Goal: Contribute content: Contribute content

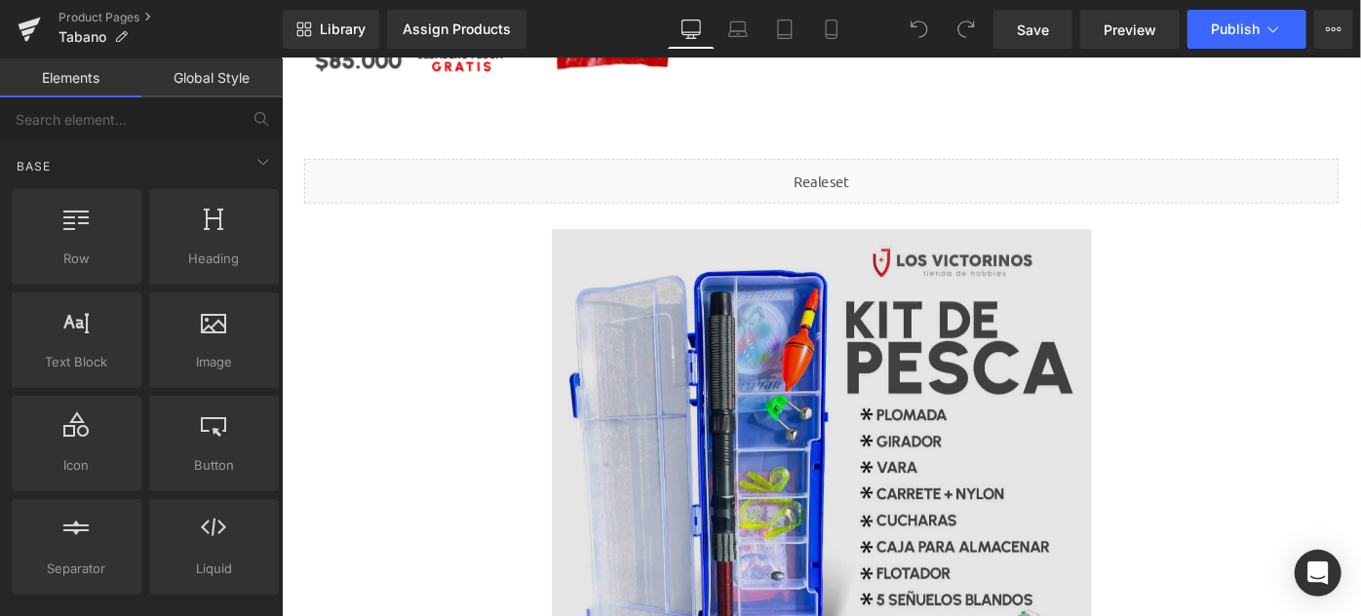
scroll to position [905, 0]
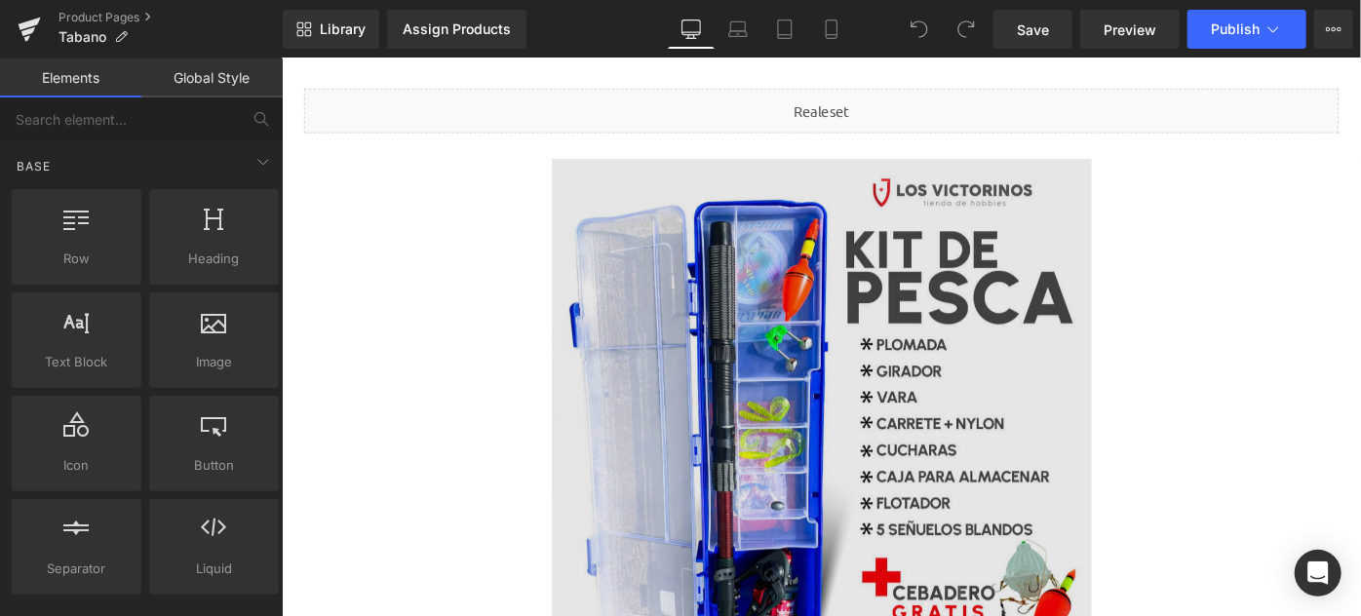
click at [846, 324] on img at bounding box center [871, 463] width 590 height 590
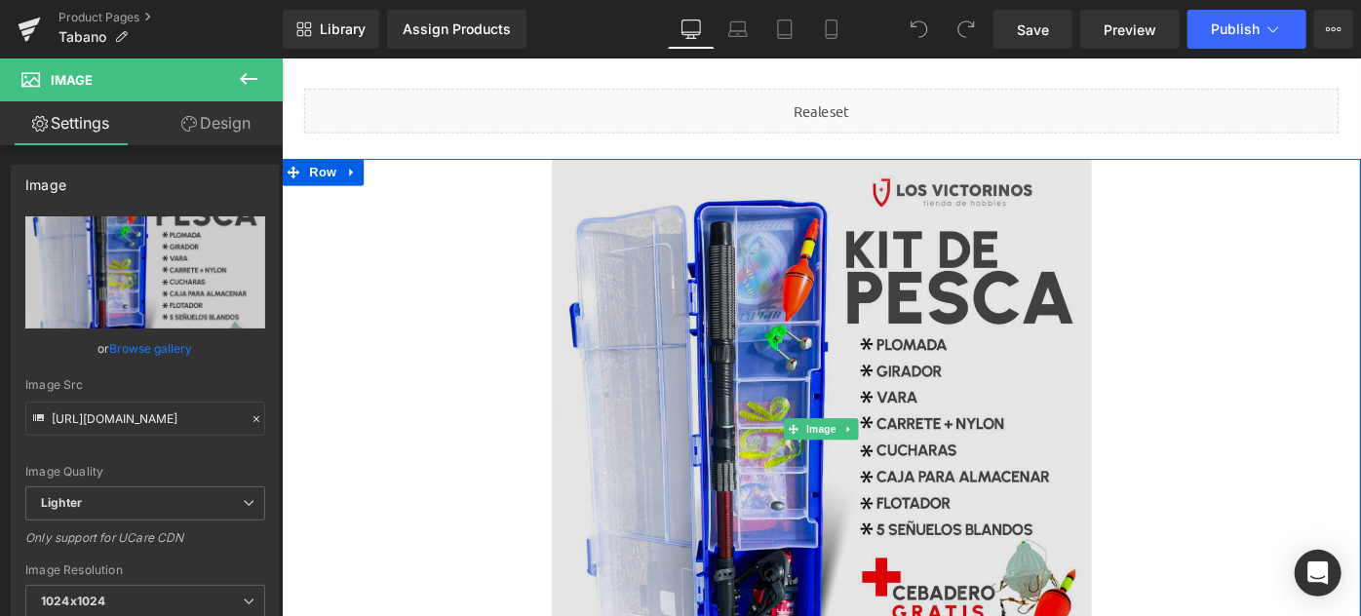
click at [862, 335] on img at bounding box center [871, 463] width 590 height 590
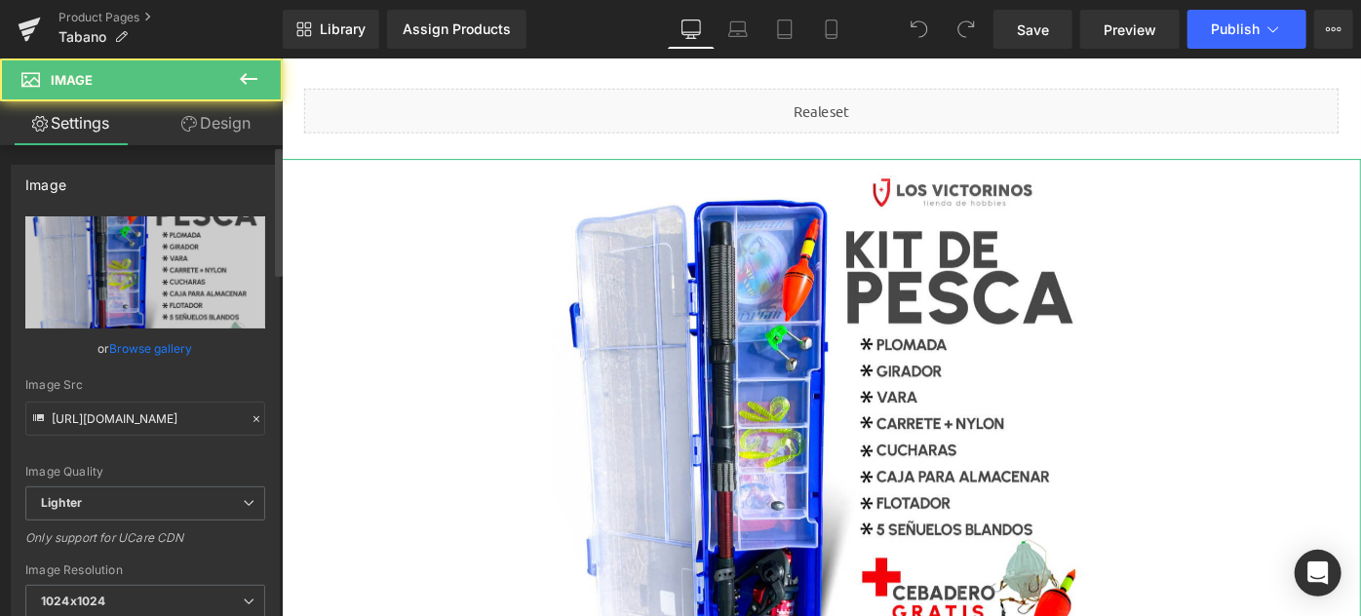
click at [172, 340] on link "Browse gallery" at bounding box center [151, 348] width 83 height 34
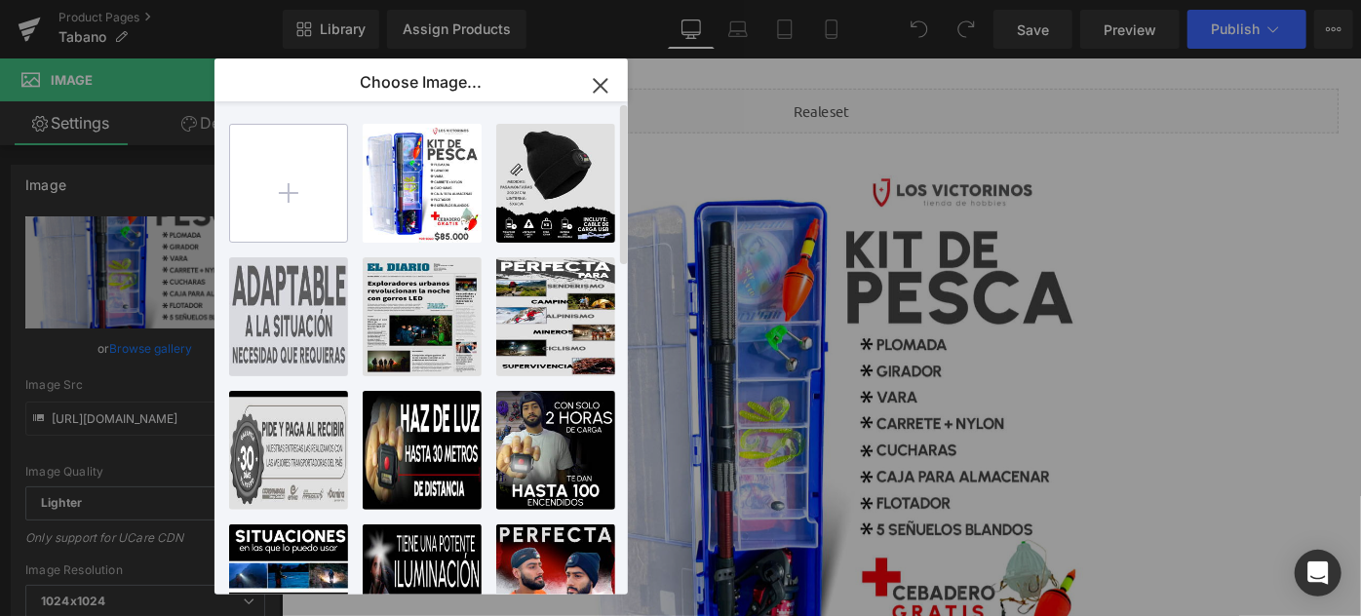
click at [299, 201] on input "file" at bounding box center [288, 183] width 117 height 117
type input "C:\fakepath\b2 tabano.png"
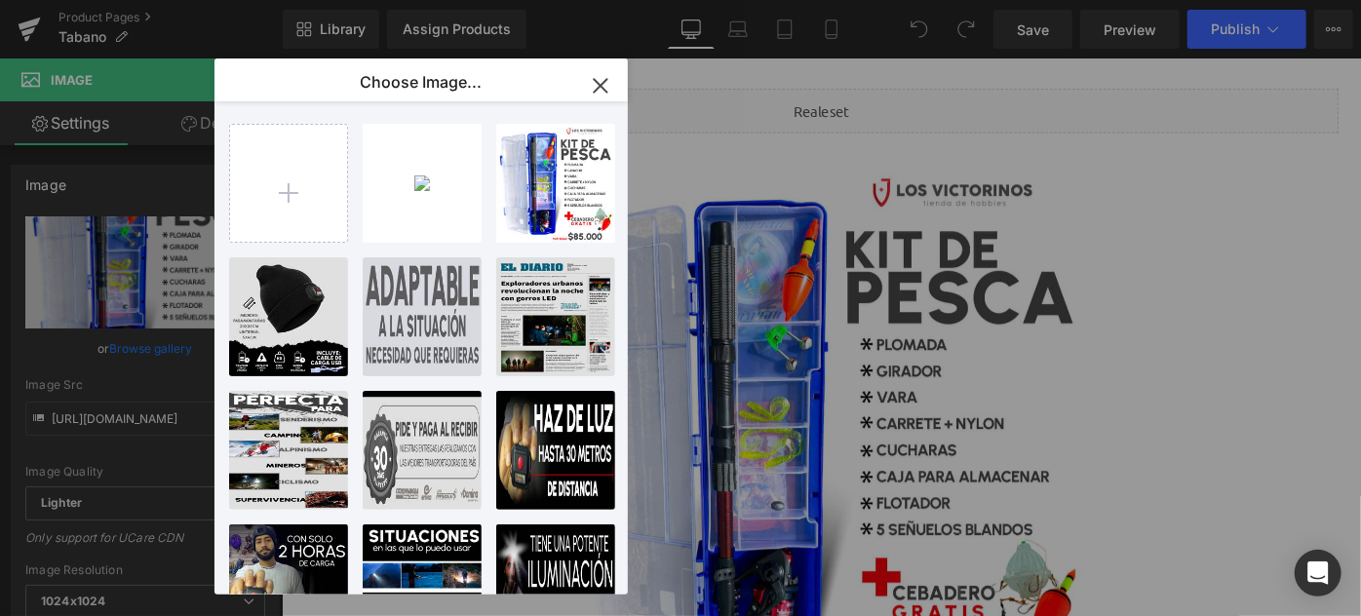
click at [595, 90] on icon "button" at bounding box center [600, 85] width 13 height 13
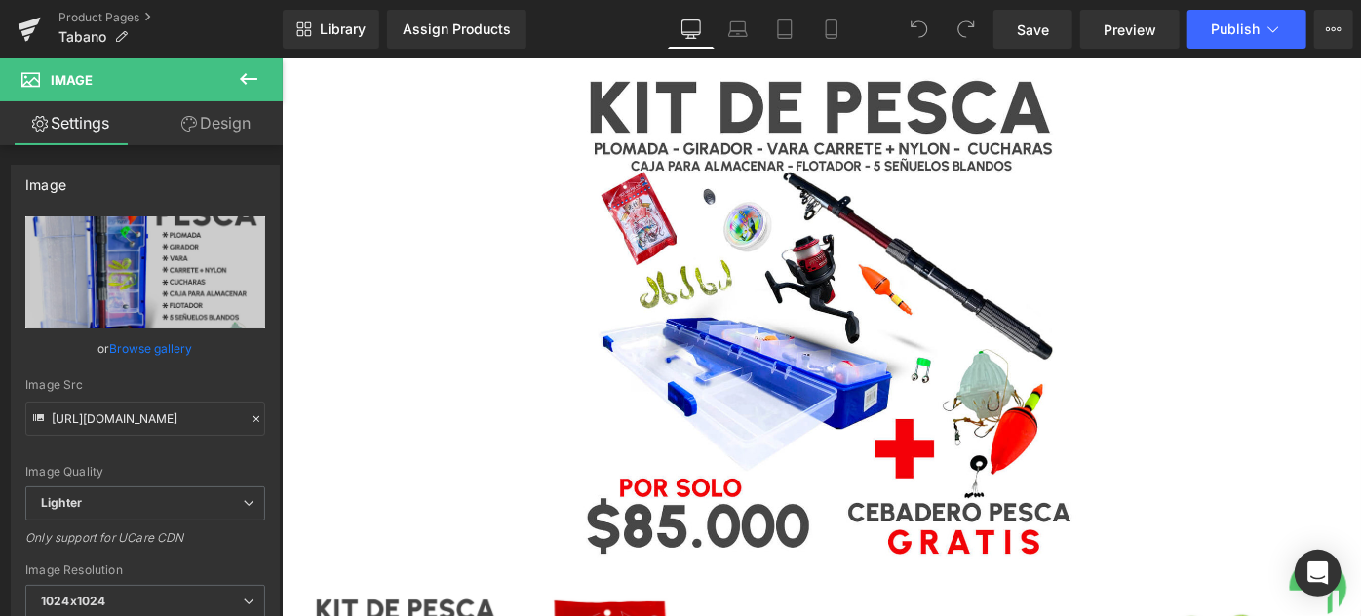
scroll to position [0, 0]
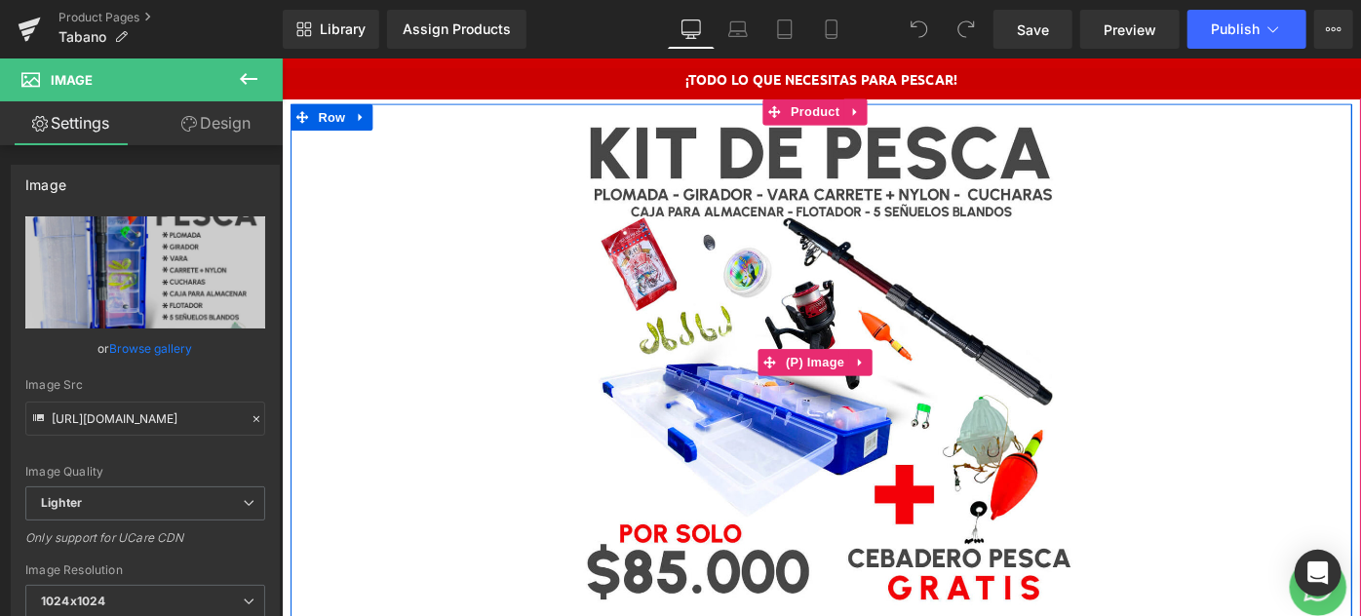
click at [829, 295] on img at bounding box center [870, 389] width 565 height 565
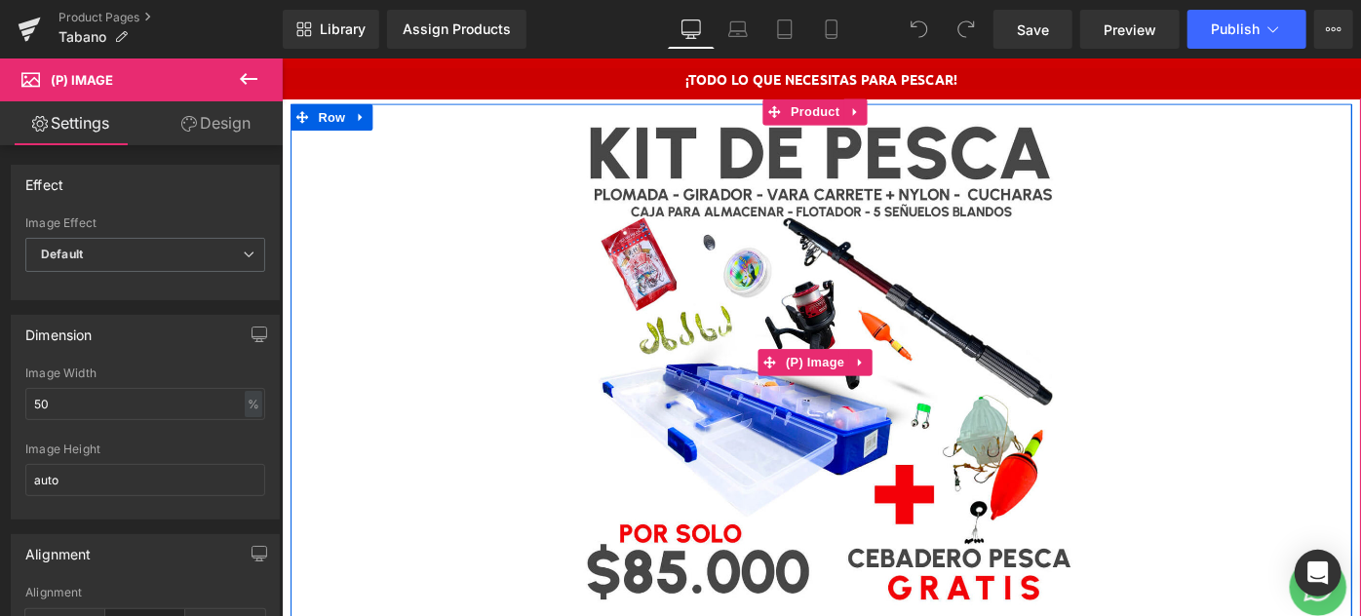
click at [880, 240] on img at bounding box center [870, 389] width 565 height 565
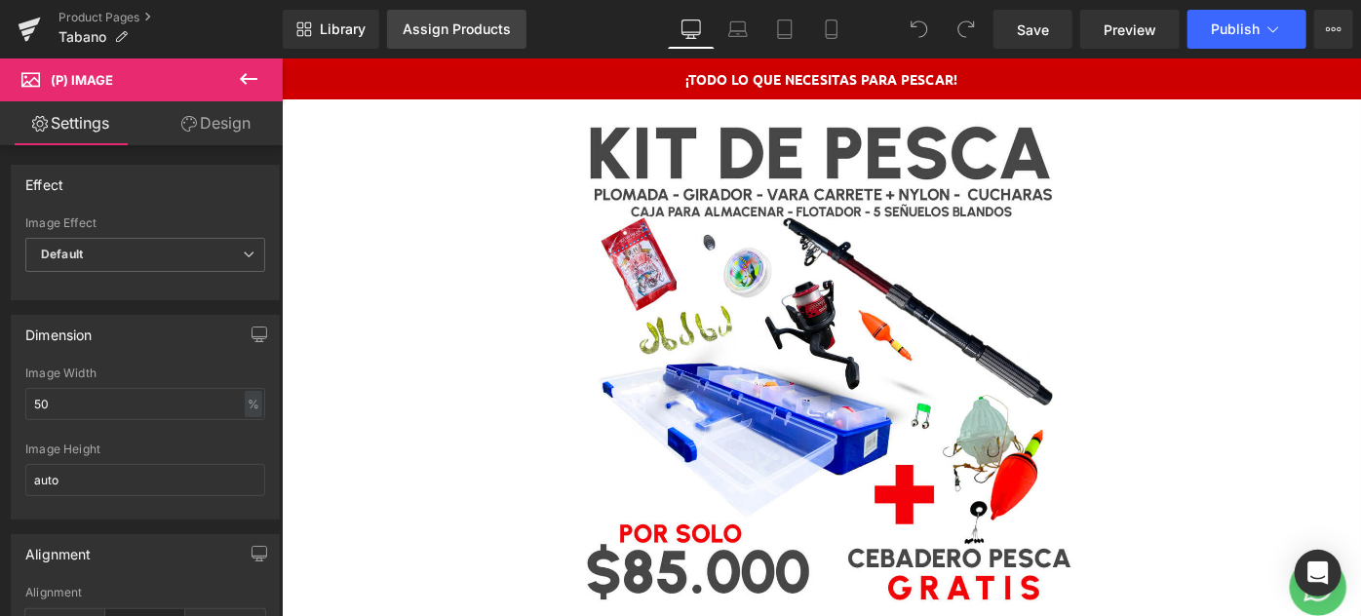
click at [467, 35] on div "Assign Products" at bounding box center [457, 29] width 108 height 16
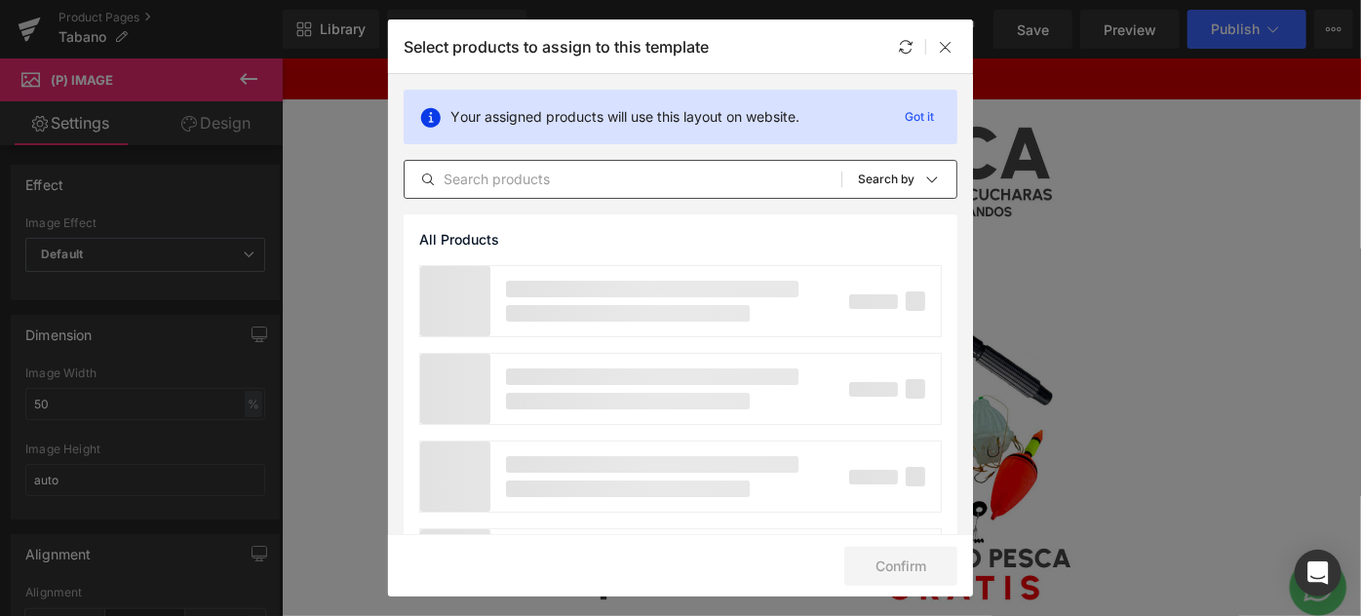
click at [536, 181] on input "text" at bounding box center [623, 179] width 437 height 23
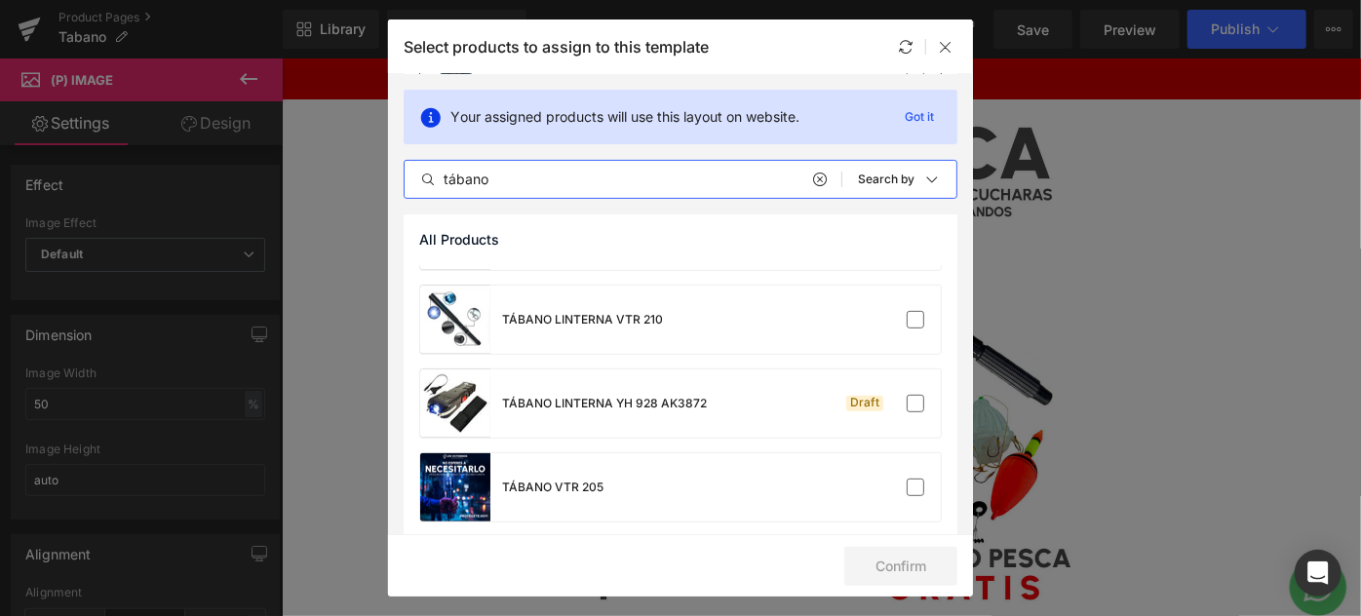
scroll to position [330, 0]
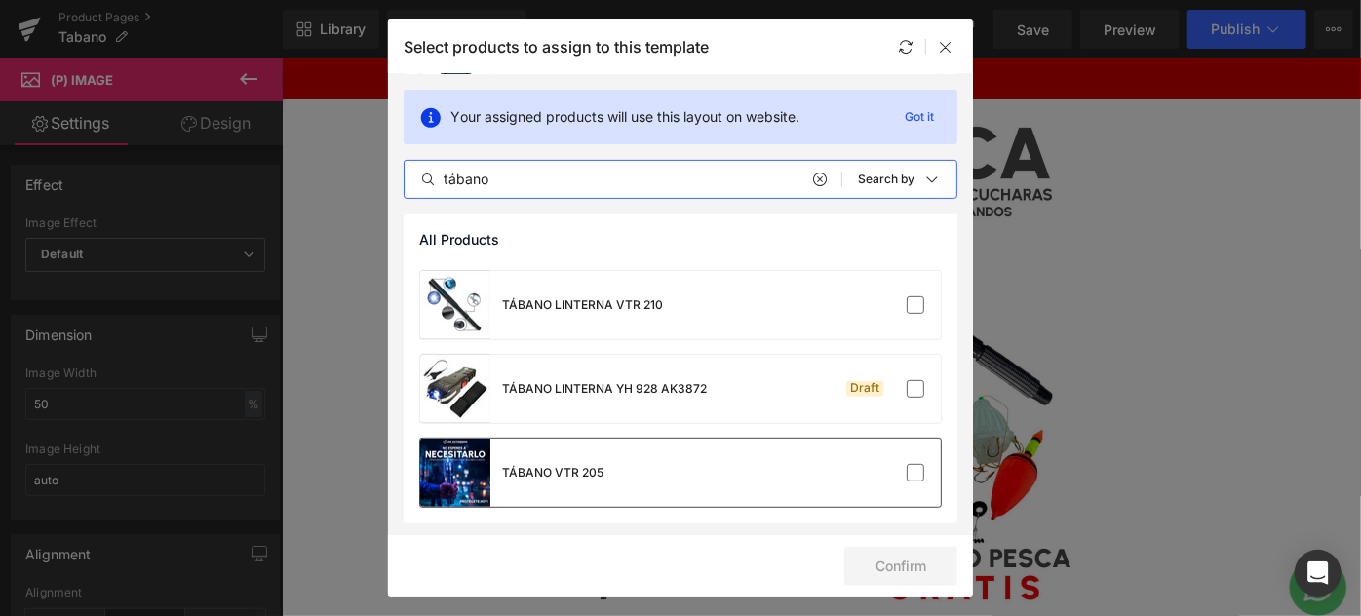
type input "tábano"
click at [586, 458] on div "TÁBANO VTR 205" at bounding box center [511, 473] width 183 height 68
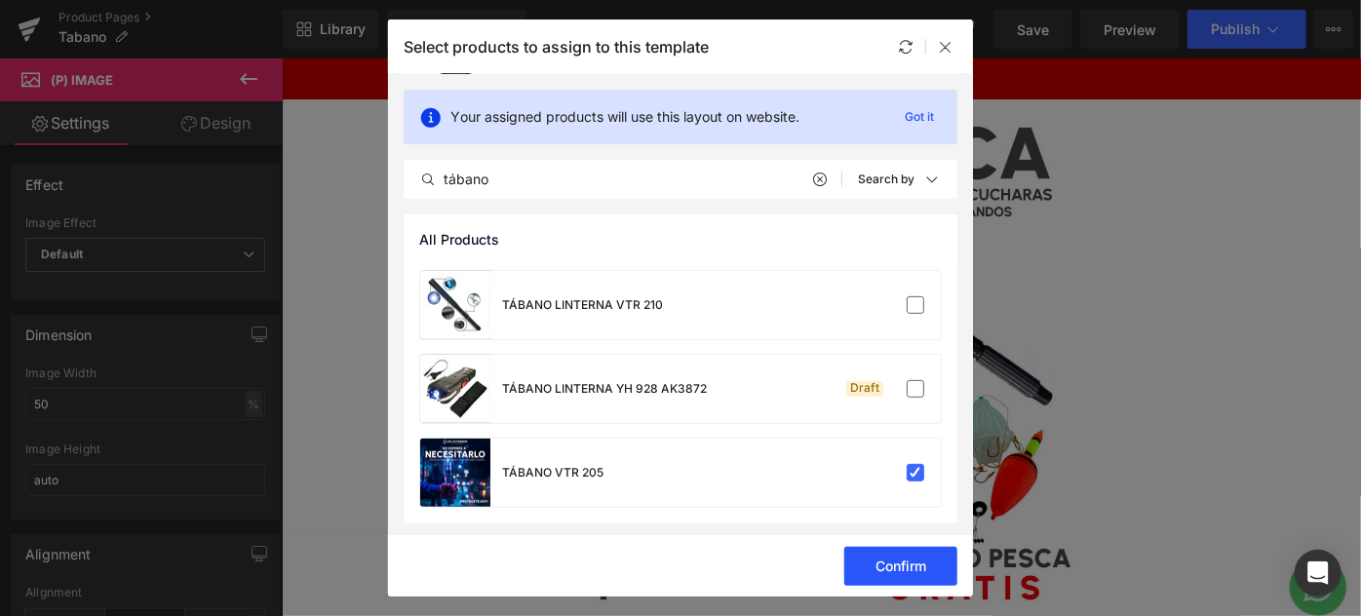
click at [873, 564] on button "Confirm" at bounding box center [900, 566] width 113 height 39
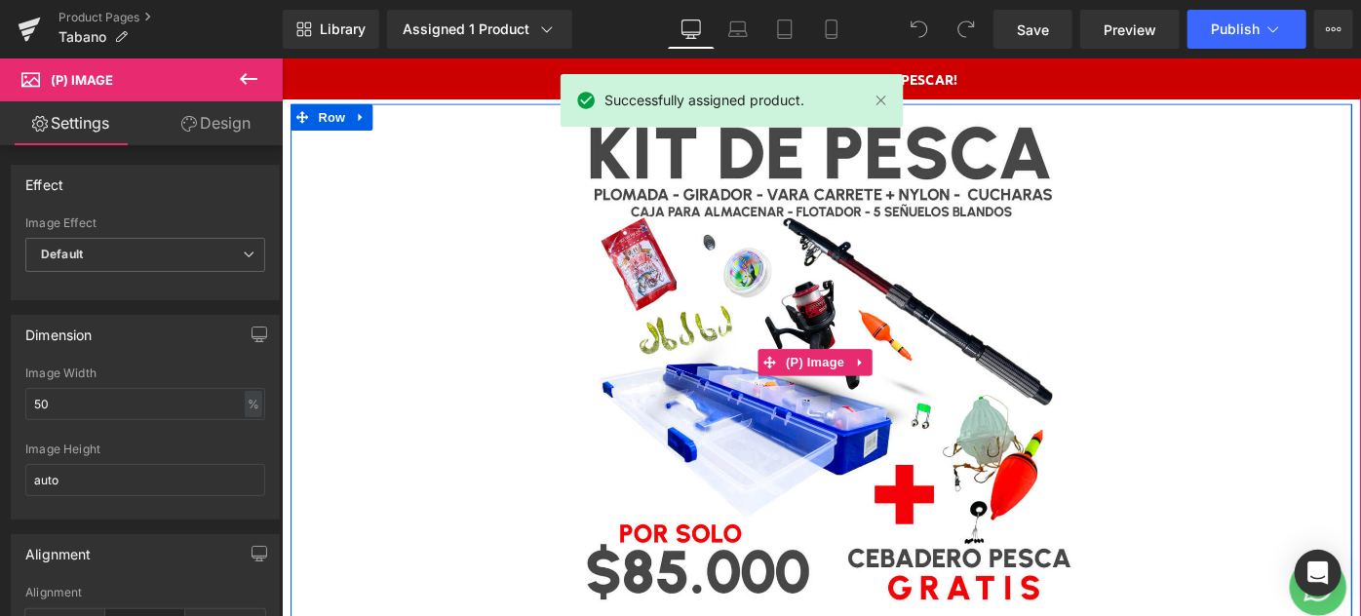
click at [726, 422] on img at bounding box center [870, 389] width 565 height 565
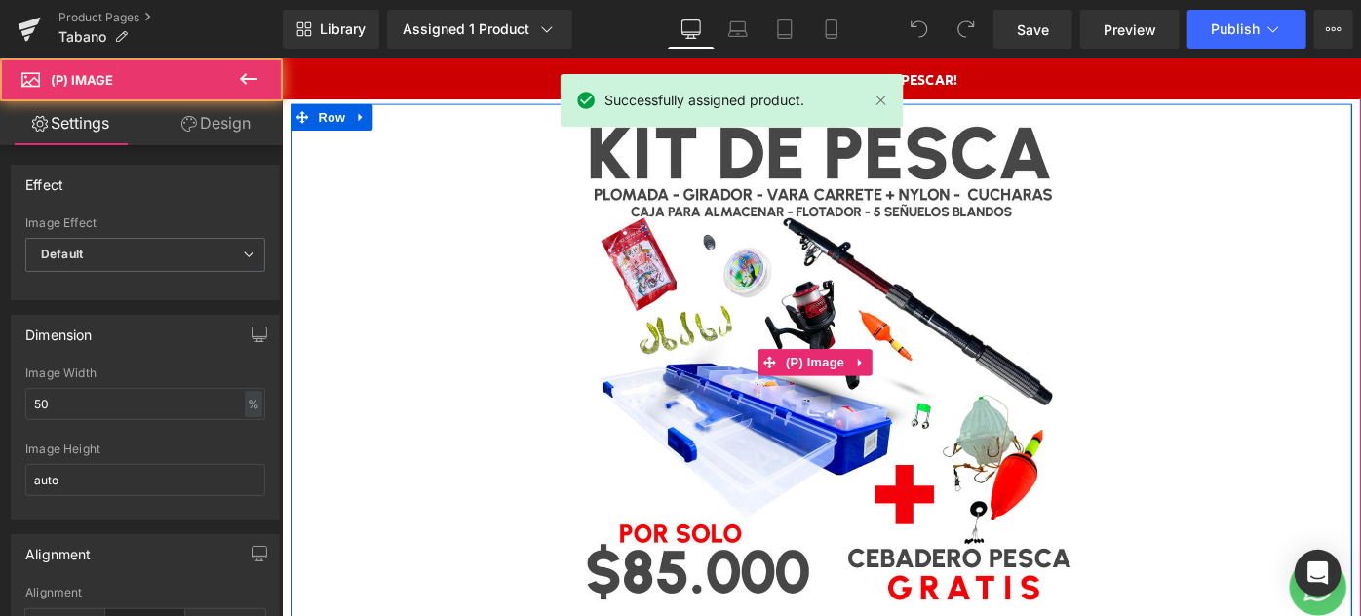
click at [768, 304] on img at bounding box center [870, 389] width 565 height 565
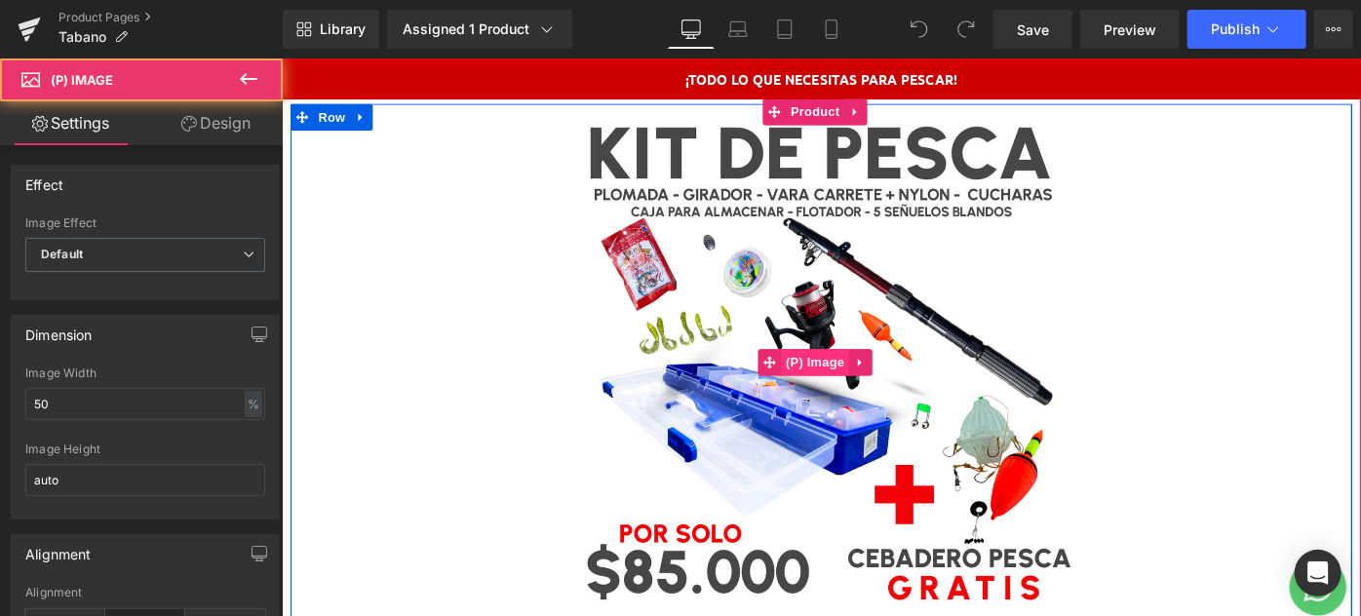
click at [857, 383] on span "(P) Image" at bounding box center [864, 389] width 74 height 29
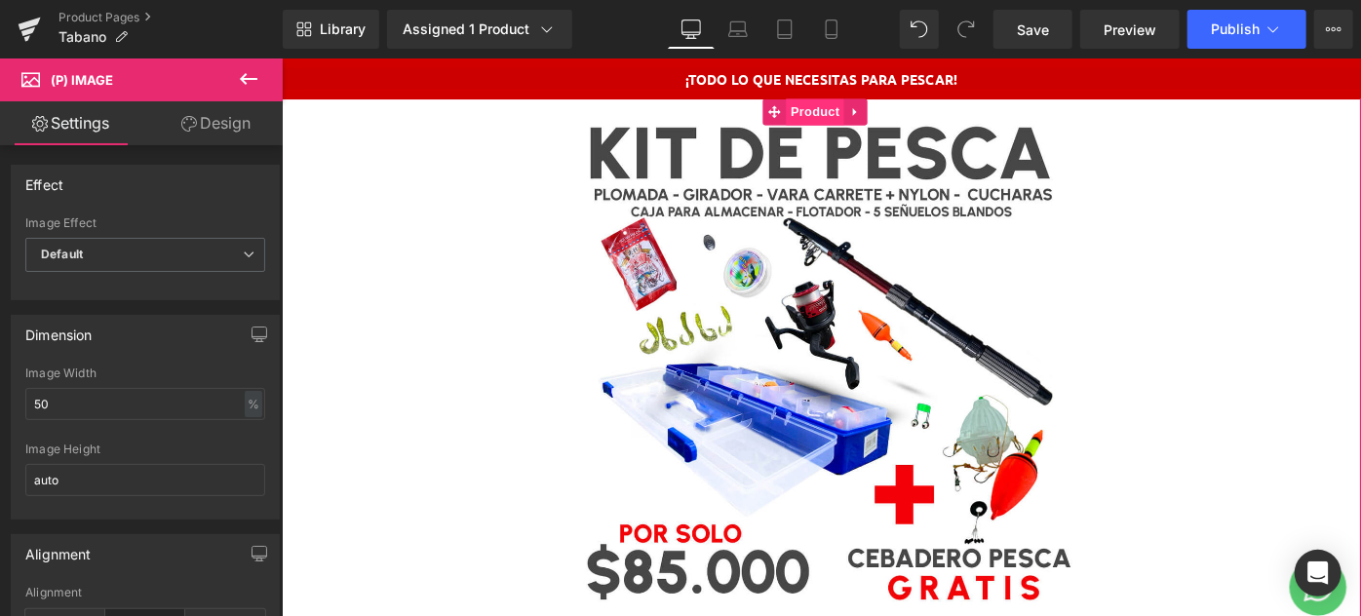
click at [868, 103] on span "Product" at bounding box center [864, 115] width 63 height 29
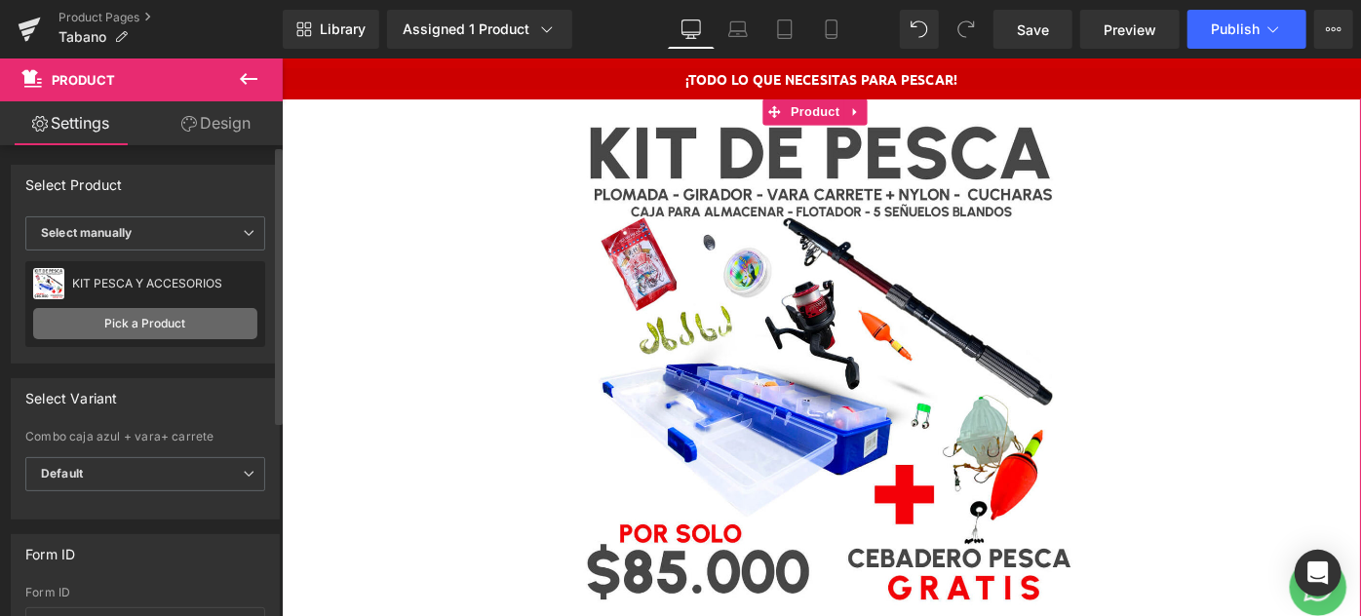
click at [126, 311] on link "Pick a Product" at bounding box center [145, 323] width 224 height 31
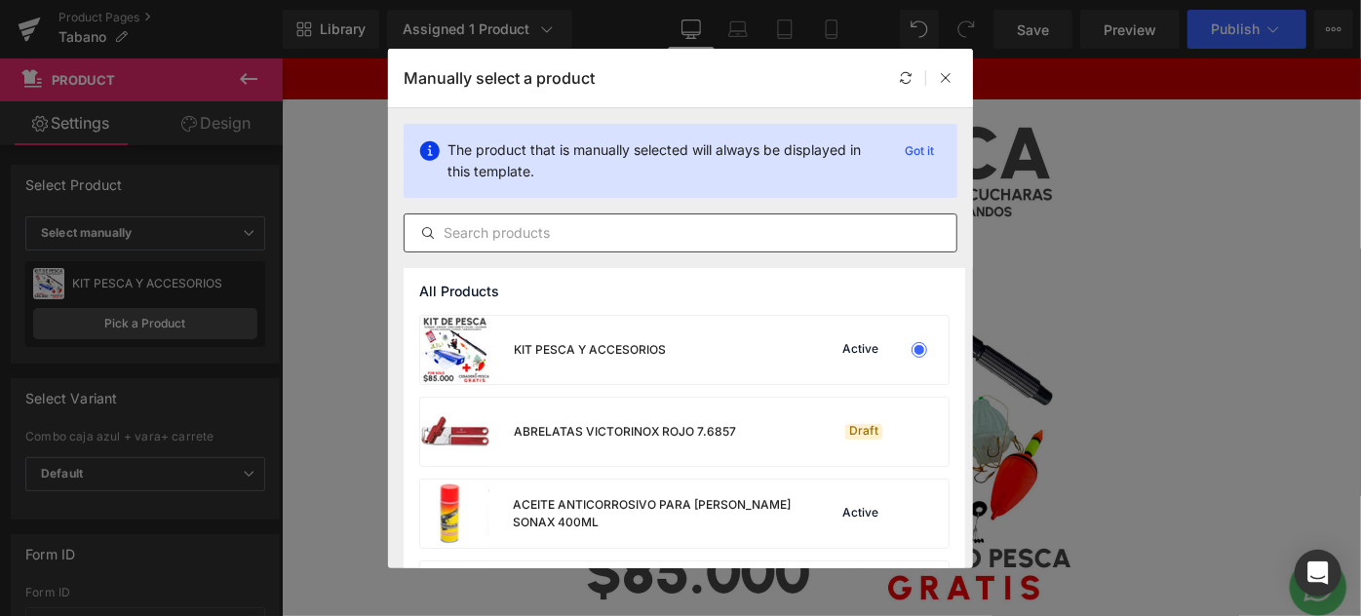
click at [534, 228] on input "text" at bounding box center [681, 232] width 552 height 23
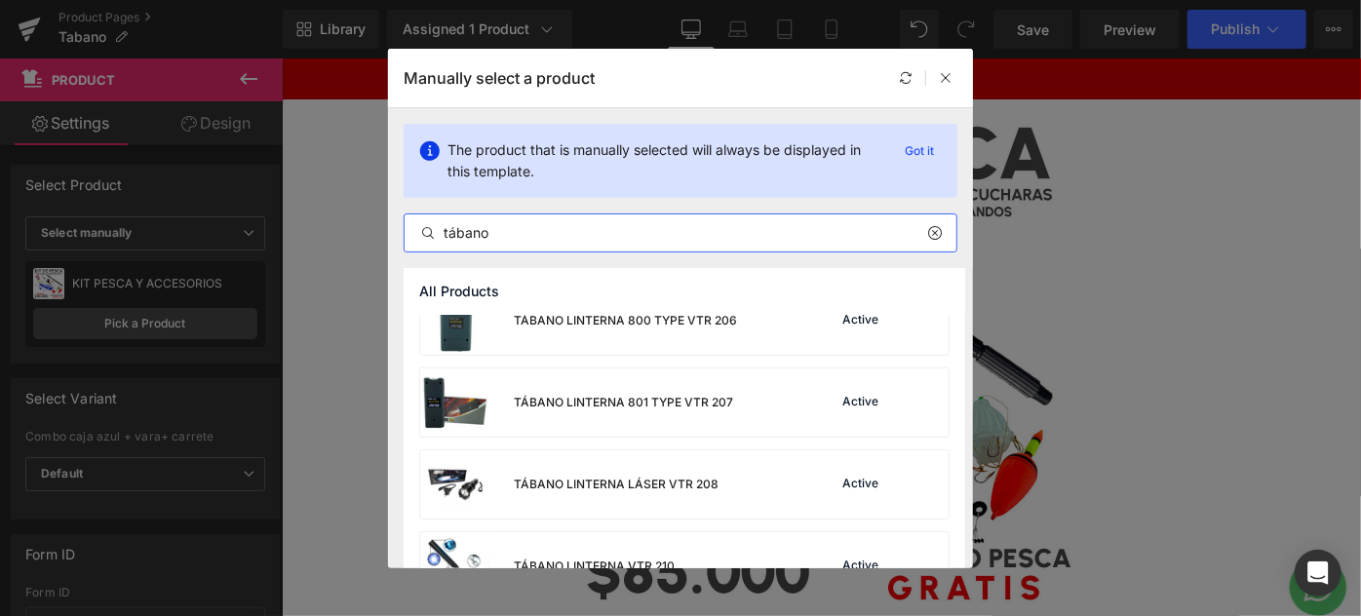
scroll to position [323, 0]
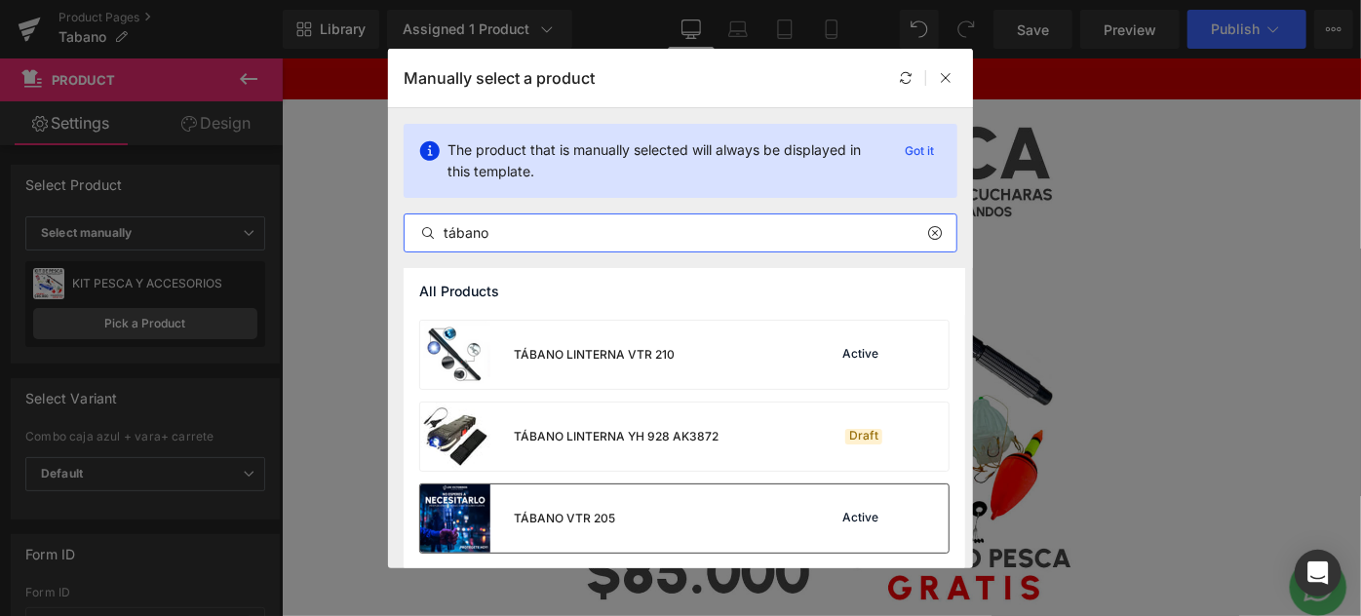
type input "tábano"
click at [559, 517] on div "TÁBANO VTR 205" at bounding box center [564, 519] width 101 height 18
click at [583, 558] on link at bounding box center [870, 389] width 1131 height 565
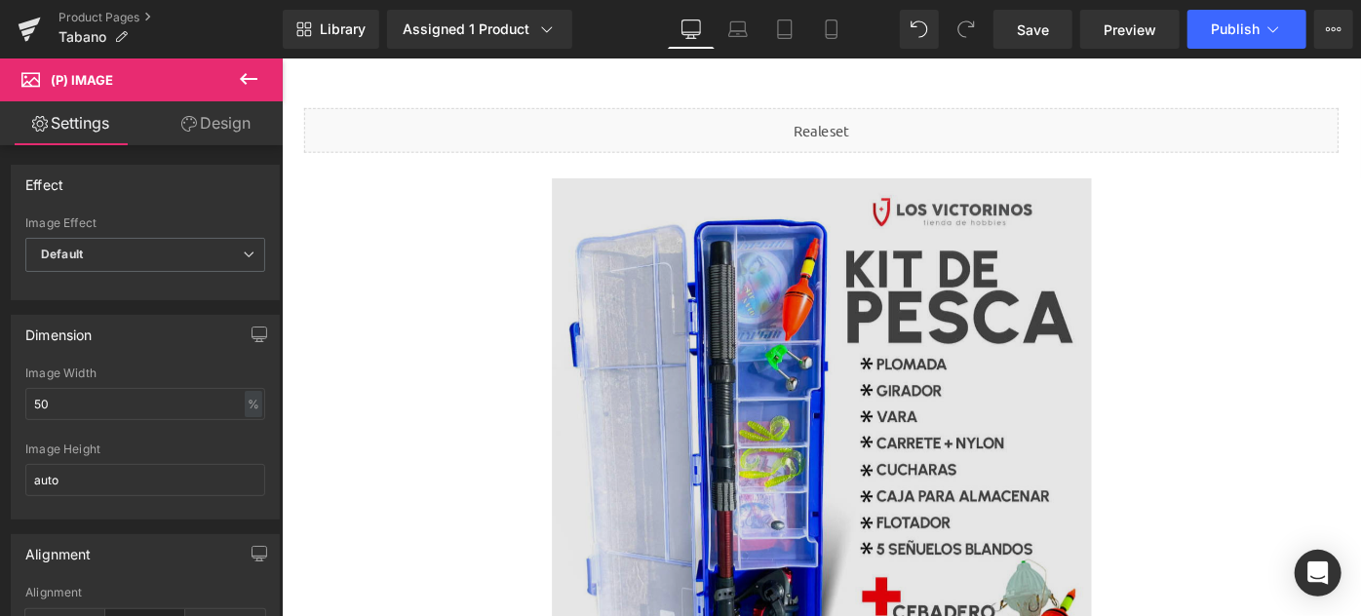
scroll to position [975, 0]
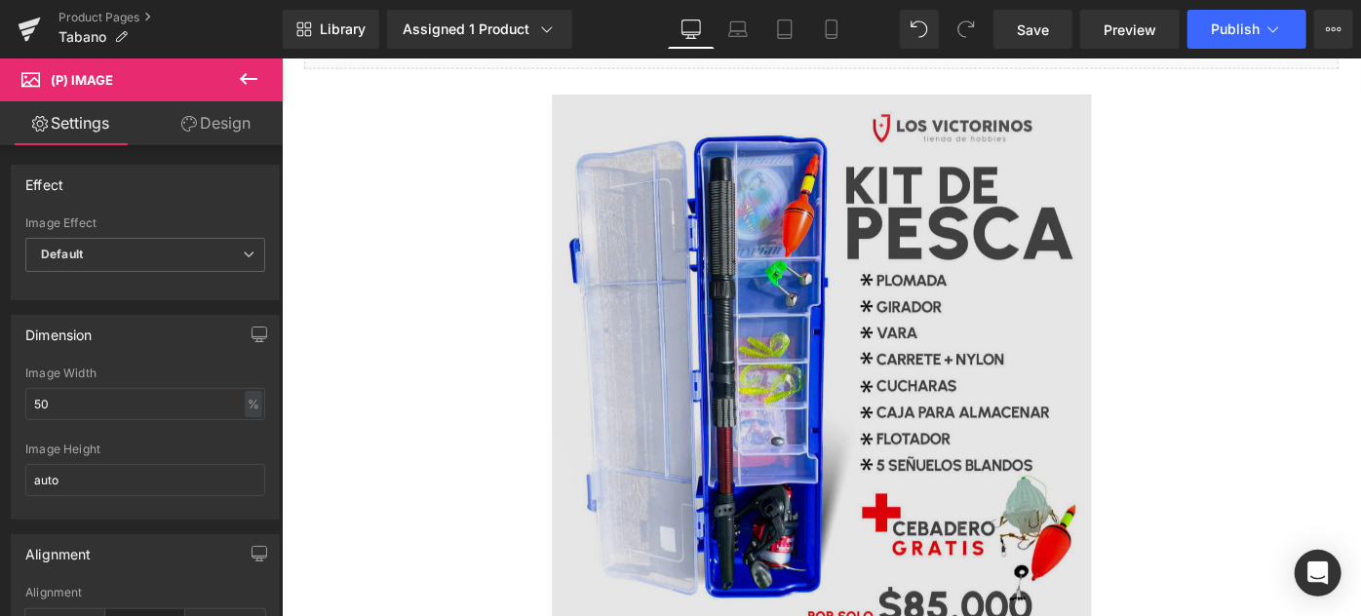
click at [764, 332] on img at bounding box center [871, 392] width 590 height 590
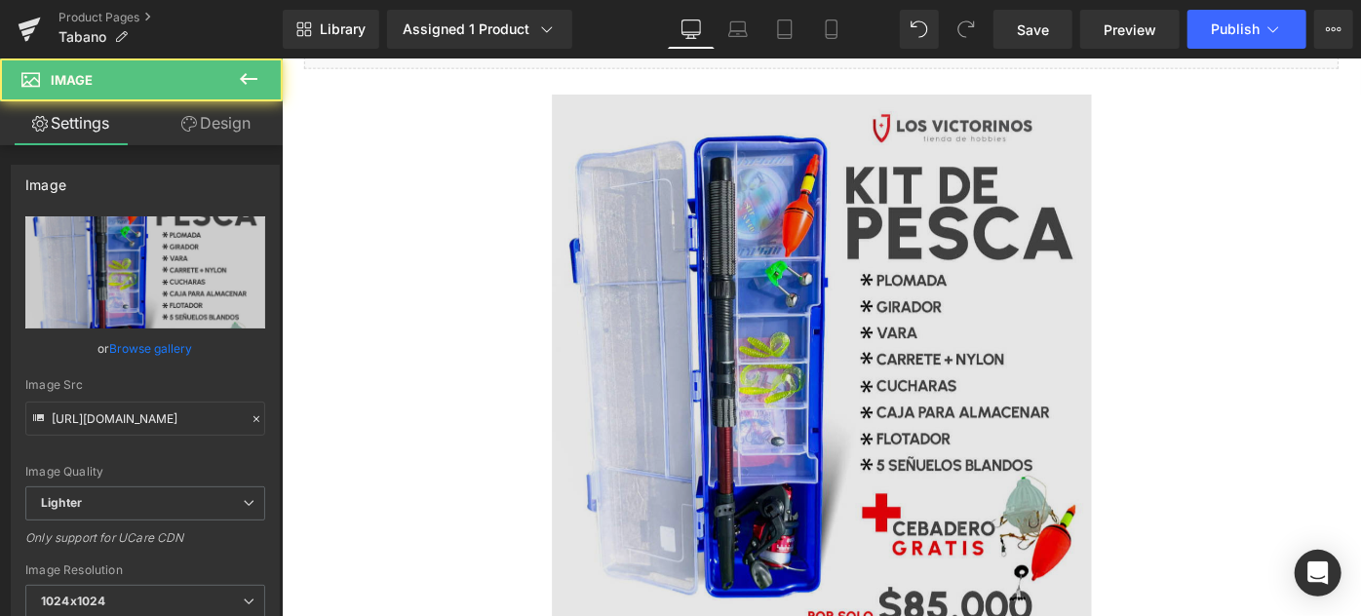
click at [825, 313] on img at bounding box center [871, 392] width 590 height 590
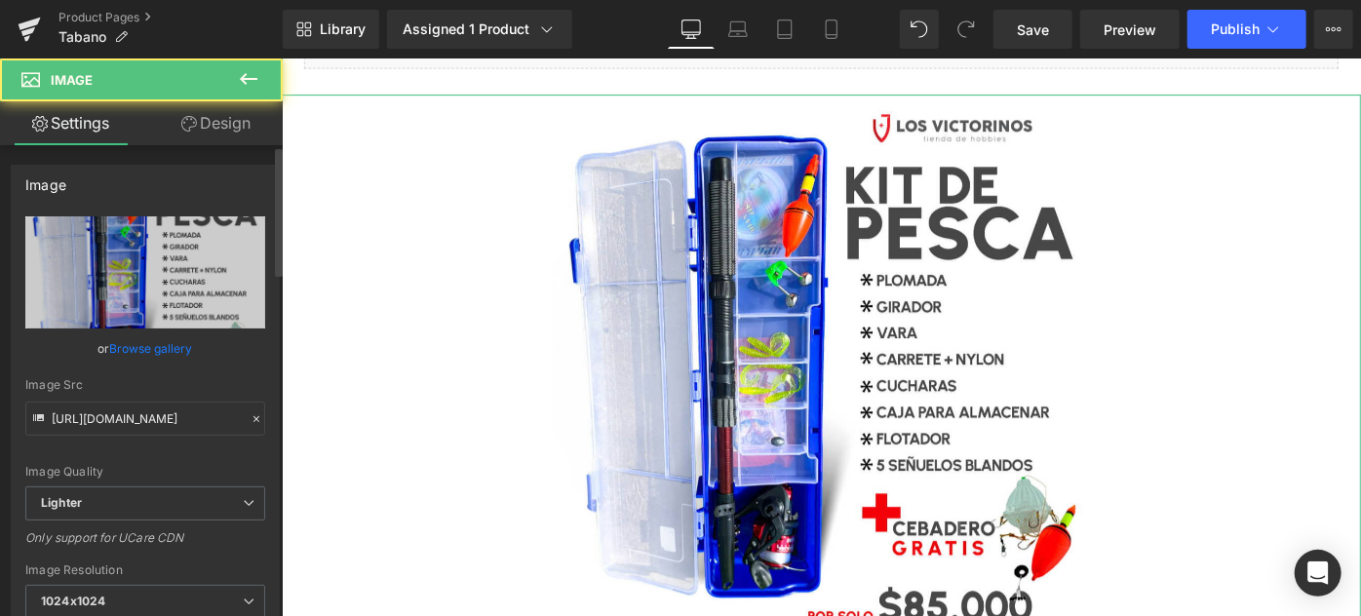
click at [162, 345] on link "Browse gallery" at bounding box center [151, 348] width 83 height 34
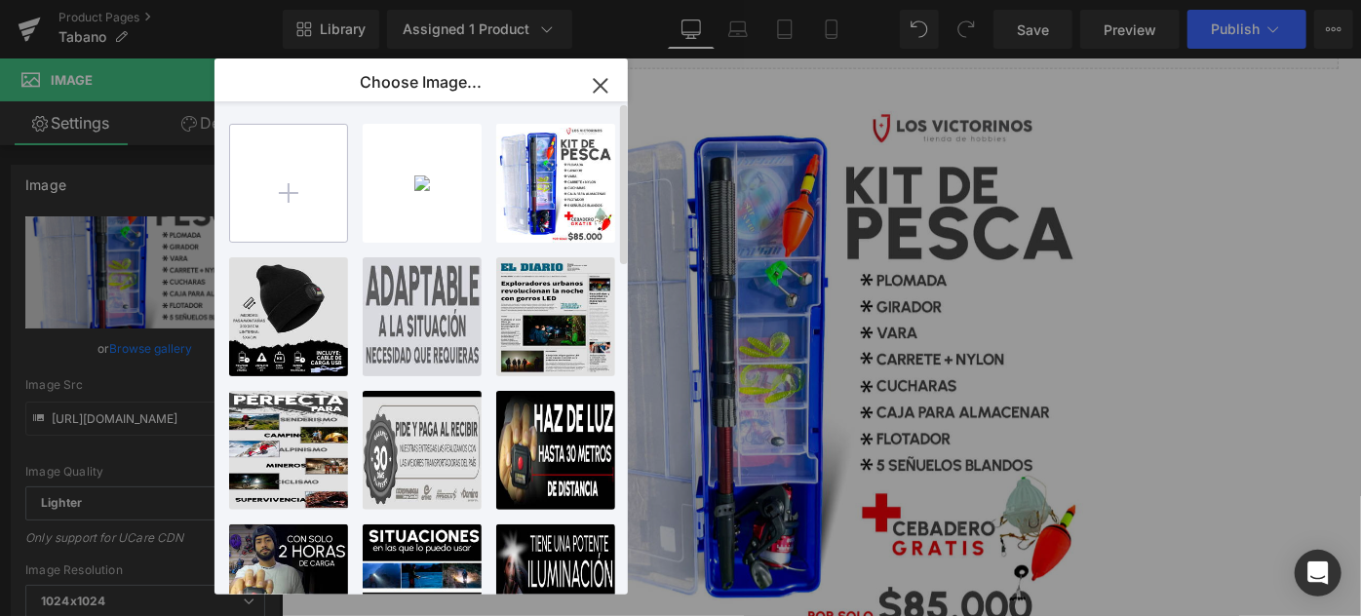
click at [291, 209] on input "file" at bounding box center [288, 183] width 117 height 117
type input "C:\fakepath\IMG_3936.PNG"
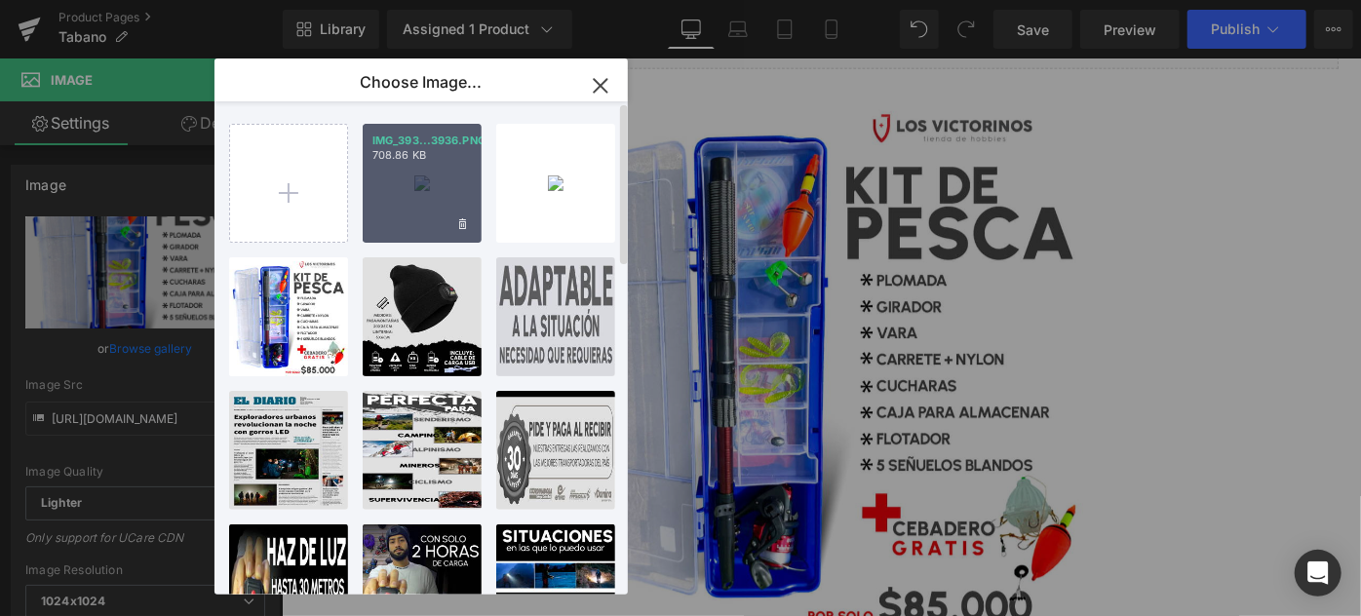
click at [408, 202] on div "IMG_393...3936.PNG 708.86 KB" at bounding box center [422, 183] width 119 height 119
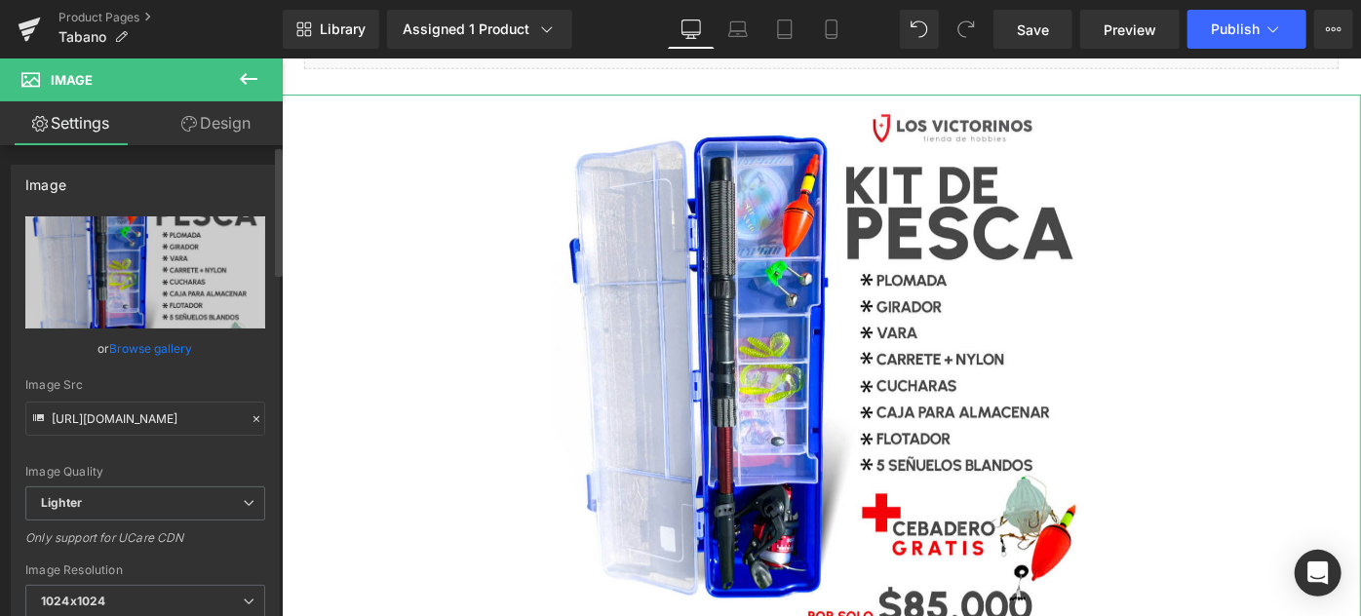
click at [145, 349] on link "Browse gallery" at bounding box center [151, 348] width 83 height 34
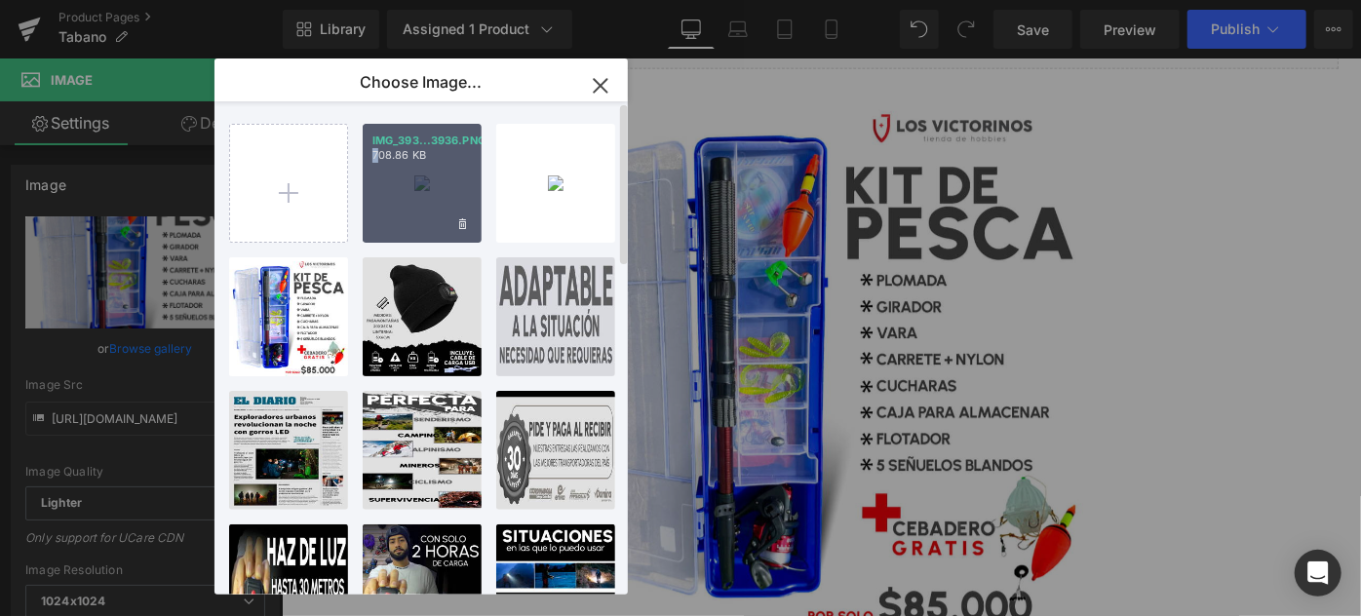
click at [375, 205] on div "IMG_393...3936.PNG 708.86 KB" at bounding box center [422, 183] width 119 height 119
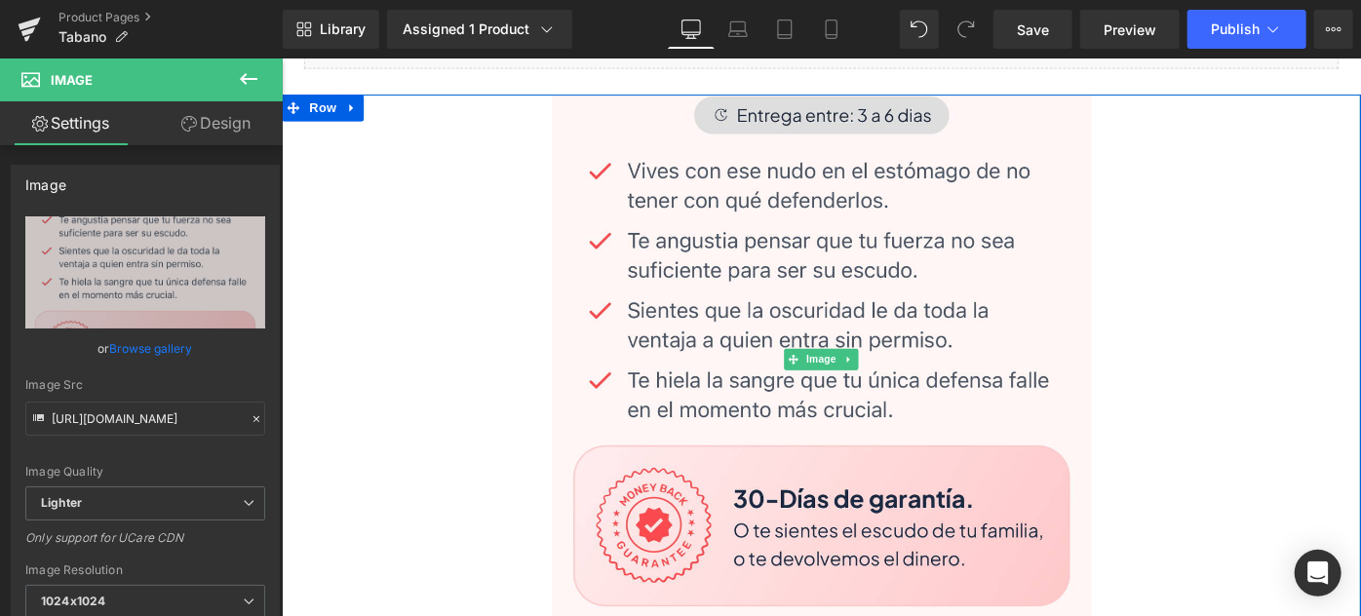
type input "[URL][DOMAIN_NAME]"
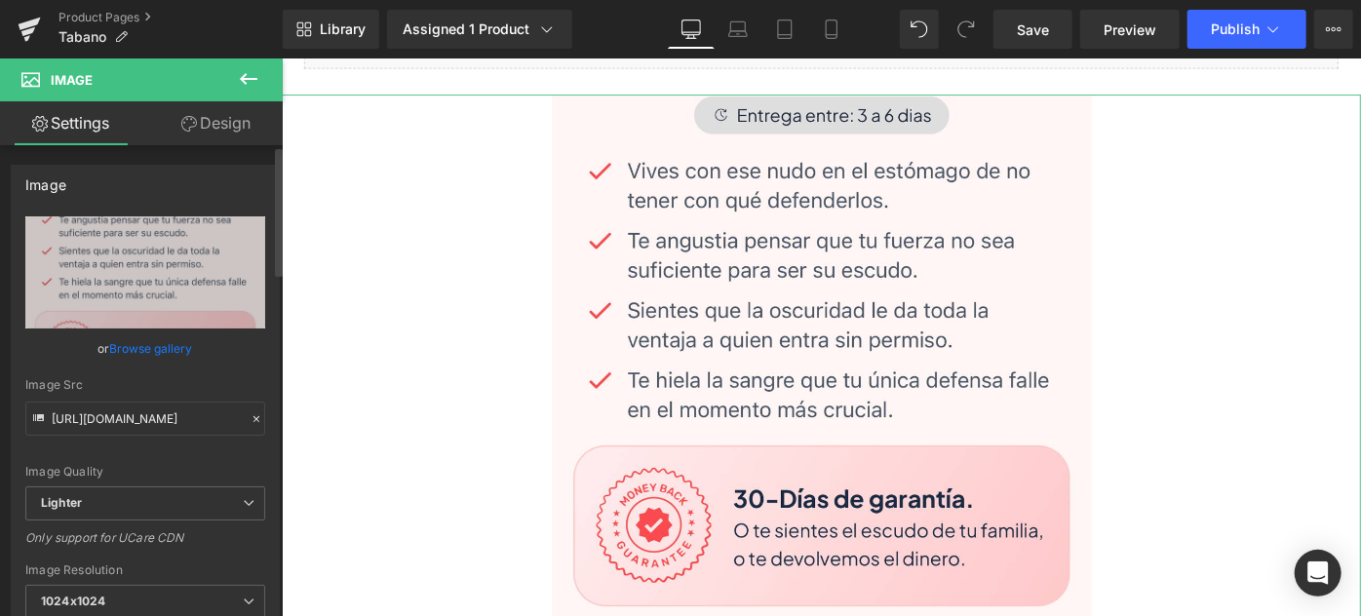
click at [159, 347] on link "Browse gallery" at bounding box center [151, 348] width 83 height 34
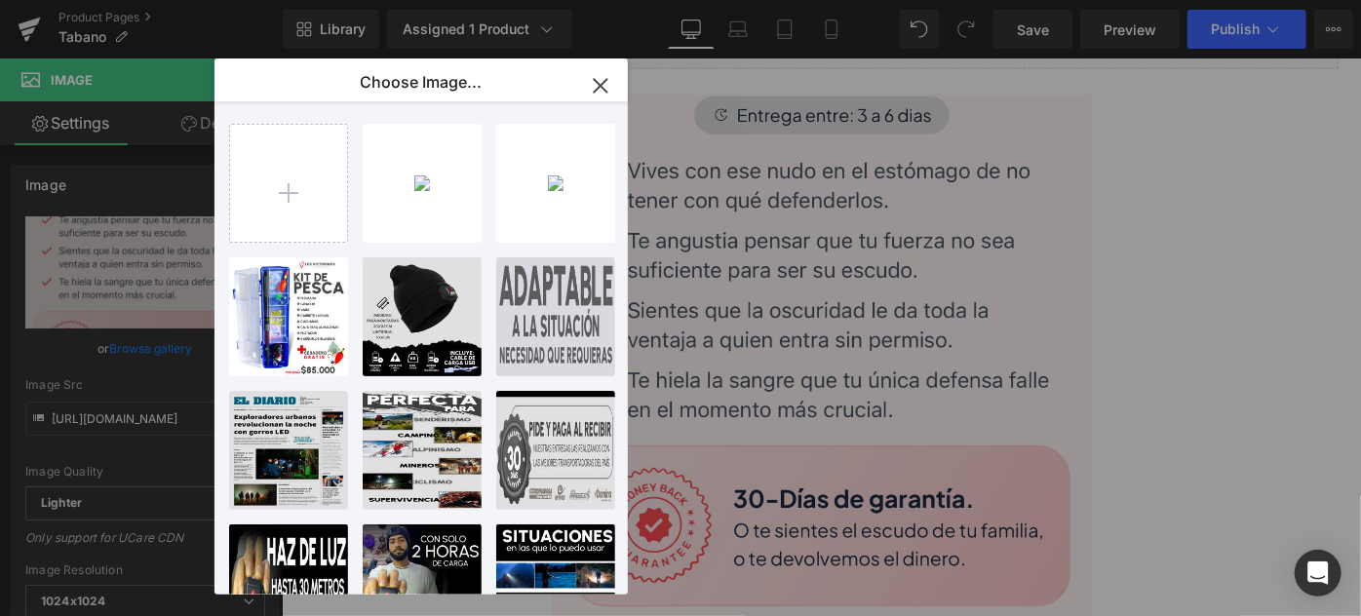
click at [601, 82] on icon "button" at bounding box center [600, 85] width 31 height 31
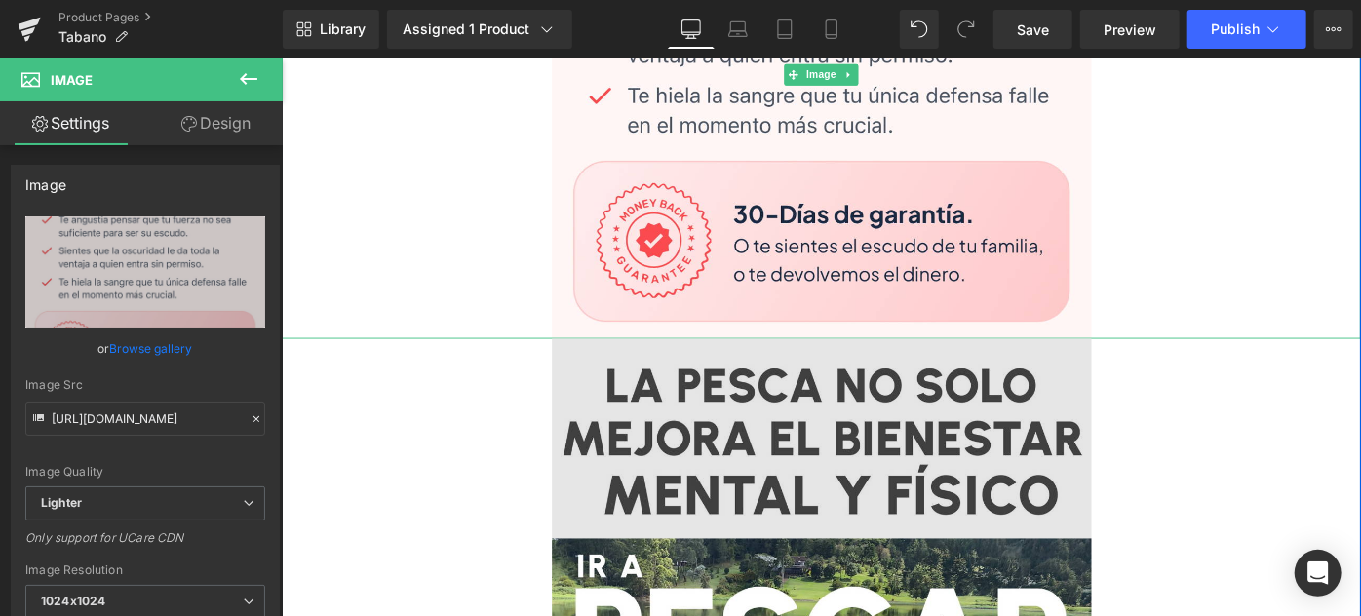
scroll to position [1329, 0]
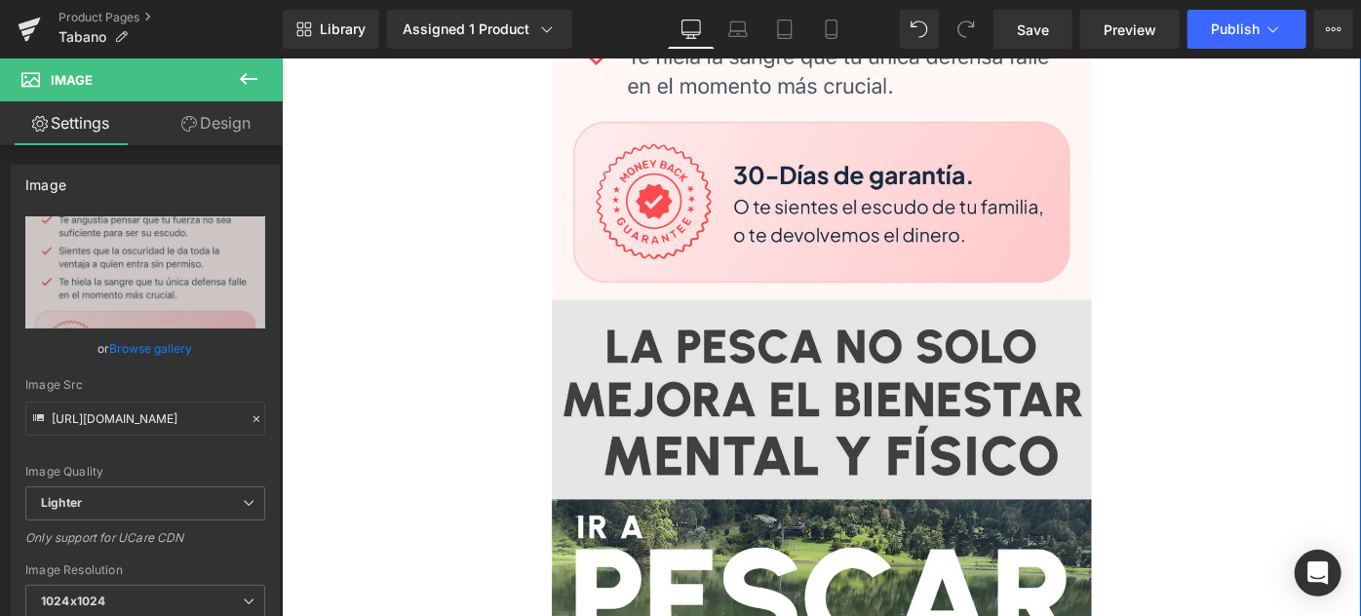
click at [727, 376] on img at bounding box center [871, 431] width 590 height 218
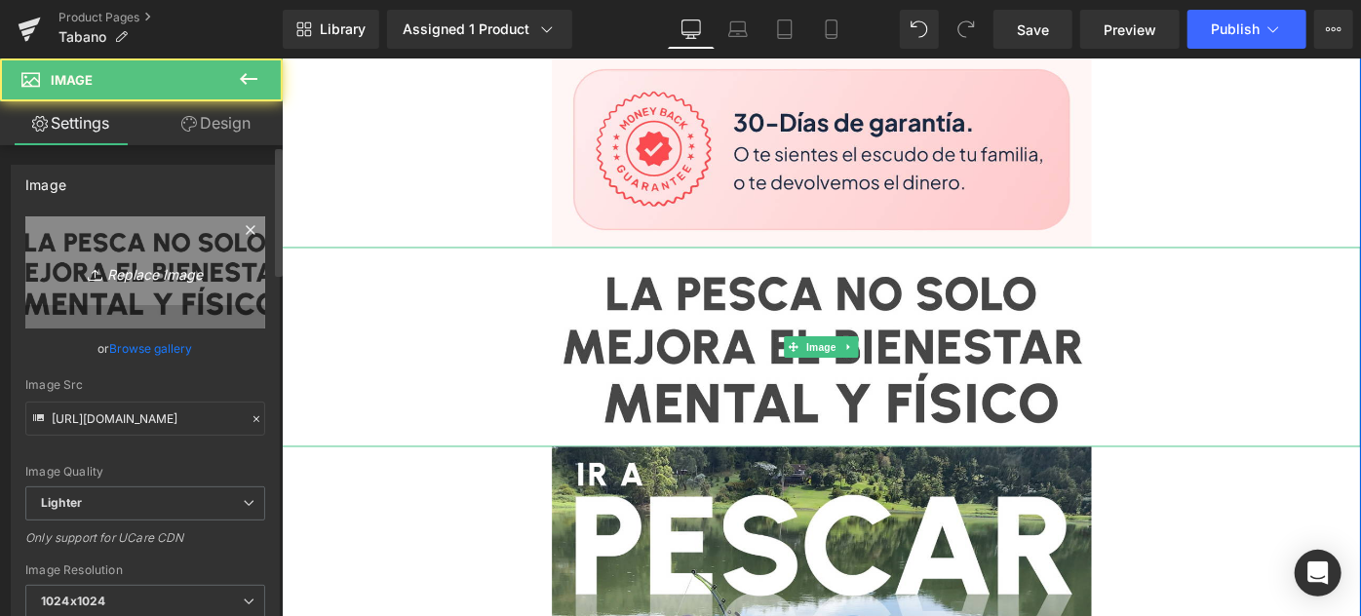
scroll to position [1417, 0]
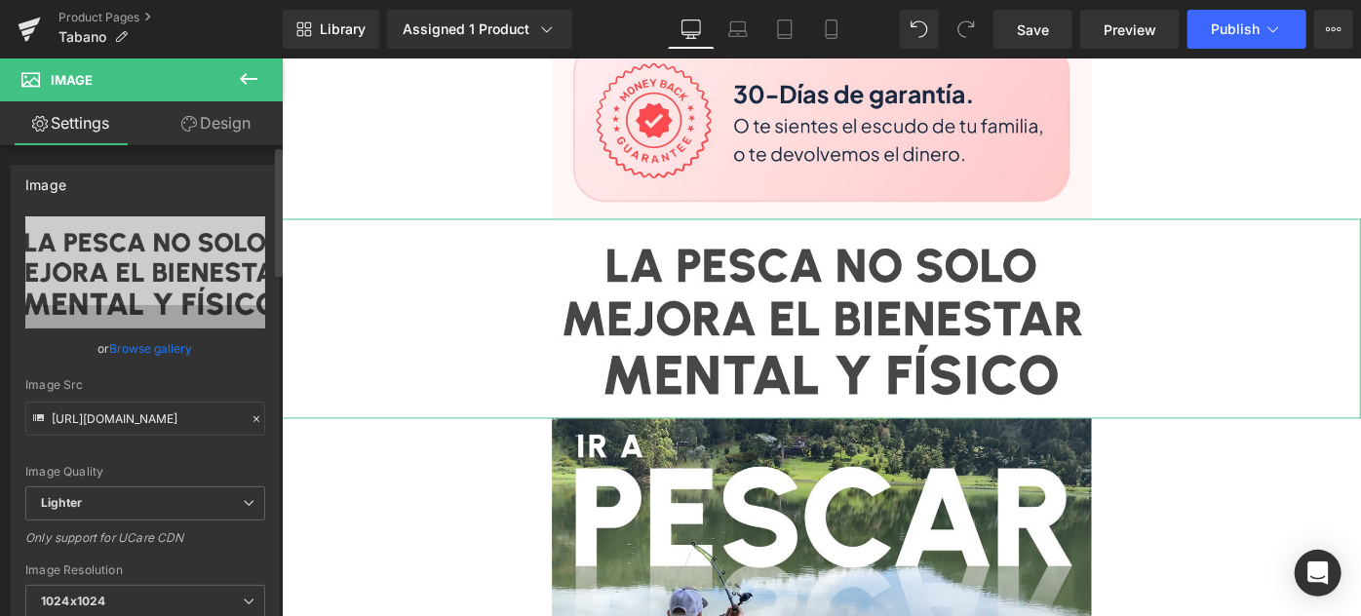
click at [159, 340] on link "Browse gallery" at bounding box center [151, 348] width 83 height 34
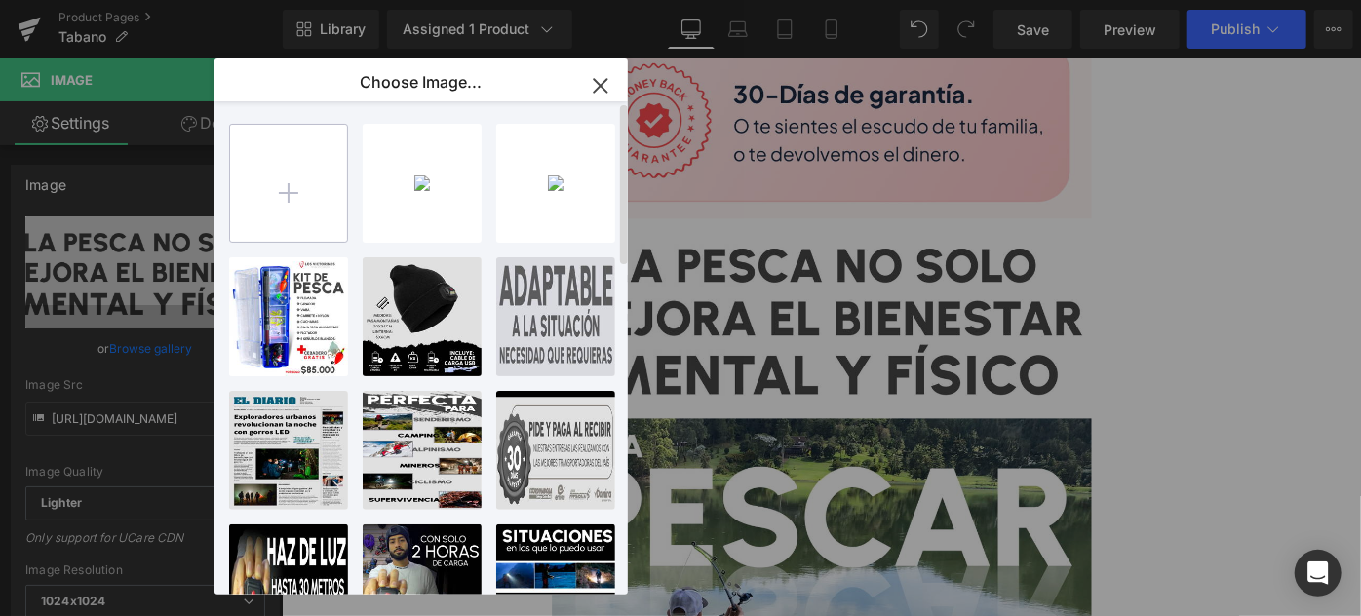
click at [340, 155] on input "file" at bounding box center [288, 183] width 117 height 117
type input "C:\fakepath\IMG_3937.PNG"
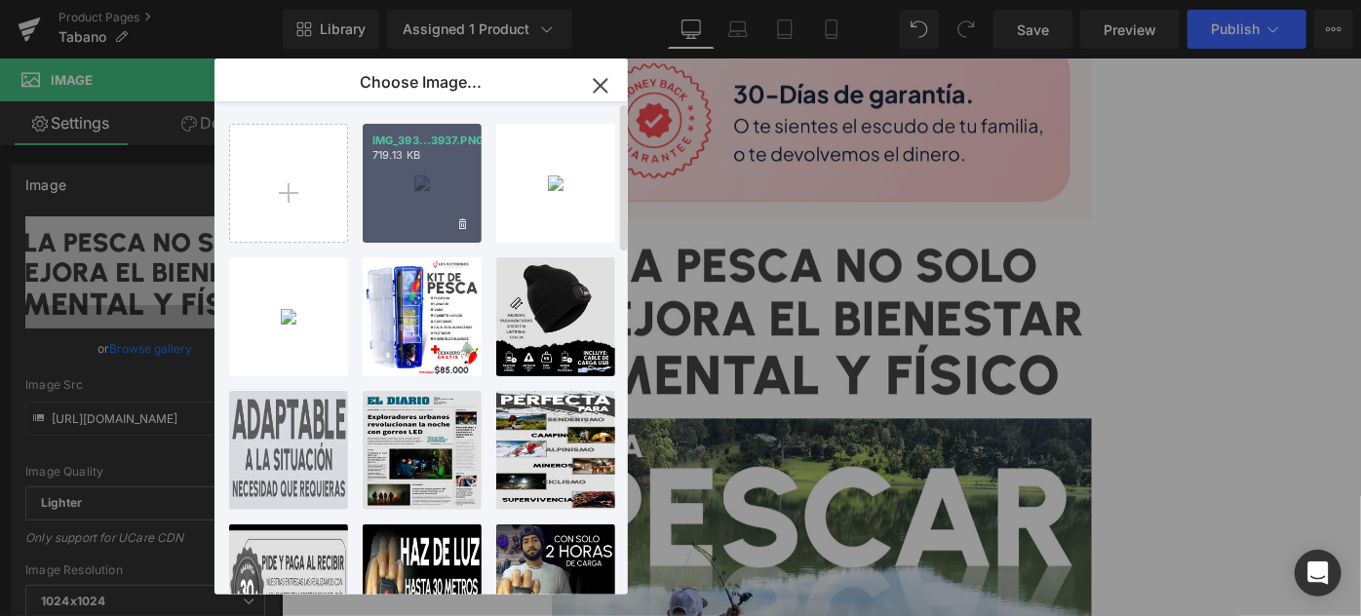
click at [437, 193] on div "IMG_393...3937.PNG 719.13 KB" at bounding box center [422, 183] width 119 height 119
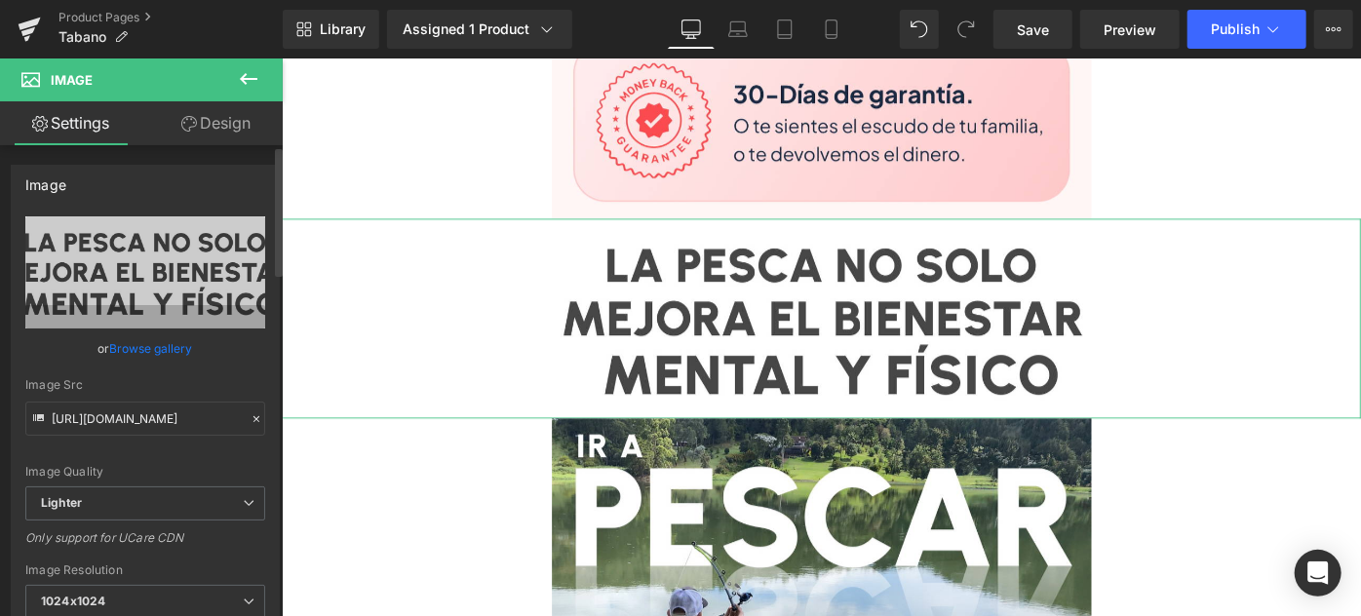
click at [158, 349] on link "Browse gallery" at bounding box center [151, 348] width 83 height 34
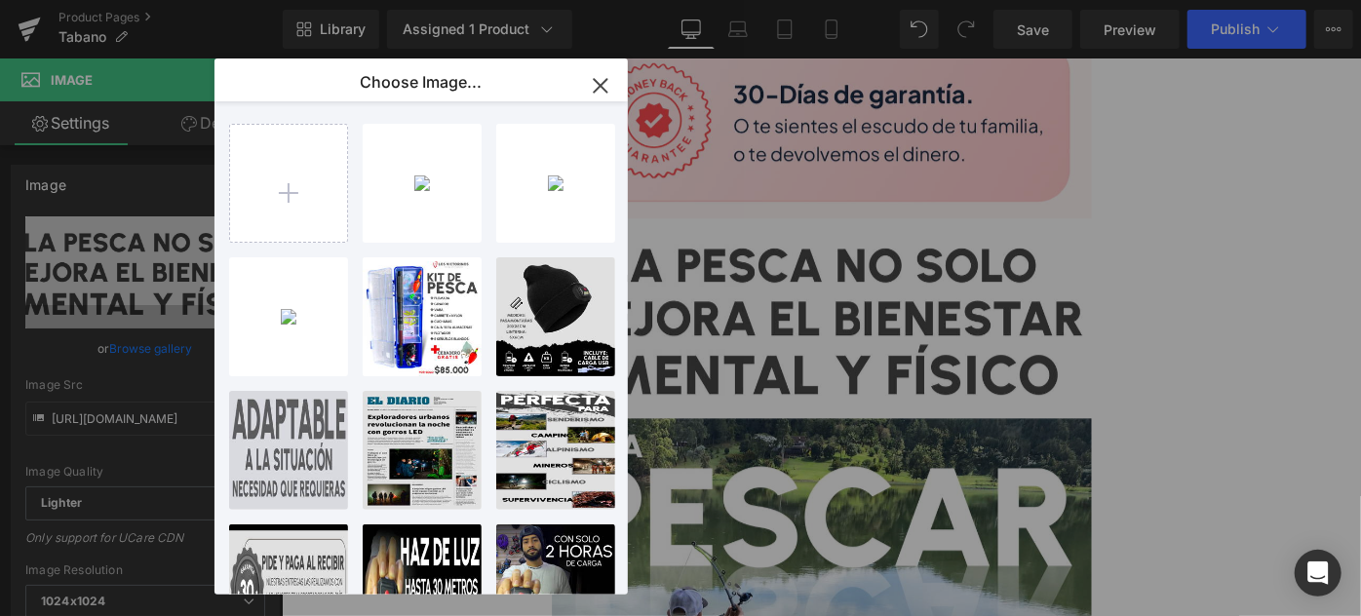
click at [593, 94] on icon "button" at bounding box center [600, 85] width 31 height 31
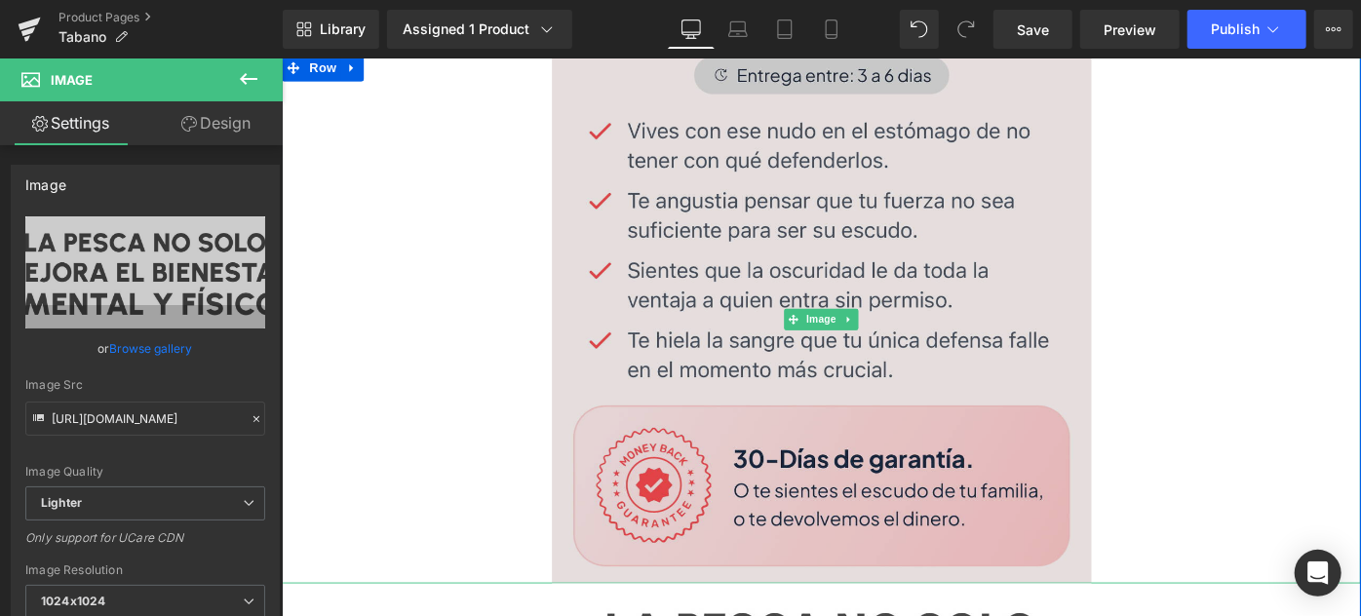
scroll to position [1063, 0]
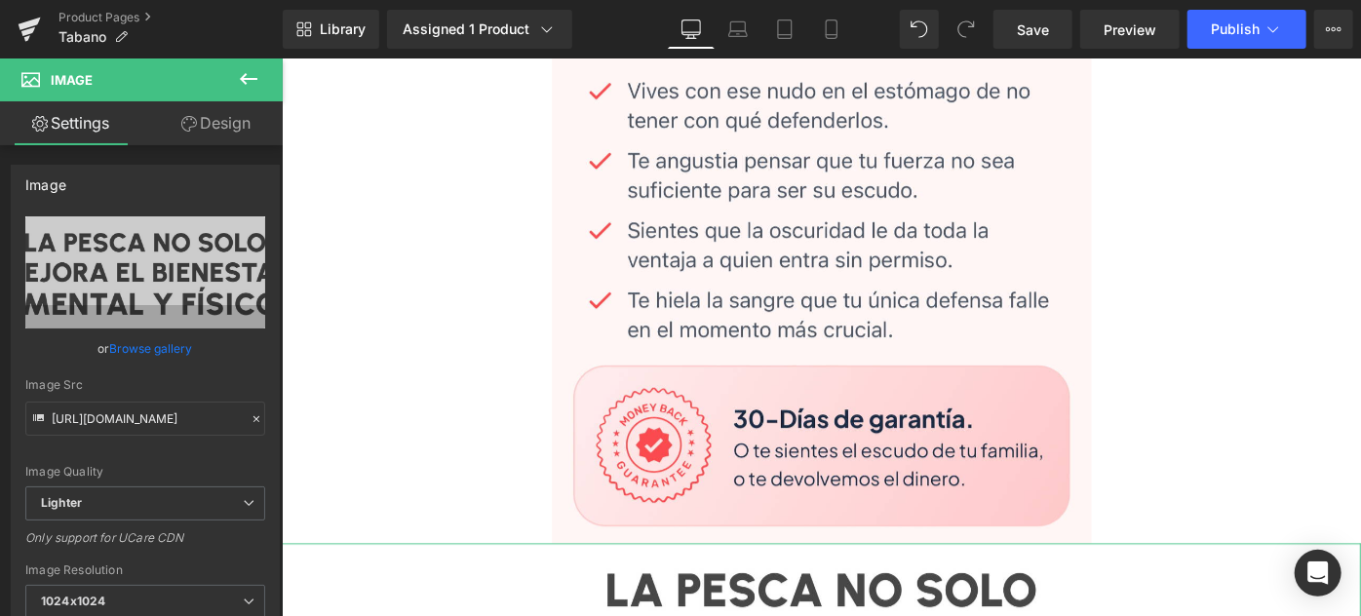
click at [149, 346] on link "Browse gallery" at bounding box center [151, 348] width 83 height 34
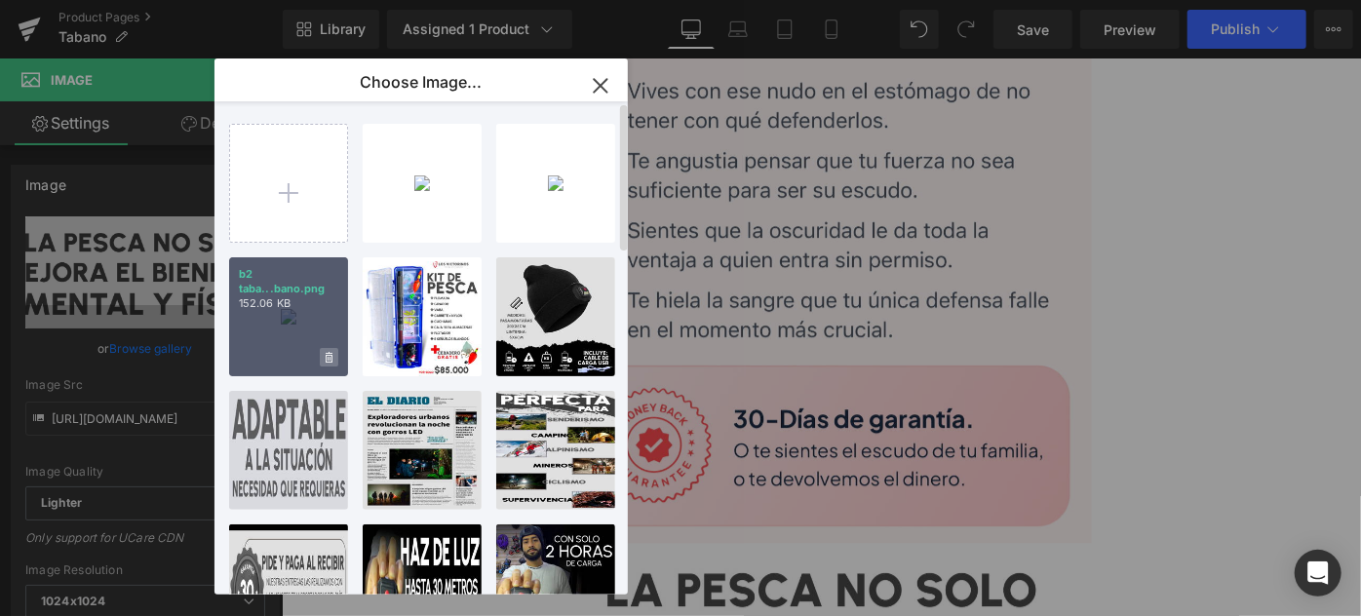
click at [326, 358] on icon at bounding box center [329, 357] width 7 height 11
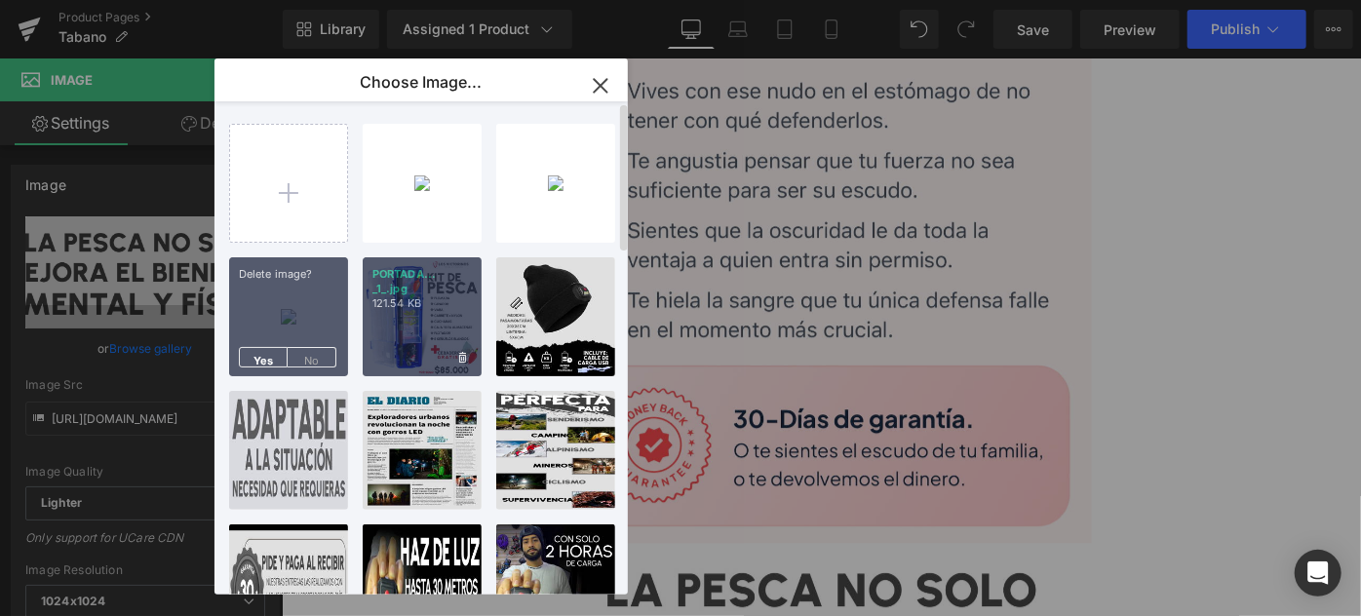
click at [272, 352] on span "Yes" at bounding box center [263, 357] width 49 height 20
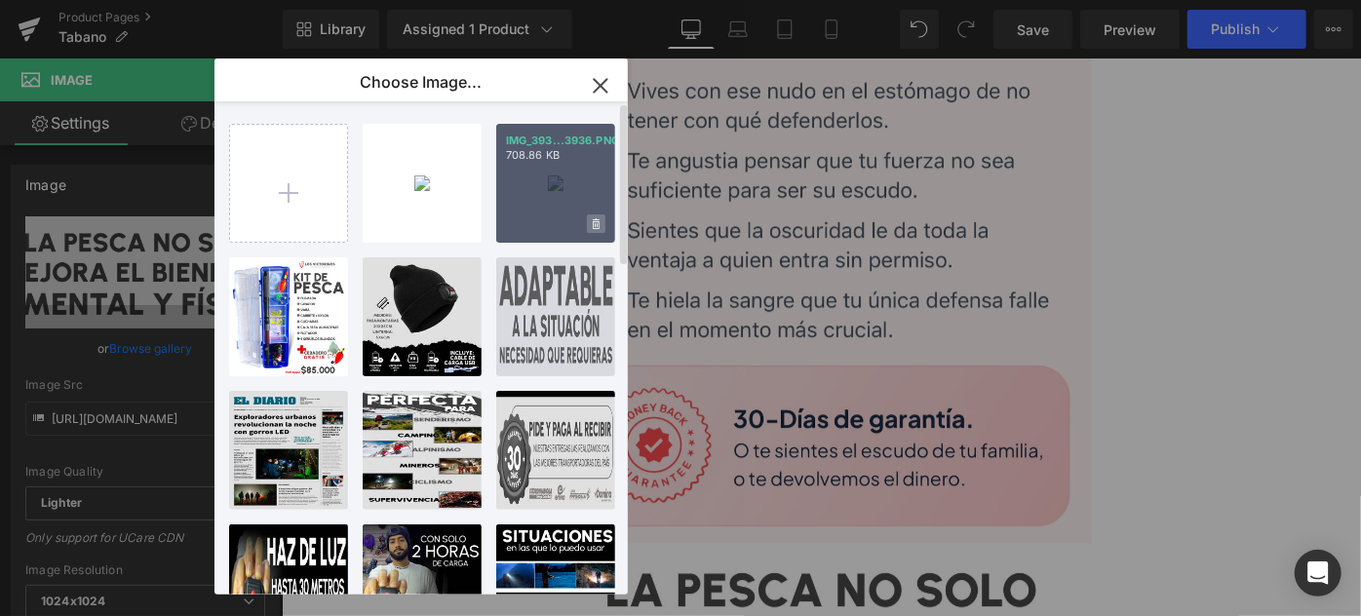
click at [593, 218] on icon at bounding box center [596, 224] width 7 height 13
click at [518, 224] on span "Yes" at bounding box center [530, 223] width 49 height 20
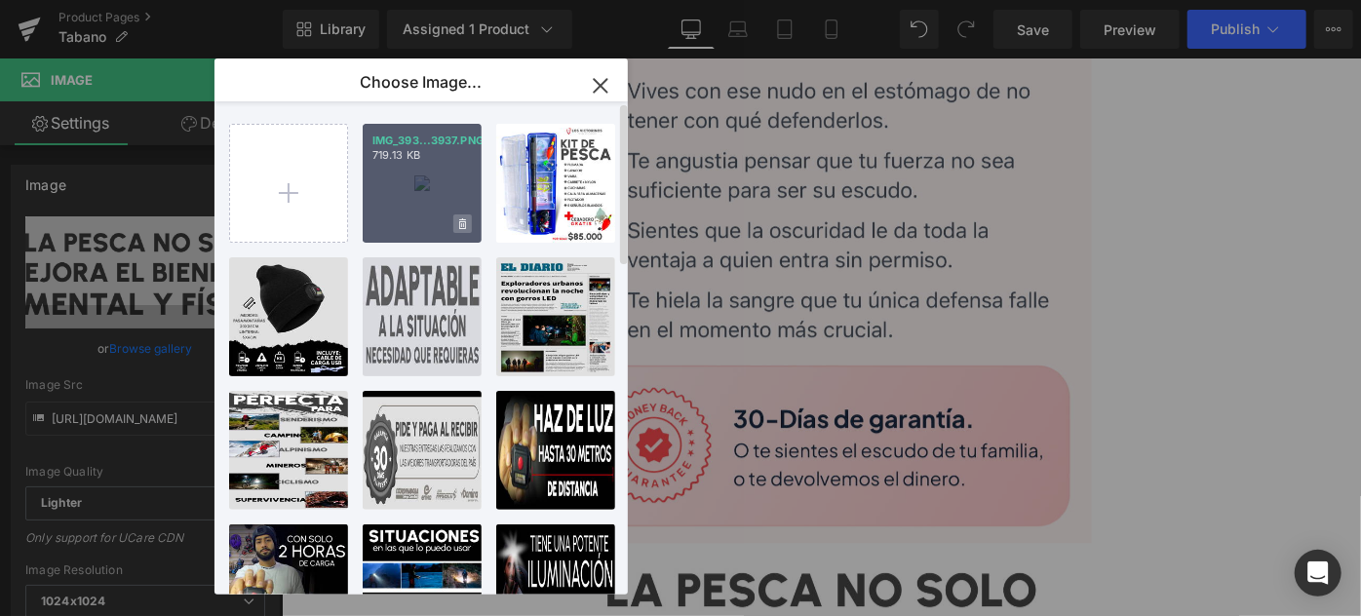
click at [459, 228] on icon at bounding box center [462, 223] width 7 height 11
click at [400, 225] on span "Yes" at bounding box center [396, 223] width 49 height 20
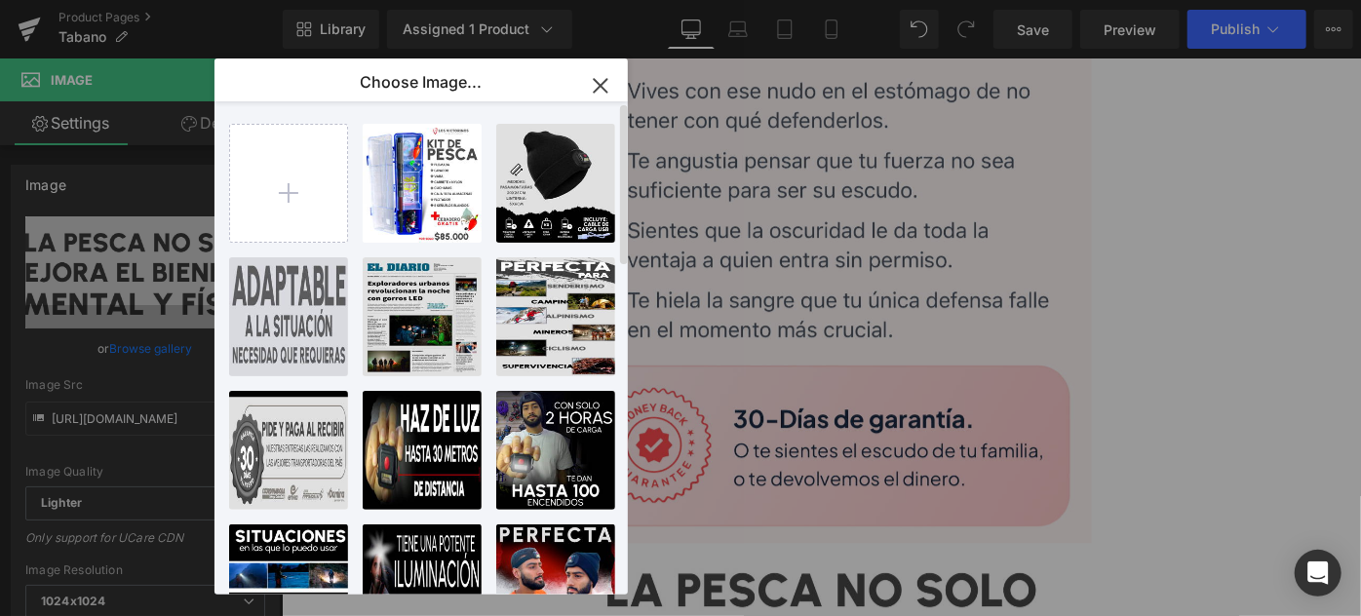
drag, startPoint x: 602, startPoint y: 93, endPoint x: 342, endPoint y: 38, distance: 266.0
click at [602, 93] on icon "button" at bounding box center [600, 85] width 31 height 31
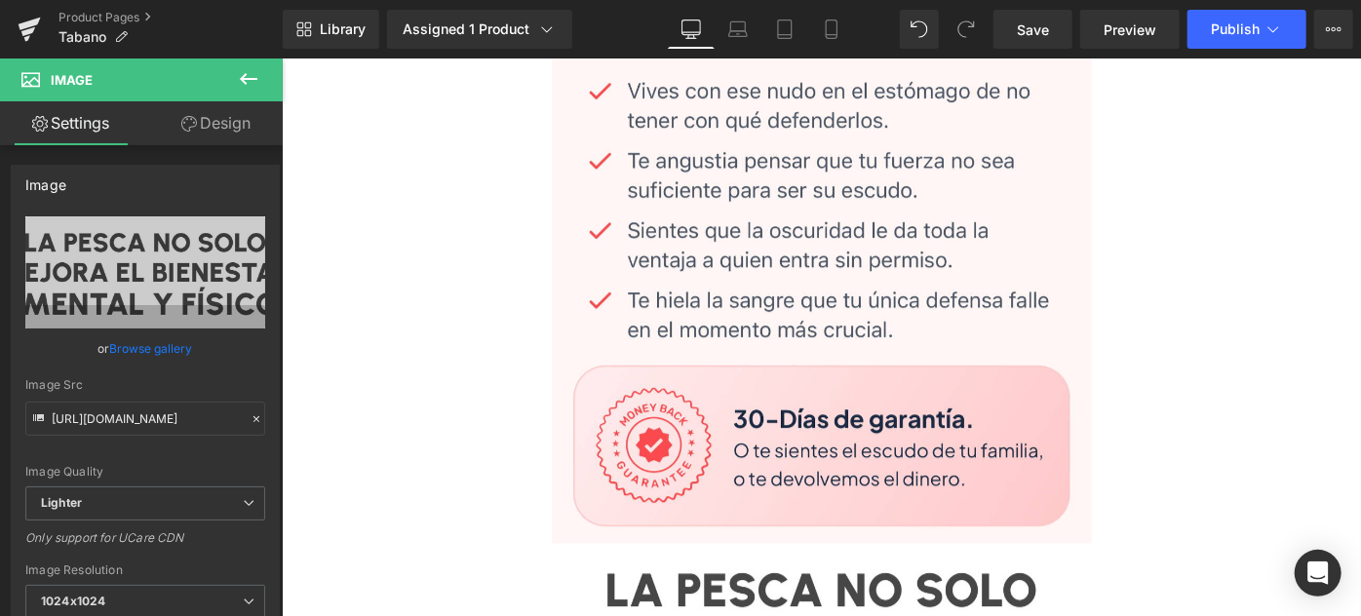
click at [258, 78] on icon at bounding box center [248, 78] width 23 height 23
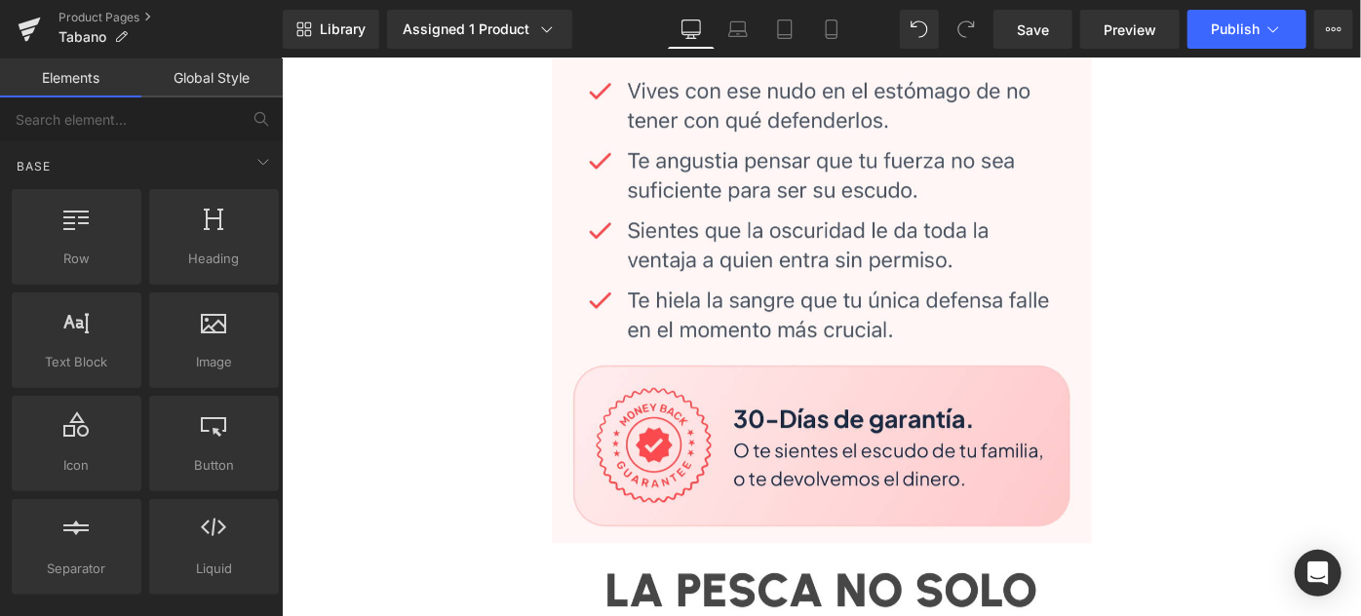
click at [211, 71] on link "Global Style" at bounding box center [211, 77] width 141 height 39
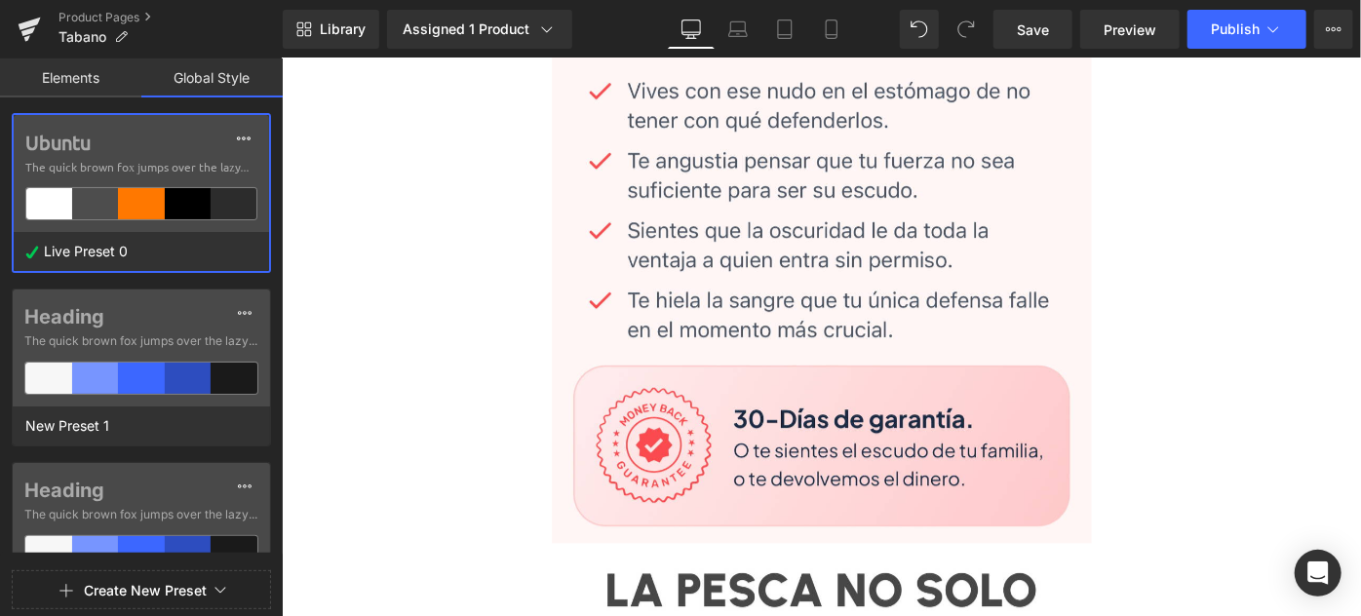
click at [59, 78] on link "Elements" at bounding box center [70, 77] width 141 height 39
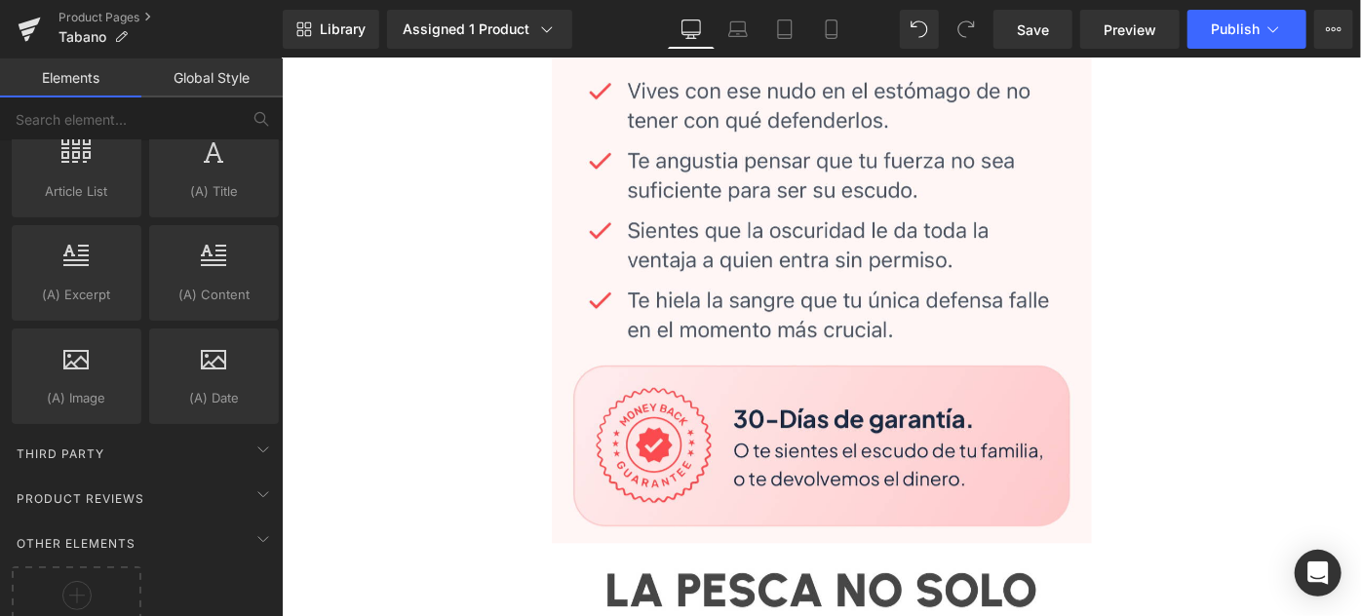
scroll to position [3801, 0]
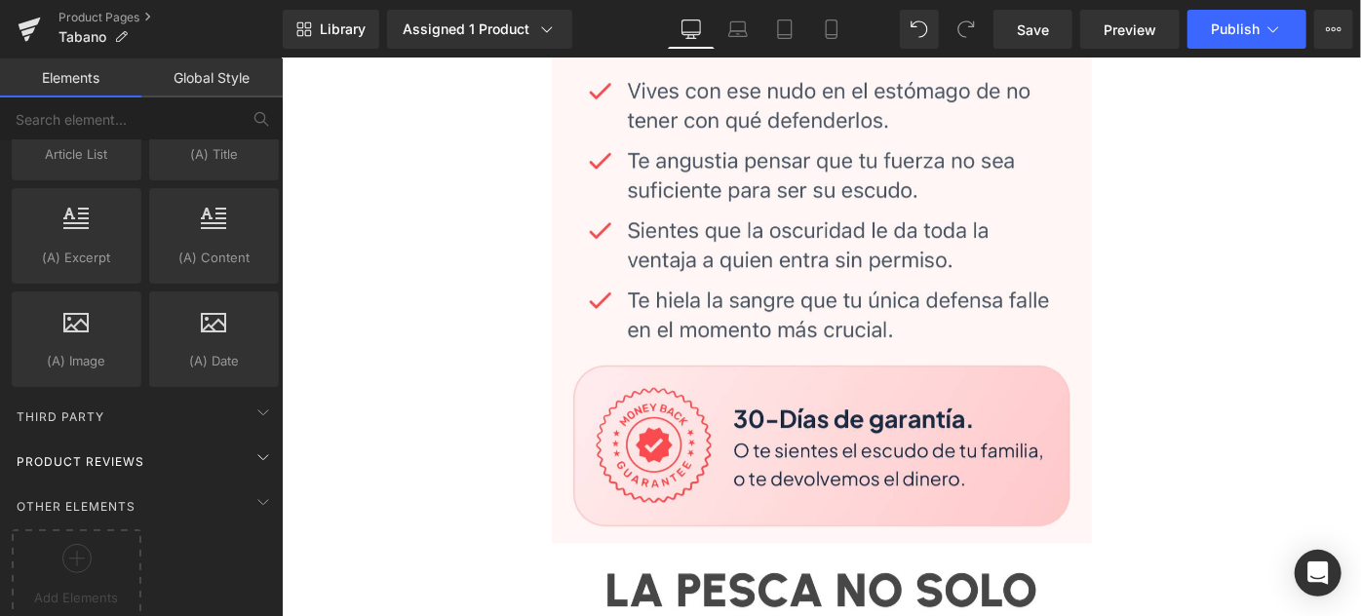
click at [177, 442] on div "Product Reviews" at bounding box center [145, 461] width 275 height 39
click at [216, 442] on div "Product Reviews" at bounding box center [145, 461] width 275 height 39
click at [252, 490] on icon at bounding box center [263, 501] width 23 height 23
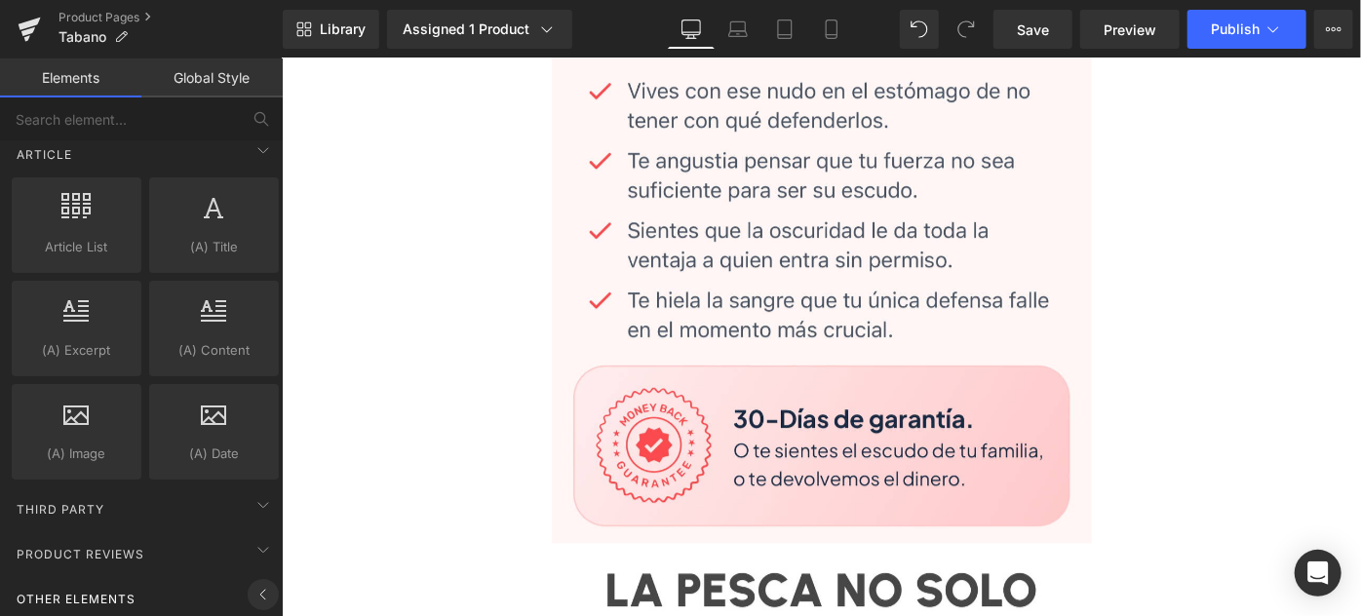
scroll to position [3700, 0]
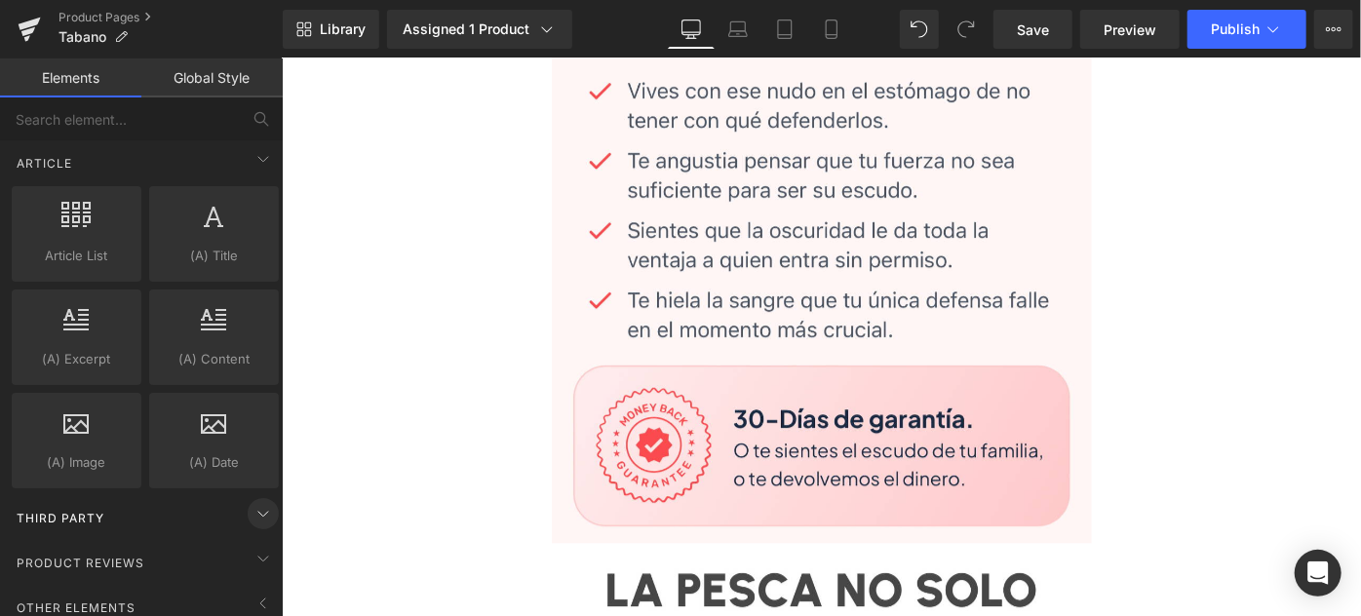
click at [258, 502] on icon at bounding box center [263, 513] width 23 height 23
click at [252, 592] on icon at bounding box center [263, 603] width 23 height 23
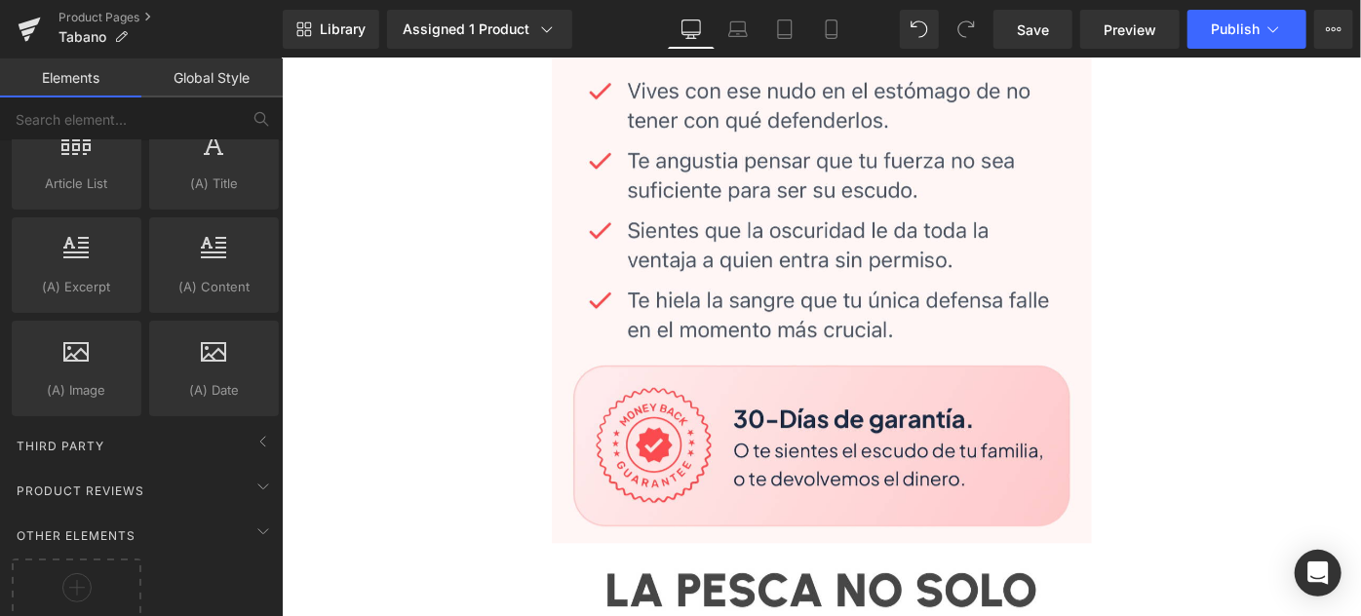
scroll to position [3801, 0]
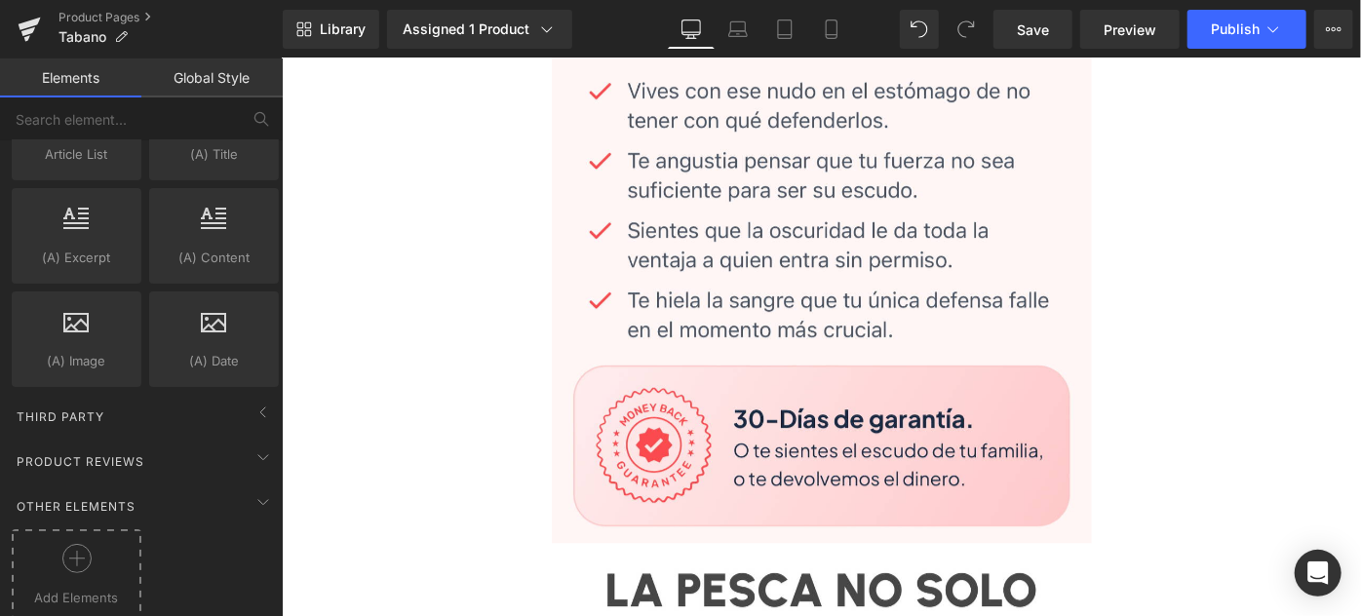
click at [98, 544] on div at bounding box center [77, 566] width 120 height 44
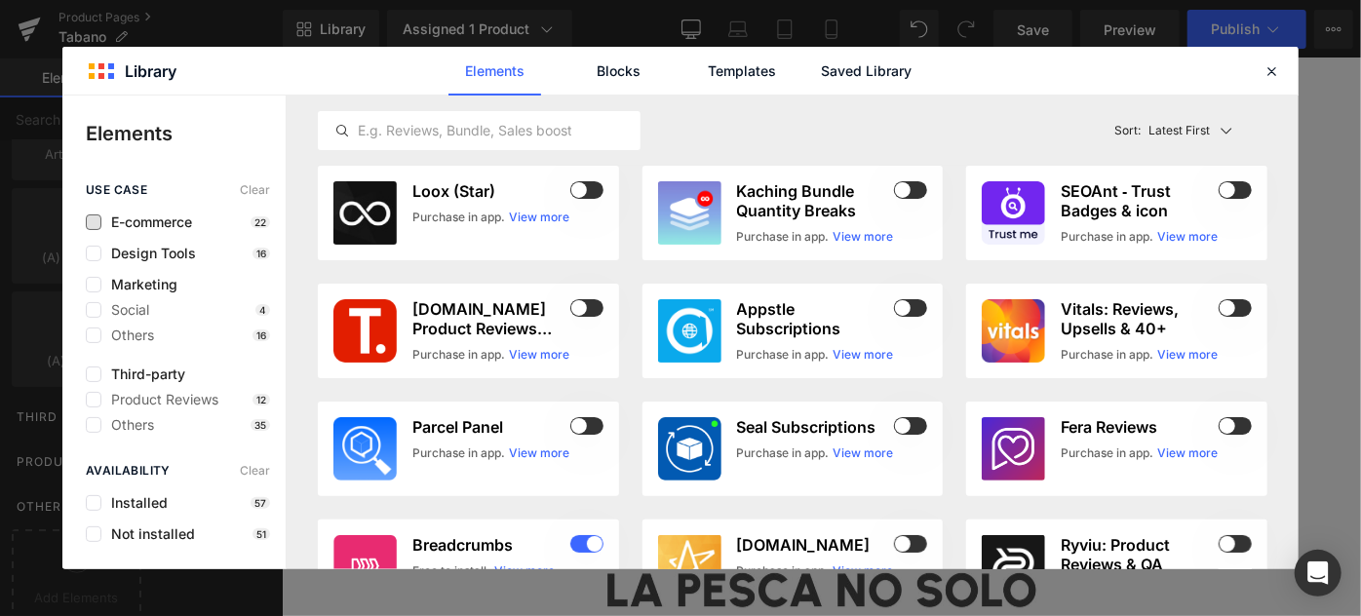
click at [131, 222] on span "E-commerce" at bounding box center [146, 222] width 91 height 16
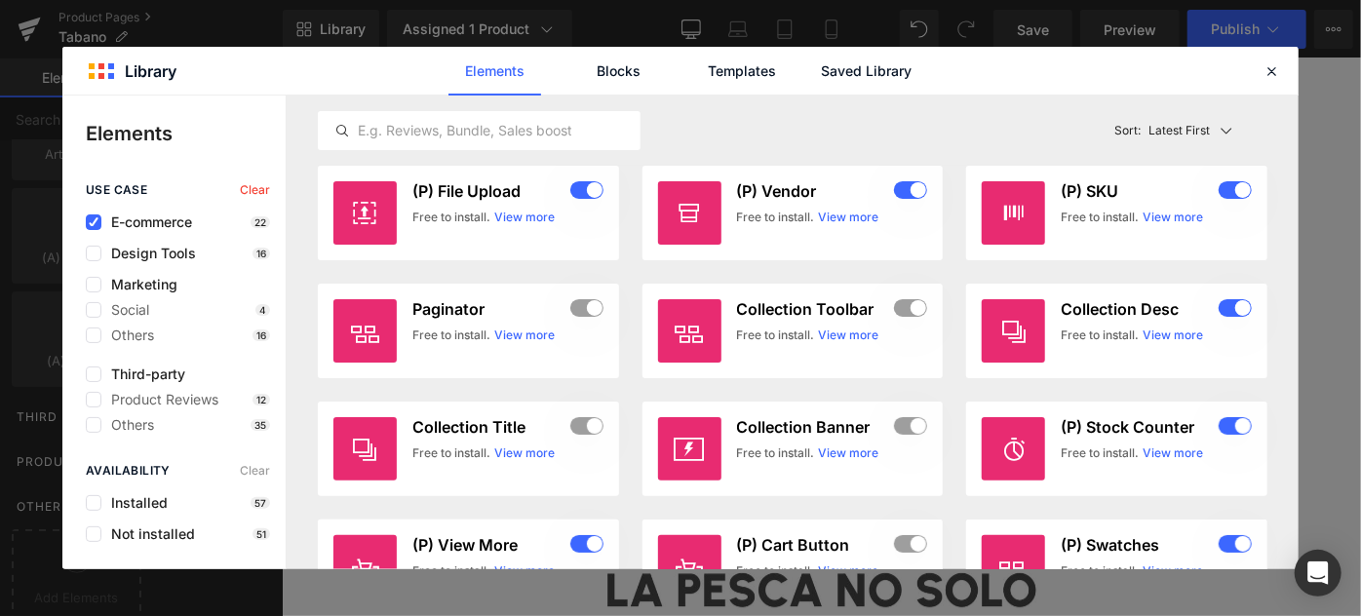
click at [131, 222] on span "E-commerce" at bounding box center [146, 222] width 91 height 16
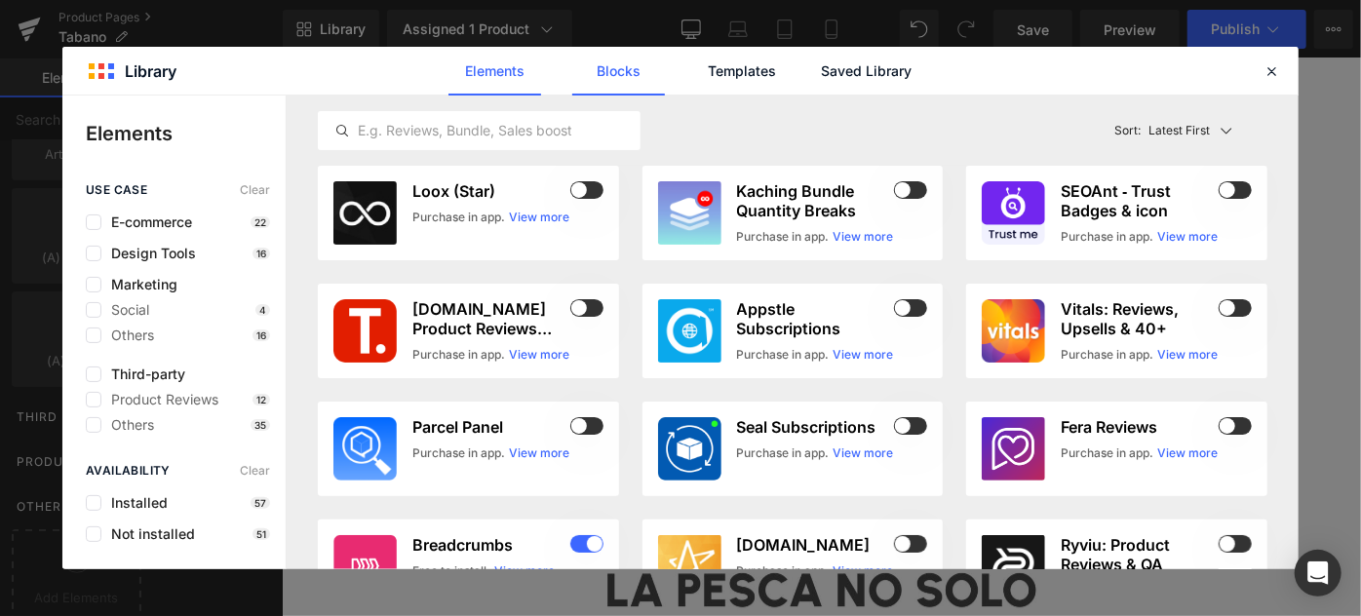
click at [820, 69] on link "Blocks" at bounding box center [866, 71] width 93 height 49
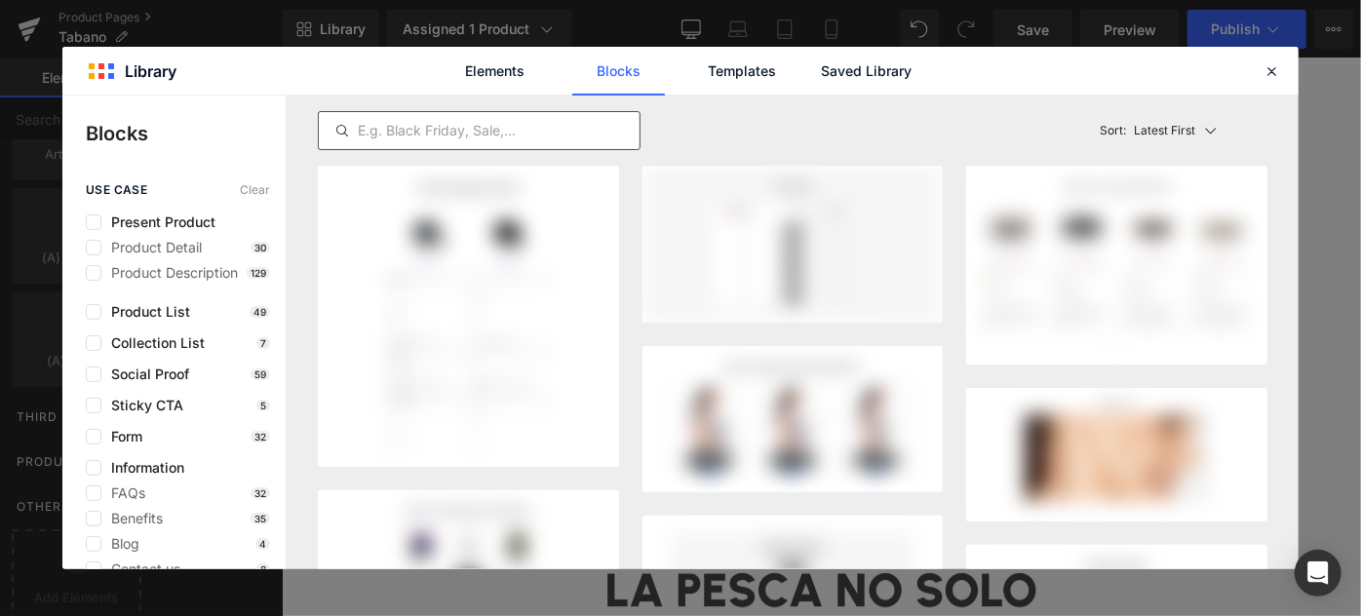
click at [471, 137] on input "text" at bounding box center [479, 130] width 321 height 23
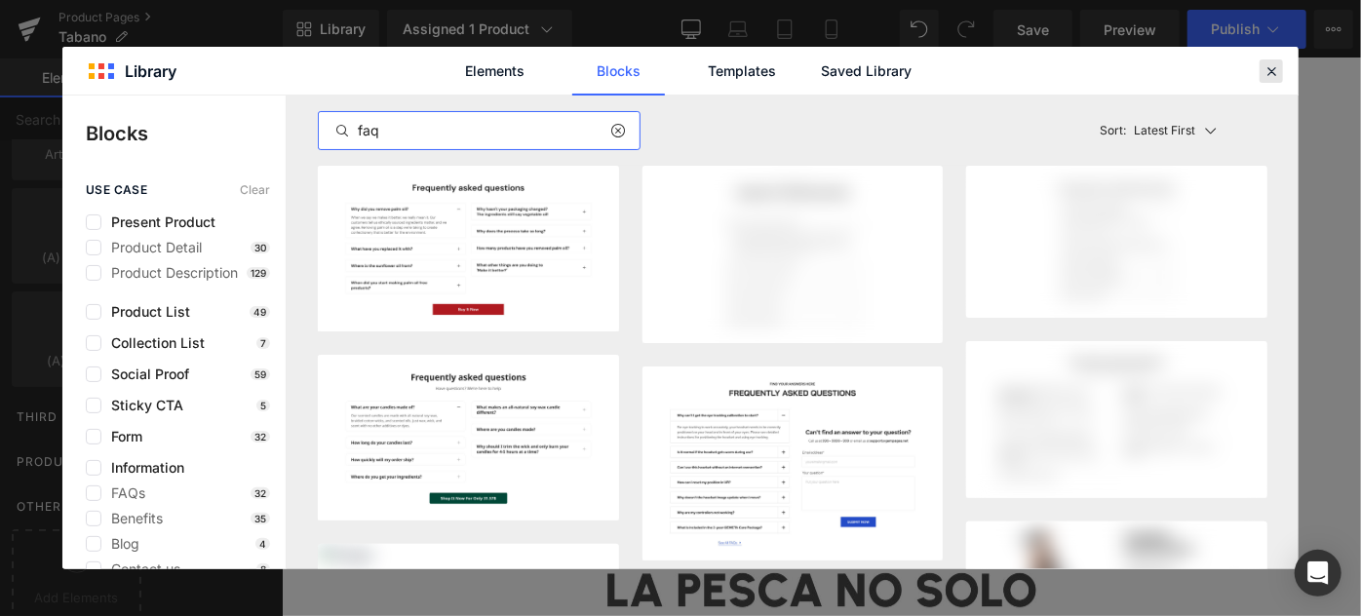
type input "faq"
click at [1262, 74] on icon at bounding box center [1271, 71] width 18 height 18
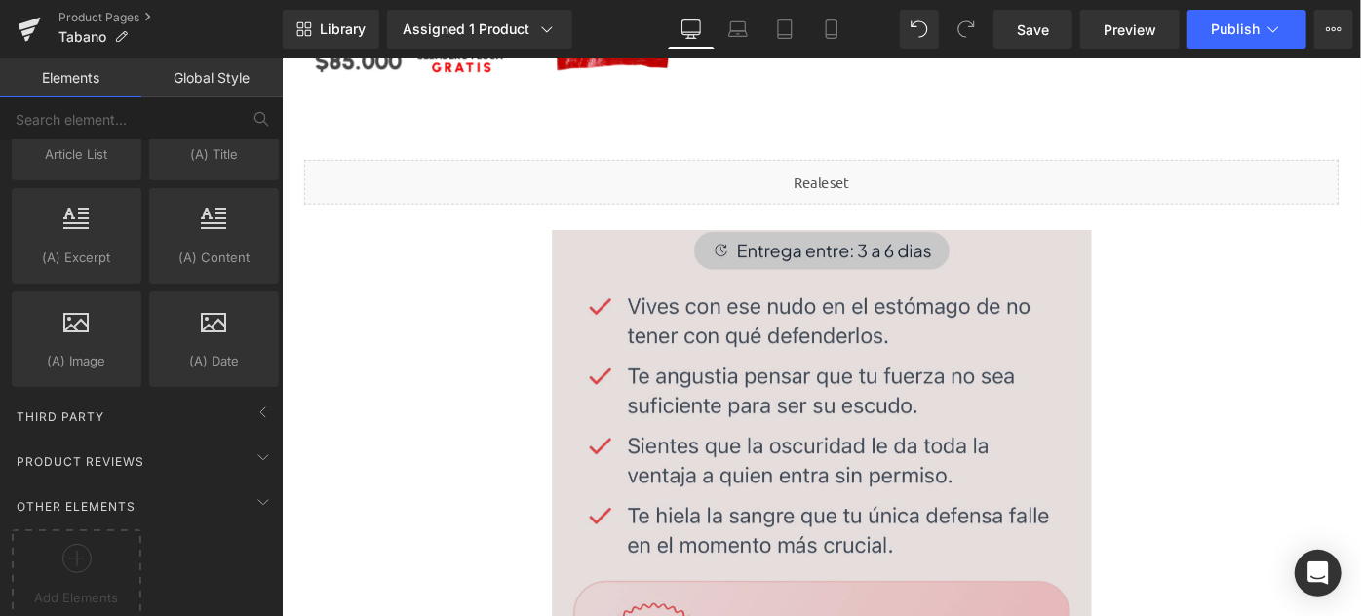
scroll to position [975, 0]
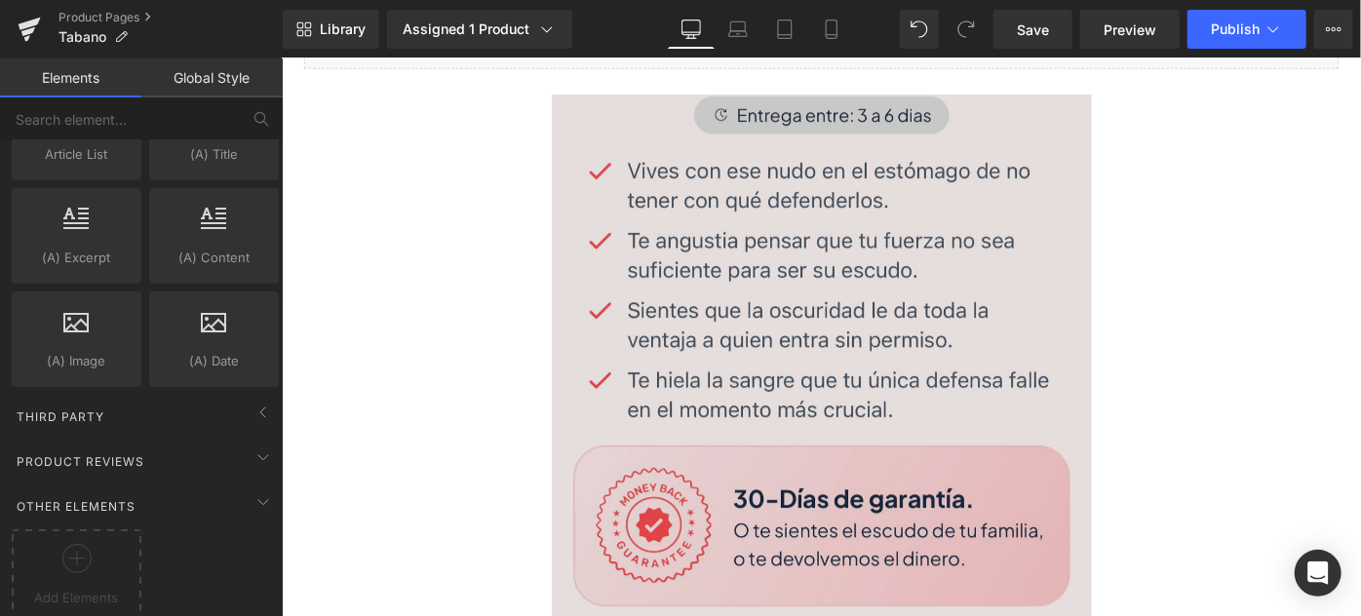
click at [790, 351] on img at bounding box center [871, 386] width 590 height 578
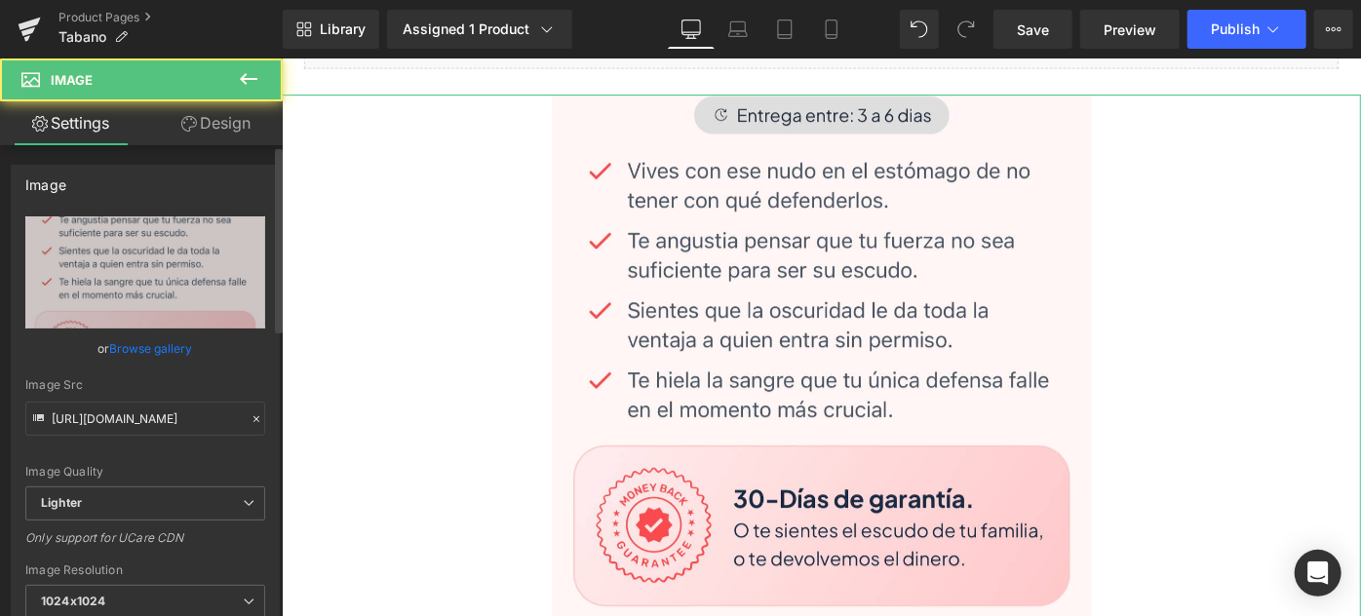
click at [153, 346] on link "Browse gallery" at bounding box center [151, 348] width 83 height 34
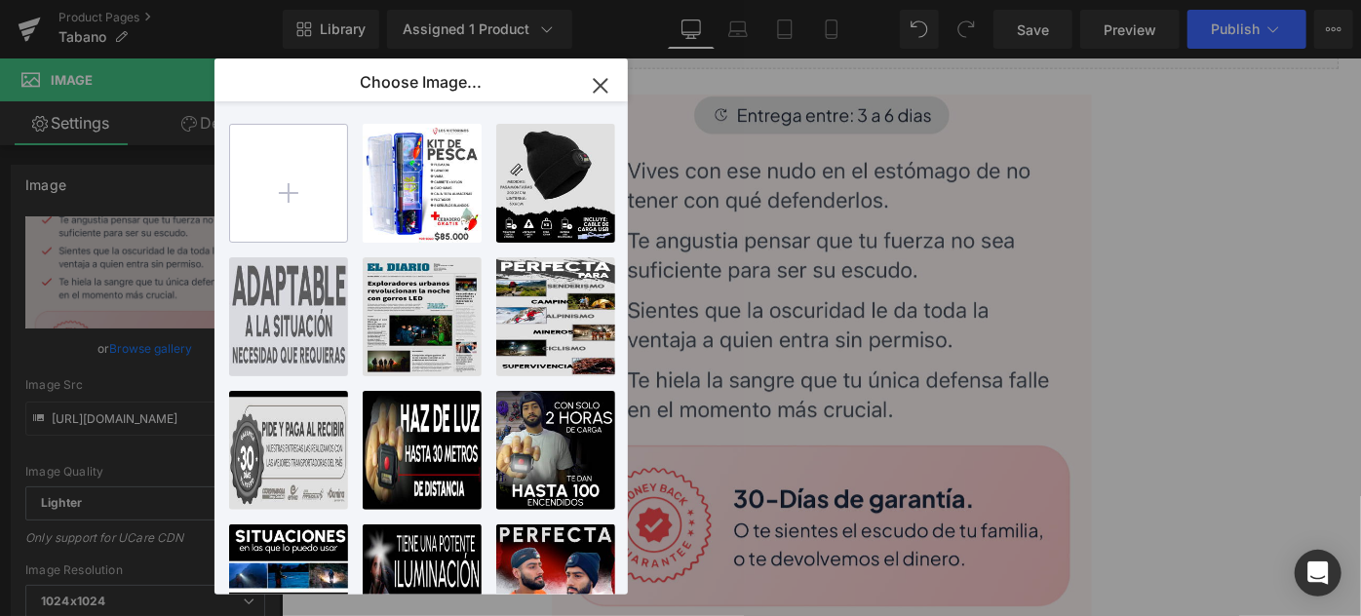
click at [291, 219] on input "file" at bounding box center [288, 183] width 117 height 117
type input "C:\fakepath\IMG_3936.jpg"
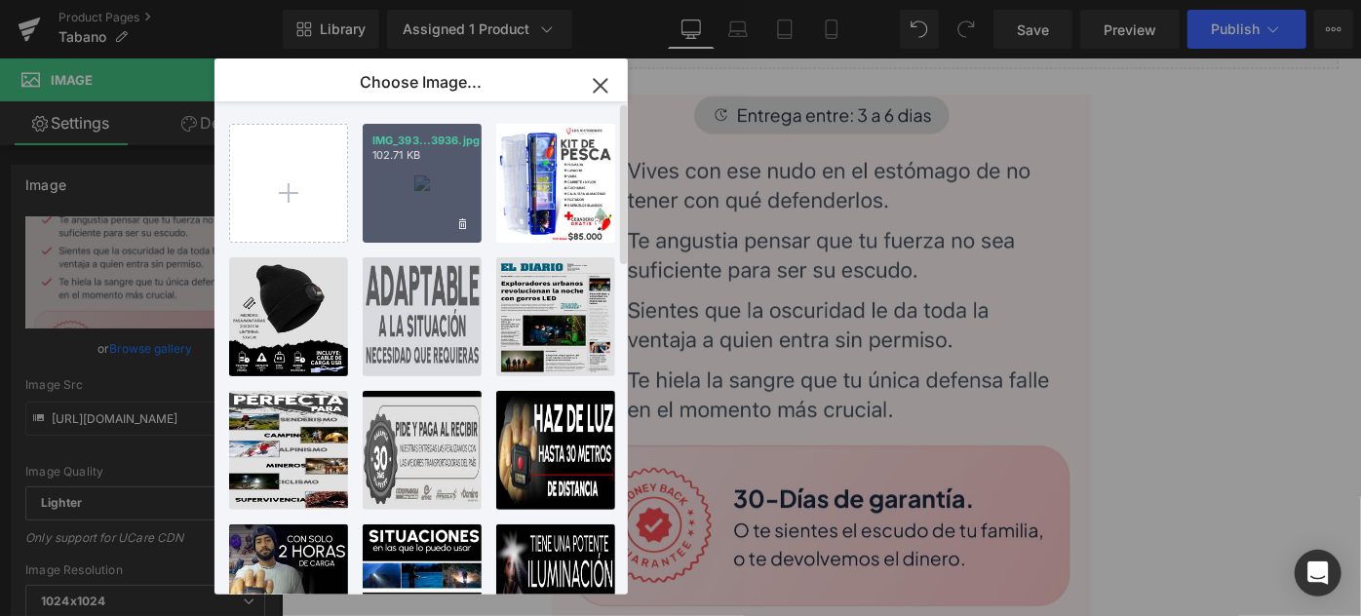
click at [405, 191] on div "IMG_393...3936.jpg 102.71 KB" at bounding box center [422, 183] width 119 height 119
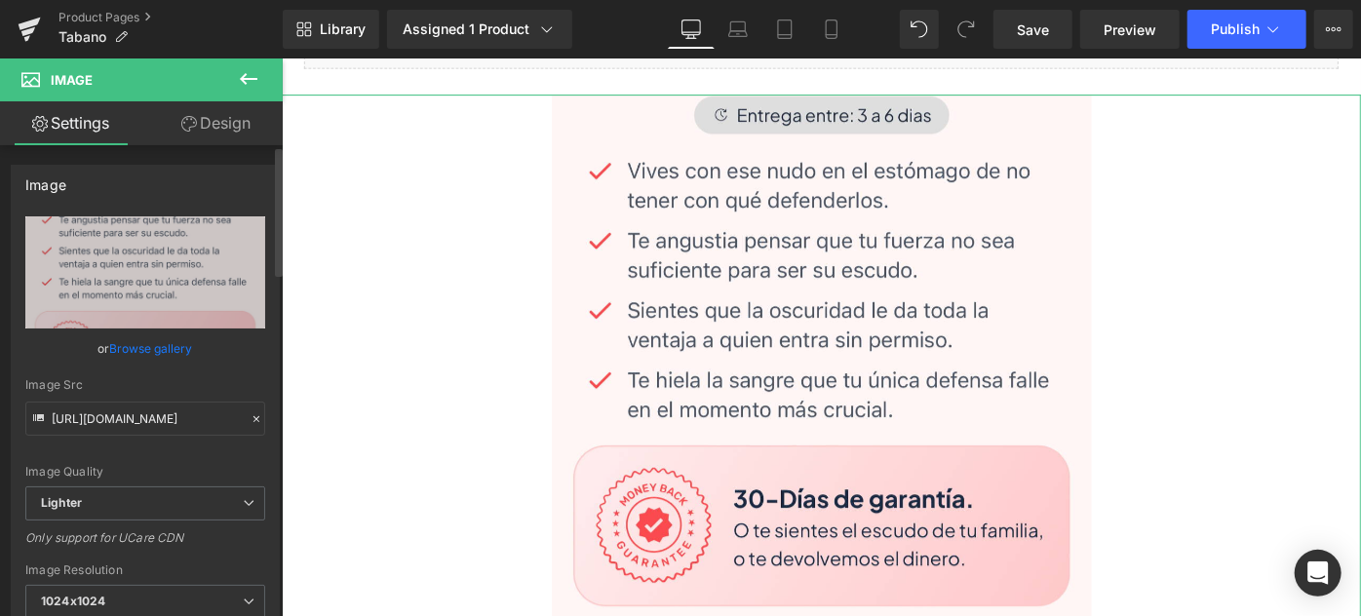
click at [142, 343] on link "Browse gallery" at bounding box center [151, 348] width 83 height 34
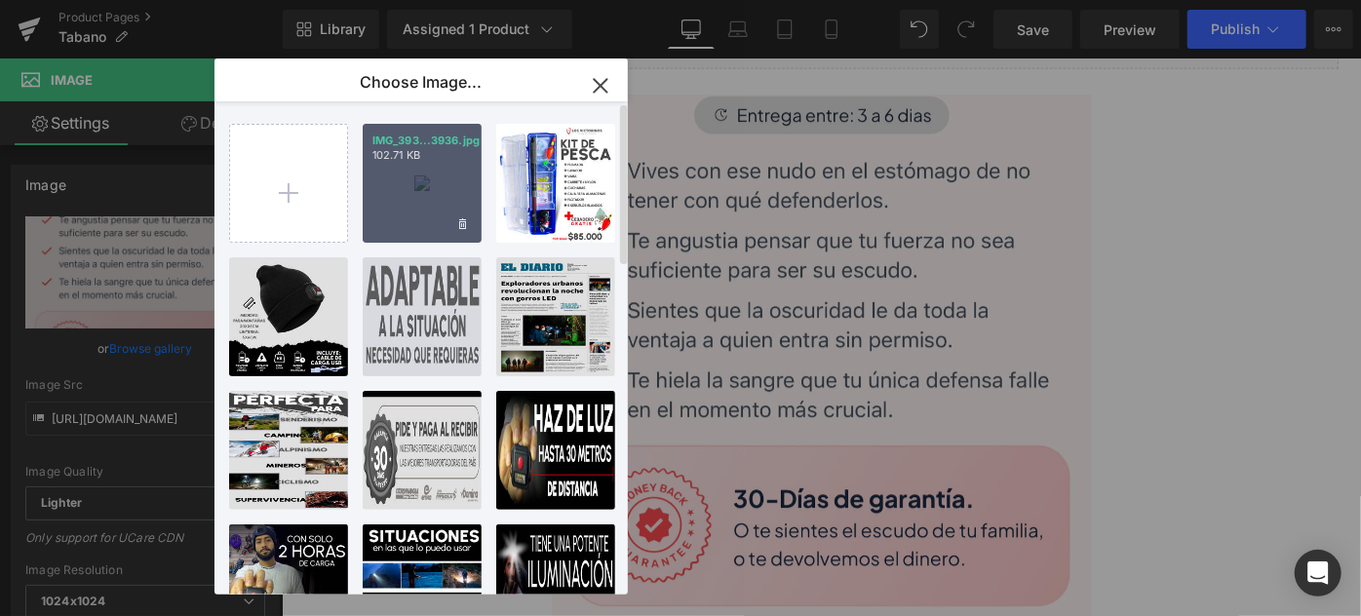
click at [389, 166] on div "IMG_393...3936.jpg 102.71 KB" at bounding box center [422, 183] width 119 height 119
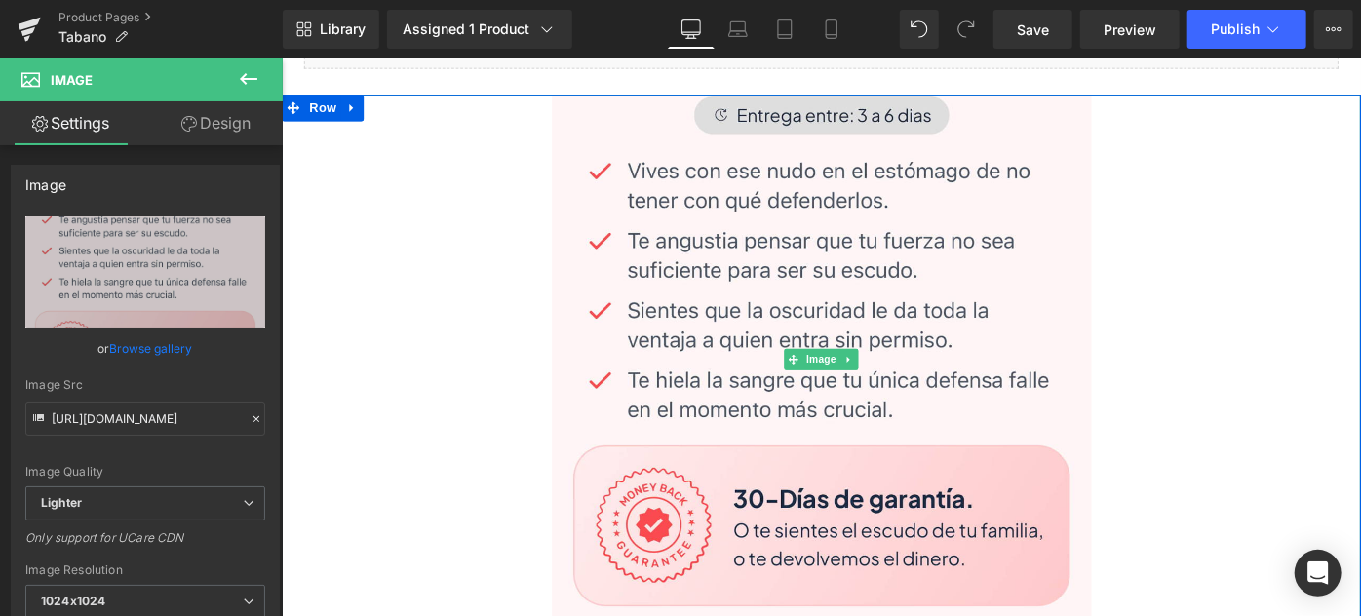
type input "[URL][DOMAIN_NAME]"
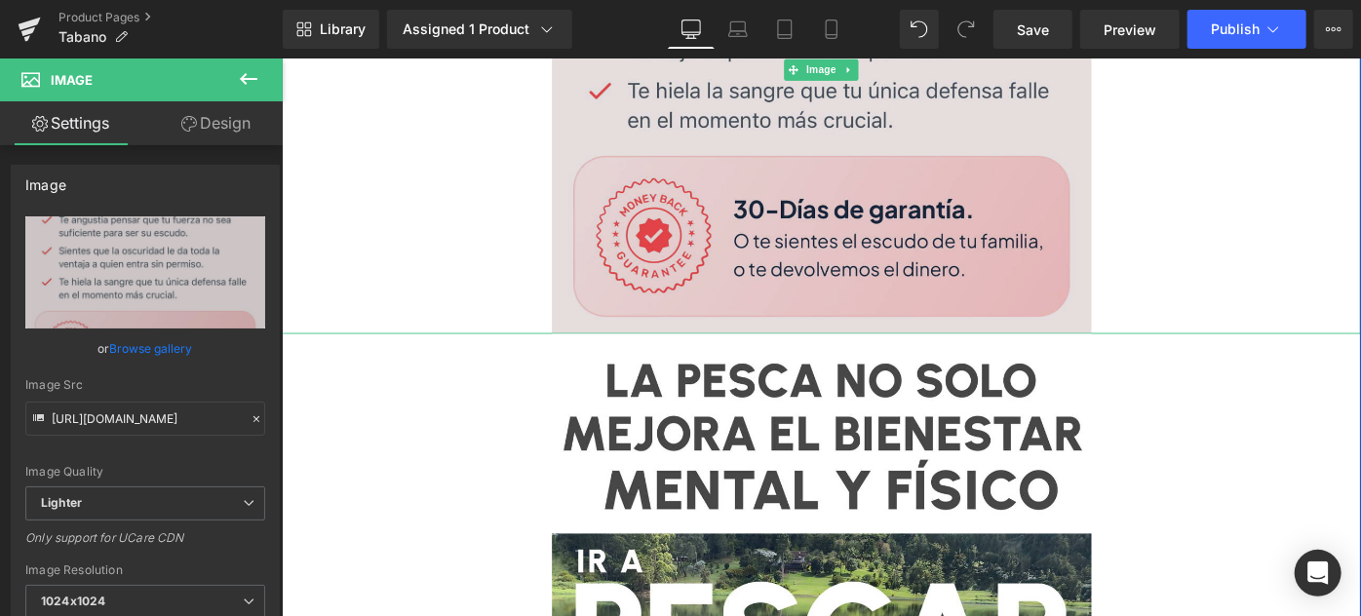
scroll to position [1329, 0]
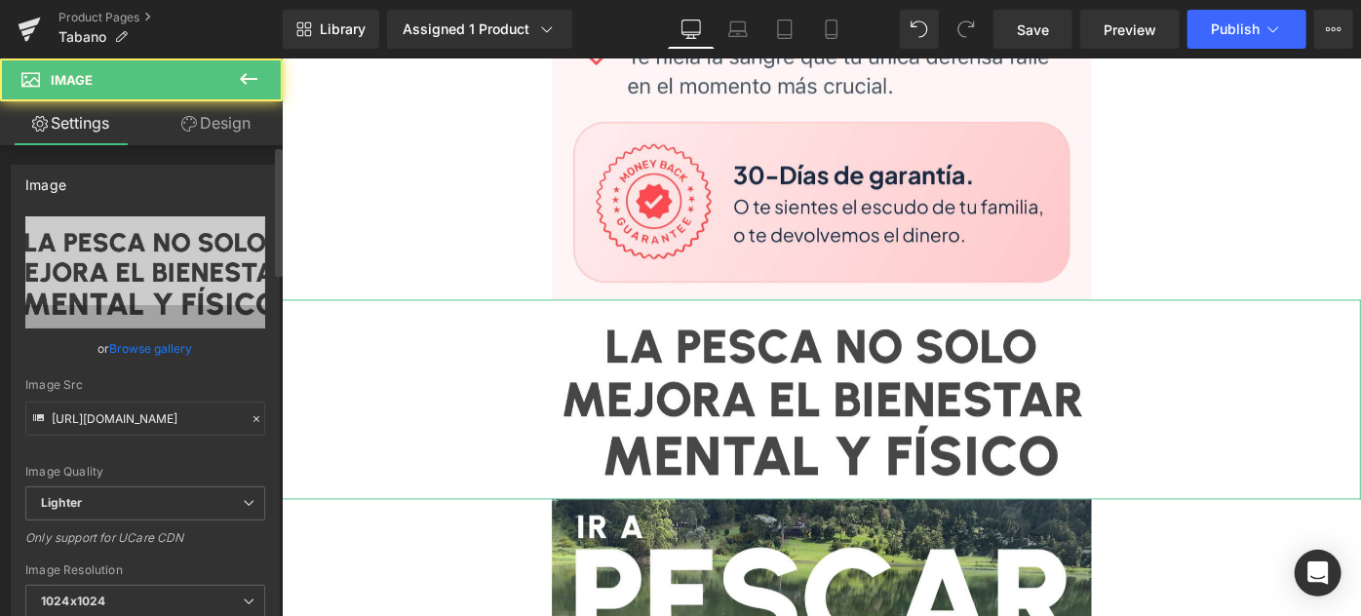
click at [134, 345] on link "Browse gallery" at bounding box center [151, 348] width 83 height 34
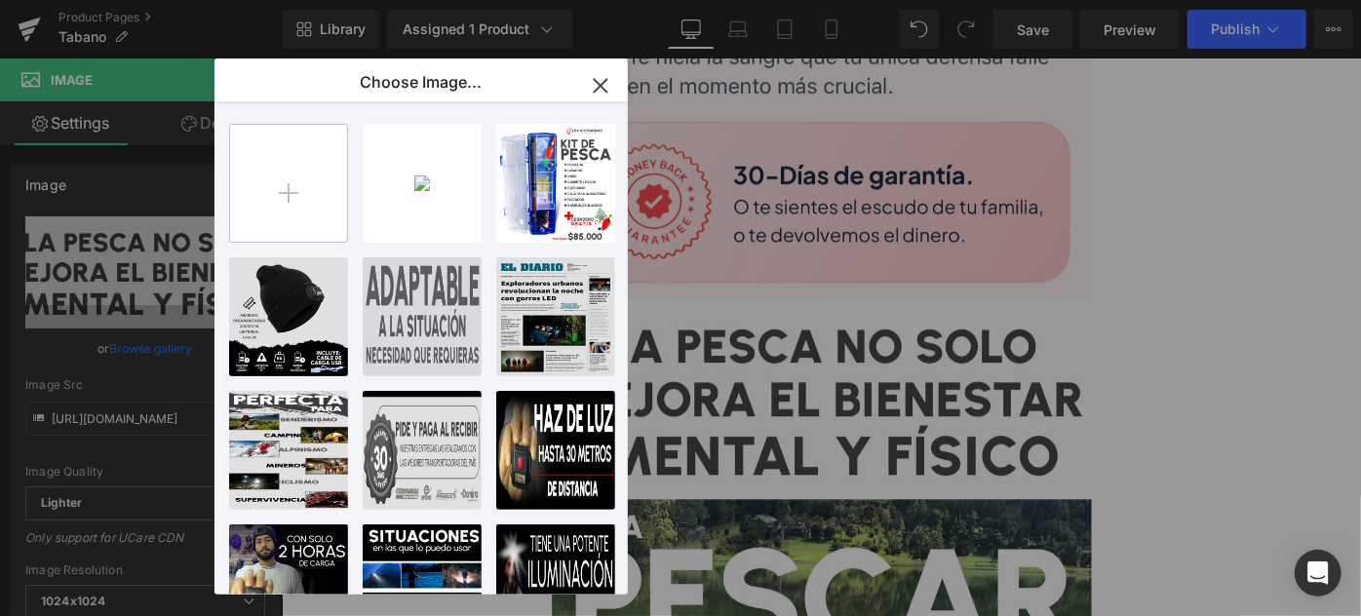
click at [283, 214] on input "file" at bounding box center [288, 183] width 117 height 117
type input "C:\fakepath\IMG_3937.jpg"
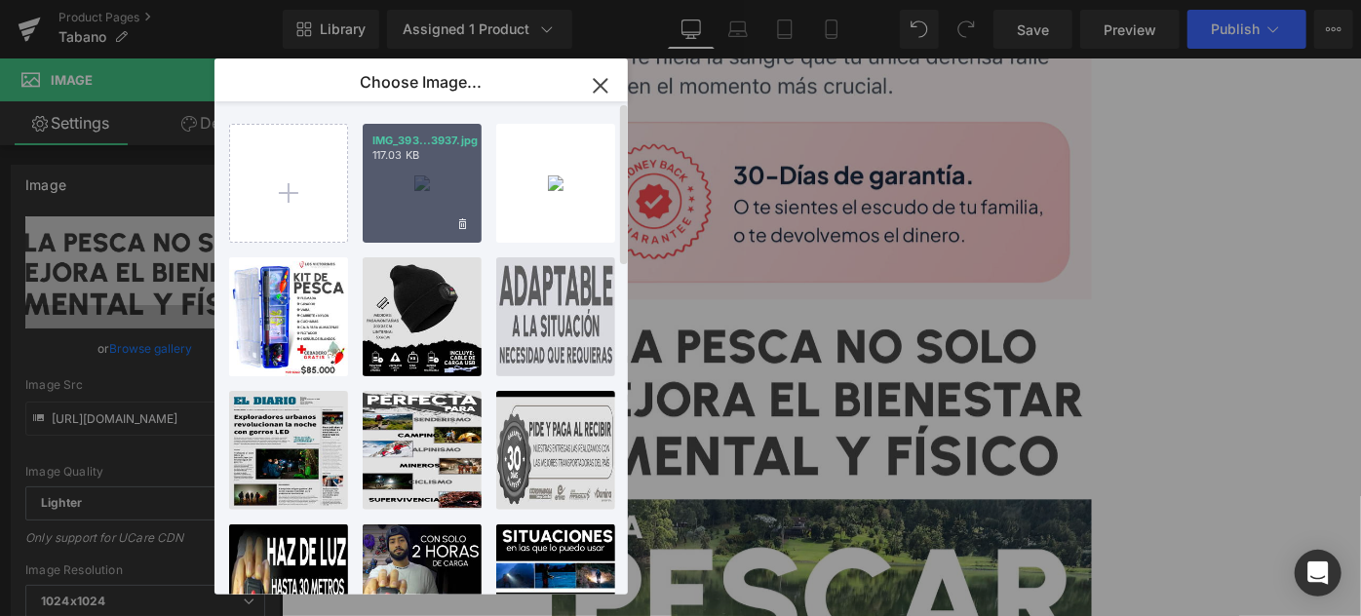
click at [407, 198] on div "IMG_393...3937.jpg 117.03 KB" at bounding box center [422, 183] width 119 height 119
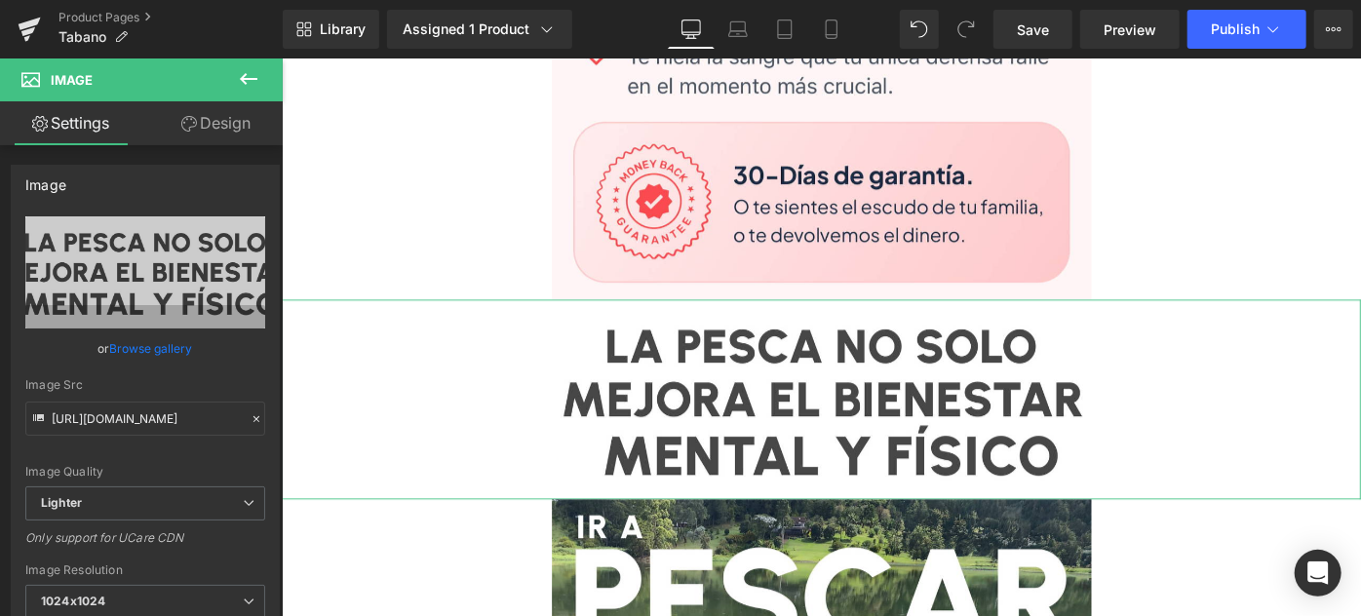
drag, startPoint x: 172, startPoint y: 341, endPoint x: 213, endPoint y: 298, distance: 60.0
click at [172, 341] on link "Browse gallery" at bounding box center [151, 348] width 83 height 34
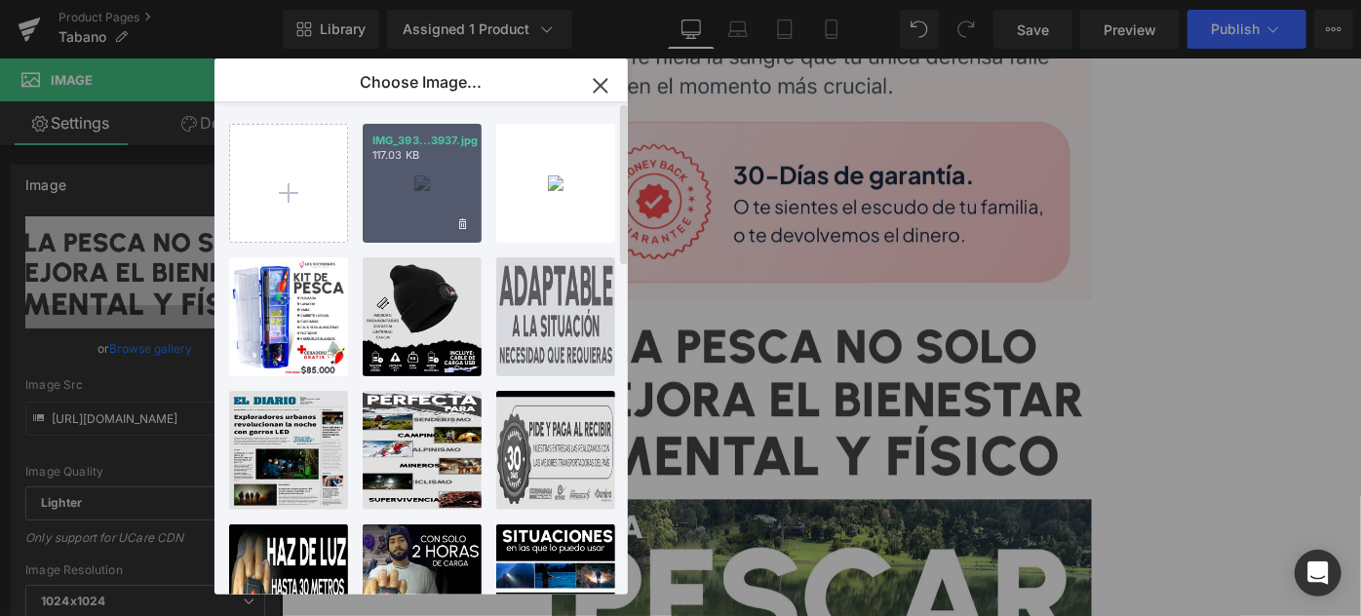
click at [412, 189] on div "IMG_393...3937.jpg 117.03 KB" at bounding box center [422, 183] width 119 height 119
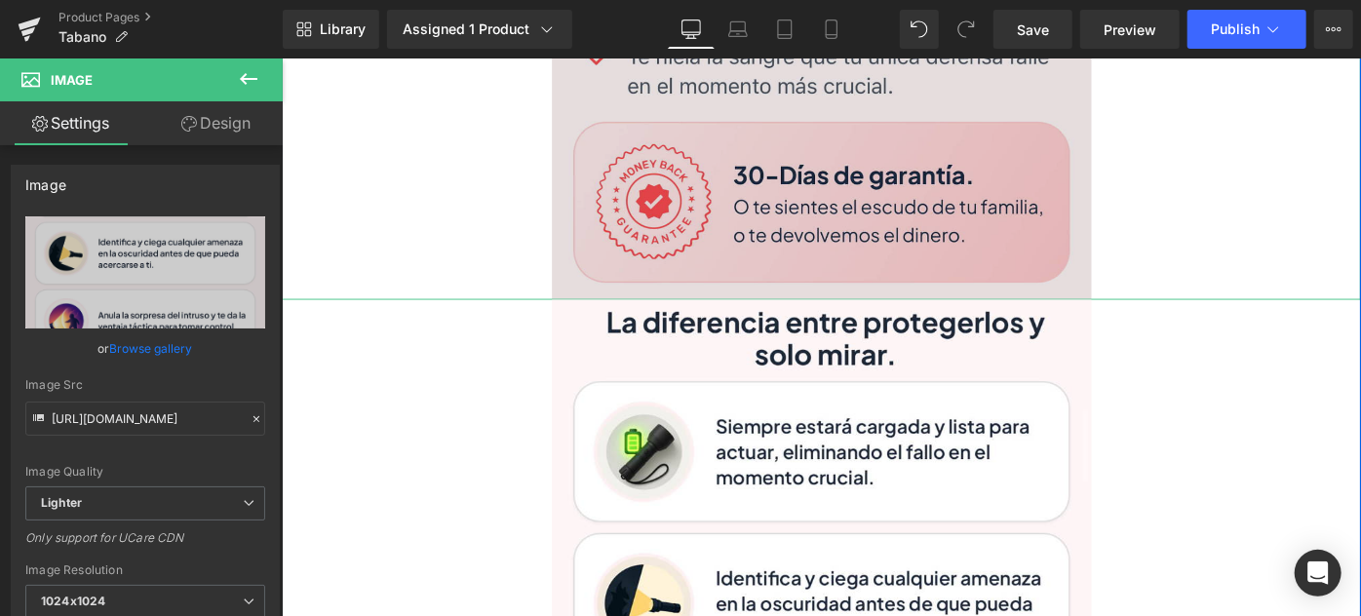
type input "[URL][DOMAIN_NAME]"
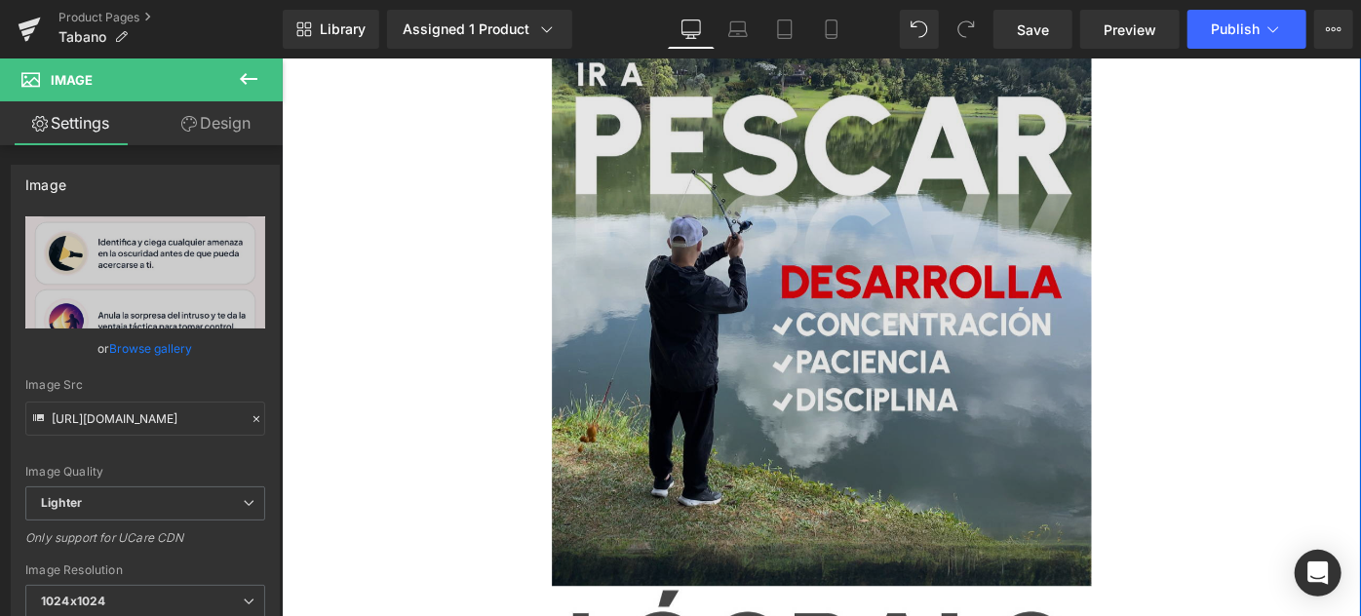
scroll to position [2392, 0]
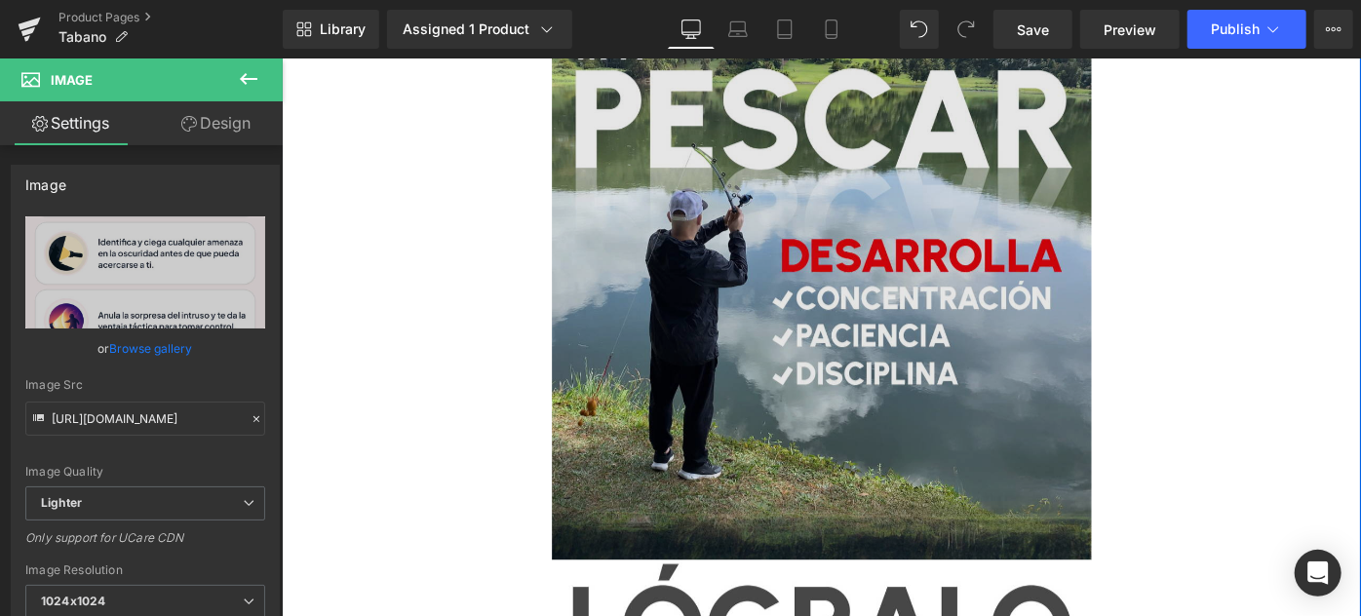
click at [722, 234] on img at bounding box center [871, 312] width 590 height 590
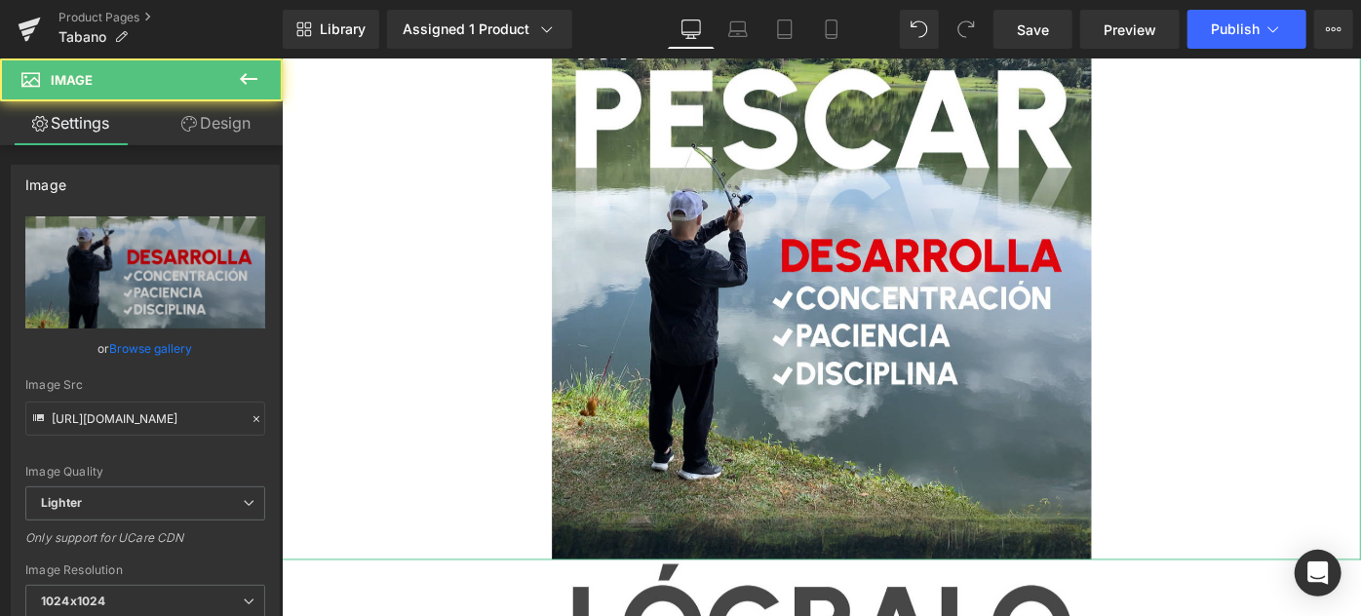
click at [168, 331] on link "Browse gallery" at bounding box center [151, 348] width 83 height 34
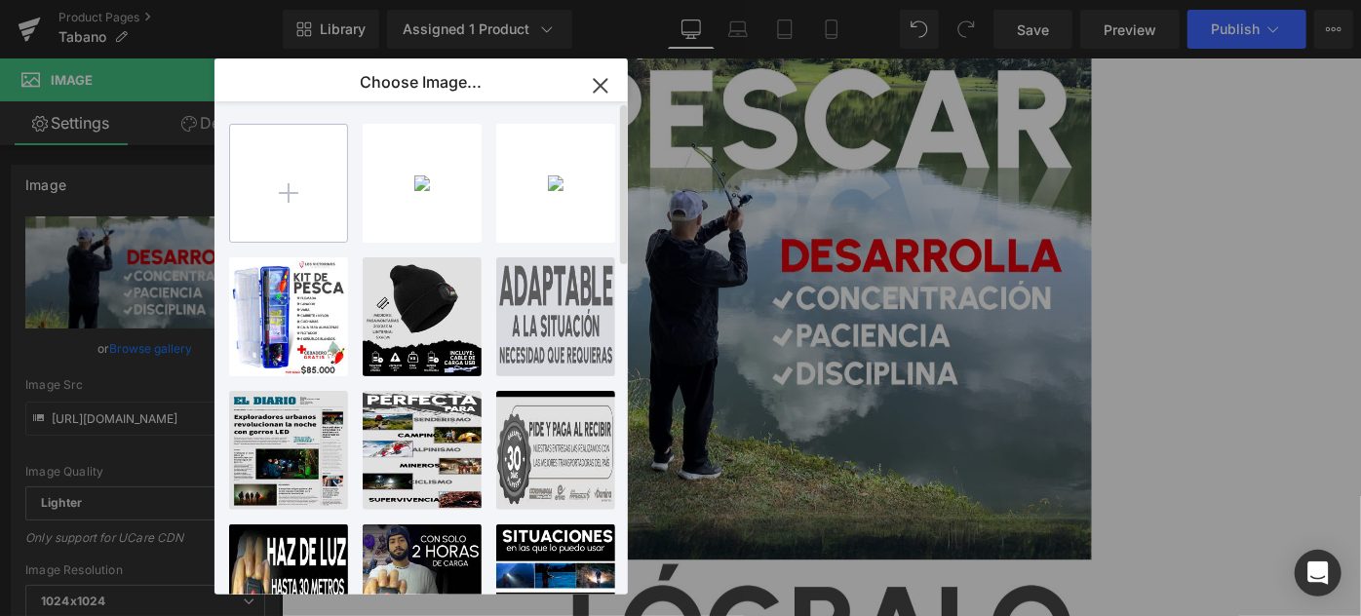
click at [336, 191] on input "file" at bounding box center [288, 183] width 117 height 117
type input "C:\fakepath\IMG_3938.jpg"
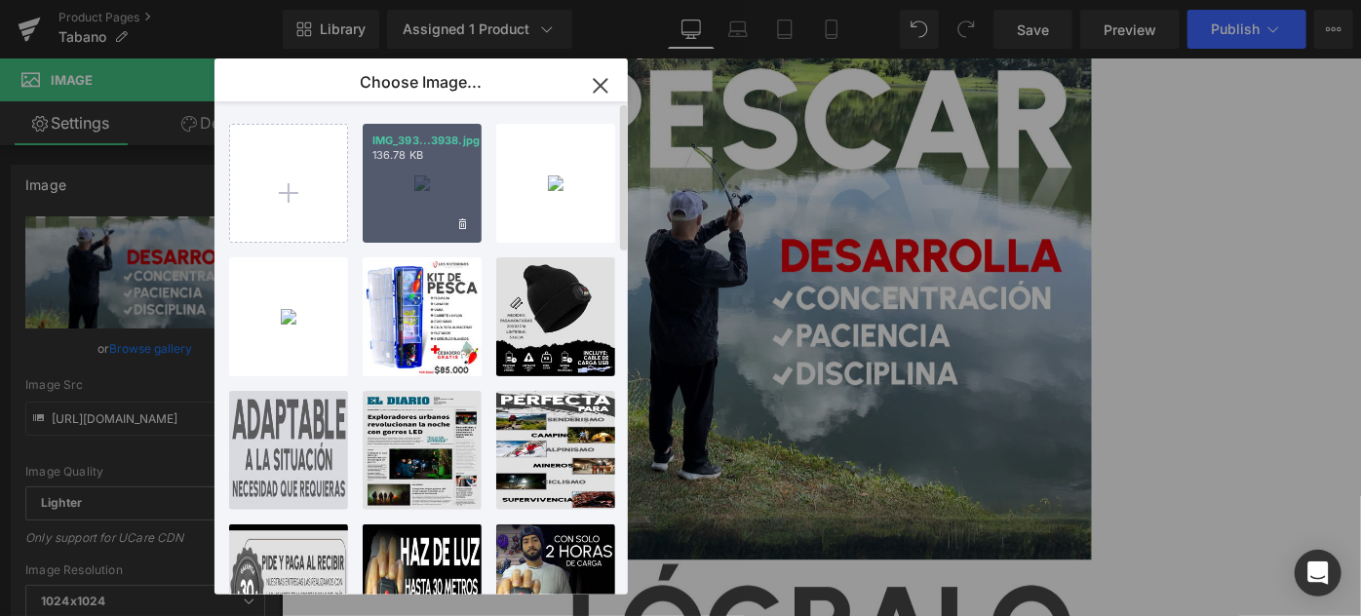
click at [406, 185] on div "IMG_393...3938.jpg 136.78 KB" at bounding box center [422, 183] width 119 height 119
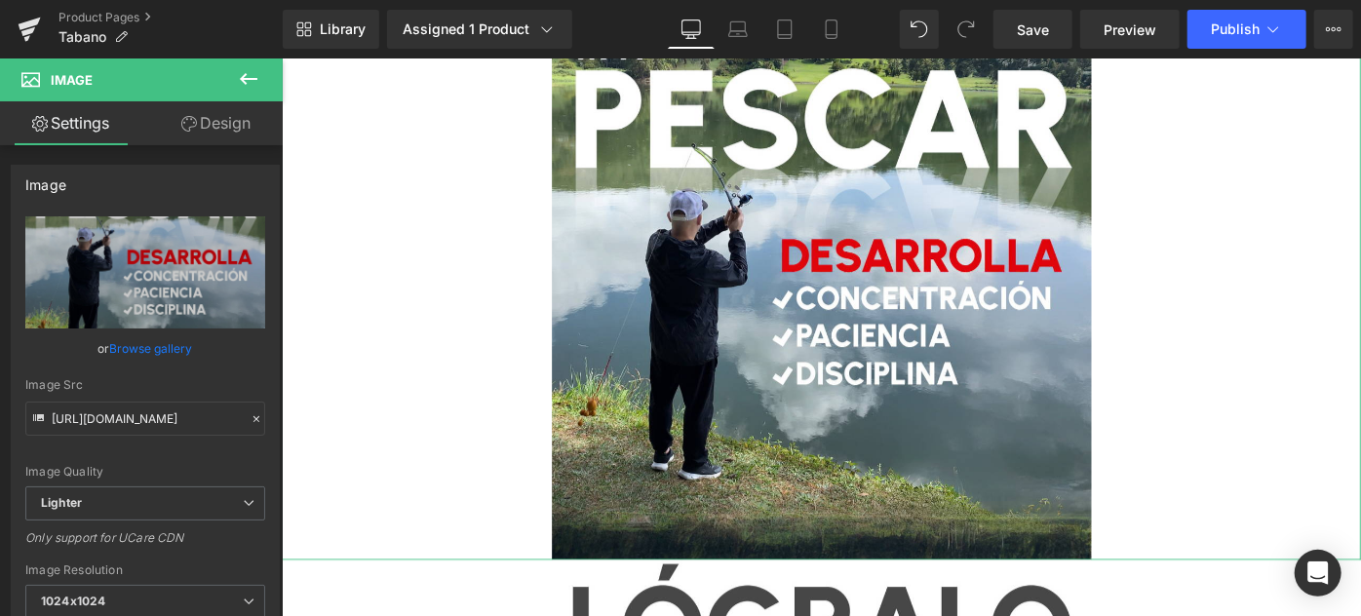
drag, startPoint x: 125, startPoint y: 346, endPoint x: 230, endPoint y: 298, distance: 115.6
click at [125, 347] on link "Browse gallery" at bounding box center [151, 348] width 83 height 34
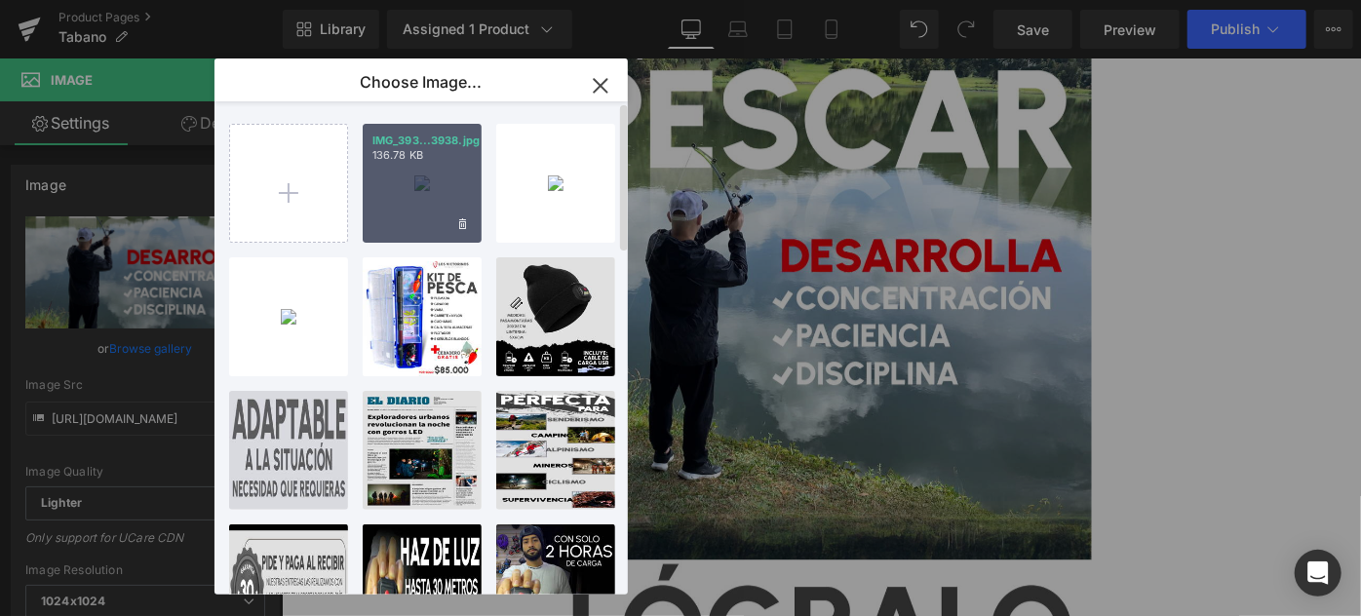
click at [415, 184] on div "IMG_393...3938.jpg 136.78 KB" at bounding box center [422, 183] width 119 height 119
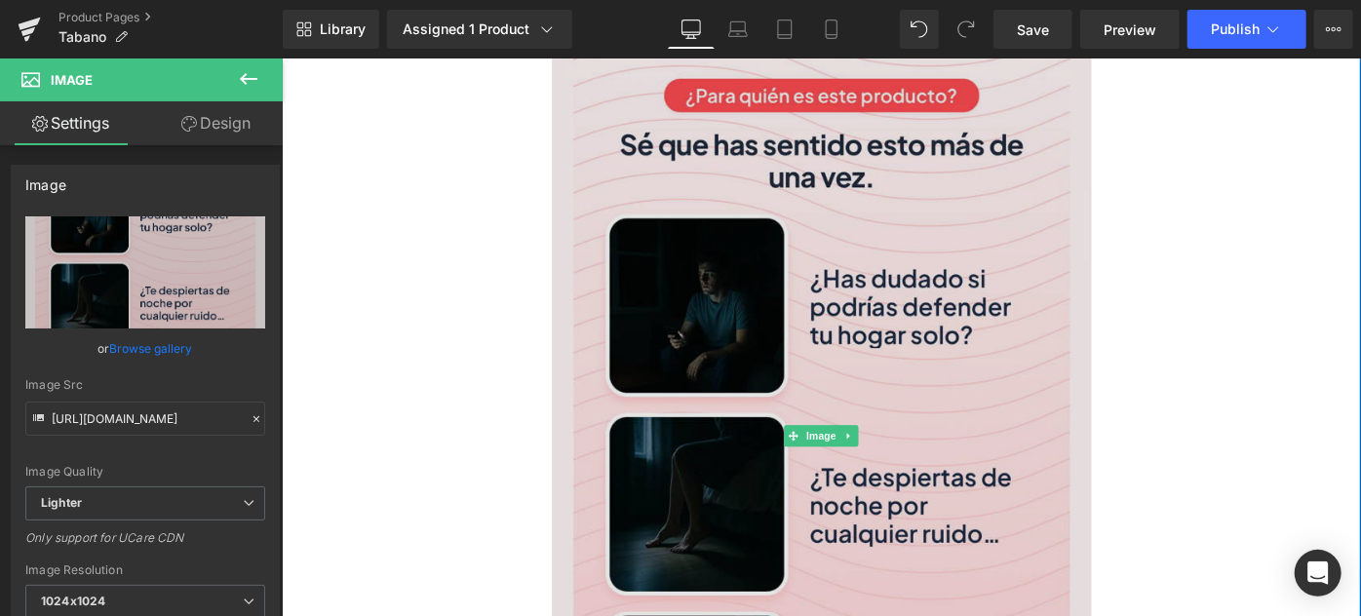
type input "[URL][DOMAIN_NAME]"
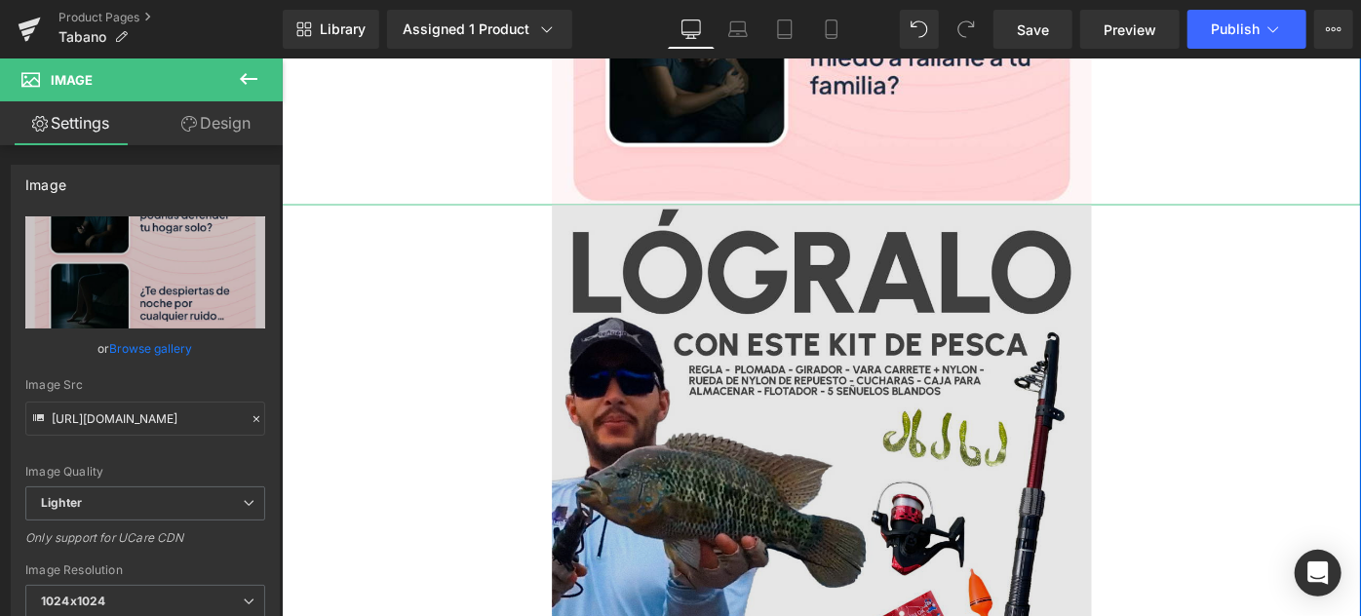
scroll to position [3101, 0]
click at [754, 320] on img at bounding box center [871, 512] width 590 height 590
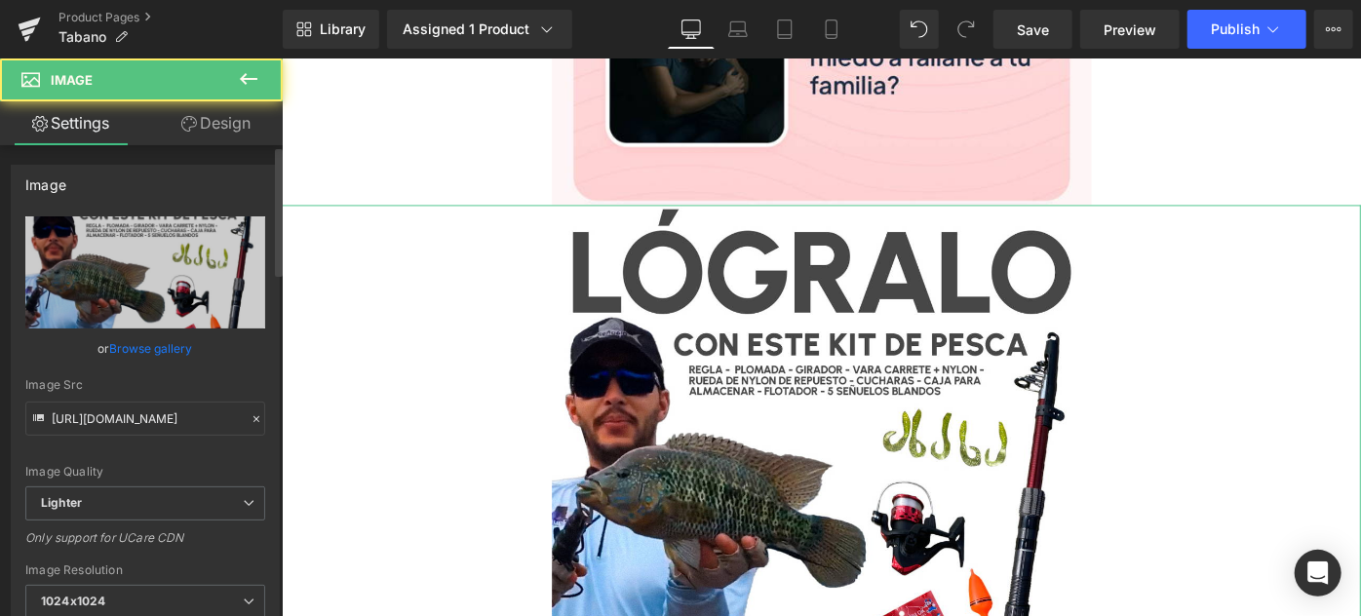
click at [145, 348] on link "Browse gallery" at bounding box center [151, 348] width 83 height 34
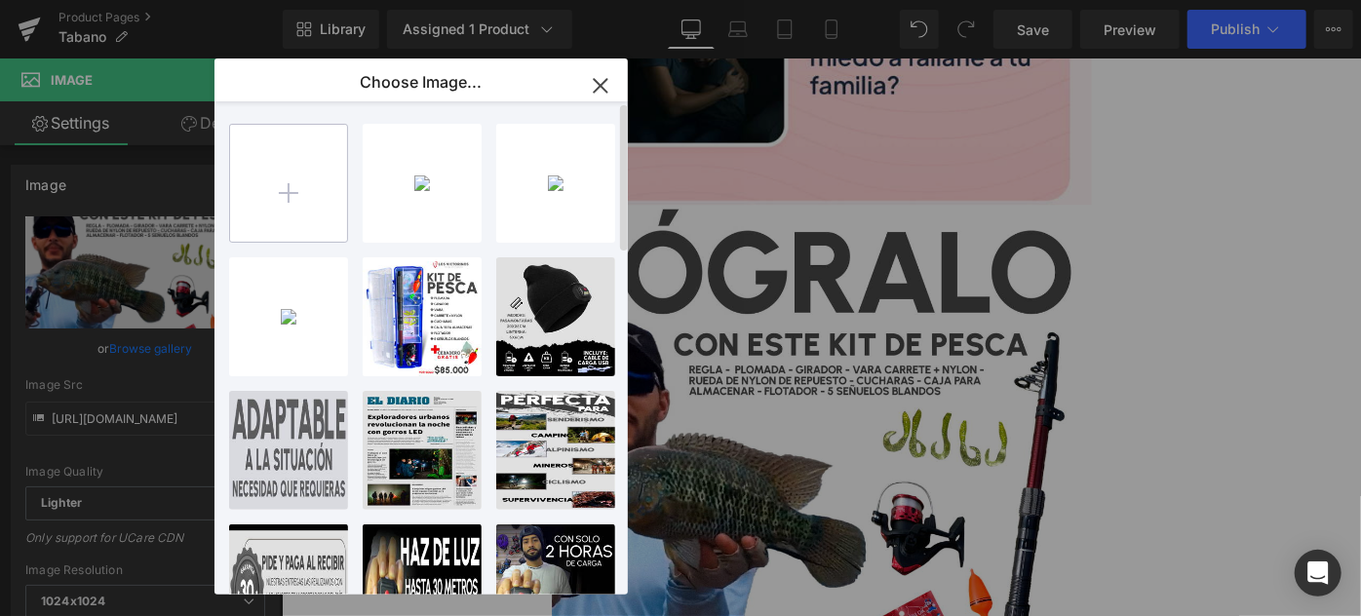
click at [285, 199] on input "file" at bounding box center [288, 183] width 117 height 117
type input "C:\fakepath\IMG_3939.jpg"
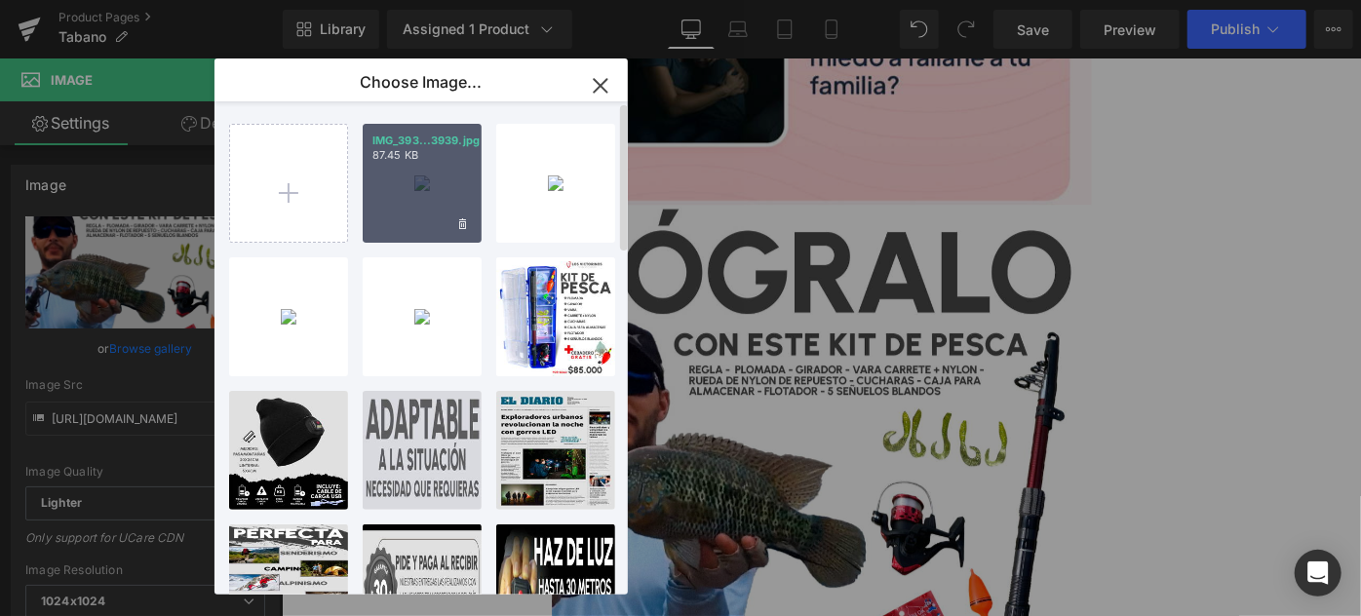
drag, startPoint x: 426, startPoint y: 209, endPoint x: 64, endPoint y: 163, distance: 364.6
click at [425, 207] on div "IMG_393...3939.jpg 87.45 KB" at bounding box center [422, 183] width 119 height 119
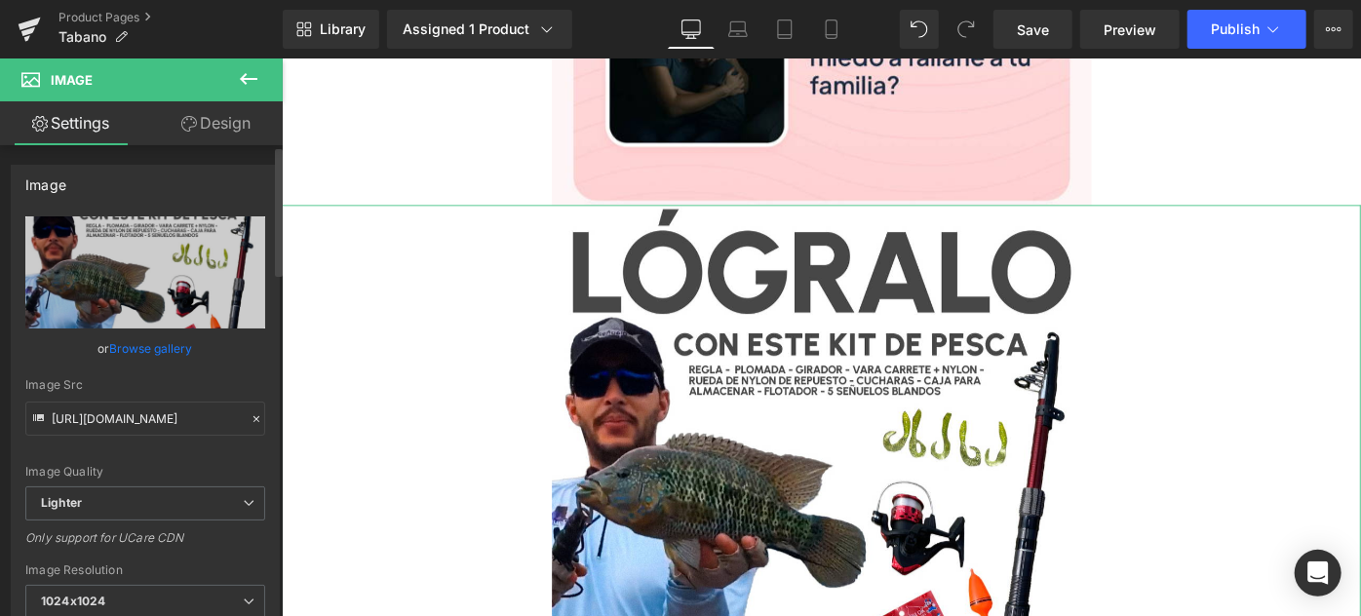
click at [123, 338] on link "Browse gallery" at bounding box center [151, 348] width 83 height 34
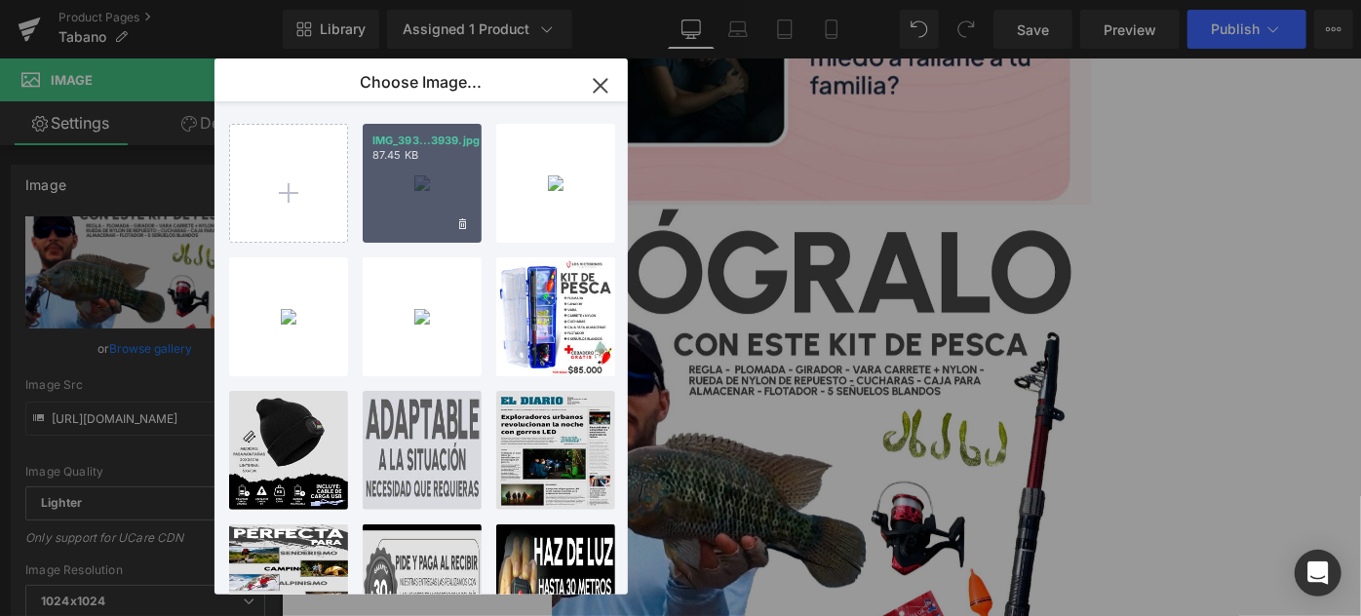
click at [397, 165] on div "IMG_393...3939.jpg 87.45 KB" at bounding box center [422, 183] width 119 height 119
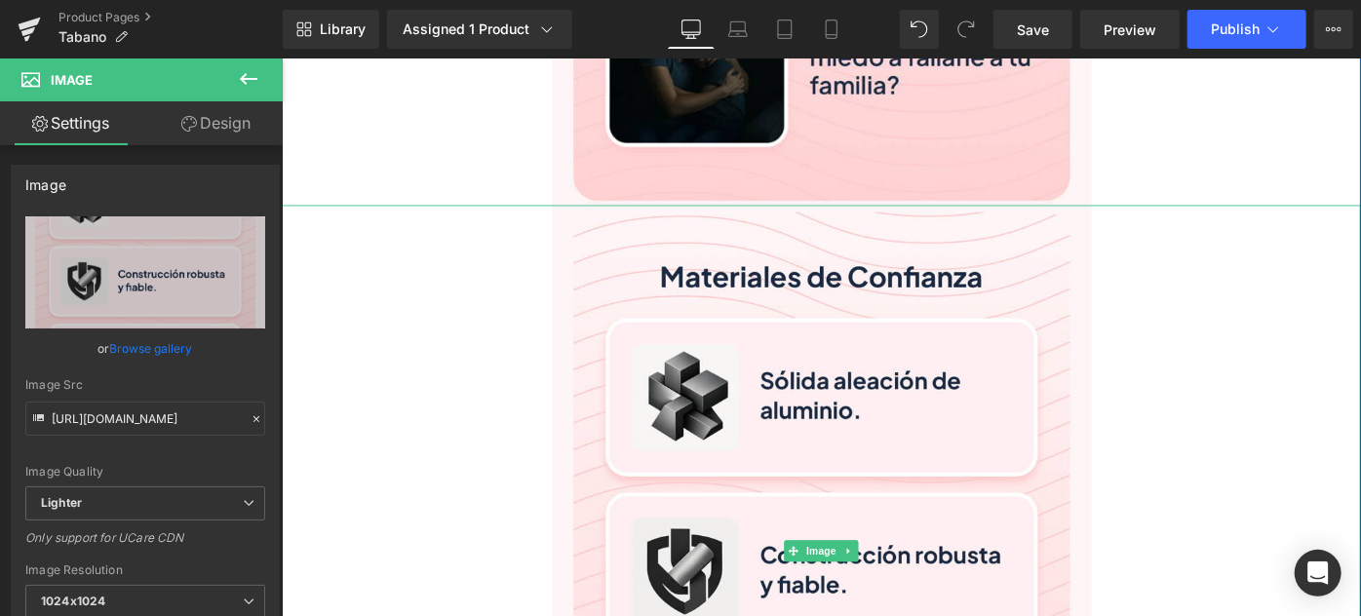
type input "[URL][DOMAIN_NAME]"
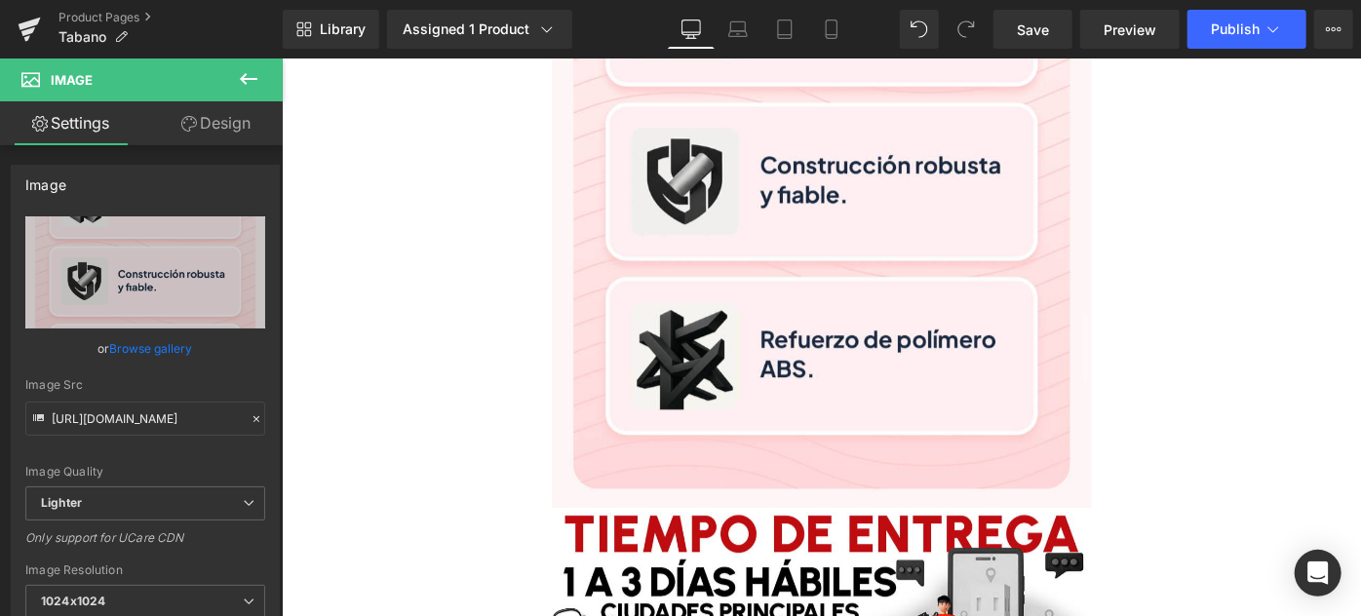
scroll to position [3811, 0]
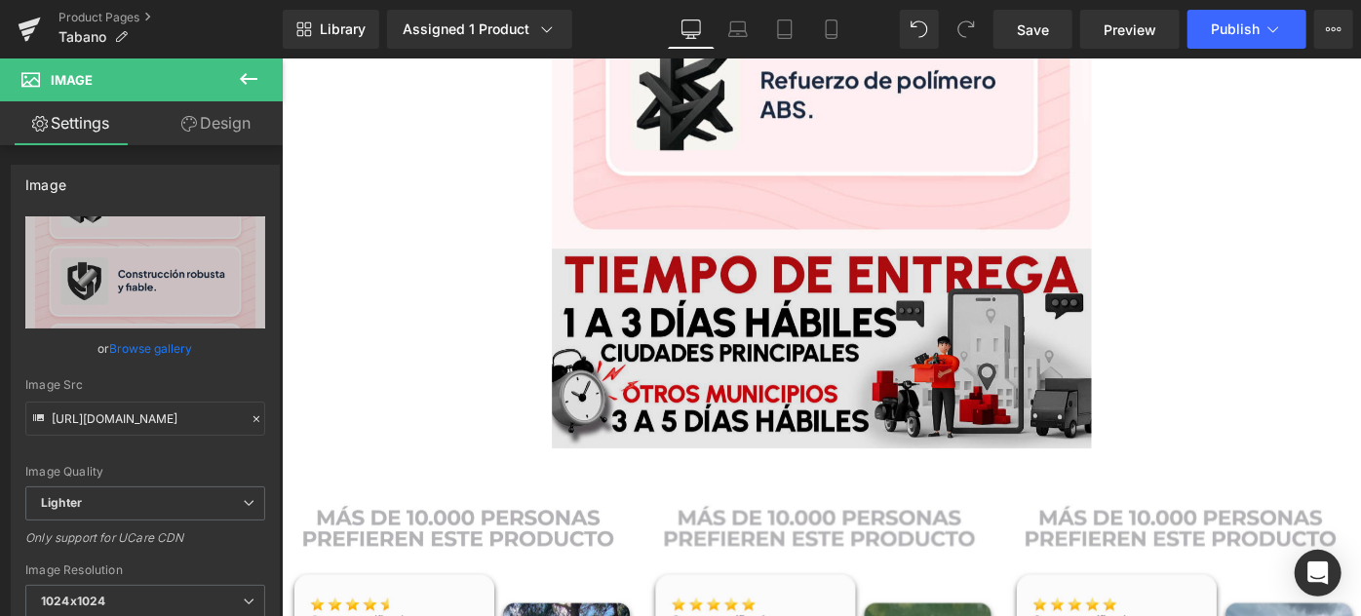
click at [679, 289] on img at bounding box center [871, 374] width 590 height 218
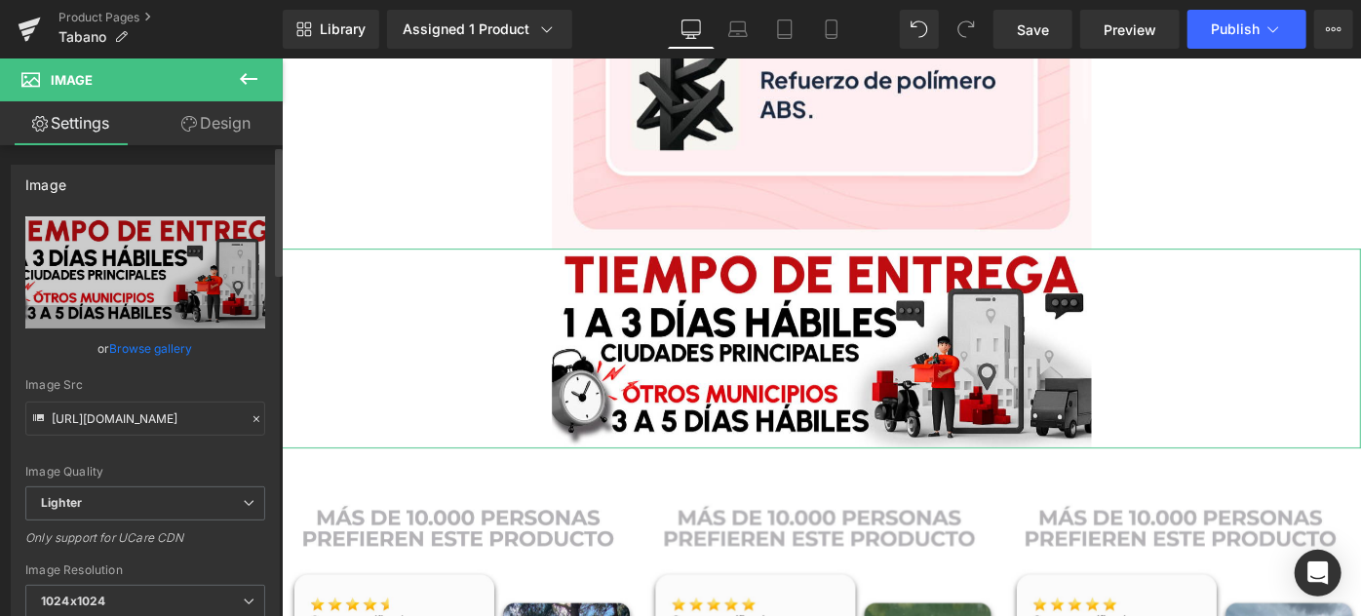
click at [132, 341] on link "Browse gallery" at bounding box center [151, 348] width 83 height 34
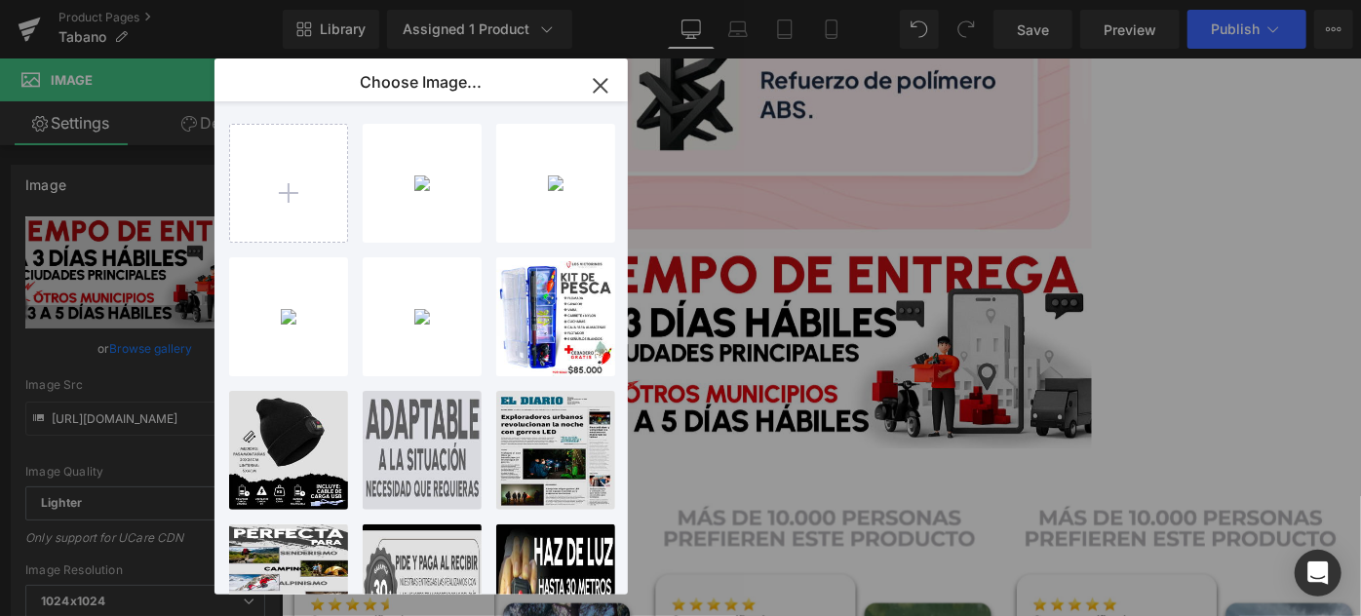
click at [603, 88] on icon "button" at bounding box center [600, 85] width 31 height 31
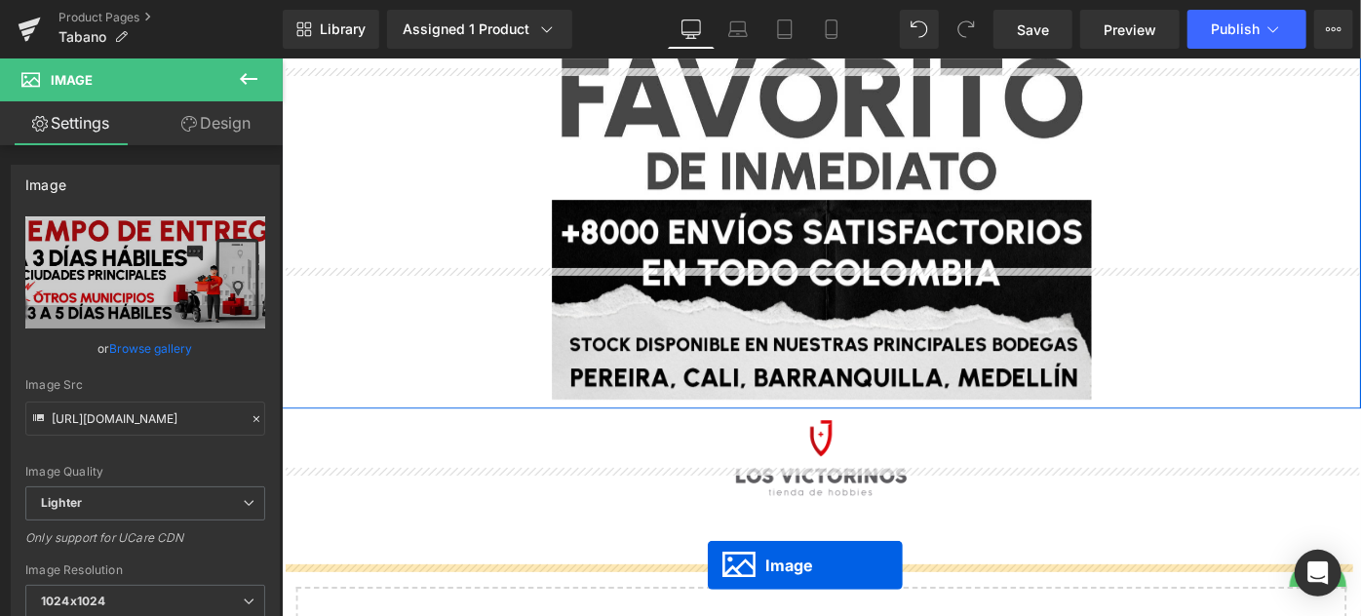
scroll to position [6457, 0]
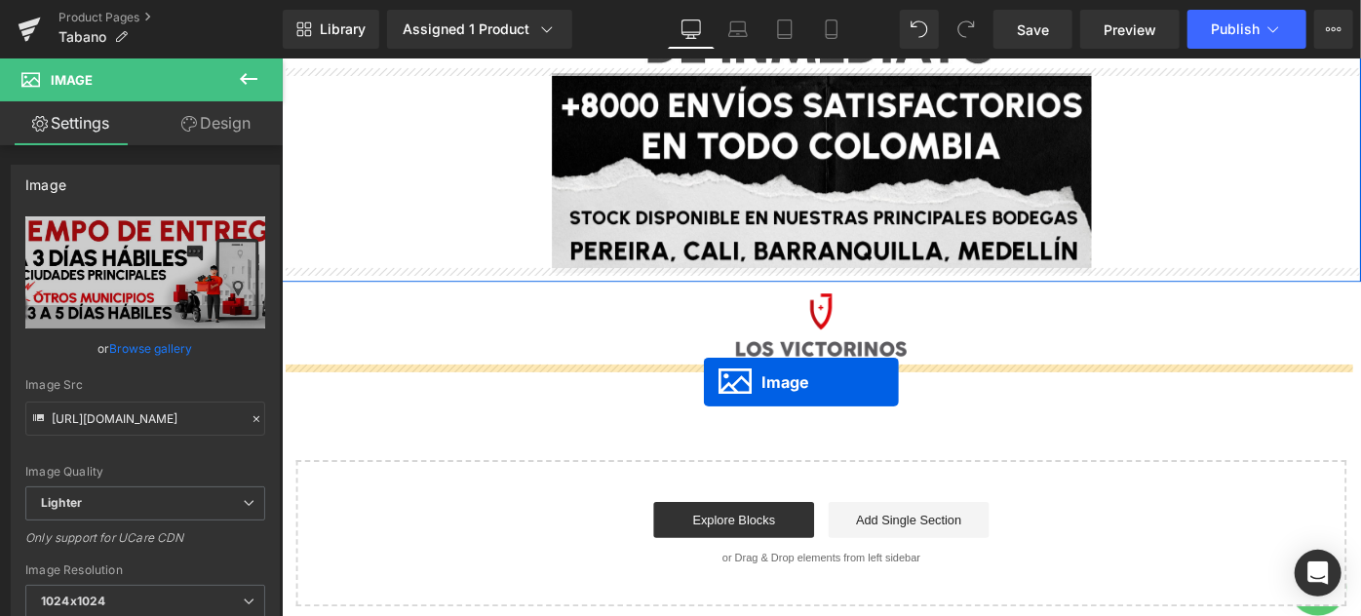
drag, startPoint x: 836, startPoint y: 369, endPoint x: 742, endPoint y: 411, distance: 103.4
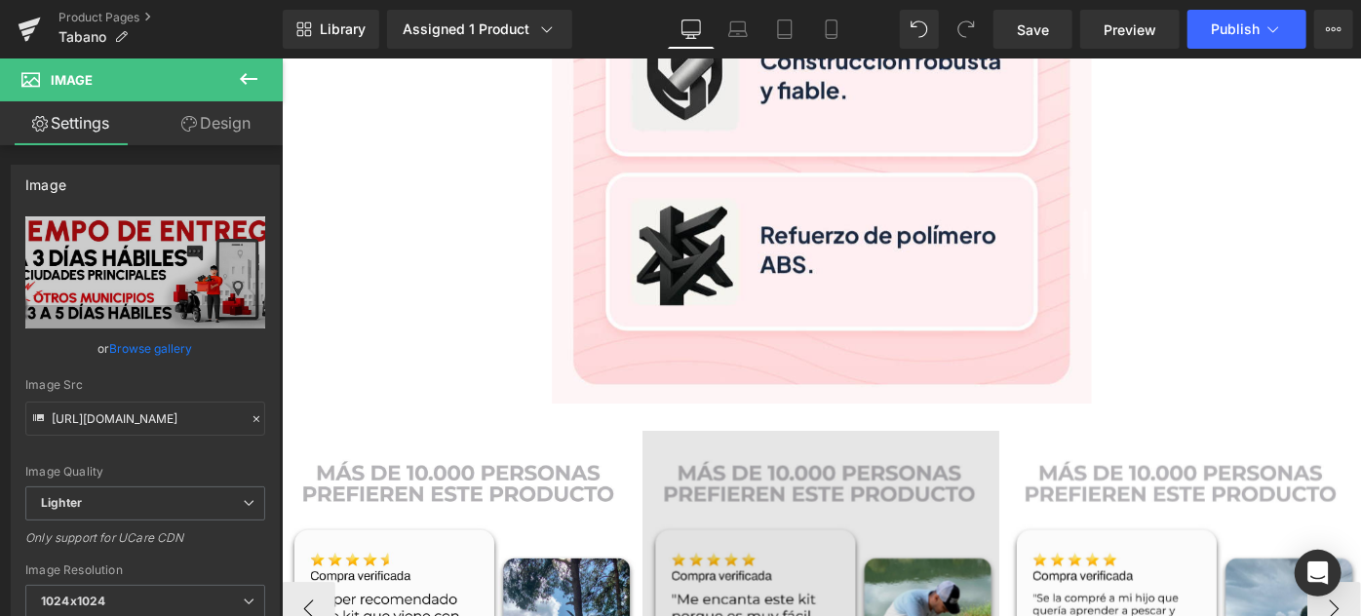
scroll to position [3839, 0]
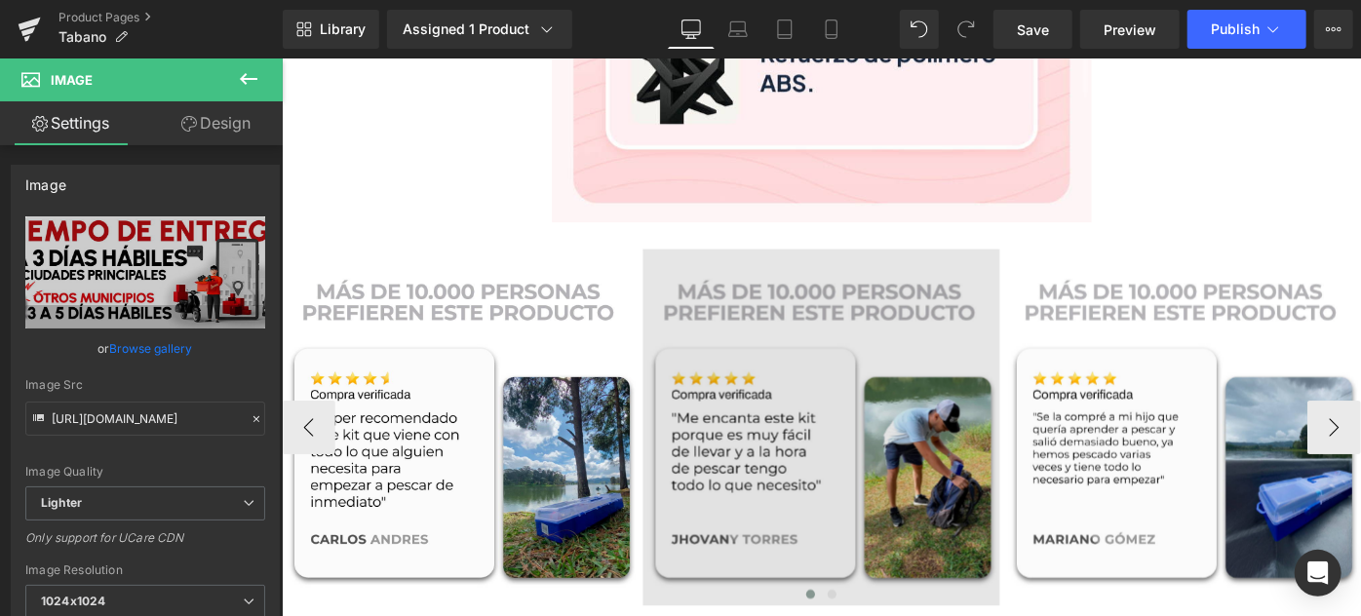
click at [826, 414] on img at bounding box center [871, 461] width 390 height 390
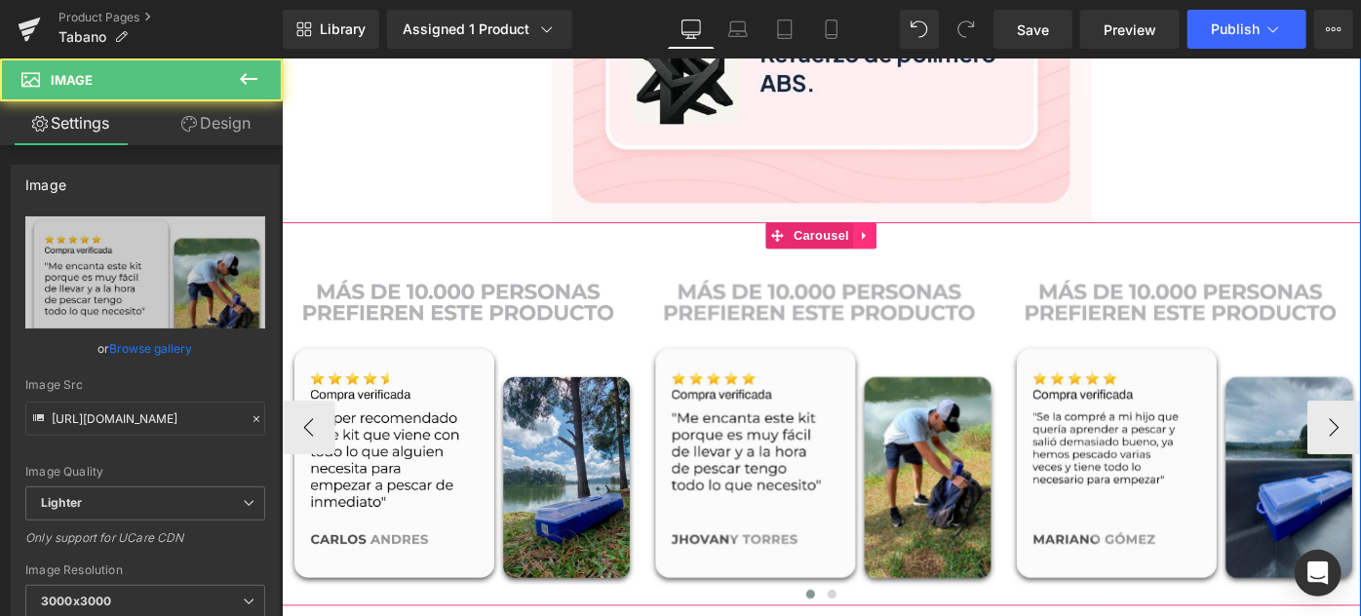
click at [923, 244] on link at bounding box center [918, 251] width 25 height 29
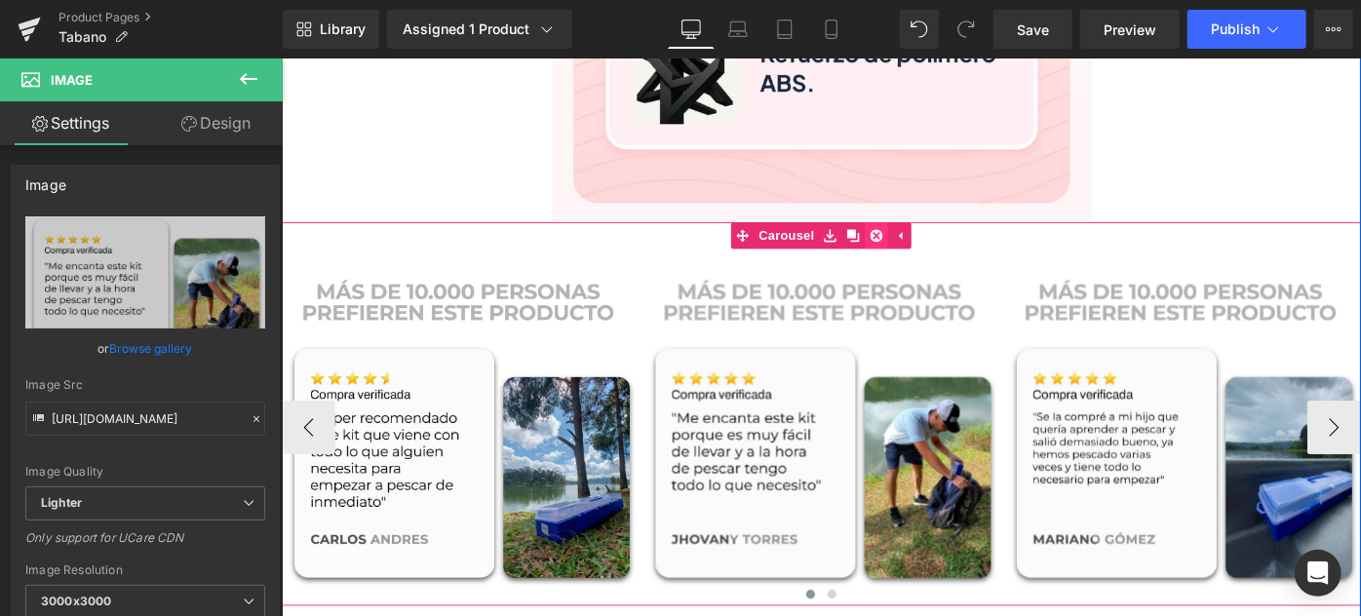
click at [924, 245] on icon at bounding box center [931, 252] width 14 height 14
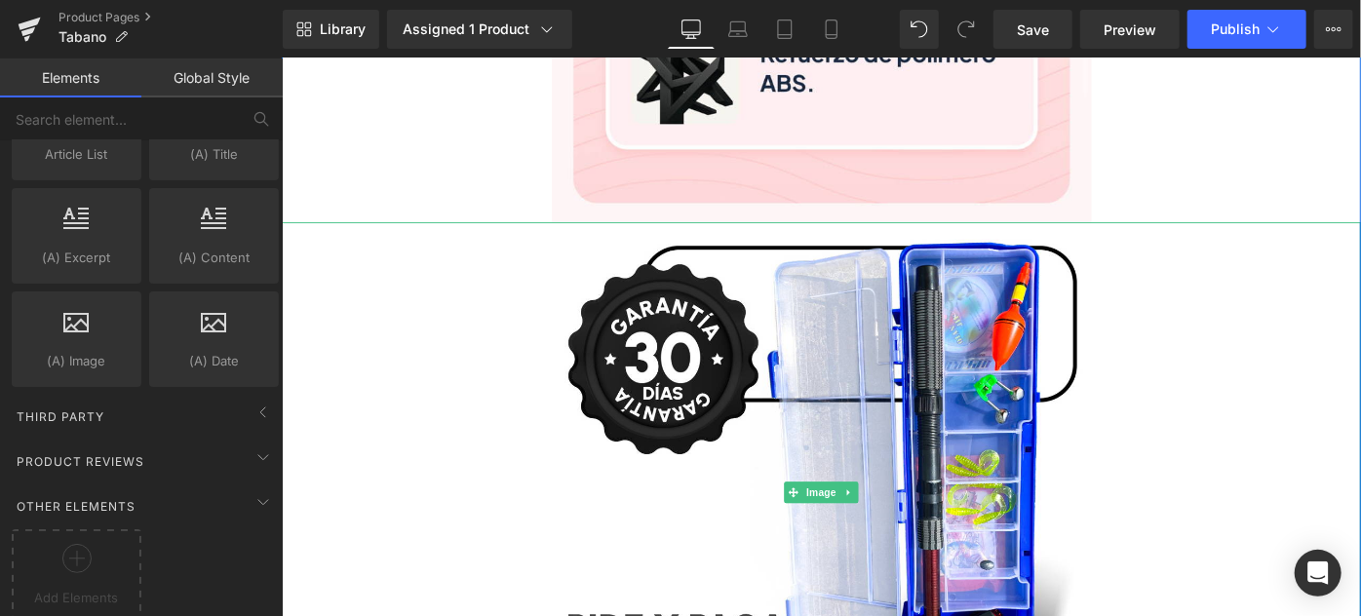
click at [878, 301] on img at bounding box center [871, 532] width 590 height 590
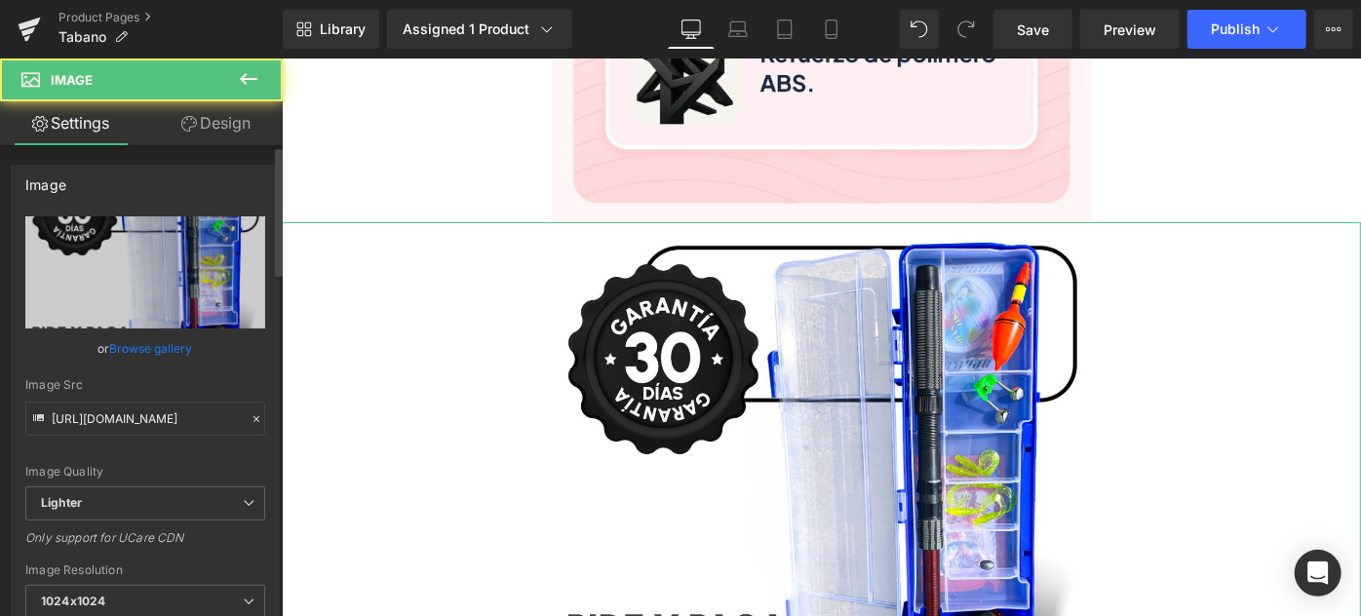
click at [135, 350] on link "Browse gallery" at bounding box center [151, 348] width 83 height 34
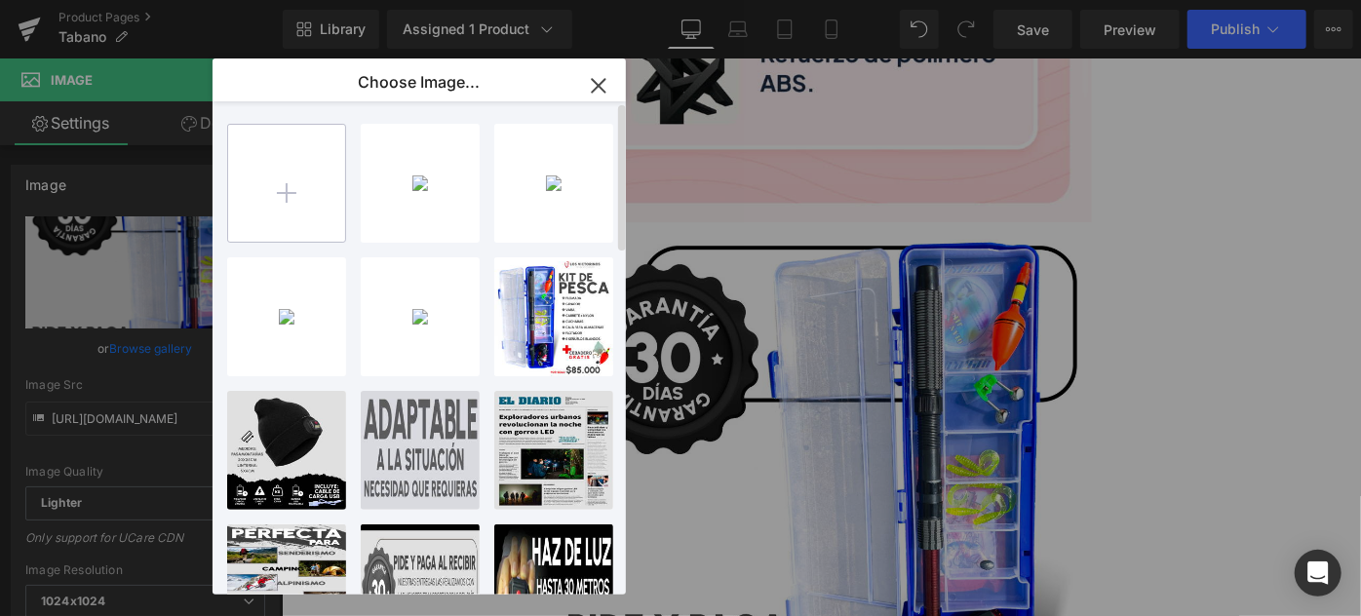
click at [322, 186] on input "file" at bounding box center [286, 183] width 117 height 117
type input "C:\fakepath\IMG_3940.jpg"
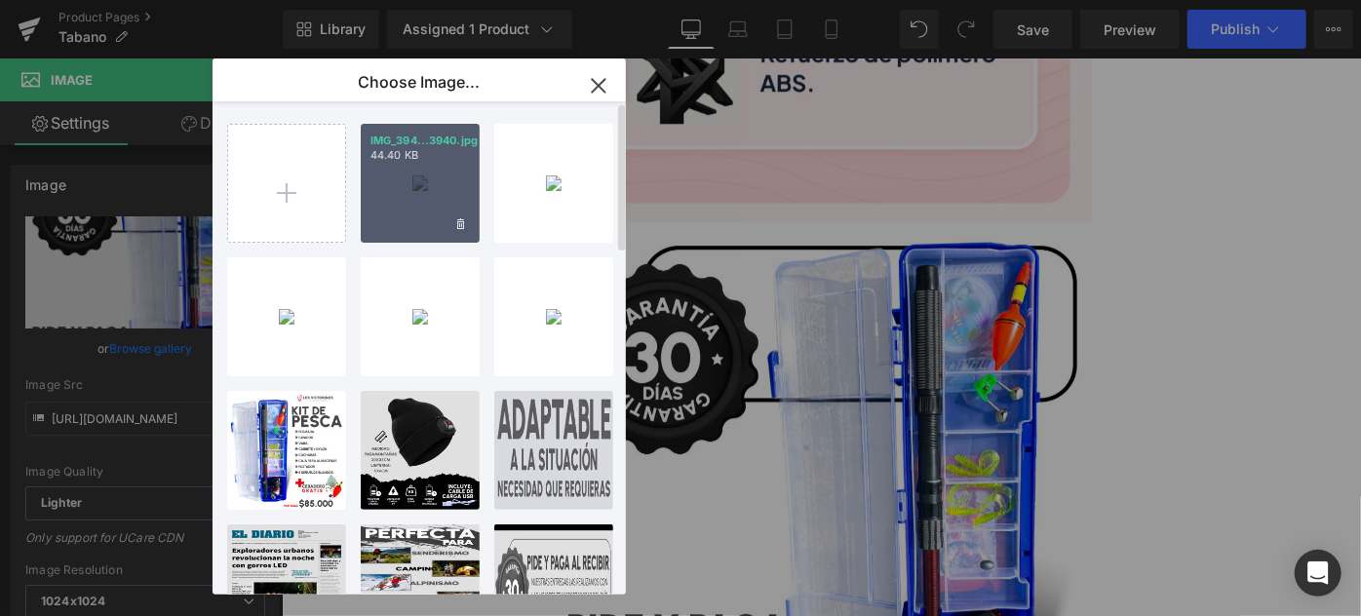
click at [401, 207] on div "IMG_394...3940.jpg 44.40 KB" at bounding box center [420, 183] width 119 height 119
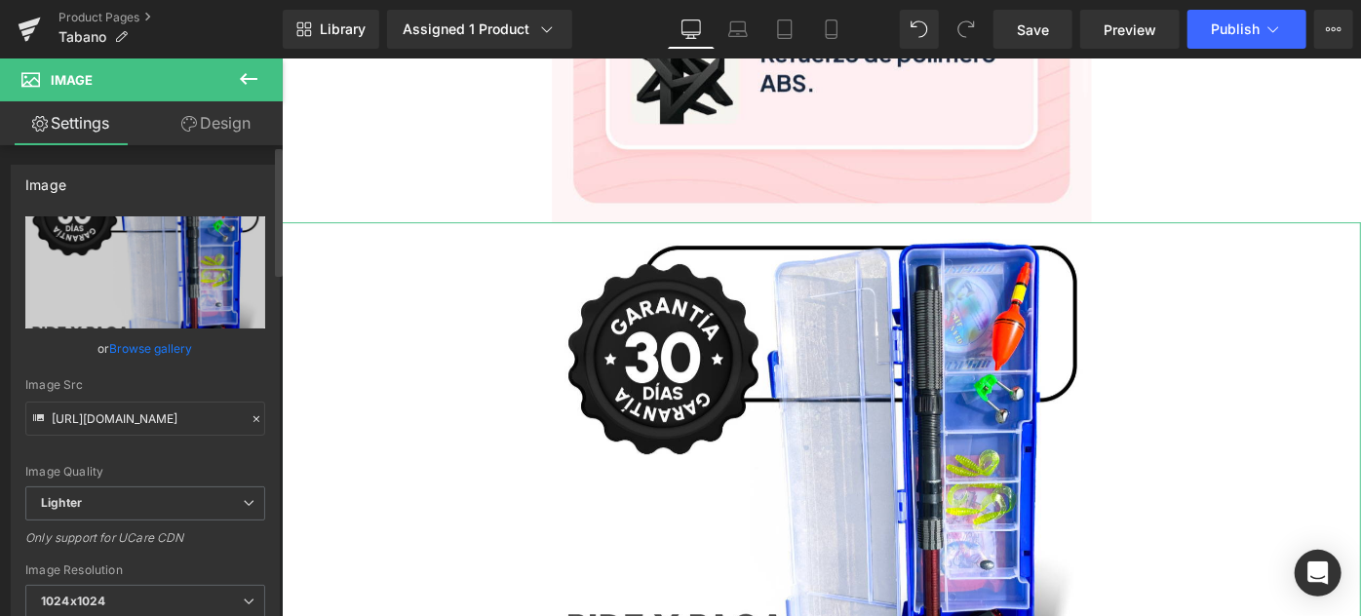
click at [172, 353] on link "Browse gallery" at bounding box center [151, 348] width 83 height 34
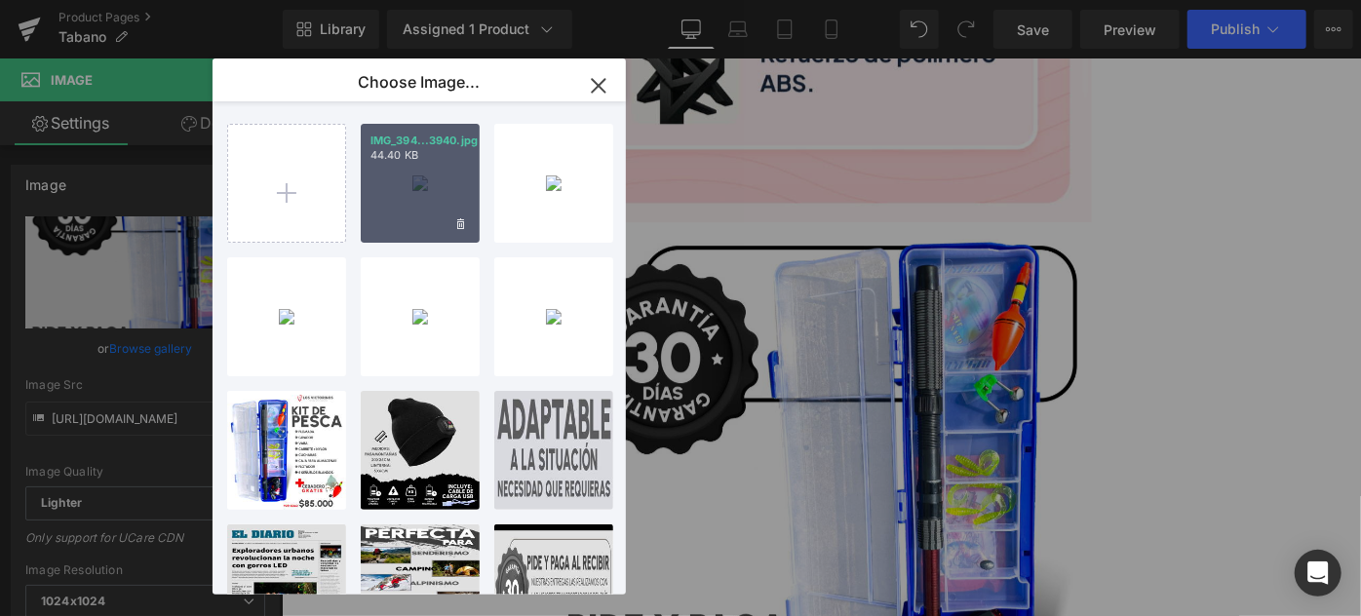
click at [382, 173] on div "IMG_394...3940.jpg 44.40 KB" at bounding box center [420, 183] width 119 height 119
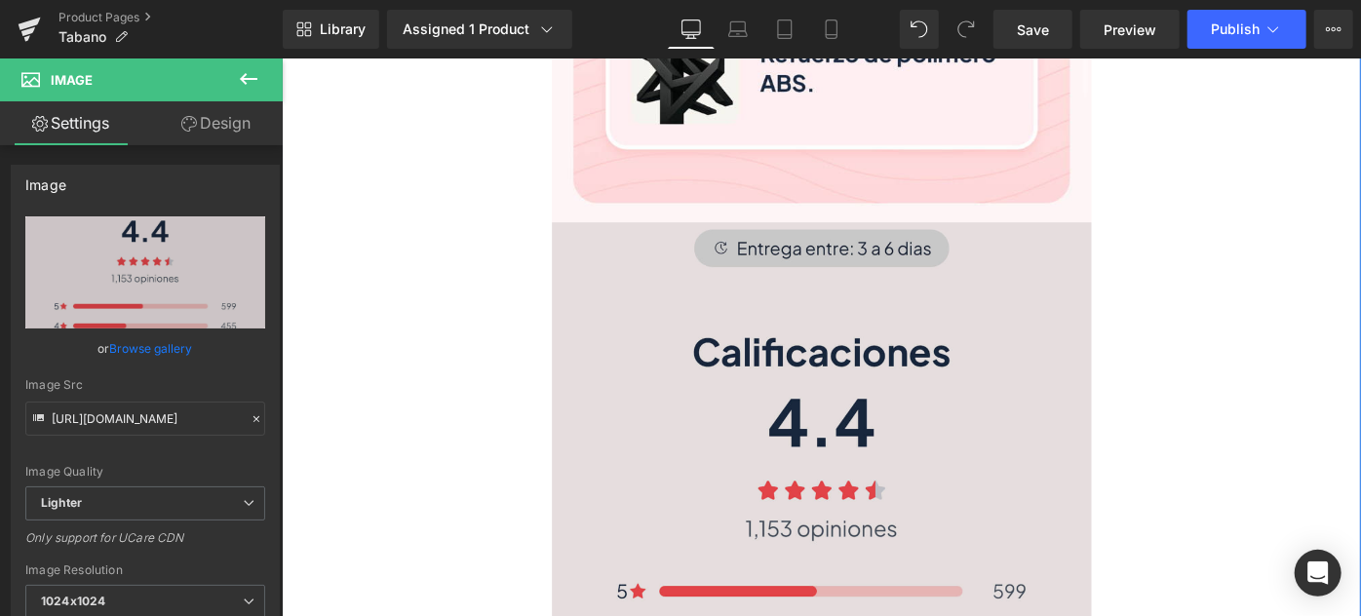
type input "[URL][DOMAIN_NAME]"
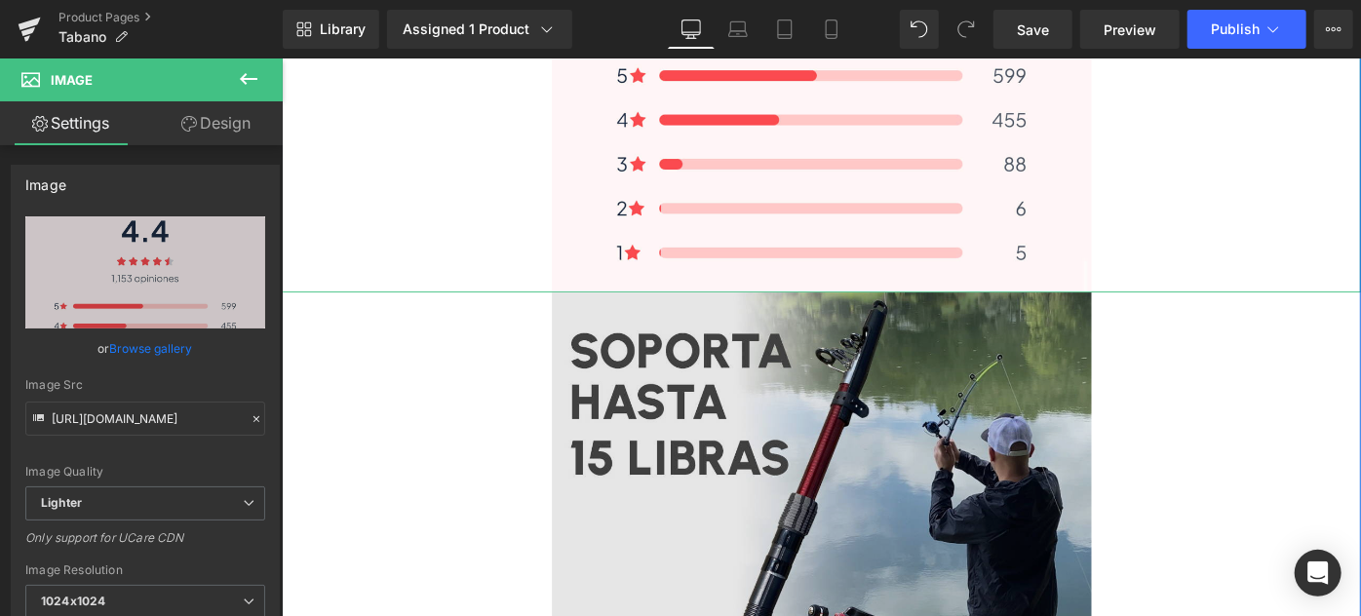
scroll to position [4548, 0]
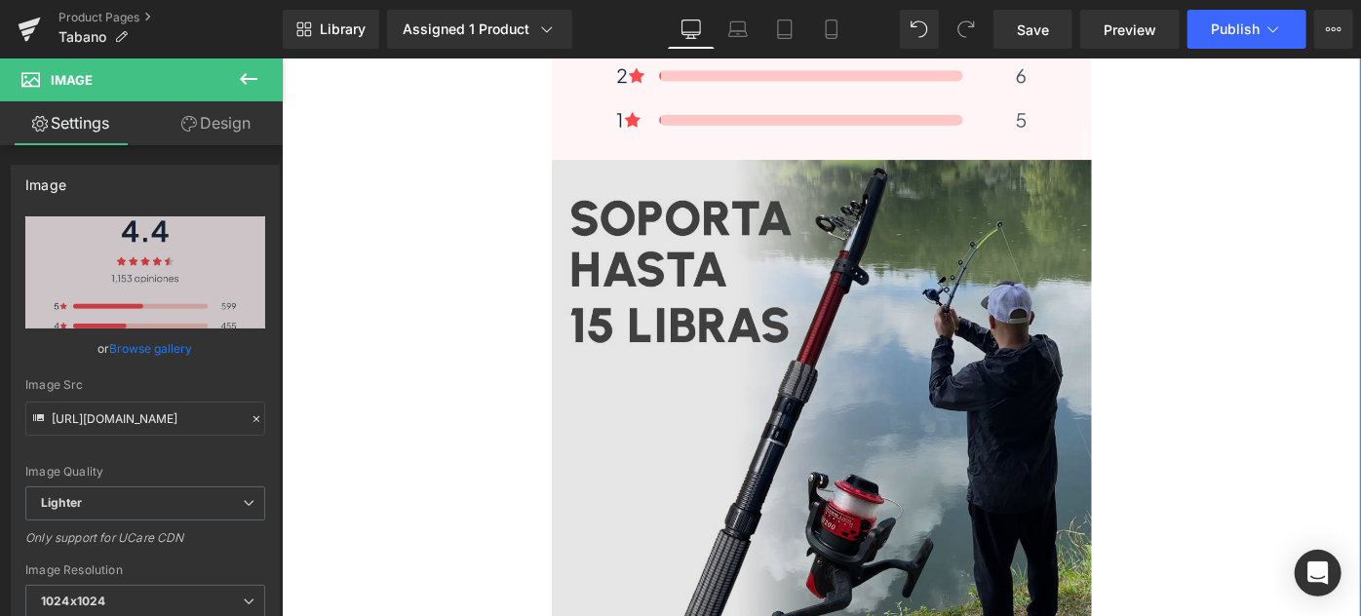
click at [745, 296] on img at bounding box center [871, 464] width 590 height 590
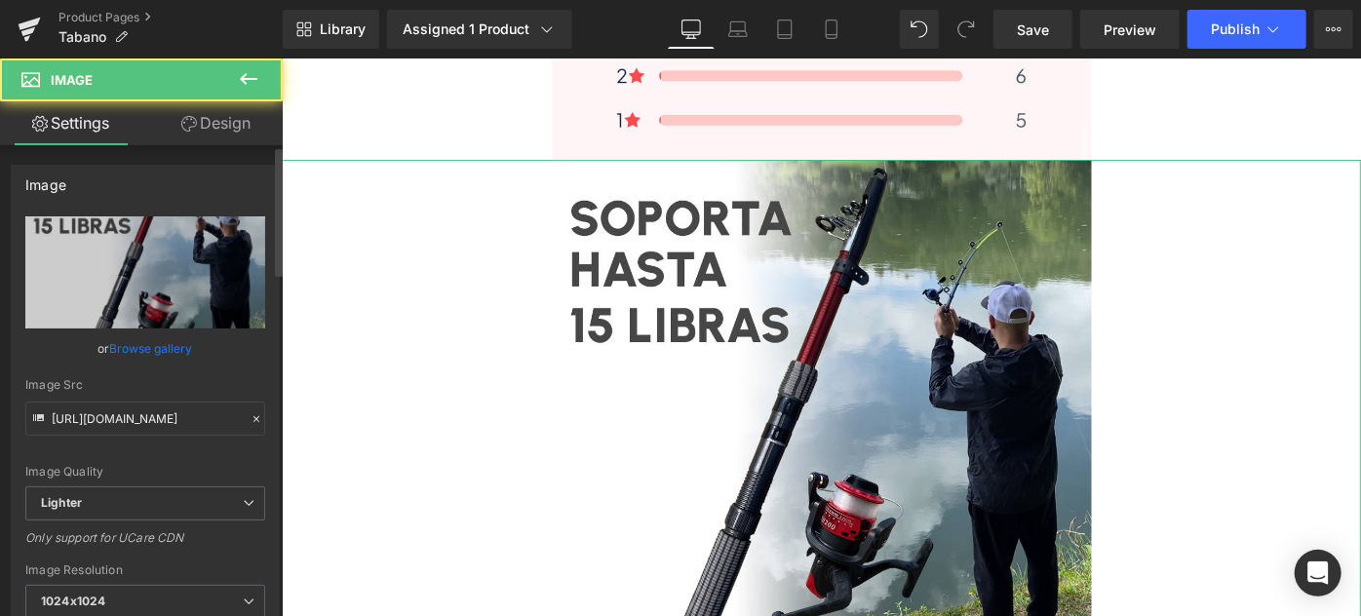
click at [163, 346] on link "Browse gallery" at bounding box center [151, 348] width 83 height 34
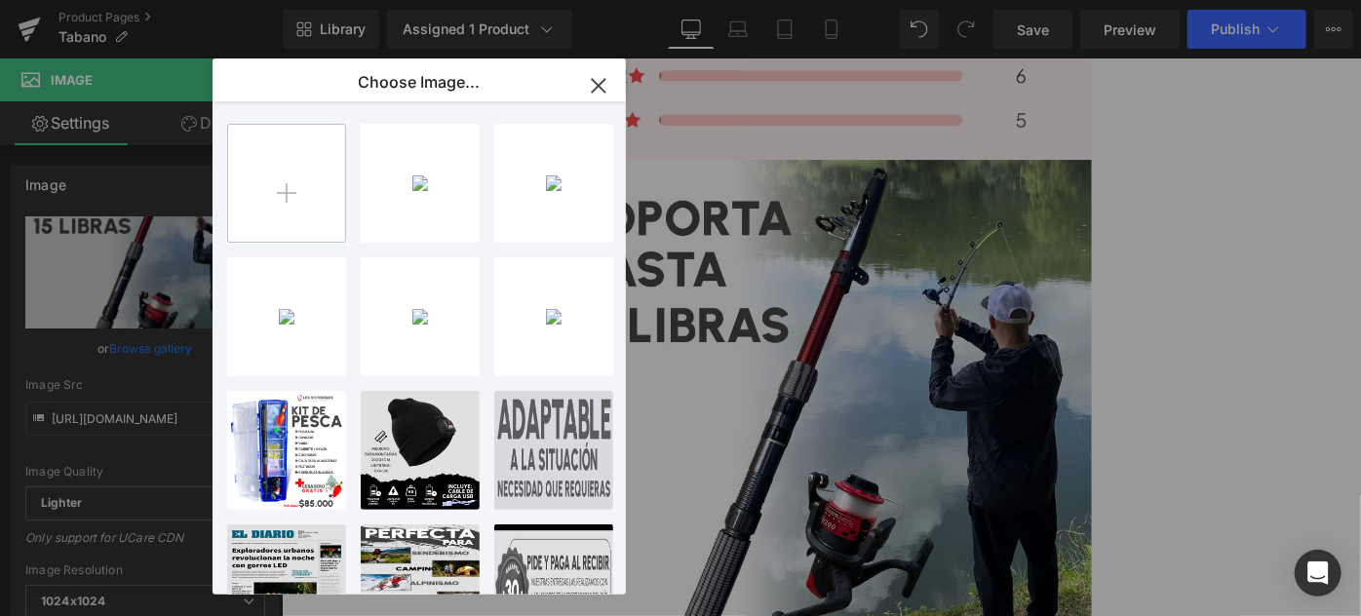
click at [263, 199] on input "file" at bounding box center [286, 183] width 117 height 117
type input "C:\fakepath\IMG_3941.jpg"
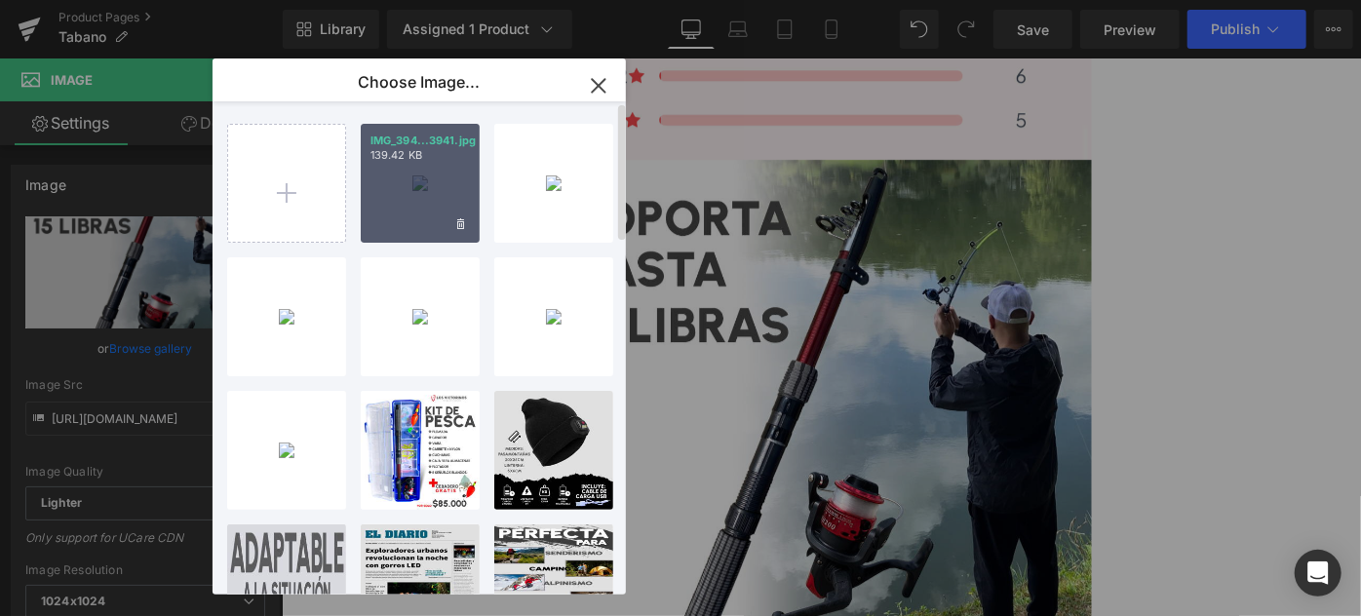
click at [407, 202] on div "IMG_394...3941.jpg 139.42 KB" at bounding box center [420, 183] width 119 height 119
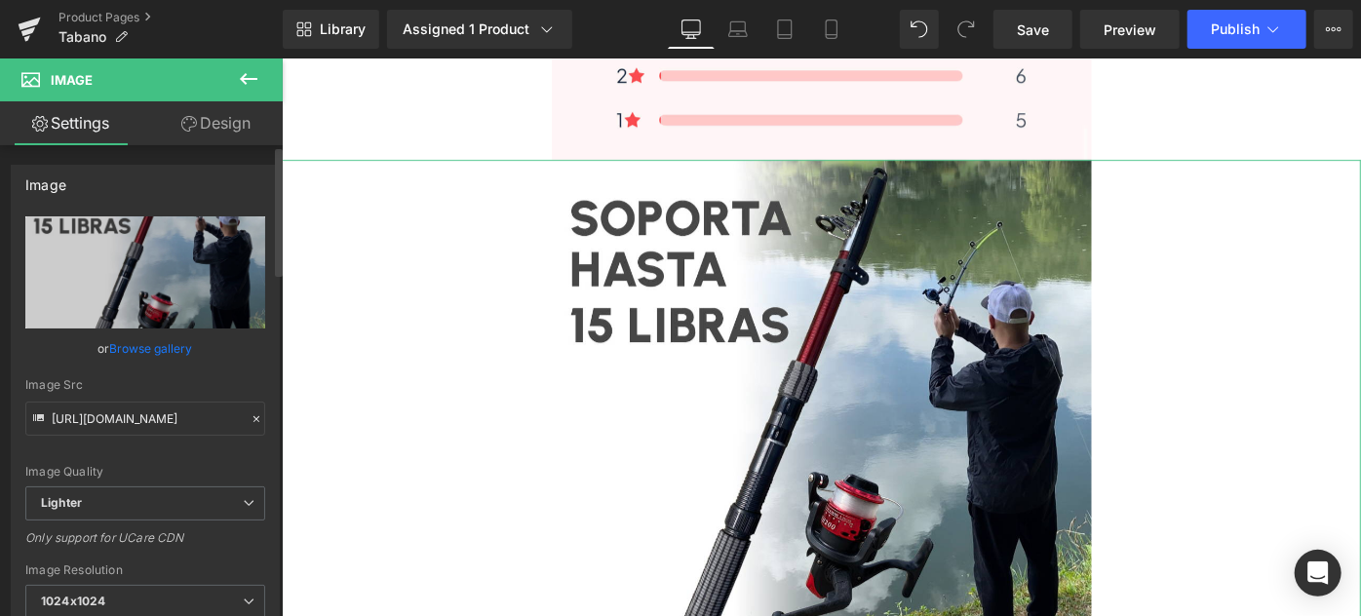
click at [137, 348] on link "Browse gallery" at bounding box center [151, 348] width 83 height 34
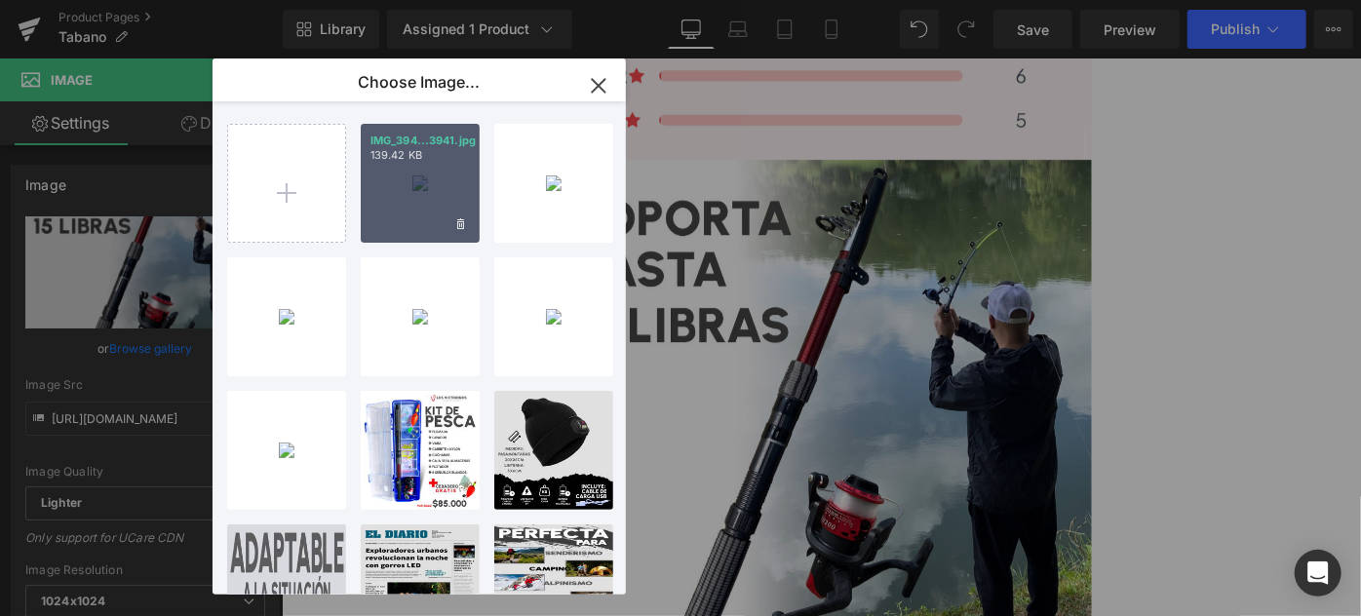
click at [385, 189] on div "IMG_394...3941.jpg 139.42 KB" at bounding box center [420, 183] width 119 height 119
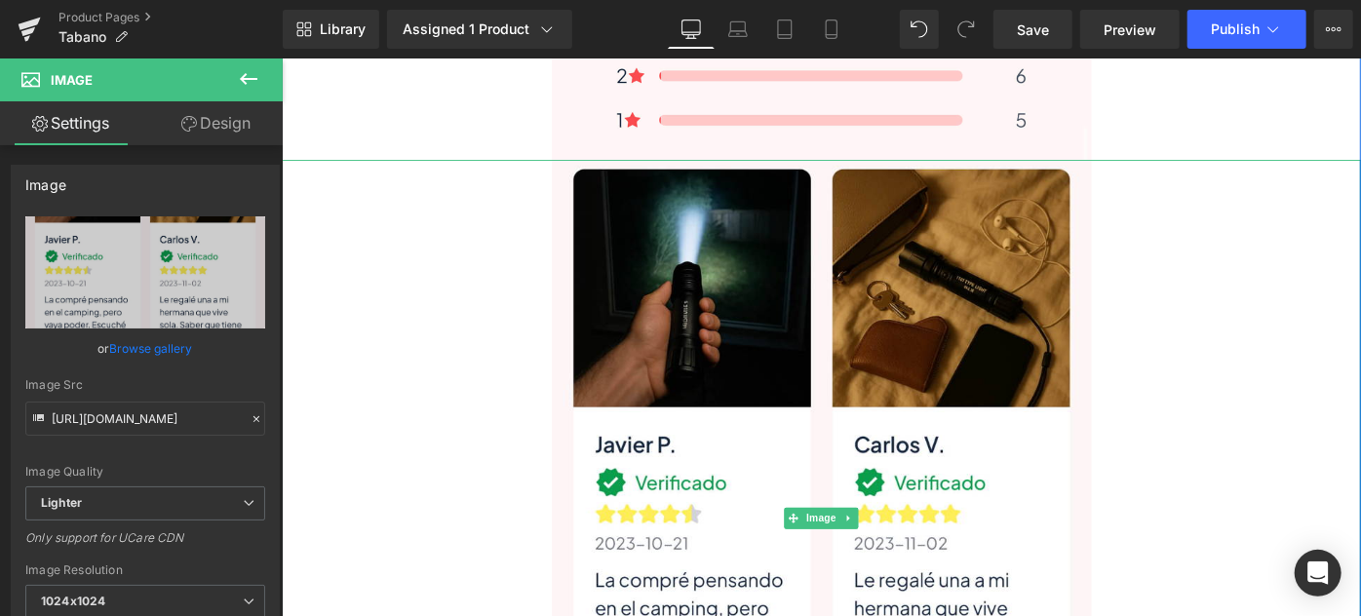
type input "[URL][DOMAIN_NAME]"
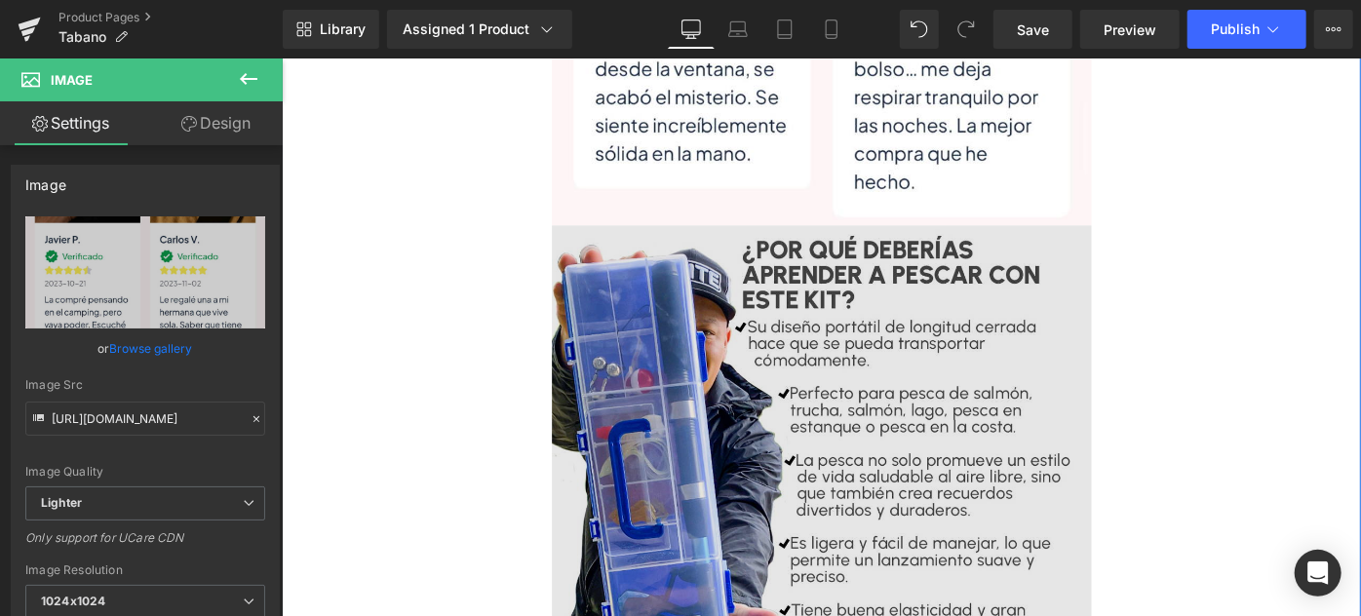
scroll to position [5523, 0]
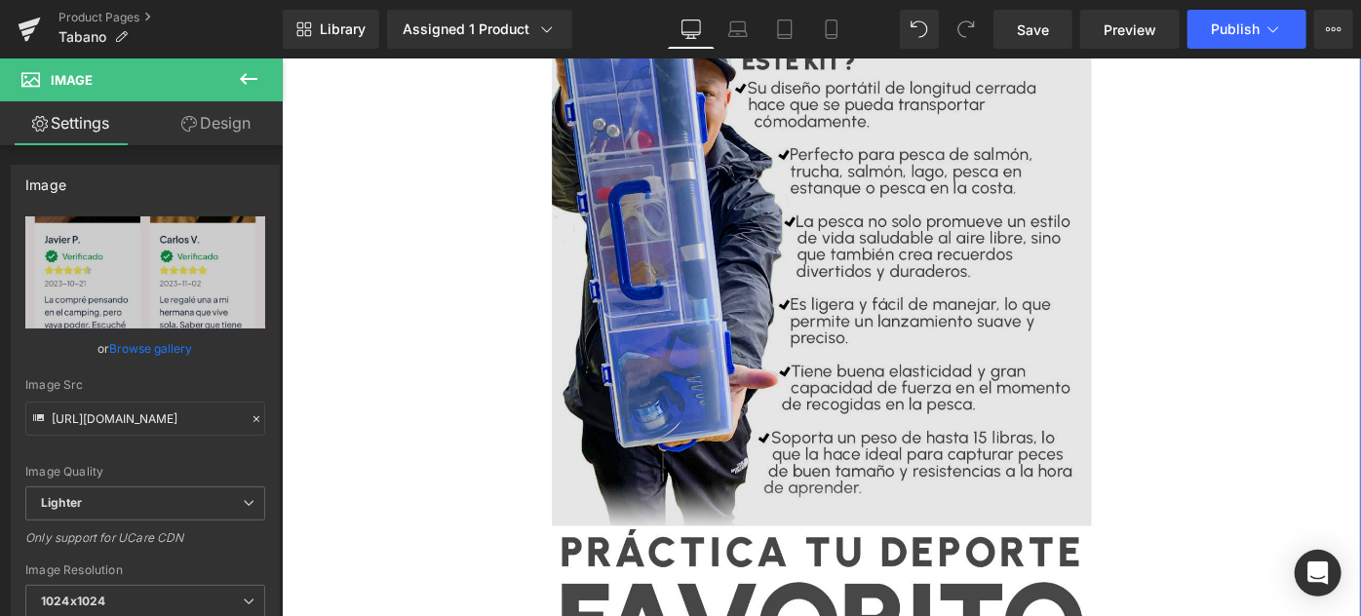
click at [774, 243] on img at bounding box center [871, 274] width 590 height 590
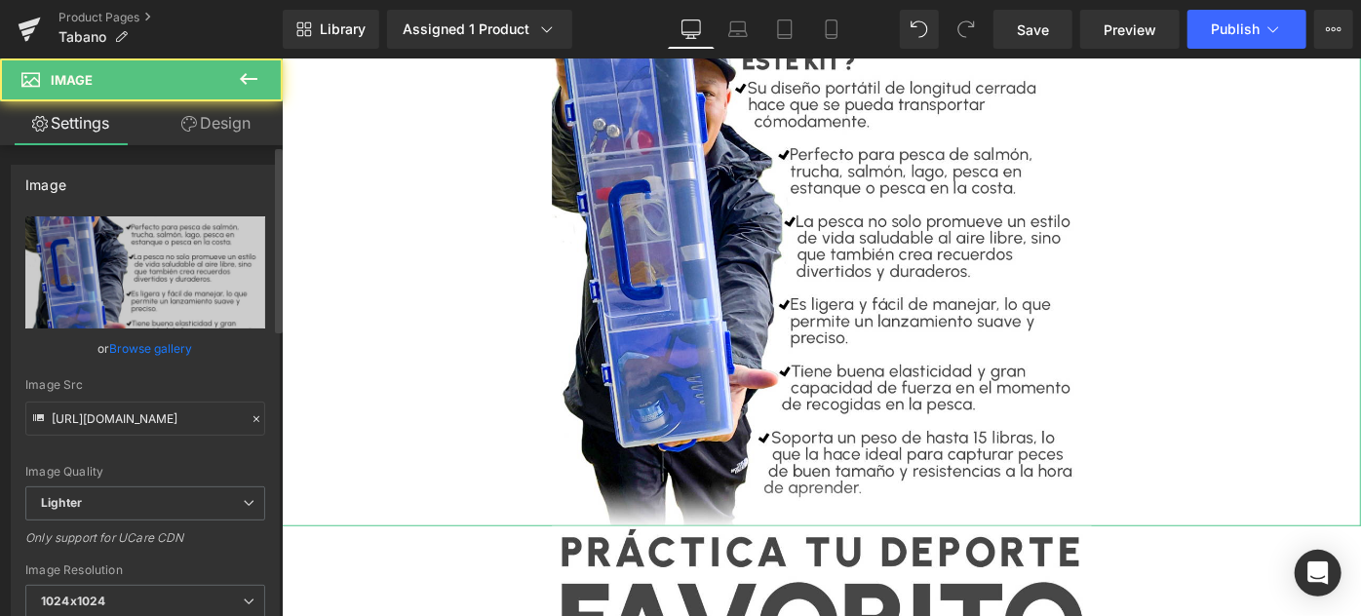
click at [143, 331] on link "Browse gallery" at bounding box center [151, 348] width 83 height 34
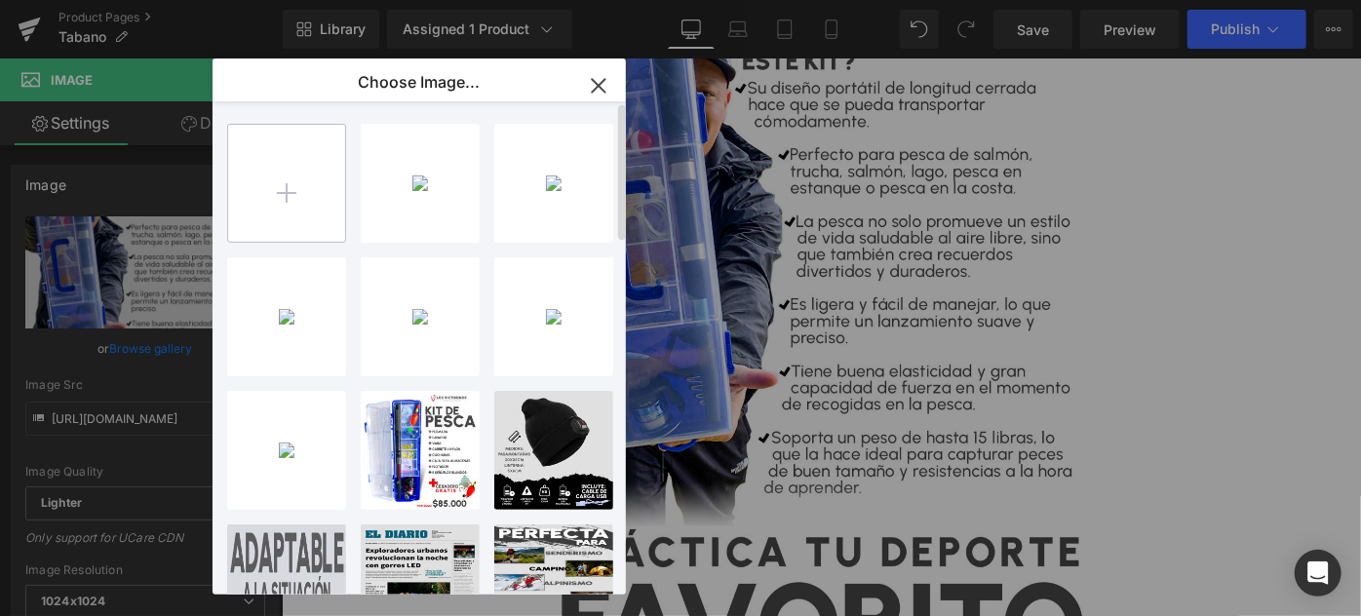
click at [318, 192] on input "file" at bounding box center [286, 183] width 117 height 117
type input "C:\fakepath\IMG_3942.jpg"
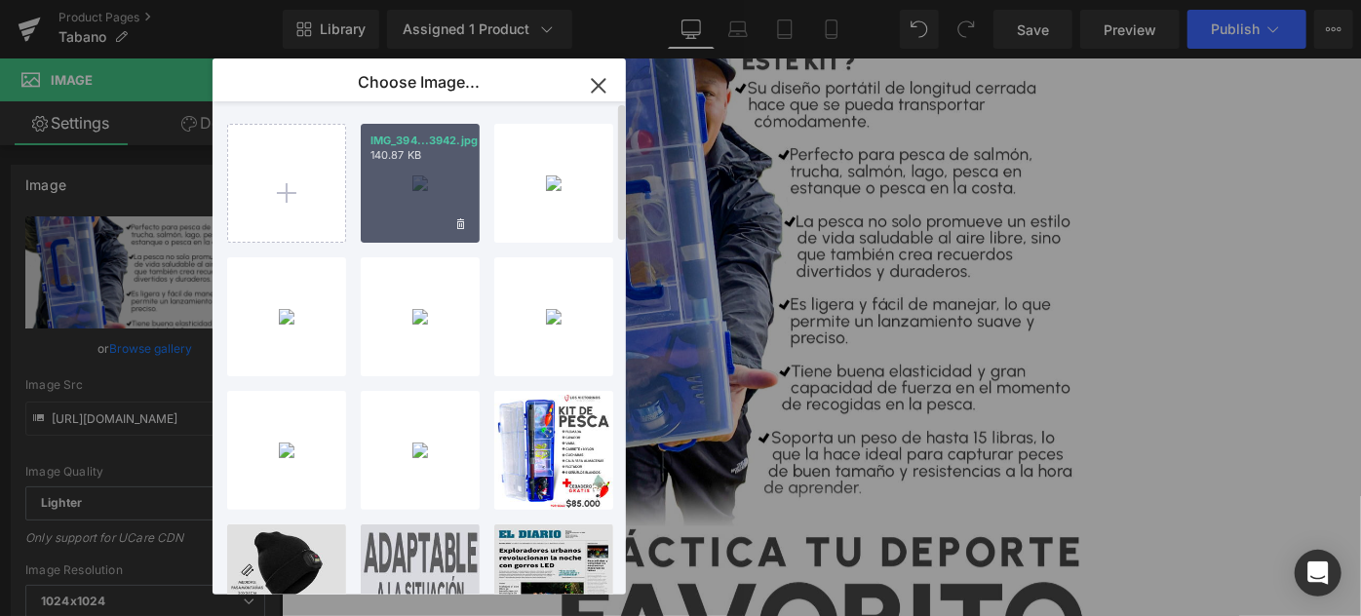
drag, startPoint x: 407, startPoint y: 206, endPoint x: 135, endPoint y: 159, distance: 276.0
click at [406, 204] on div "IMG_394...3942.jpg 140.87 KB" at bounding box center [420, 183] width 119 height 119
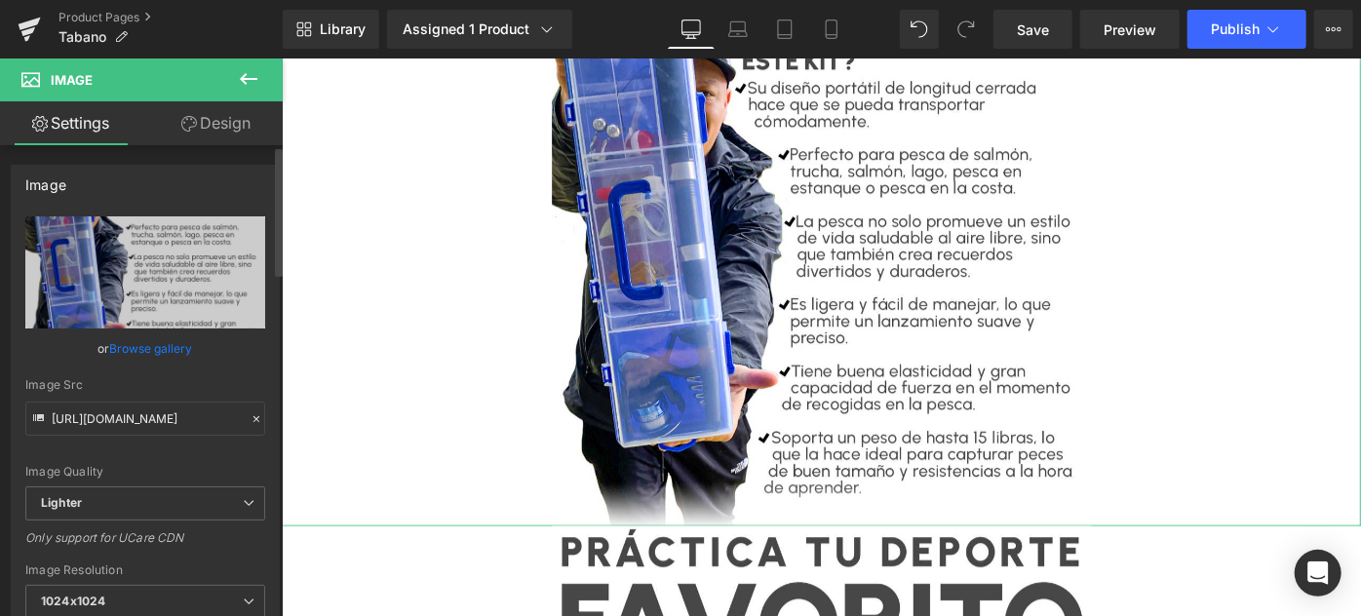
click at [141, 345] on link "Browse gallery" at bounding box center [151, 348] width 83 height 34
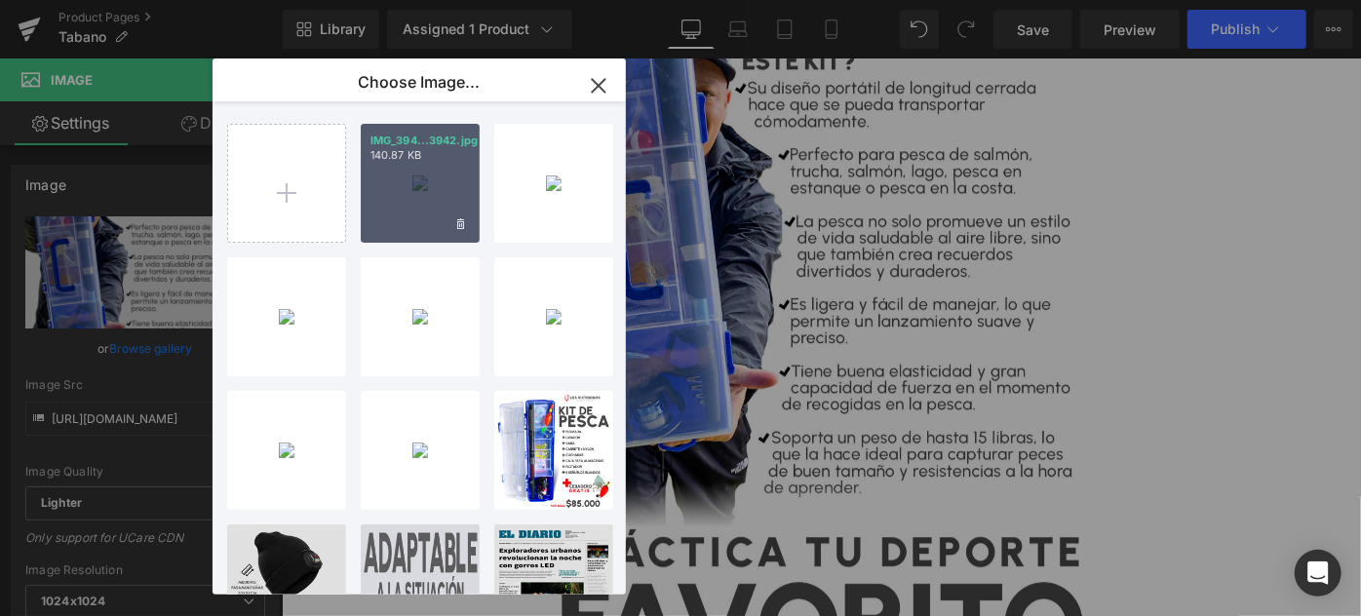
click at [393, 178] on div "IMG_394...3942.jpg 140.87 KB" at bounding box center [420, 183] width 119 height 119
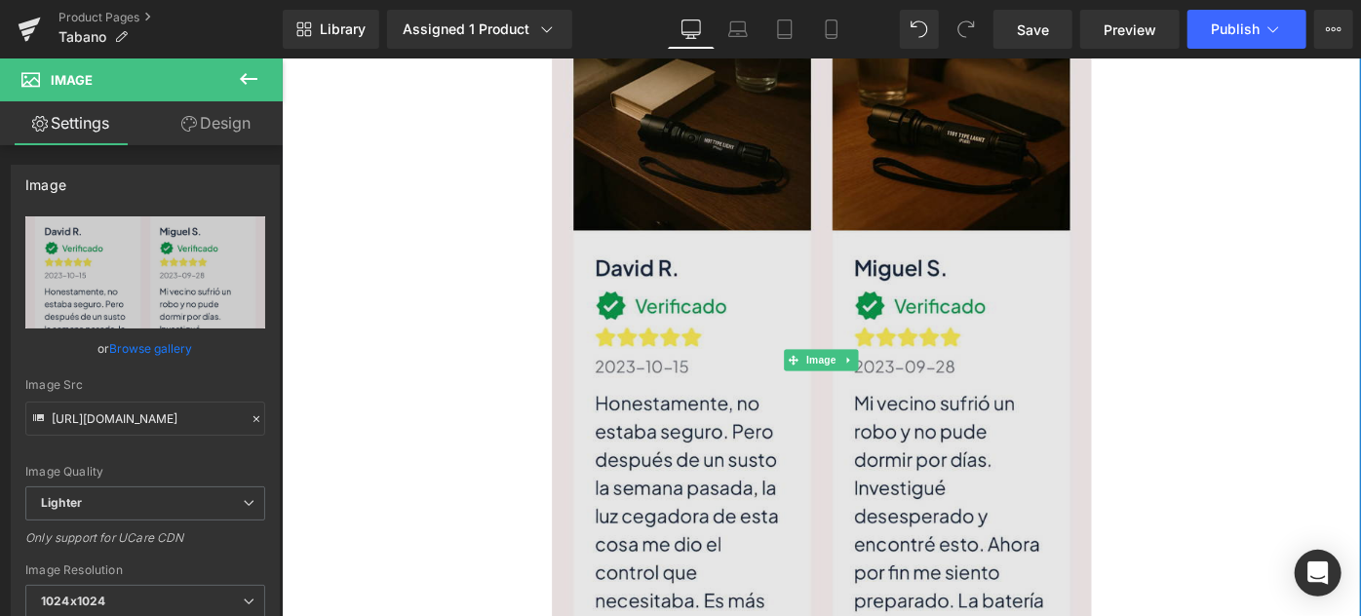
type input "[URL][DOMAIN_NAME]"
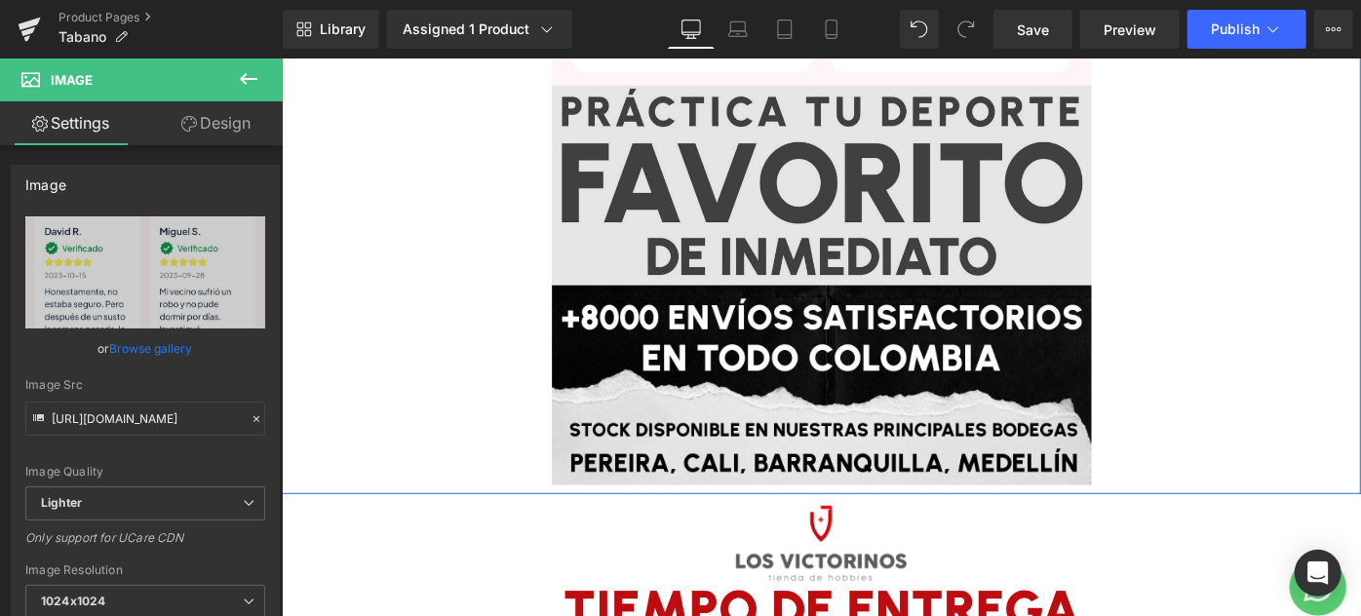
click at [800, 245] on img at bounding box center [871, 196] width 590 height 218
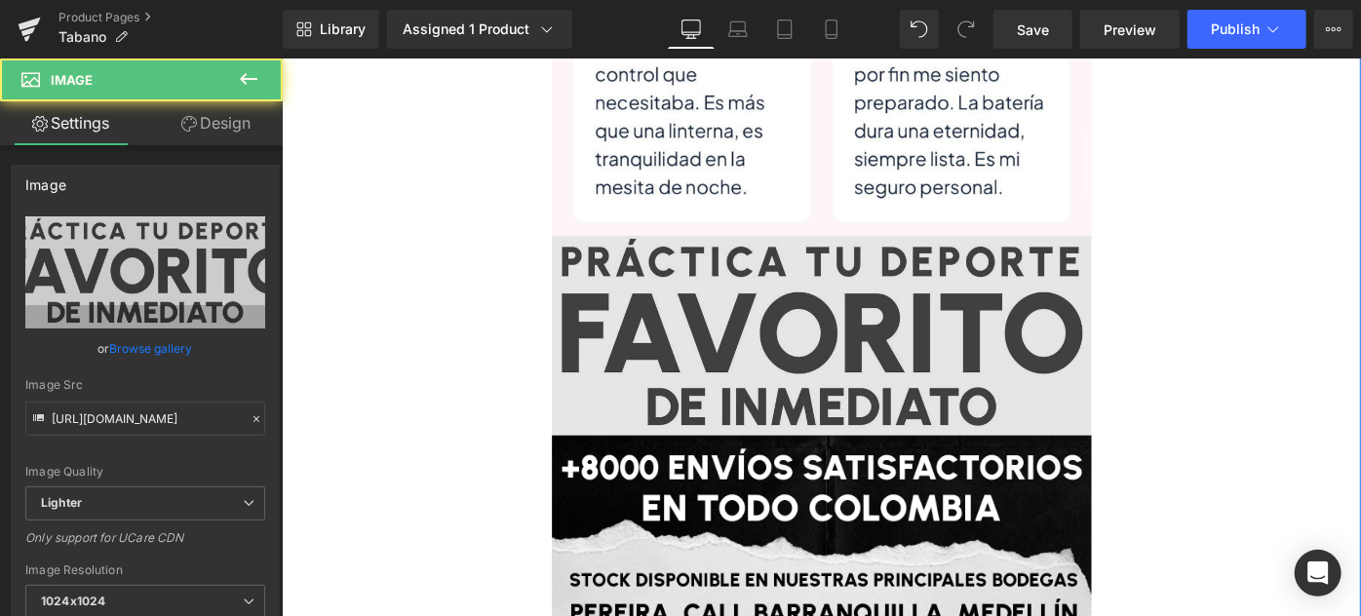
scroll to position [6143, 0]
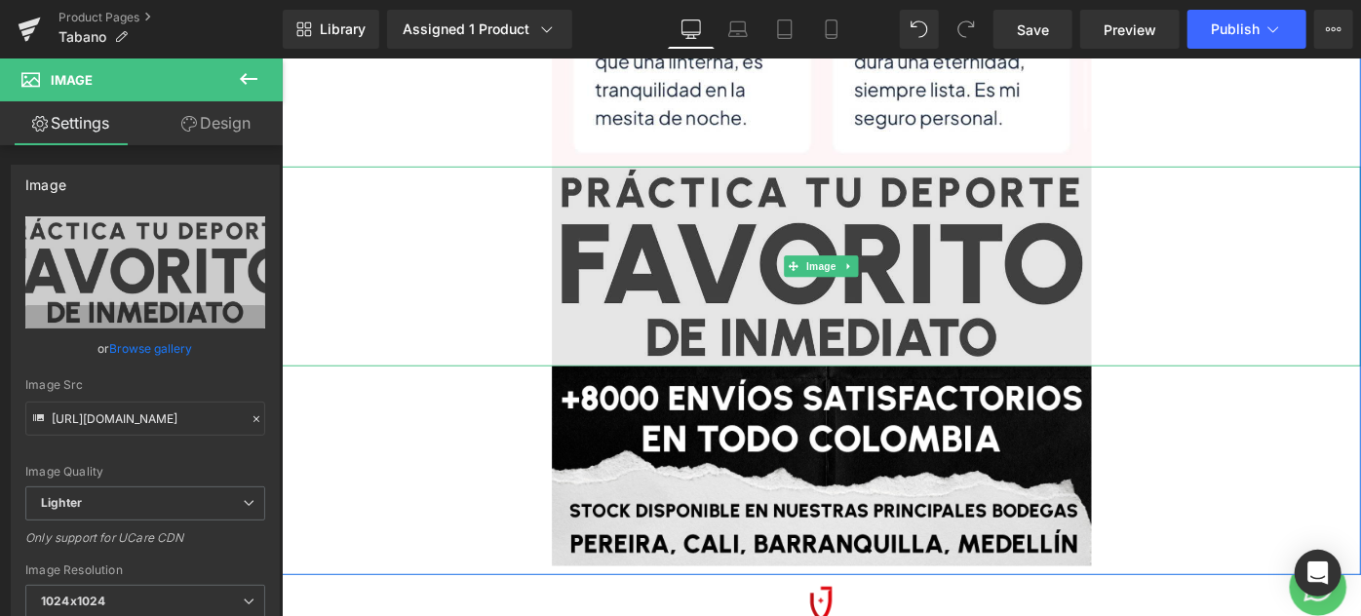
click at [742, 278] on img at bounding box center [871, 284] width 590 height 218
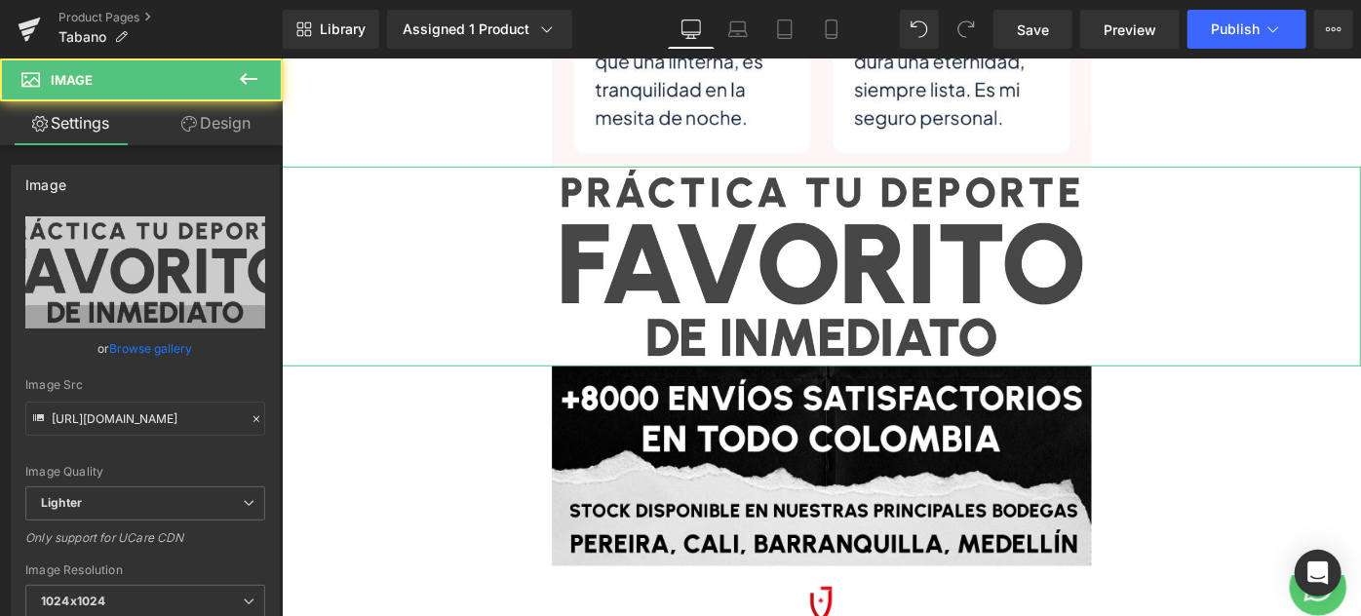
click at [145, 347] on link "Browse gallery" at bounding box center [151, 348] width 83 height 34
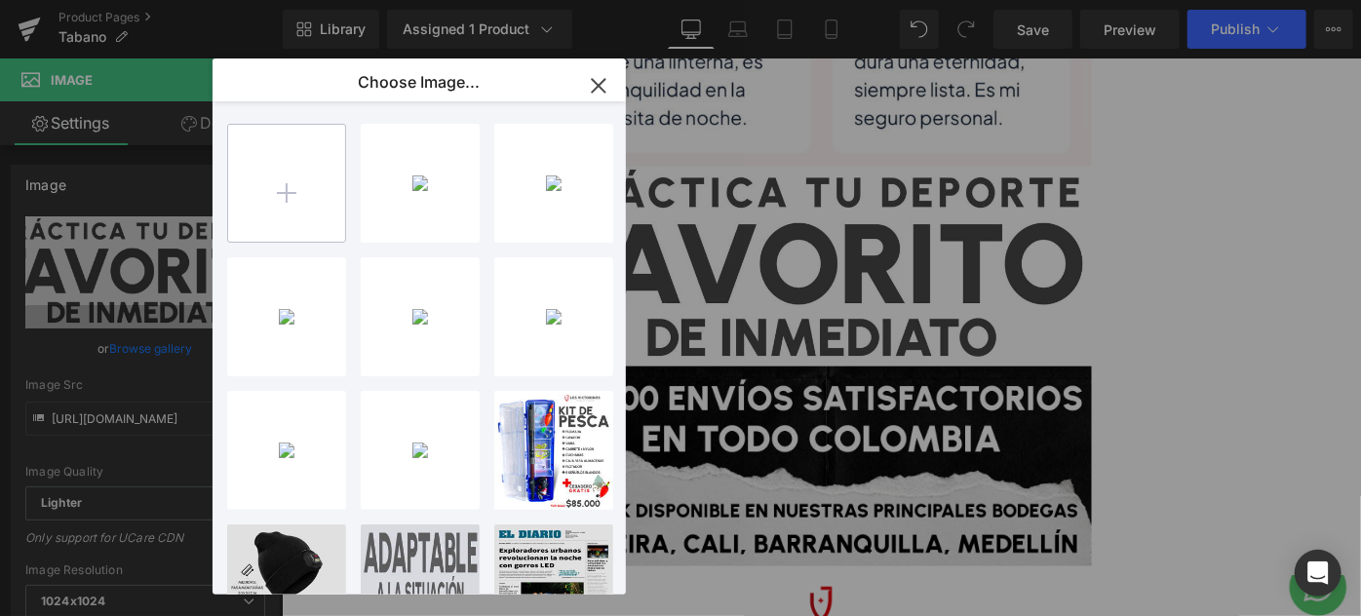
click at [283, 189] on input "file" at bounding box center [286, 183] width 117 height 117
type input "C:\fakepath\IMG_3943.jpg"
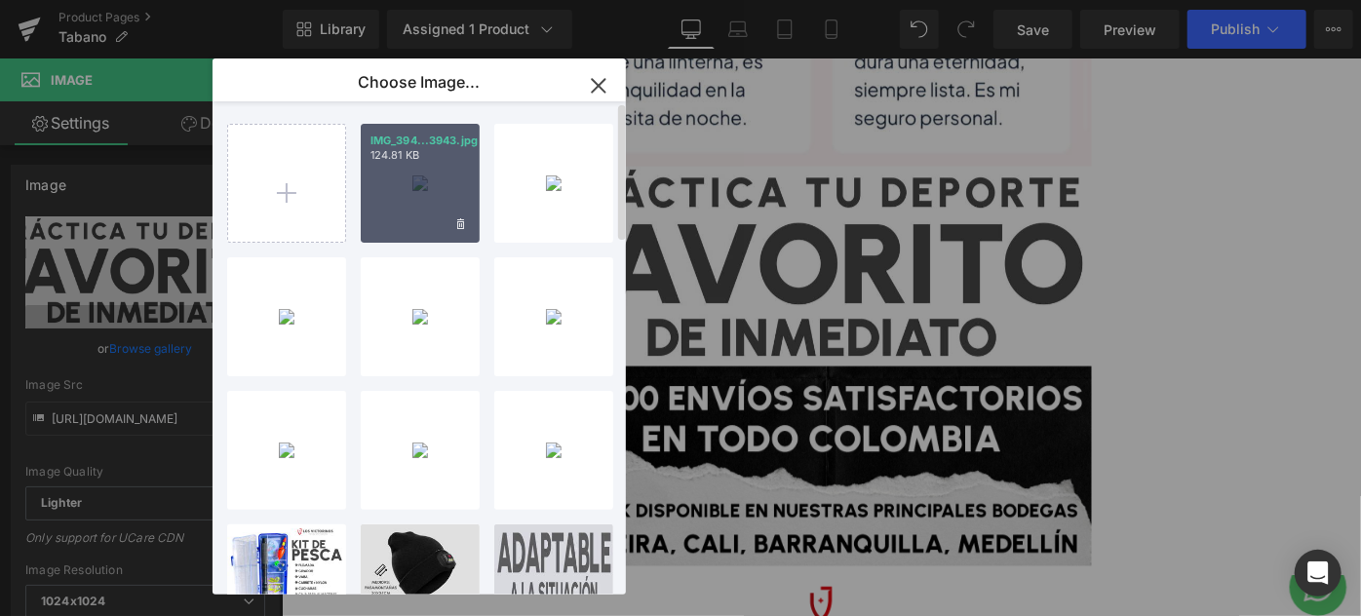
click at [423, 208] on div "IMG_394...3943.jpg 124.81 KB" at bounding box center [420, 183] width 119 height 119
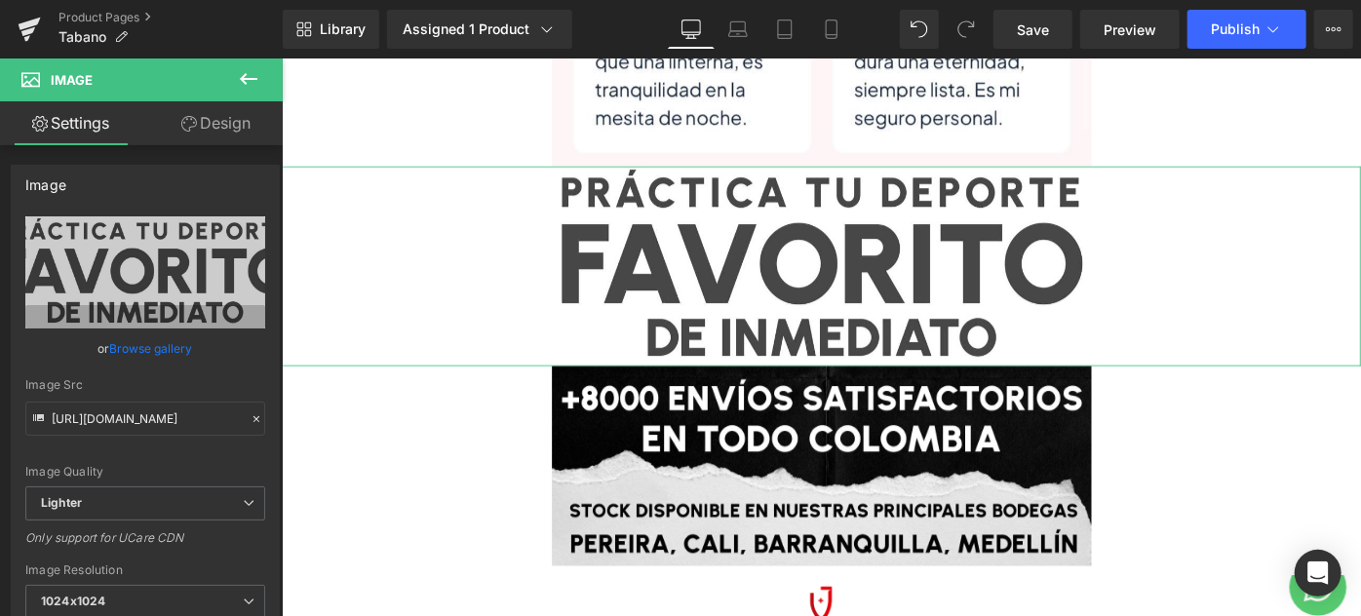
drag, startPoint x: 109, startPoint y: 349, endPoint x: 142, endPoint y: 337, distance: 35.1
click at [111, 349] on link "Browse gallery" at bounding box center [151, 348] width 83 height 34
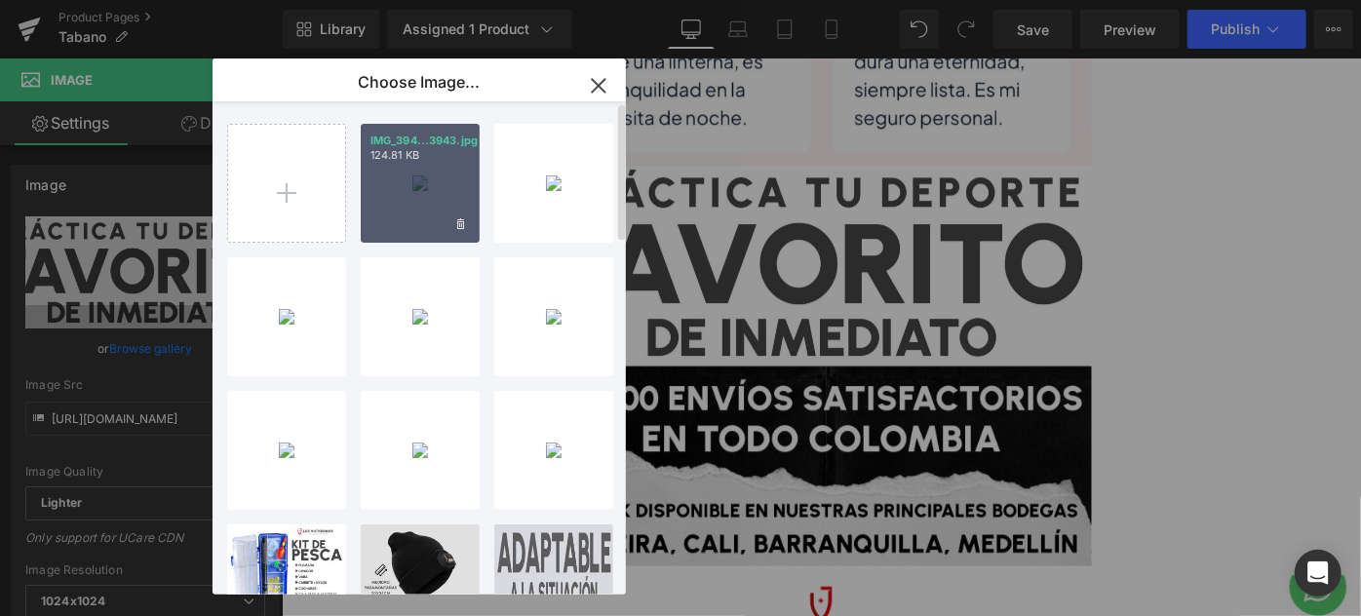
click at [412, 188] on div "IMG_394...3943.jpg 124.81 KB" at bounding box center [420, 183] width 119 height 119
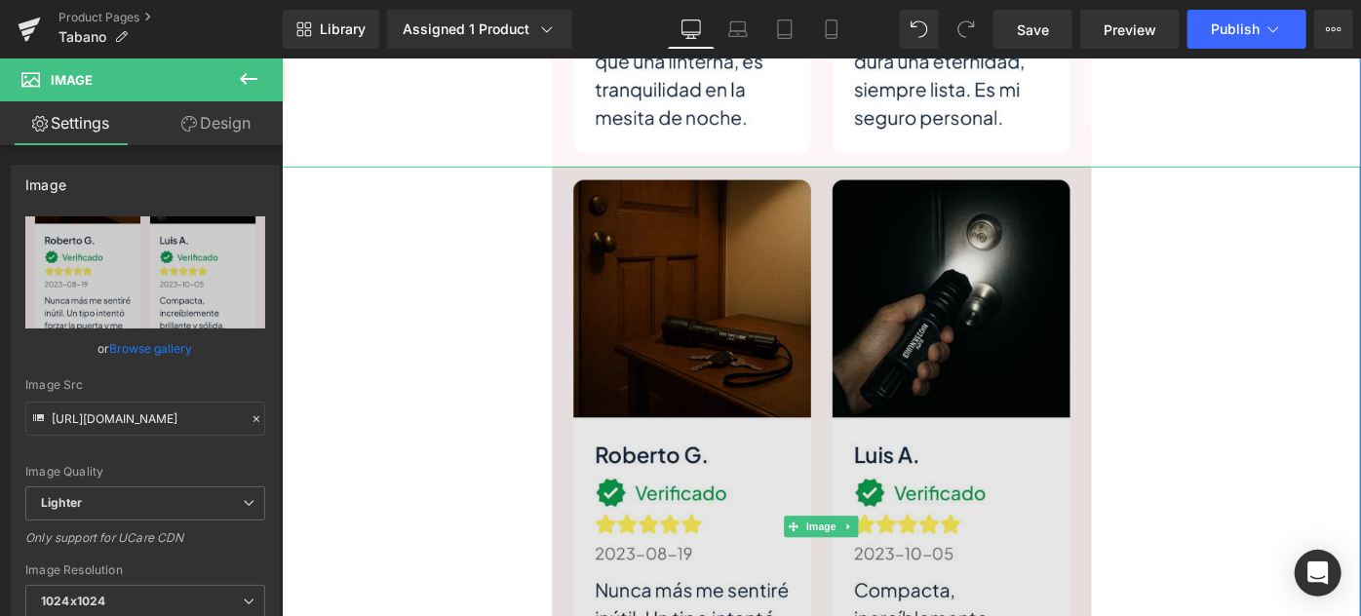
type input "[URL][DOMAIN_NAME]"
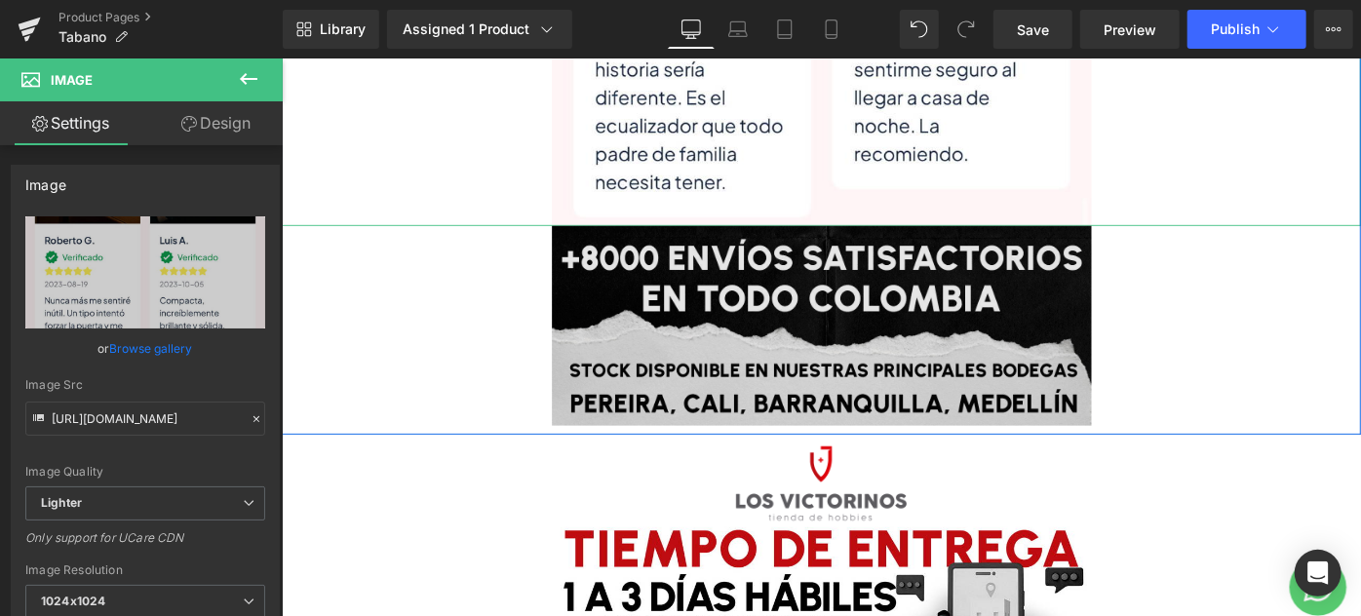
scroll to position [6941, 0]
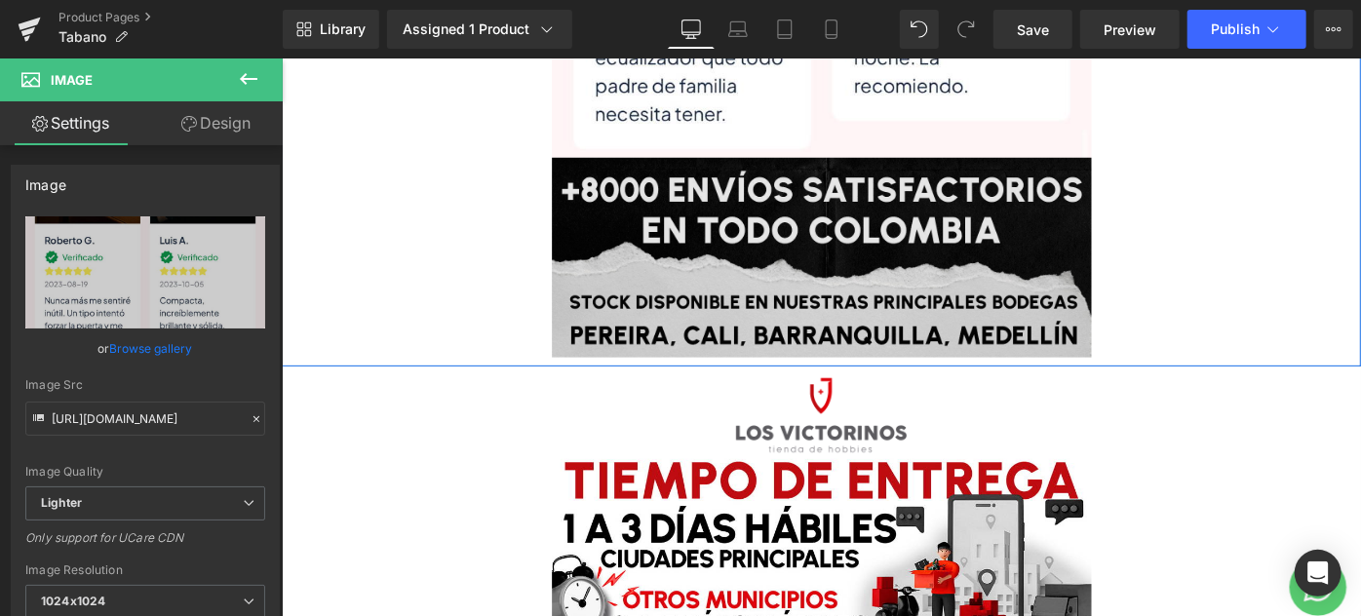
click at [750, 282] on img at bounding box center [871, 275] width 590 height 218
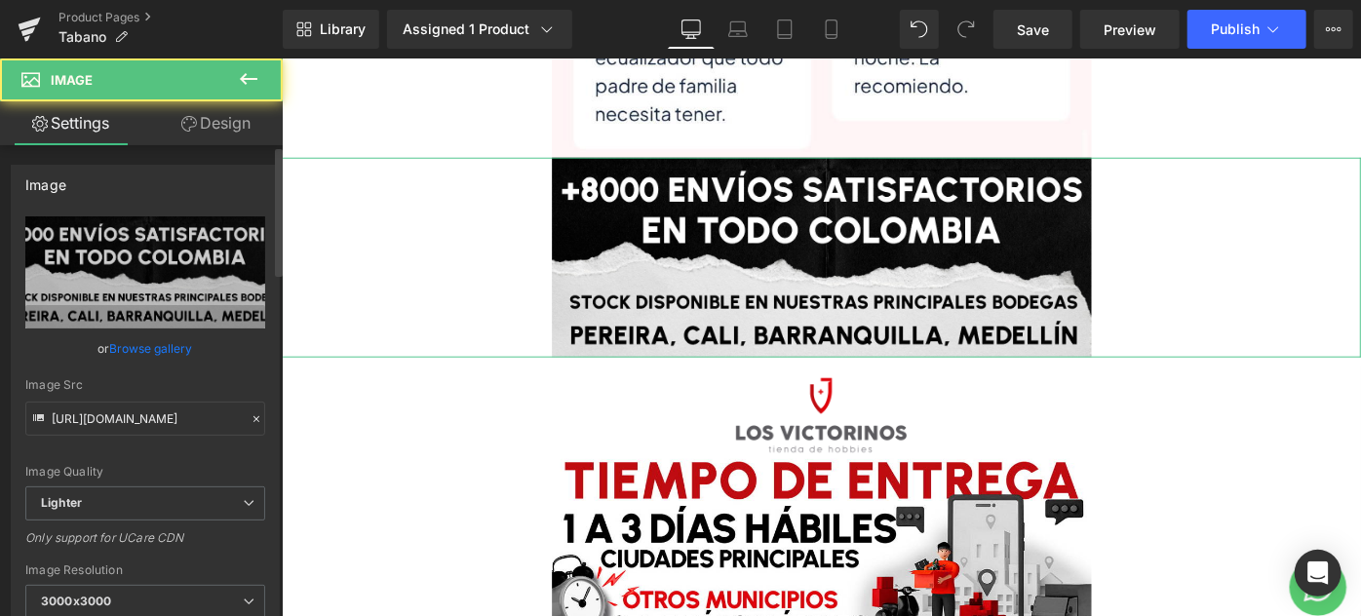
click at [152, 347] on link "Browse gallery" at bounding box center [151, 348] width 83 height 34
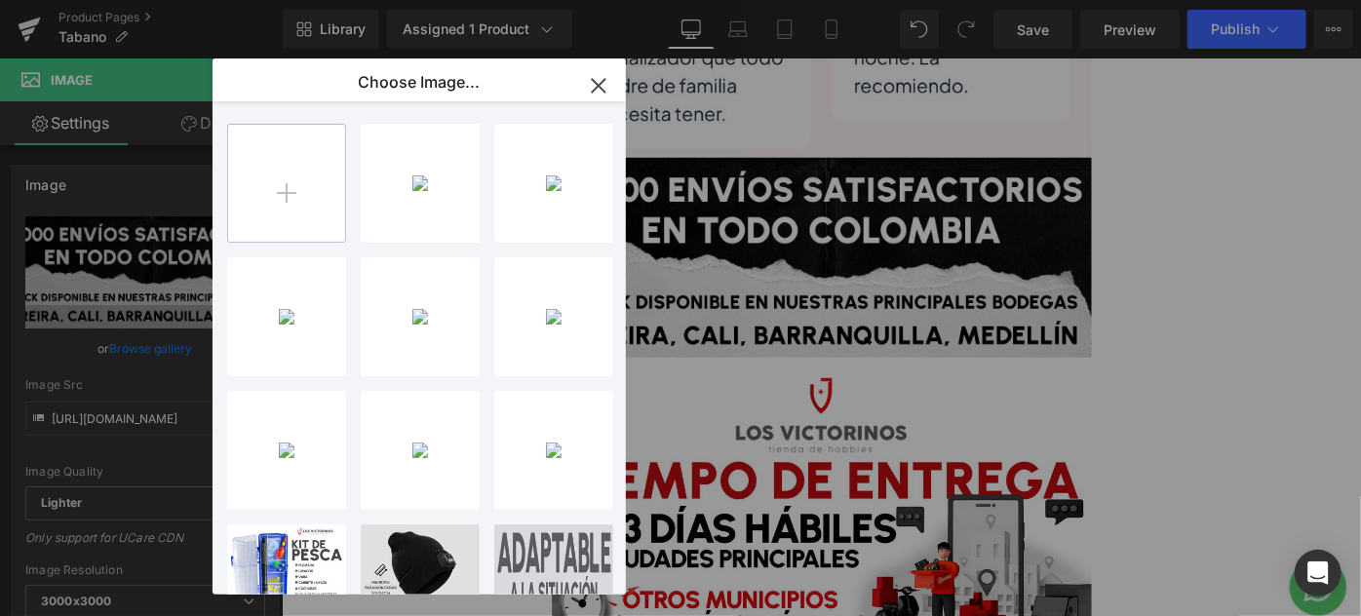
click at [275, 179] on input "file" at bounding box center [286, 183] width 117 height 117
type input "C:\fakepath\IMG_3943.jpg"
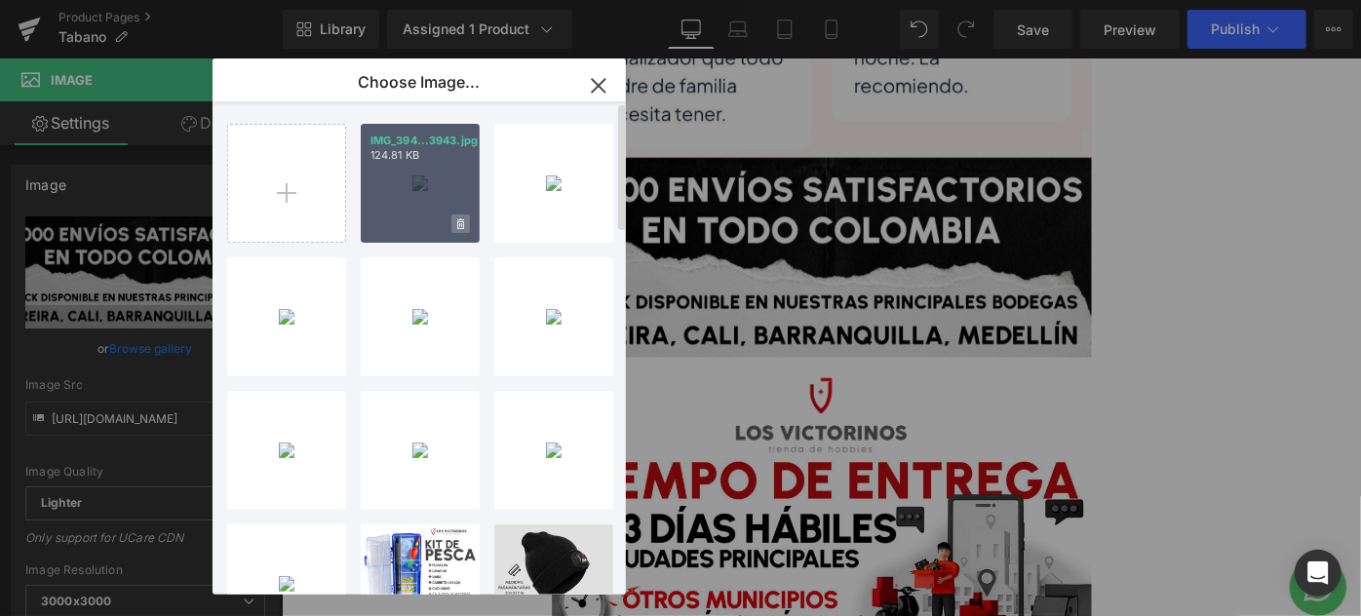
click at [453, 222] on span at bounding box center [460, 223] width 19 height 19
click at [386, 222] on span "Yes" at bounding box center [394, 223] width 49 height 20
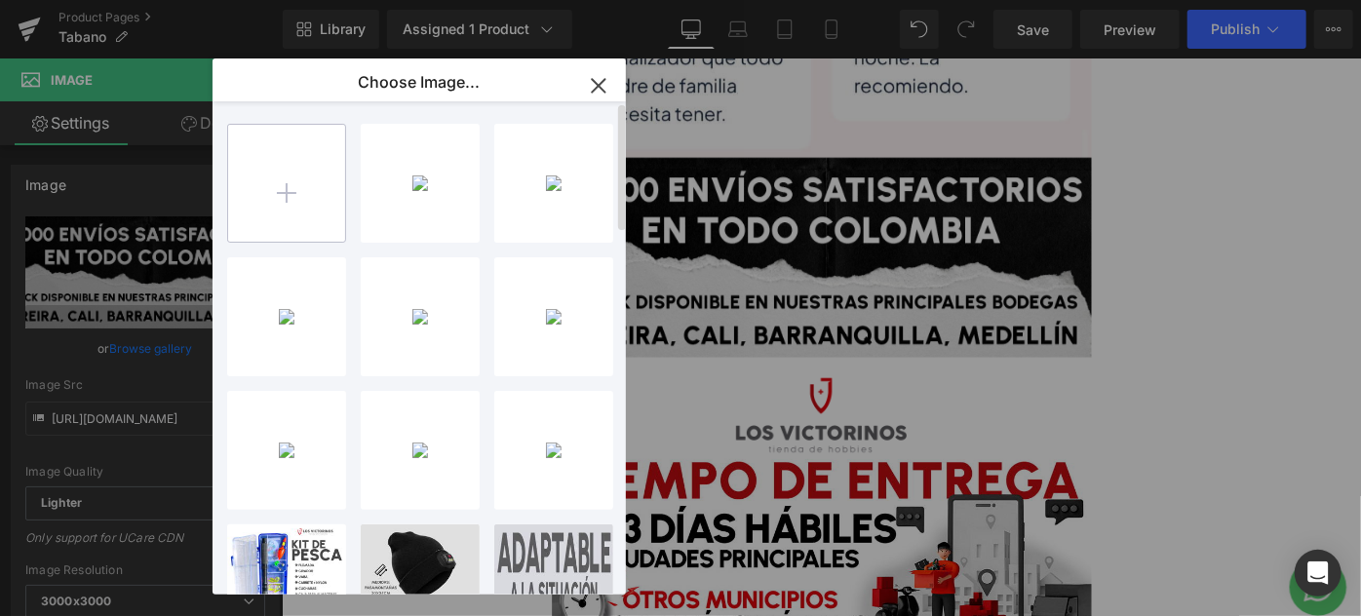
click at [301, 177] on input "file" at bounding box center [286, 183] width 117 height 117
type input "C:\fakepath\IMG_3944.jpg"
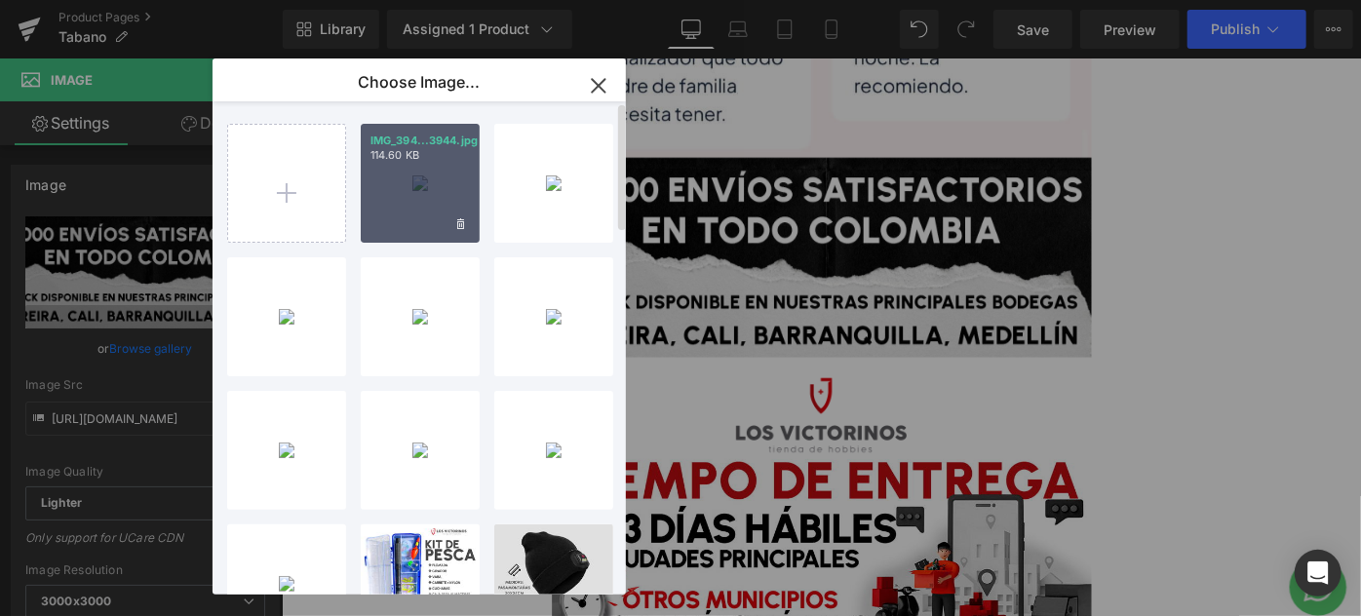
click at [410, 192] on div "IMG_394...3944.jpg 114.60 KB" at bounding box center [420, 183] width 119 height 119
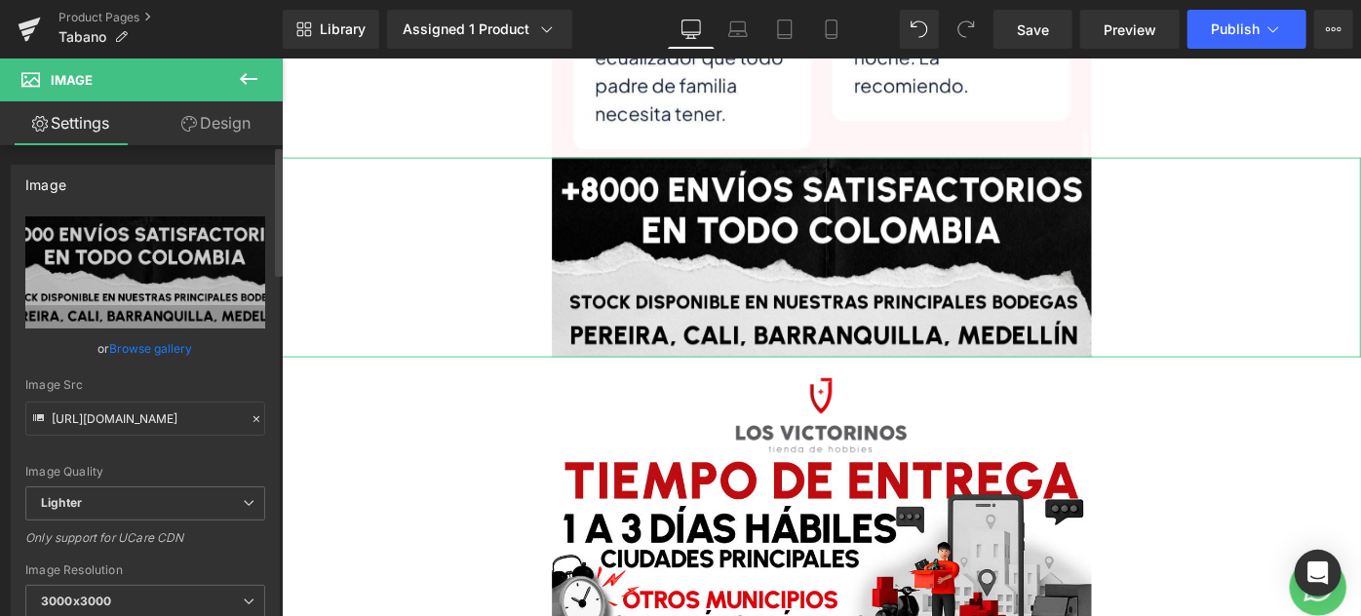
click at [146, 348] on link "Browse gallery" at bounding box center [151, 348] width 83 height 34
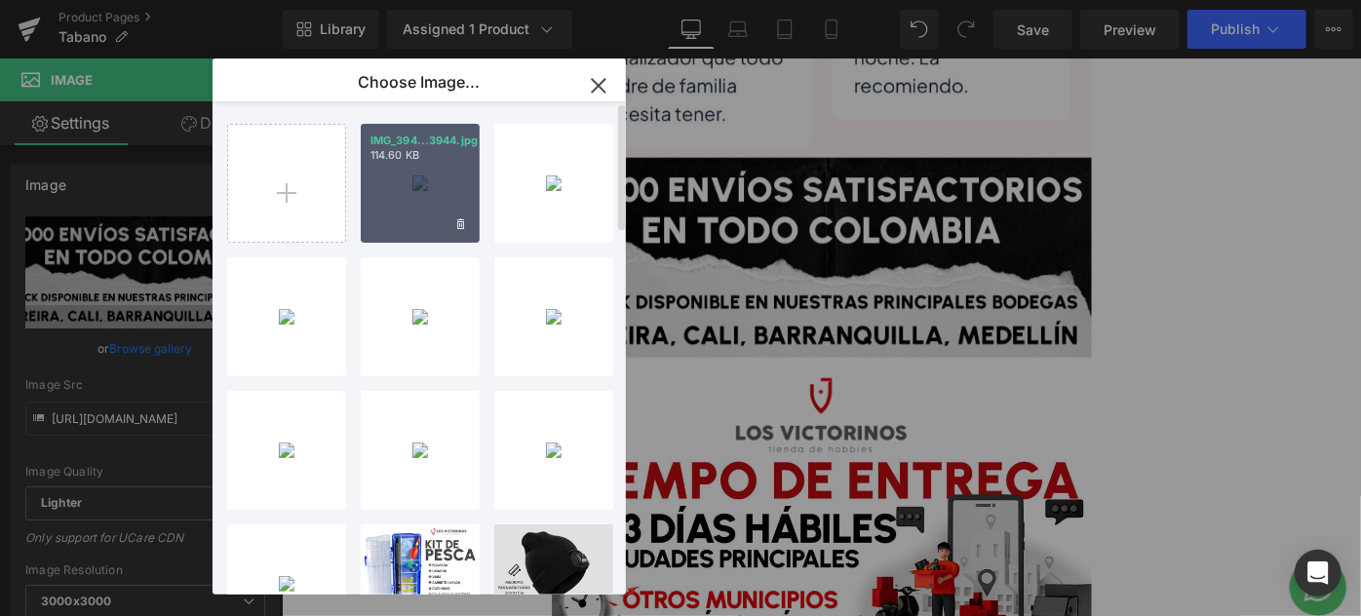
click at [397, 180] on div "IMG_394...3944.jpg 114.60 KB" at bounding box center [420, 183] width 119 height 119
type input "[URL][DOMAIN_NAME]"
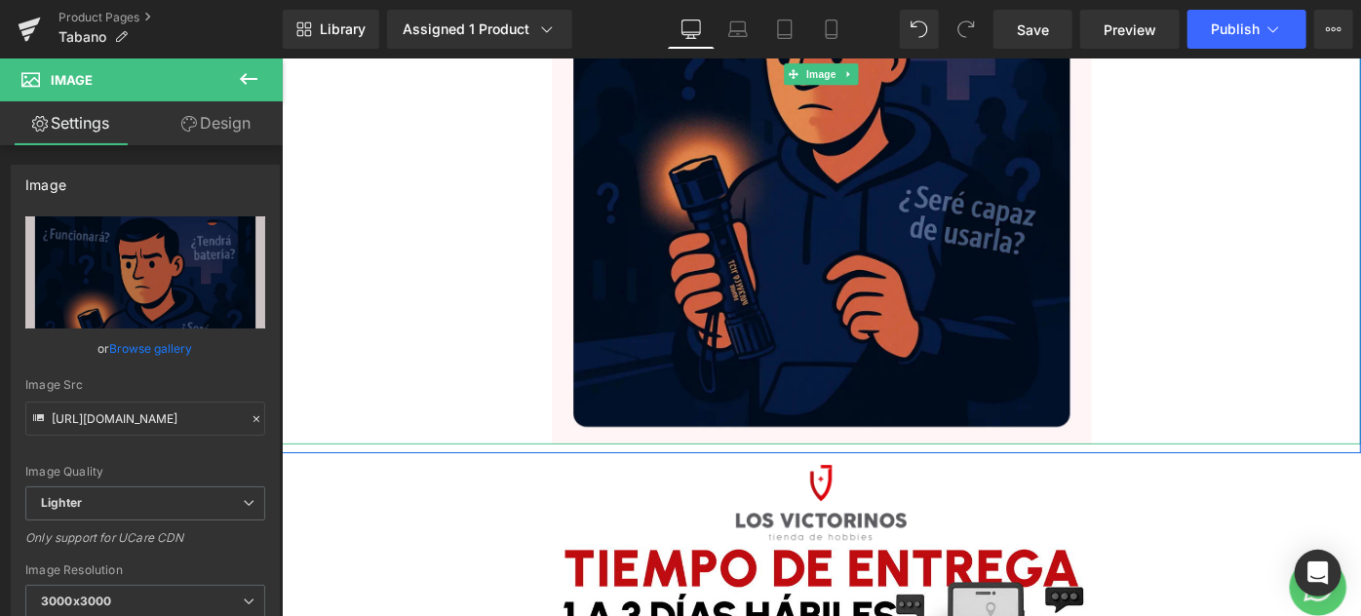
scroll to position [7650, 0]
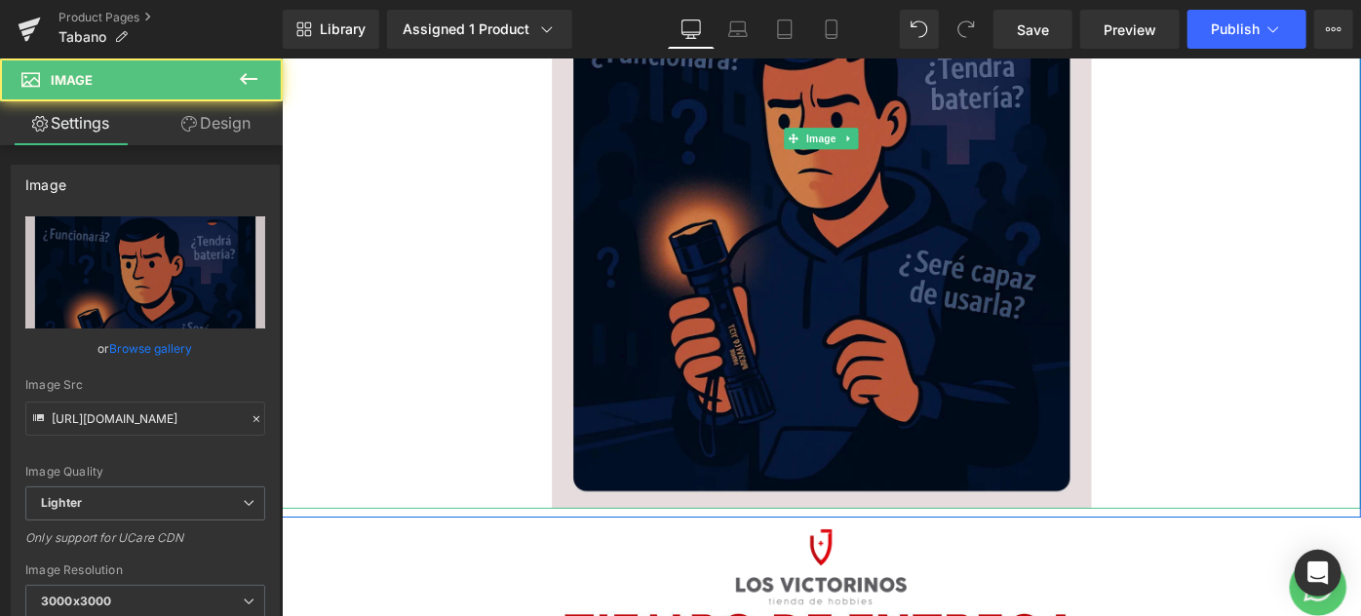
scroll to position [7295, 0]
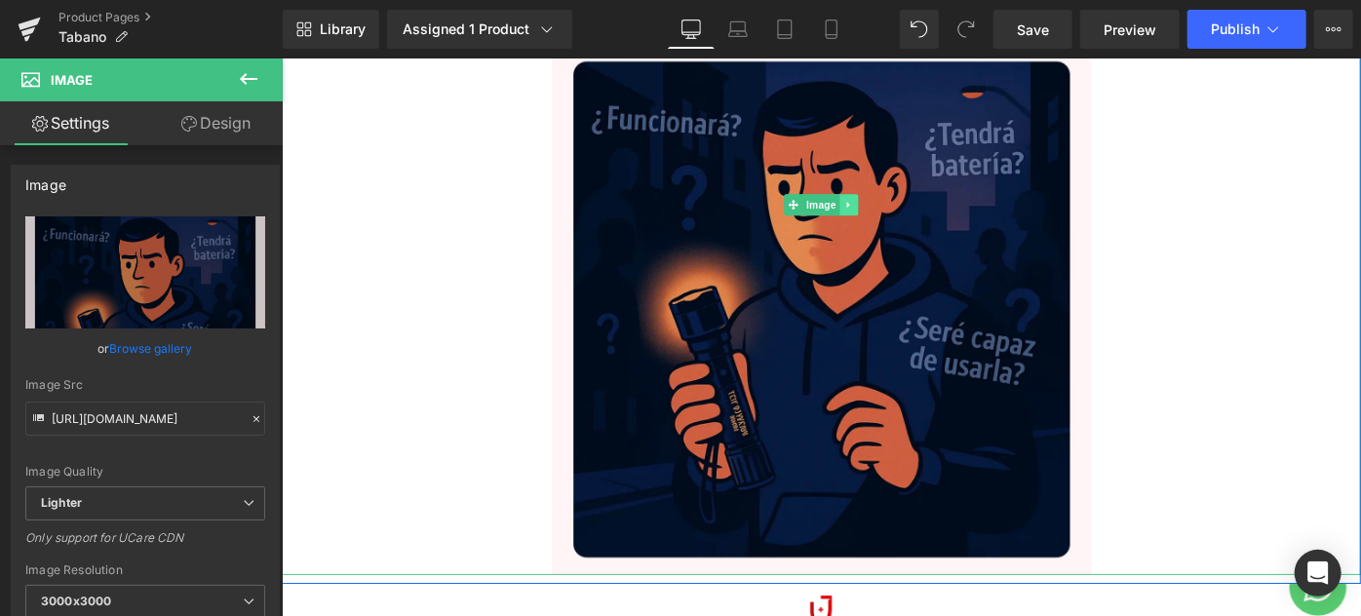
click at [899, 213] on icon at bounding box center [900, 216] width 3 height 7
click at [885, 213] on icon at bounding box center [890, 218] width 11 height 12
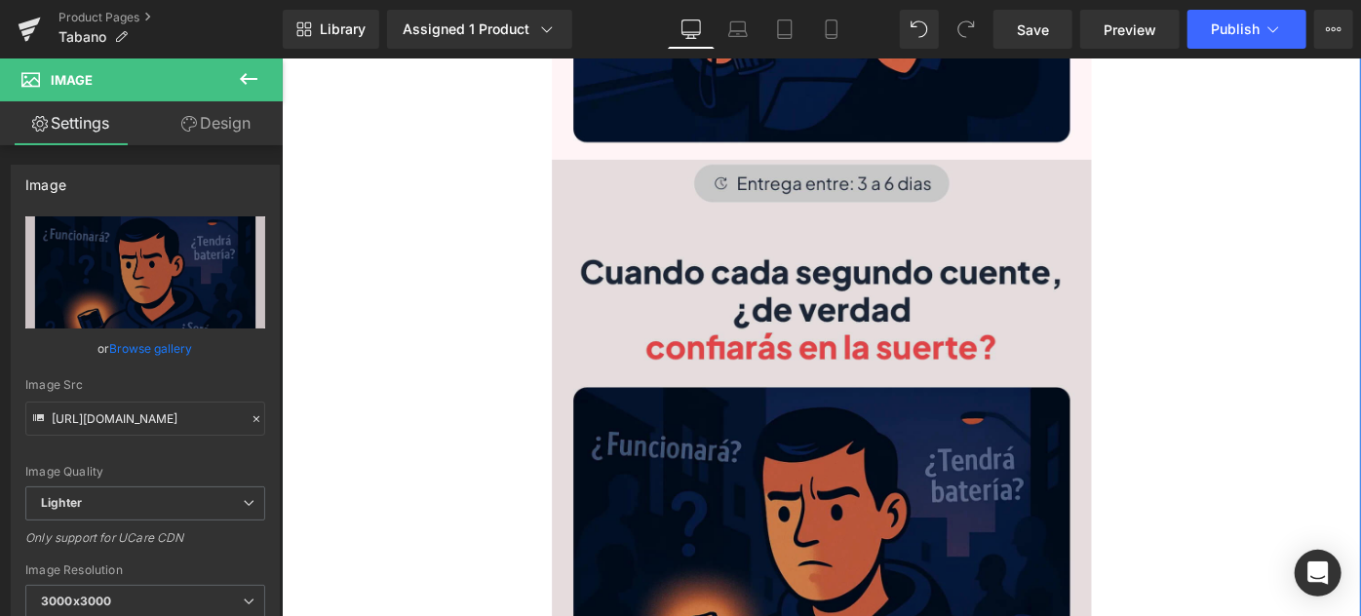
scroll to position [7776, 0]
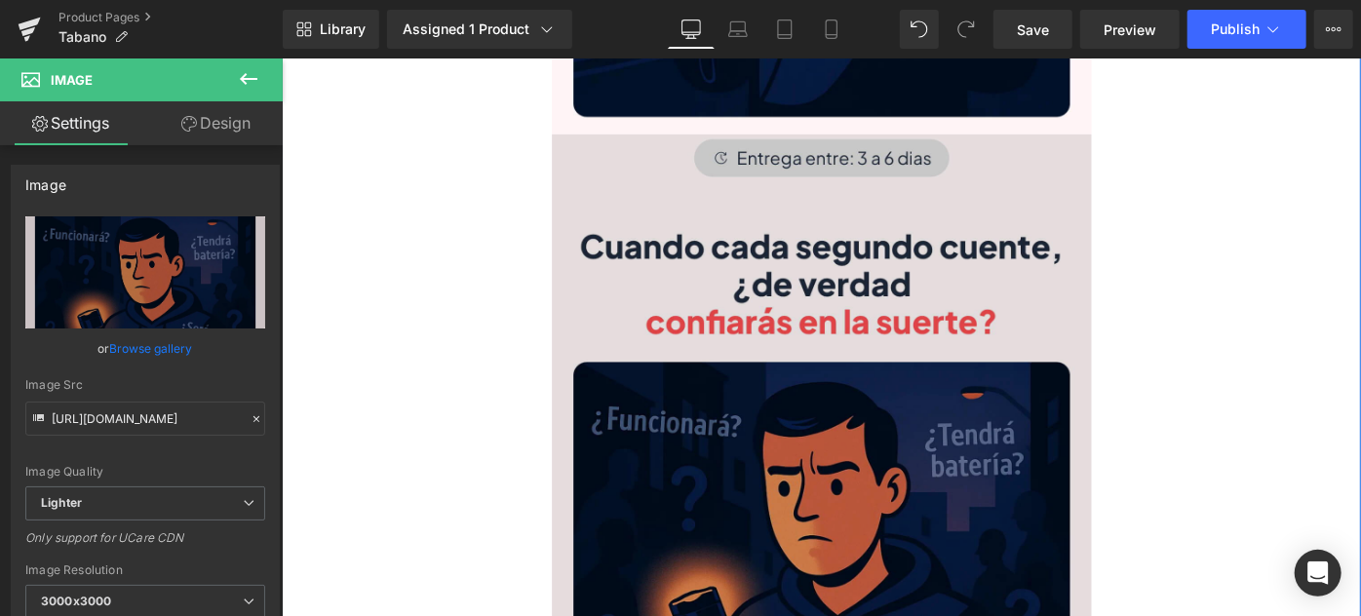
click at [797, 248] on img at bounding box center [871, 545] width 590 height 811
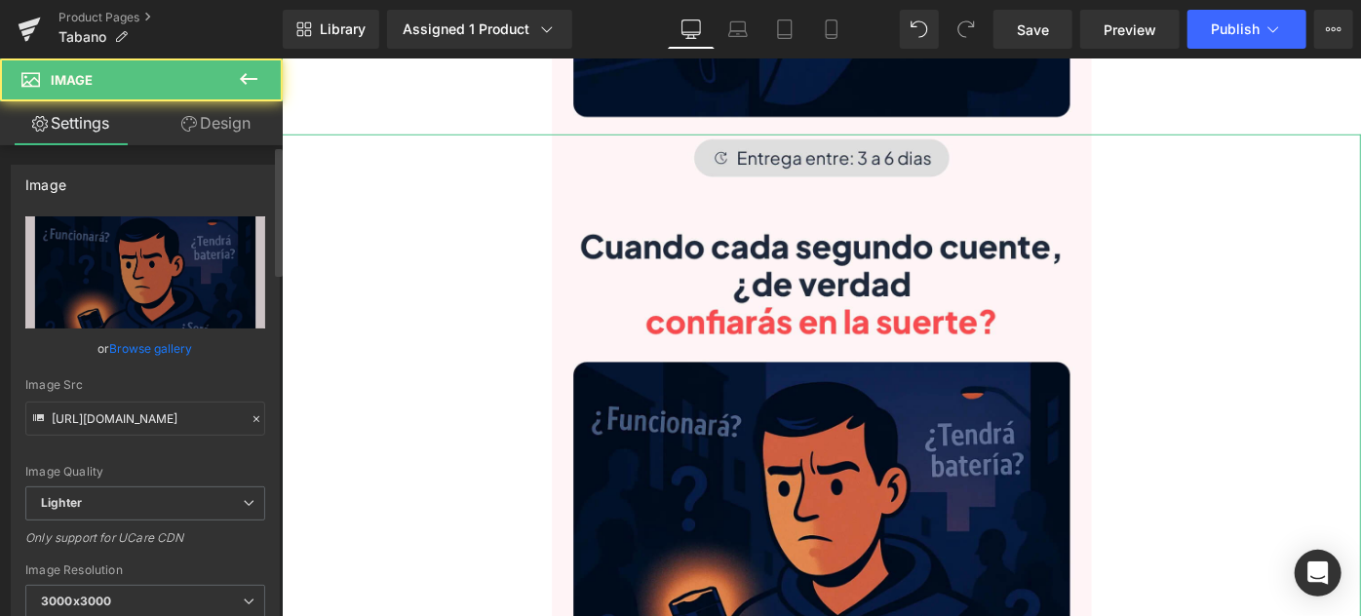
click at [171, 347] on link "Browse gallery" at bounding box center [151, 348] width 83 height 34
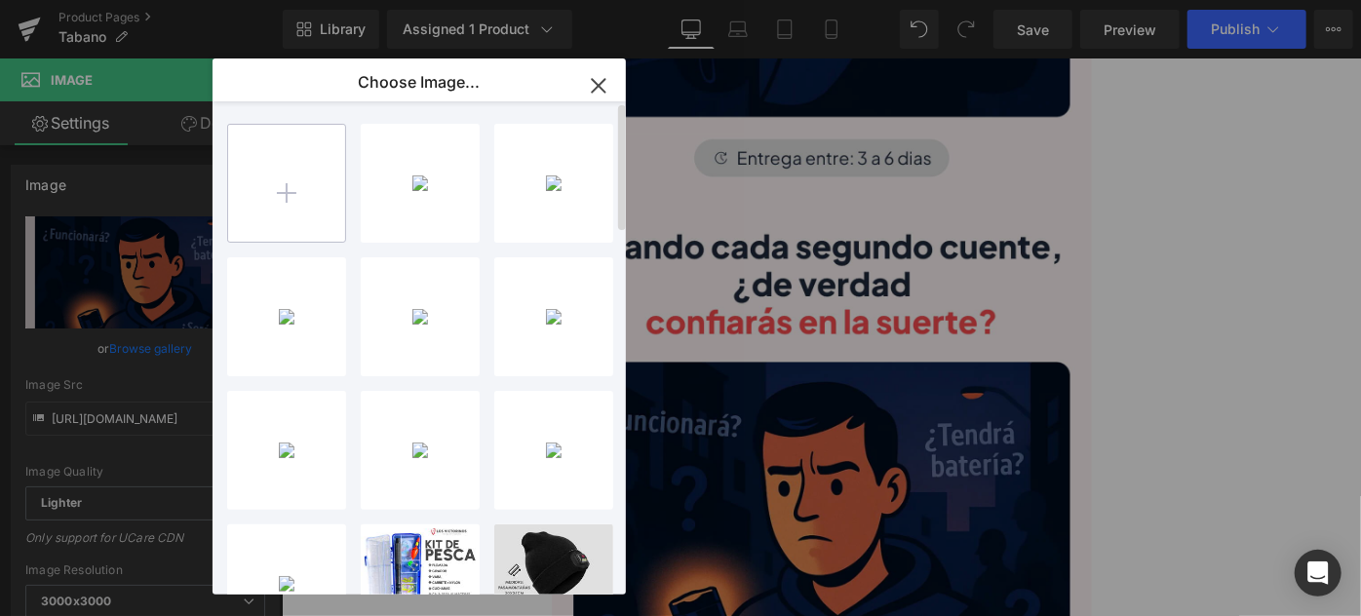
click at [284, 193] on input "file" at bounding box center [286, 183] width 117 height 117
type input "C:\fakepath\IMG_3945.jpg"
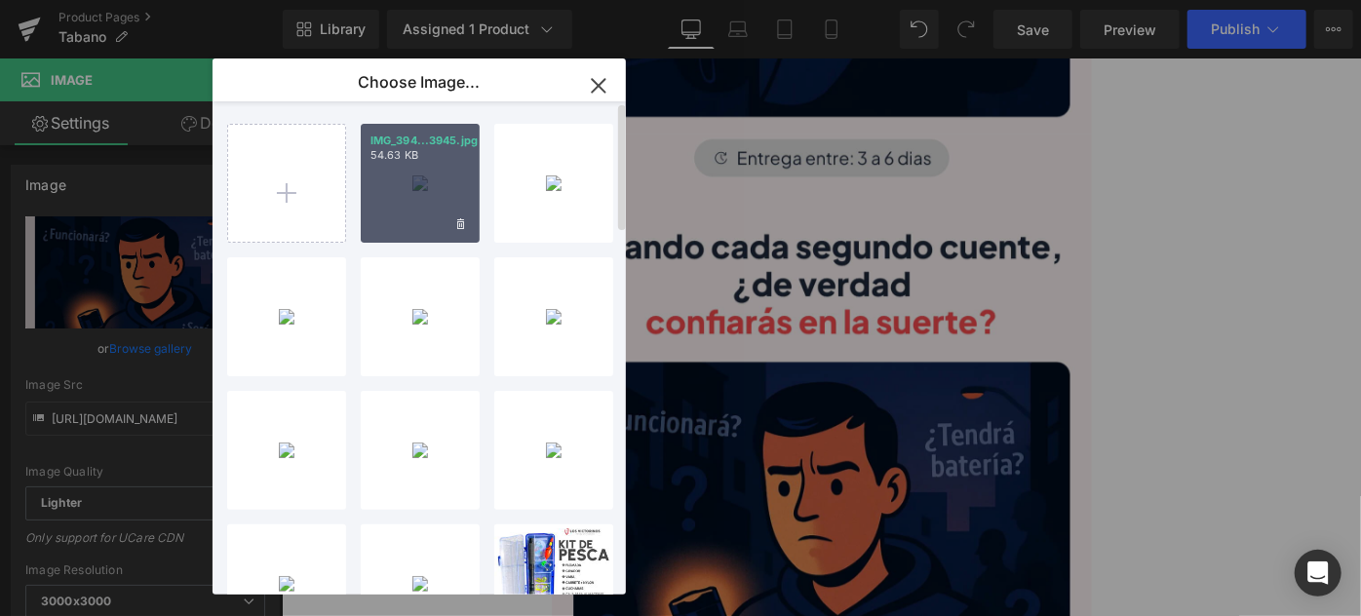
click at [417, 185] on div "IMG_394...3945.jpg 54.63 KB" at bounding box center [420, 183] width 119 height 119
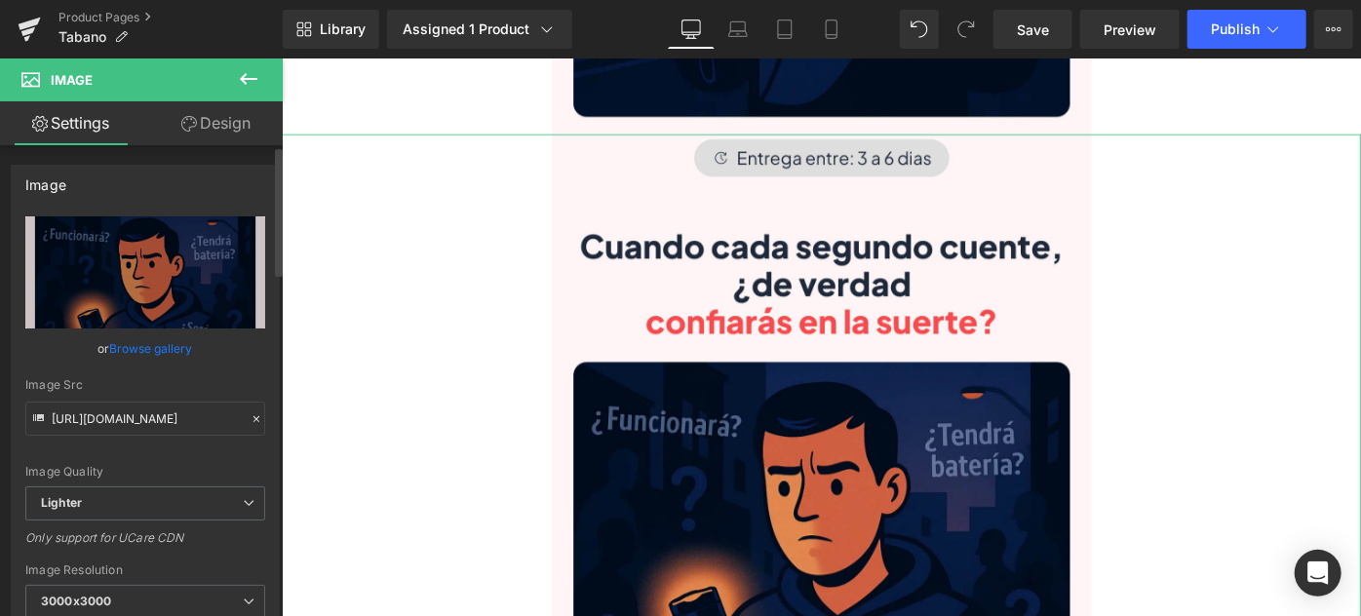
click at [161, 343] on link "Browse gallery" at bounding box center [151, 348] width 83 height 34
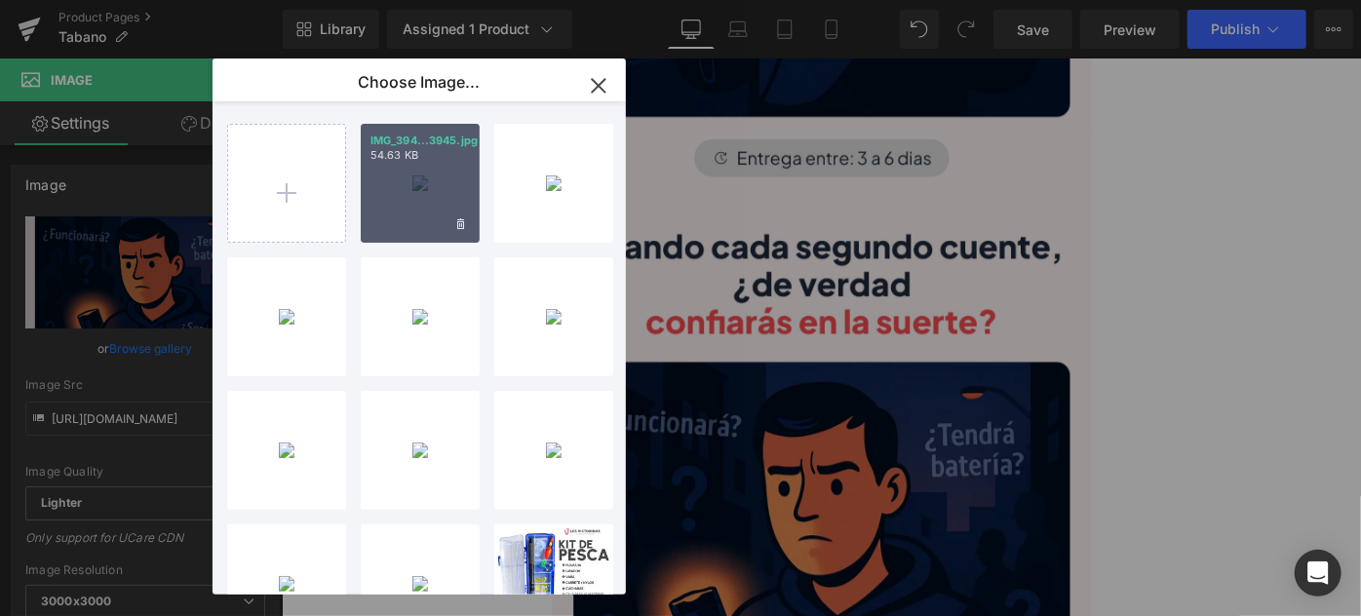
drag, startPoint x: 454, startPoint y: 181, endPoint x: 189, endPoint y: 134, distance: 269.4
click at [454, 181] on div "IMG_394...3945.jpg 54.63 KB" at bounding box center [420, 183] width 119 height 119
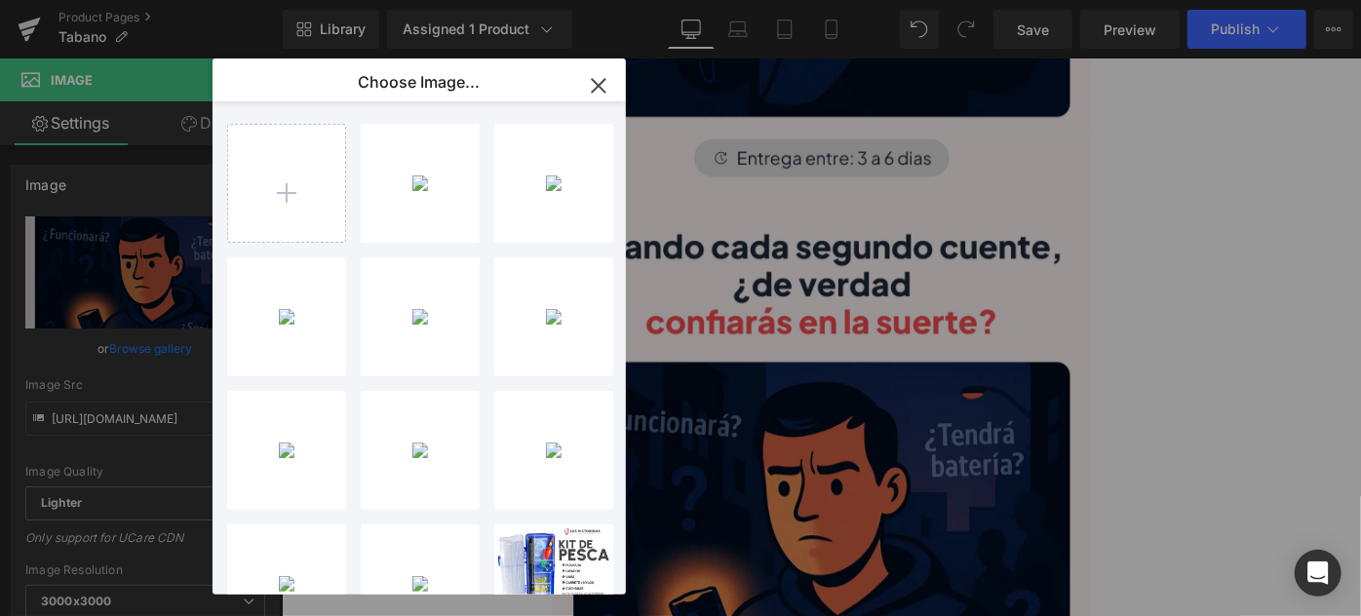
type input "[URL][DOMAIN_NAME]"
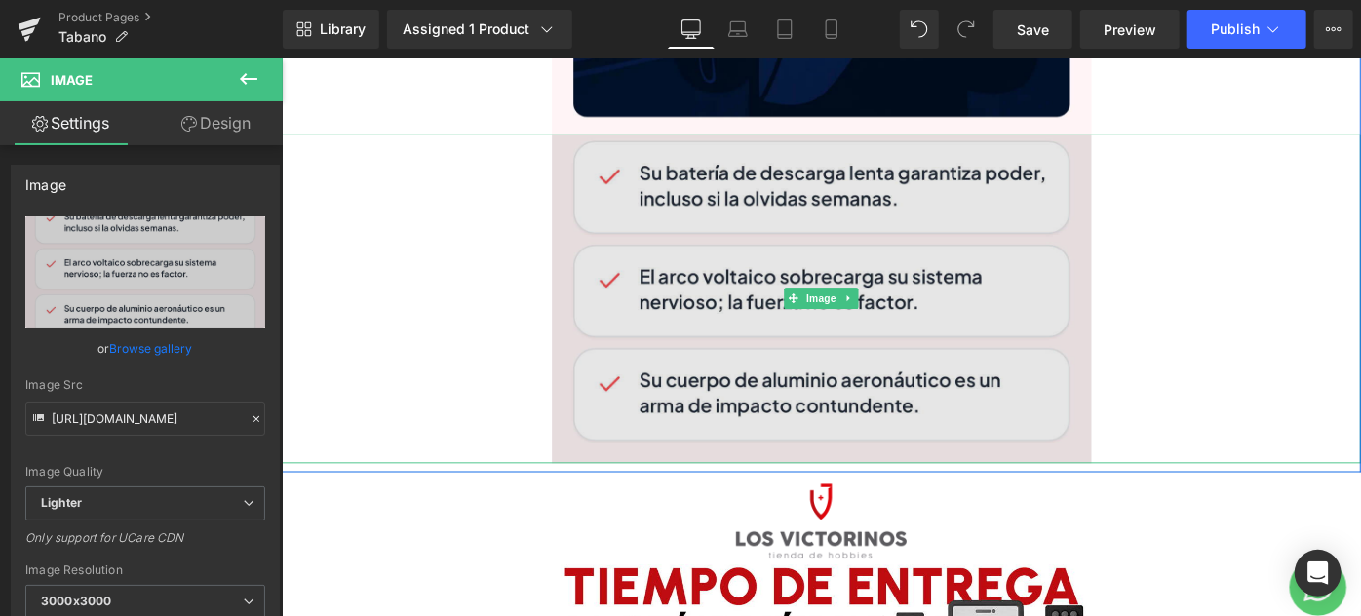
click at [894, 291] on img at bounding box center [871, 319] width 590 height 359
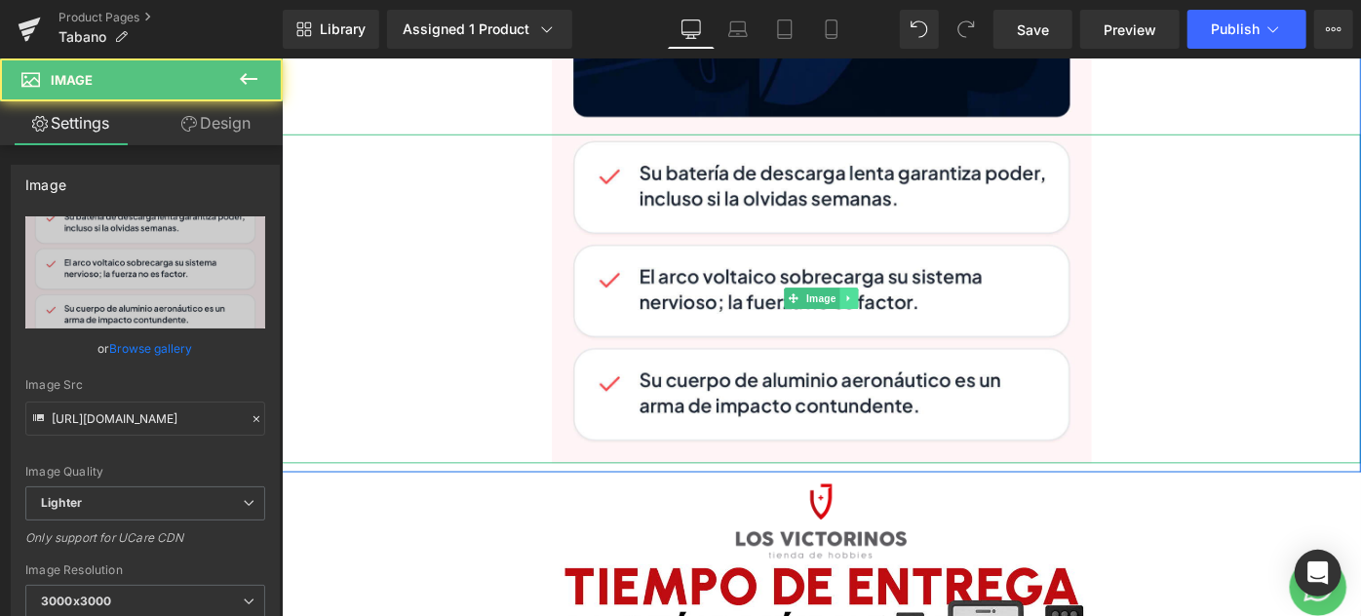
click at [894, 308] on link at bounding box center [901, 319] width 20 height 23
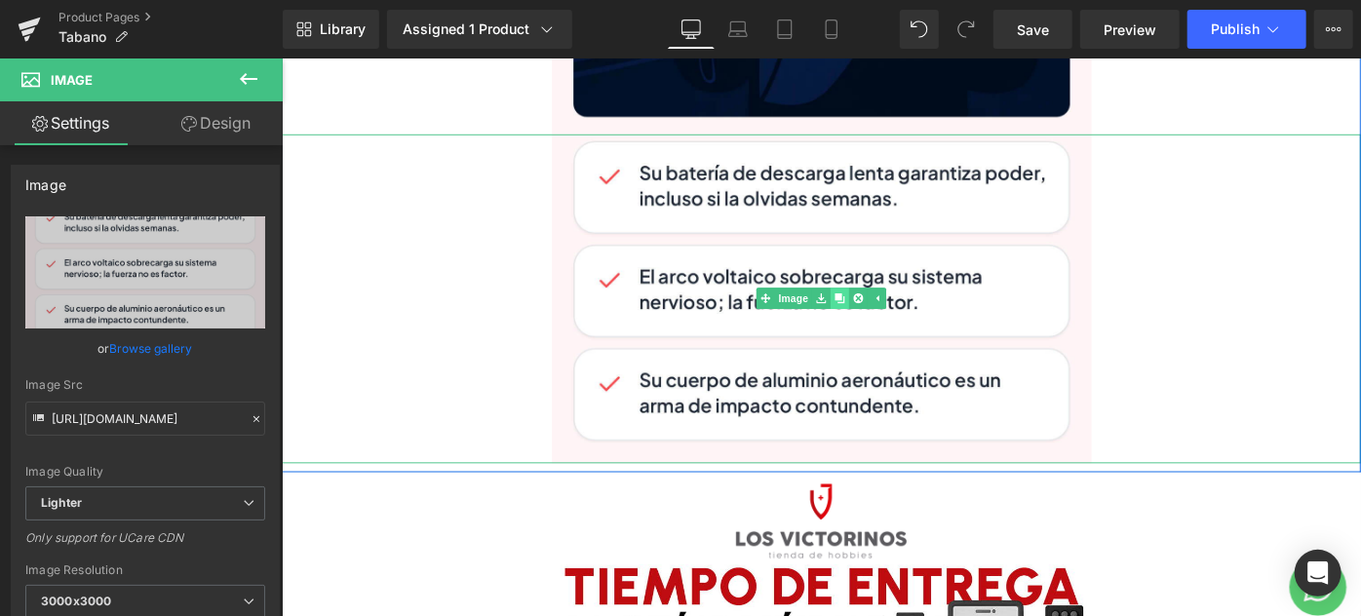
click at [885, 315] on icon at bounding box center [890, 320] width 11 height 11
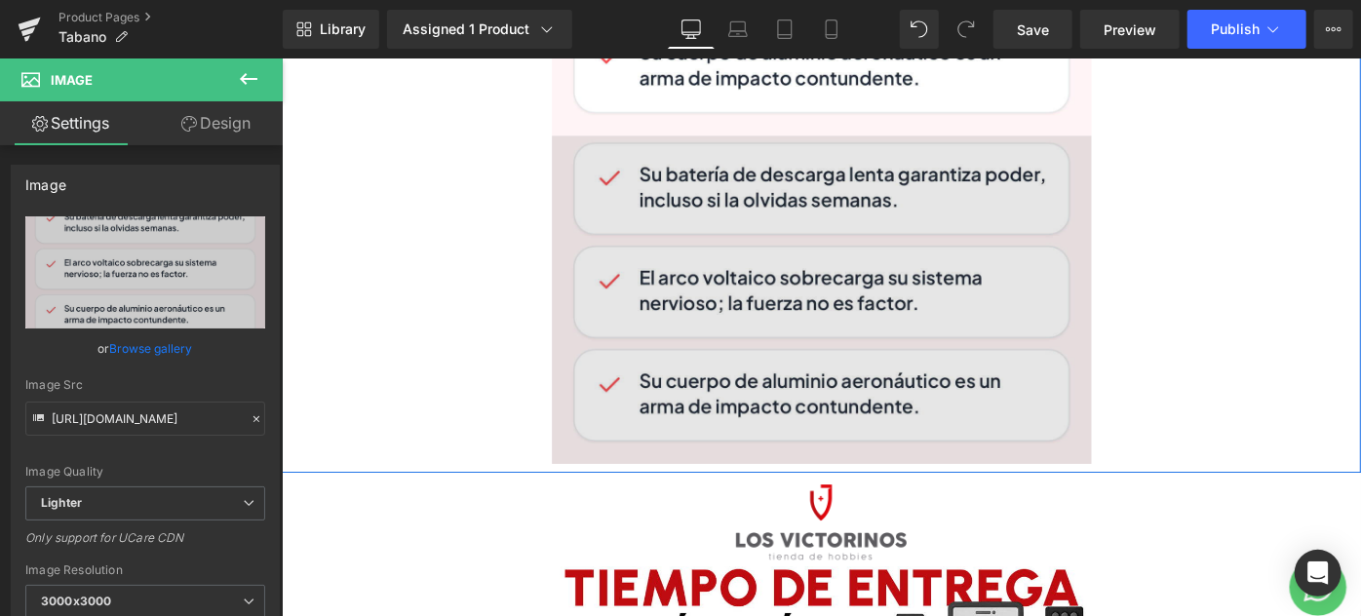
click at [833, 292] on img at bounding box center [871, 321] width 590 height 359
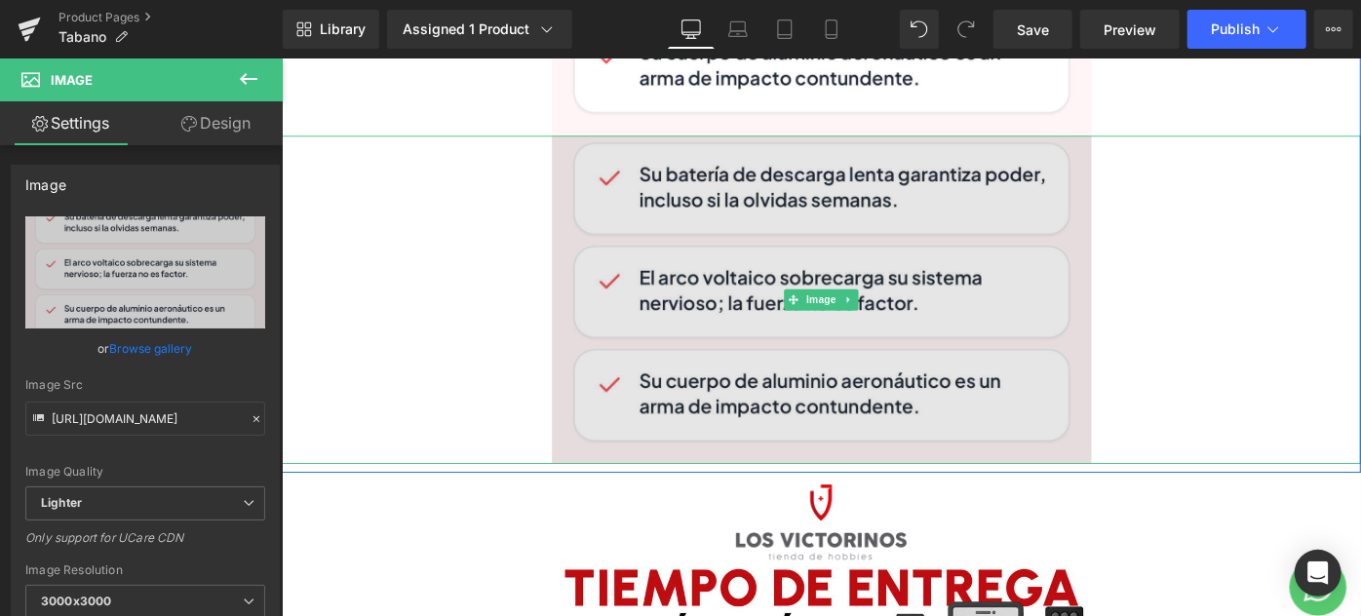
scroll to position [8136, 0]
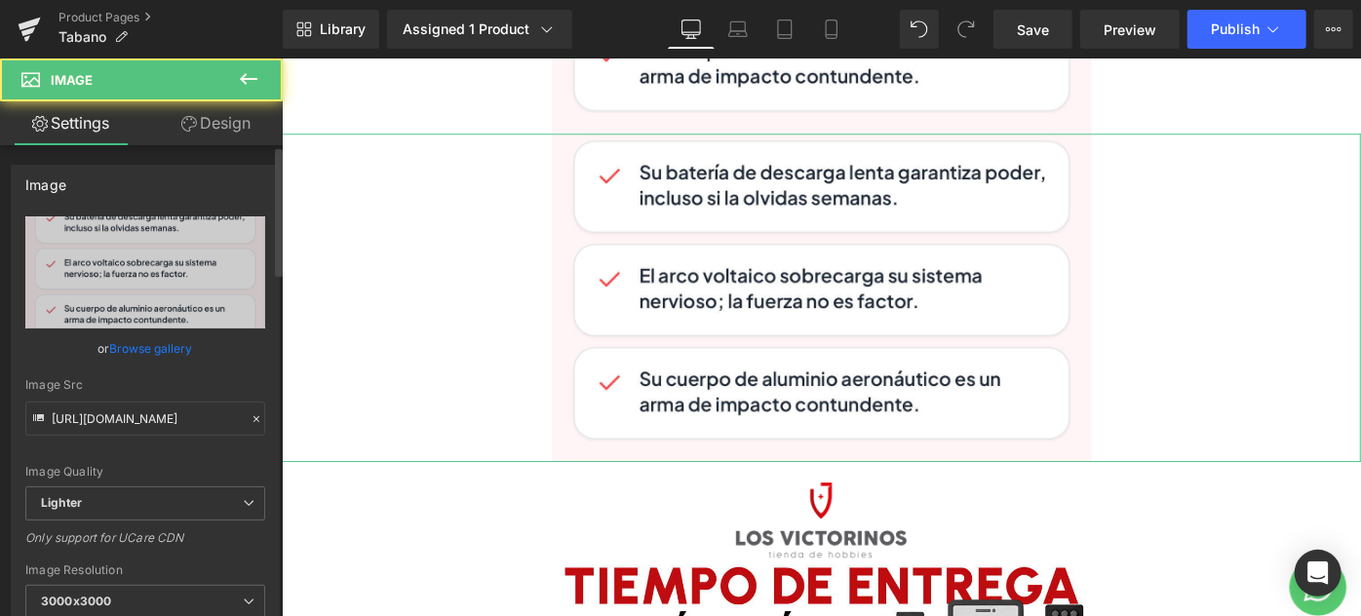
click at [162, 345] on link "Browse gallery" at bounding box center [151, 348] width 83 height 34
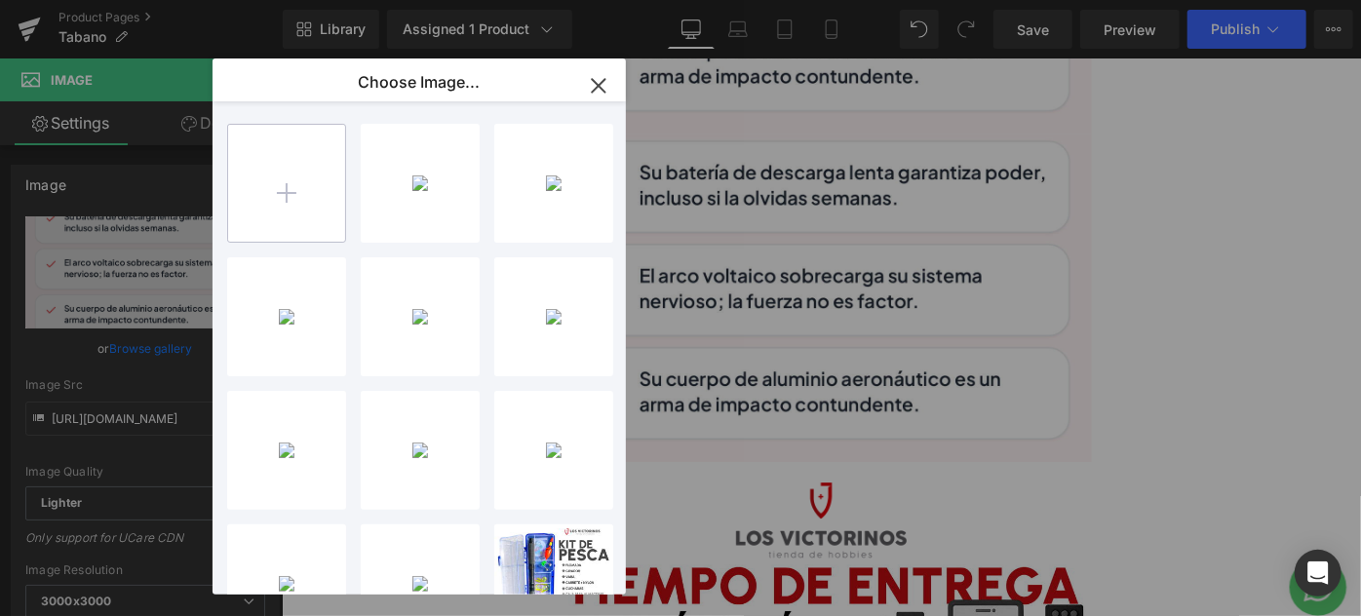
click at [326, 176] on input "file" at bounding box center [286, 183] width 117 height 117
type input "C:\fakepath\IMG_3946.jpg"
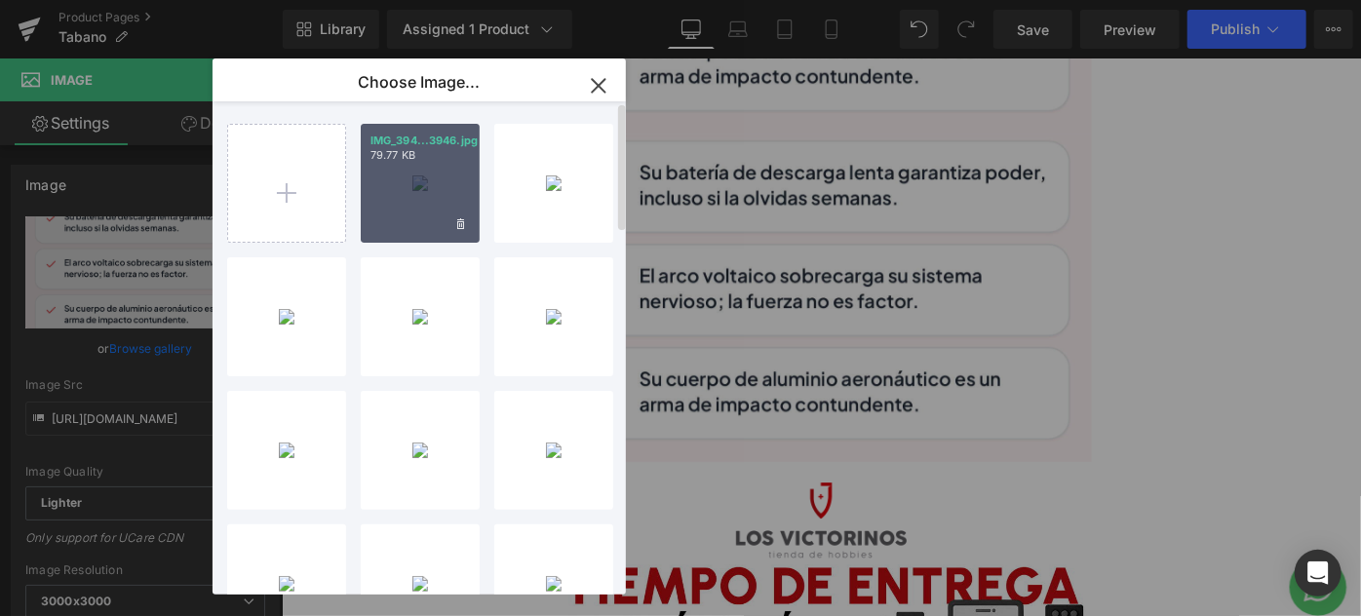
click at [419, 201] on div "IMG_394...3946.jpg 79.77 KB" at bounding box center [420, 183] width 119 height 119
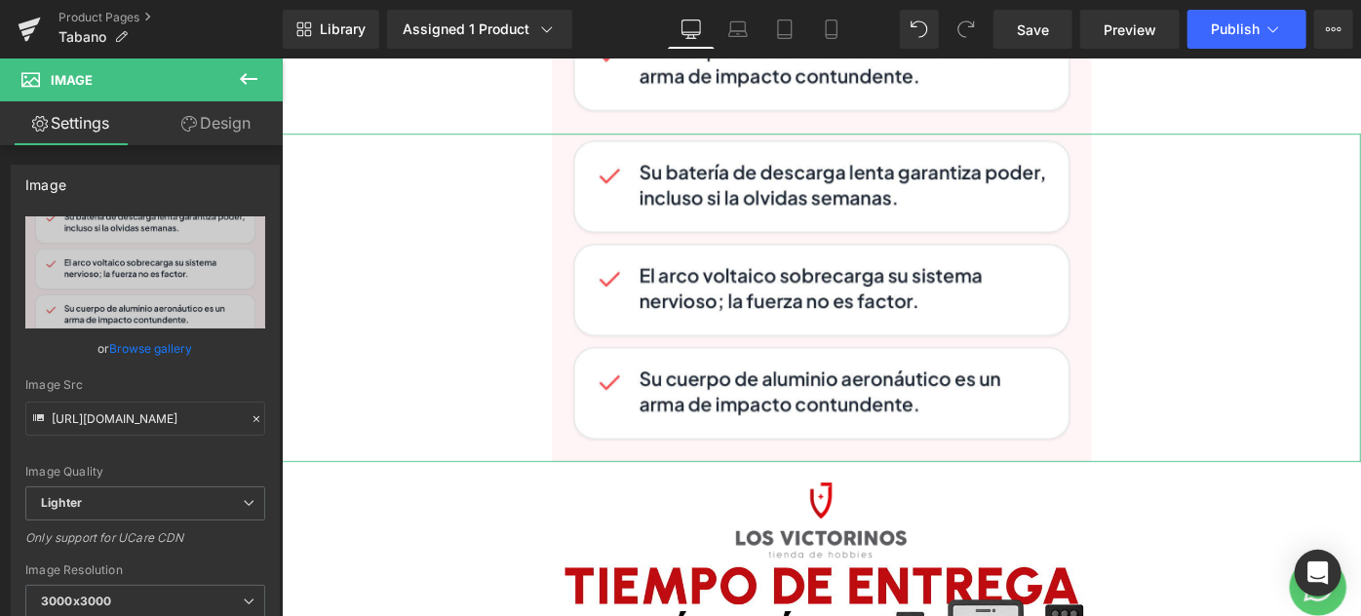
drag, startPoint x: 164, startPoint y: 346, endPoint x: 200, endPoint y: 303, distance: 56.0
click at [164, 346] on link "Browse gallery" at bounding box center [151, 348] width 83 height 34
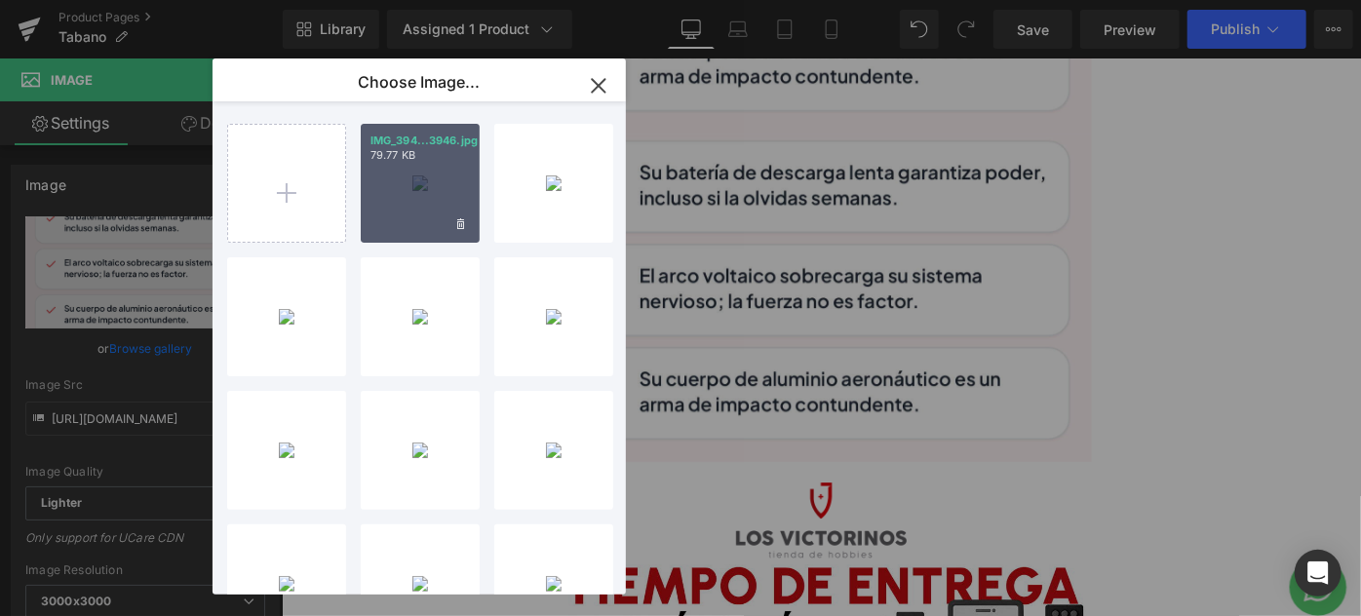
click at [410, 194] on div "IMG_394...3946.jpg 79.77 KB" at bounding box center [420, 183] width 119 height 119
type input "[URL][DOMAIN_NAME]"
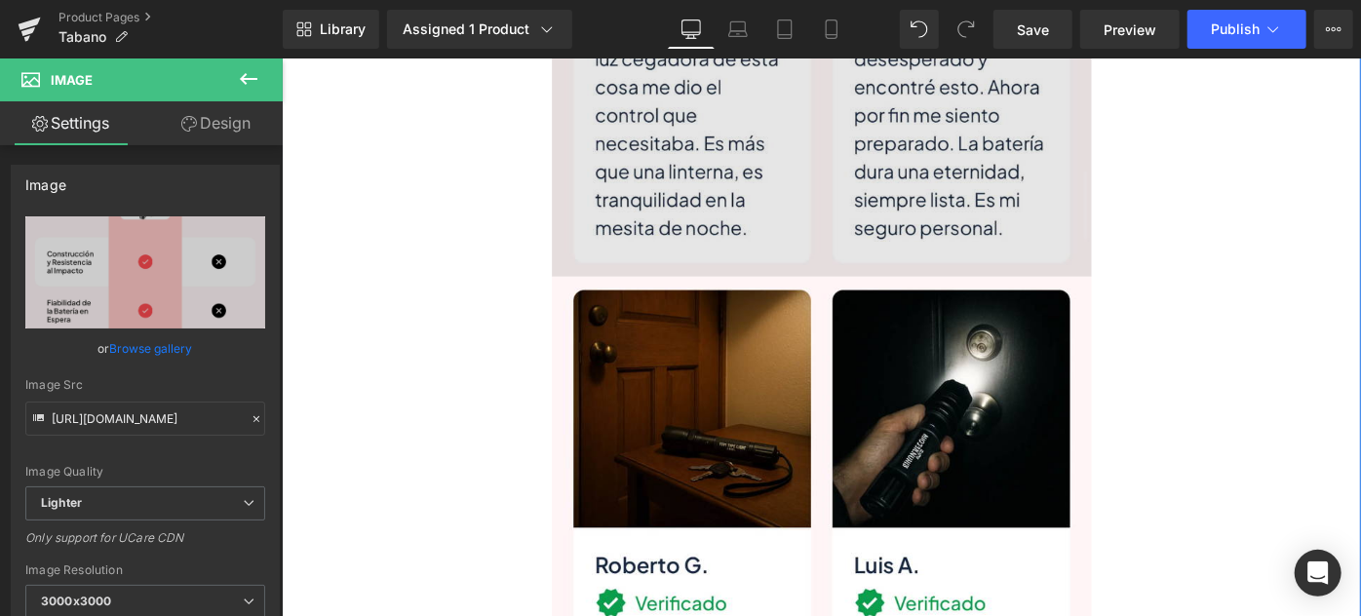
scroll to position [5920, 0]
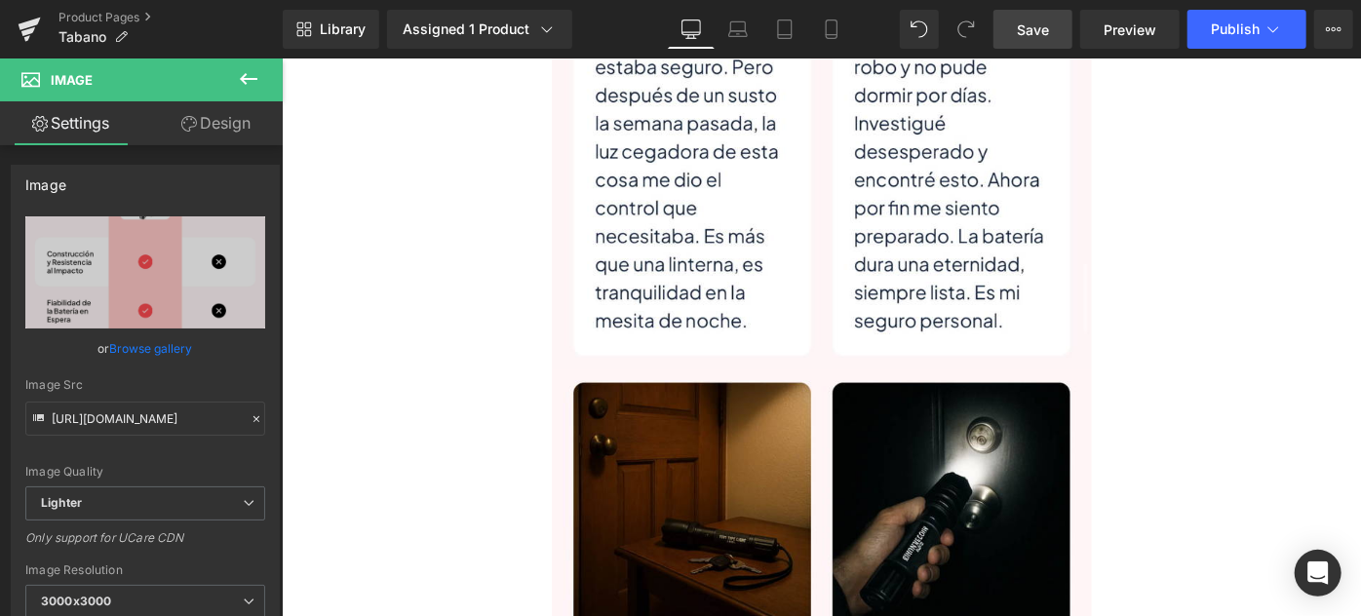
click at [1037, 39] on link "Save" at bounding box center [1032, 29] width 79 height 39
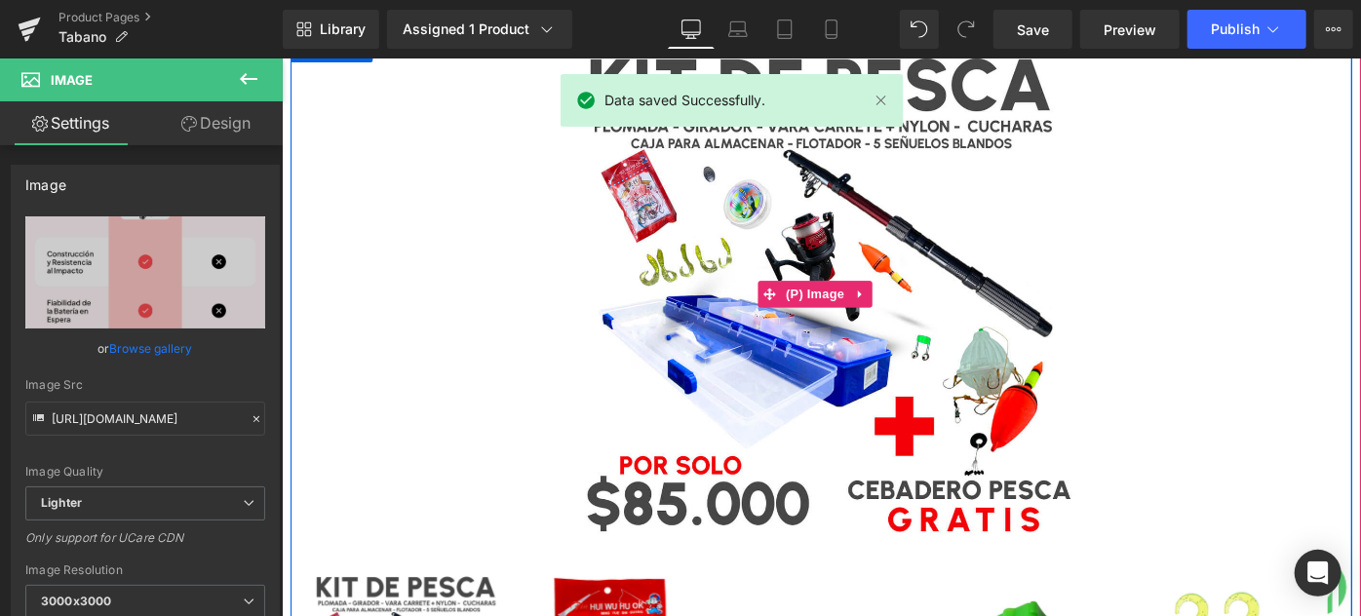
scroll to position [176, 0]
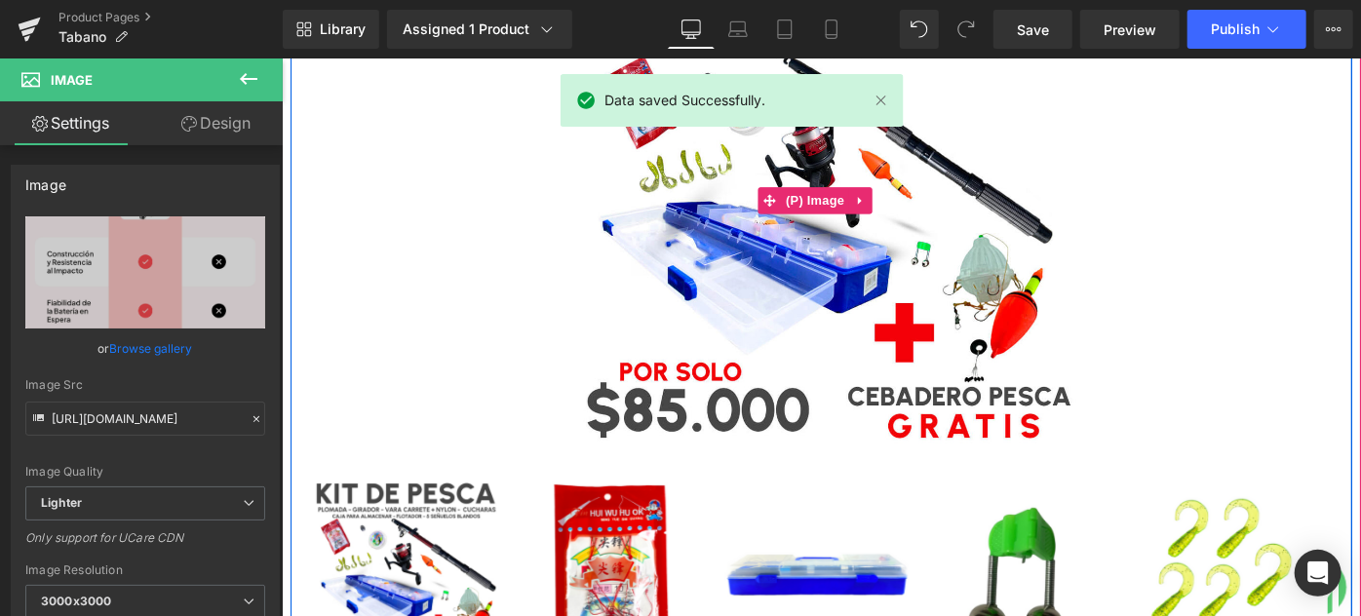
click at [914, 207] on icon at bounding box center [914, 214] width 14 height 15
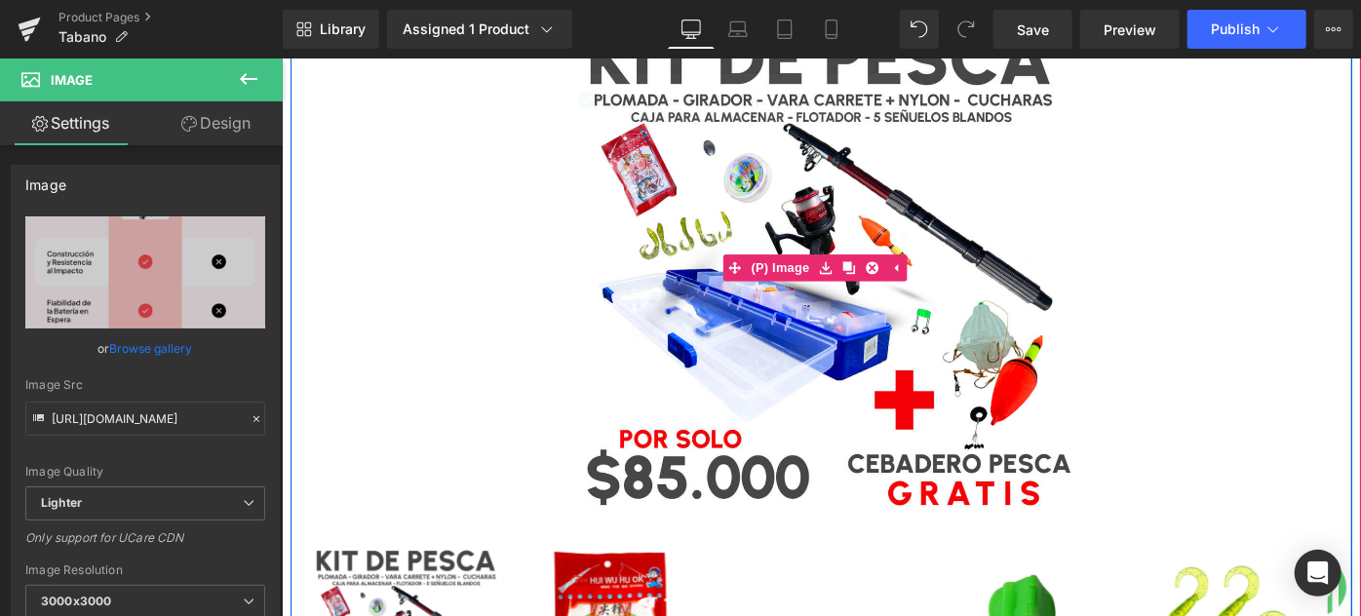
scroll to position [0, 0]
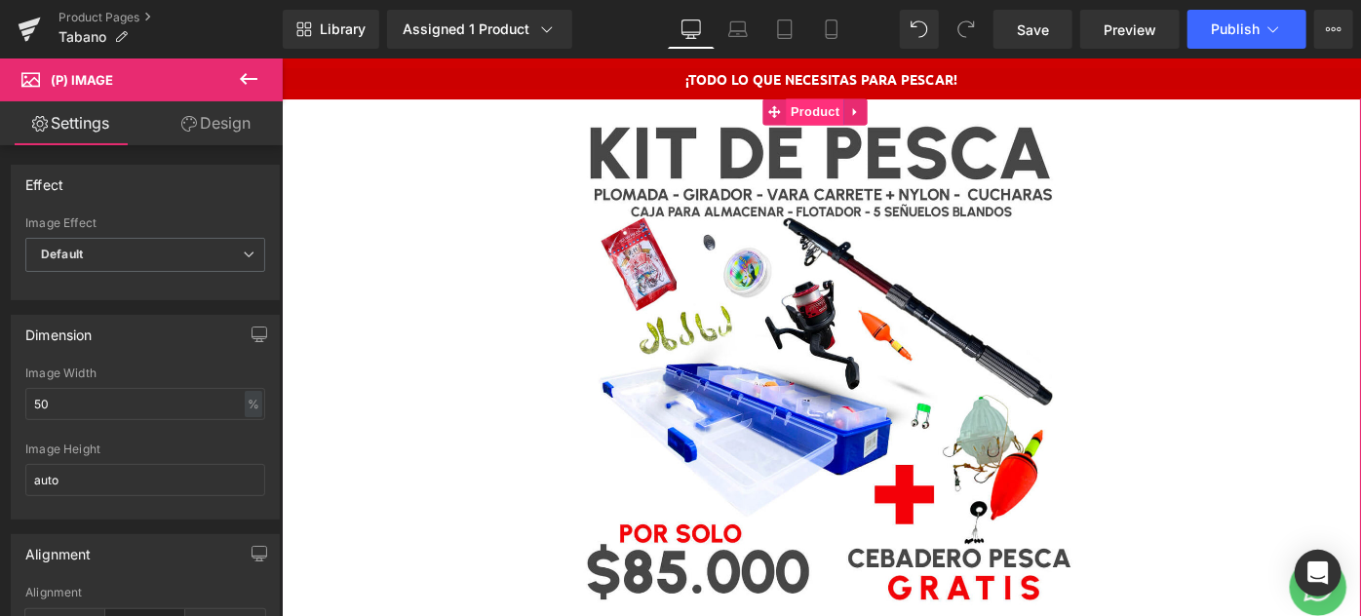
click at [865, 117] on span "Product" at bounding box center [864, 115] width 63 height 29
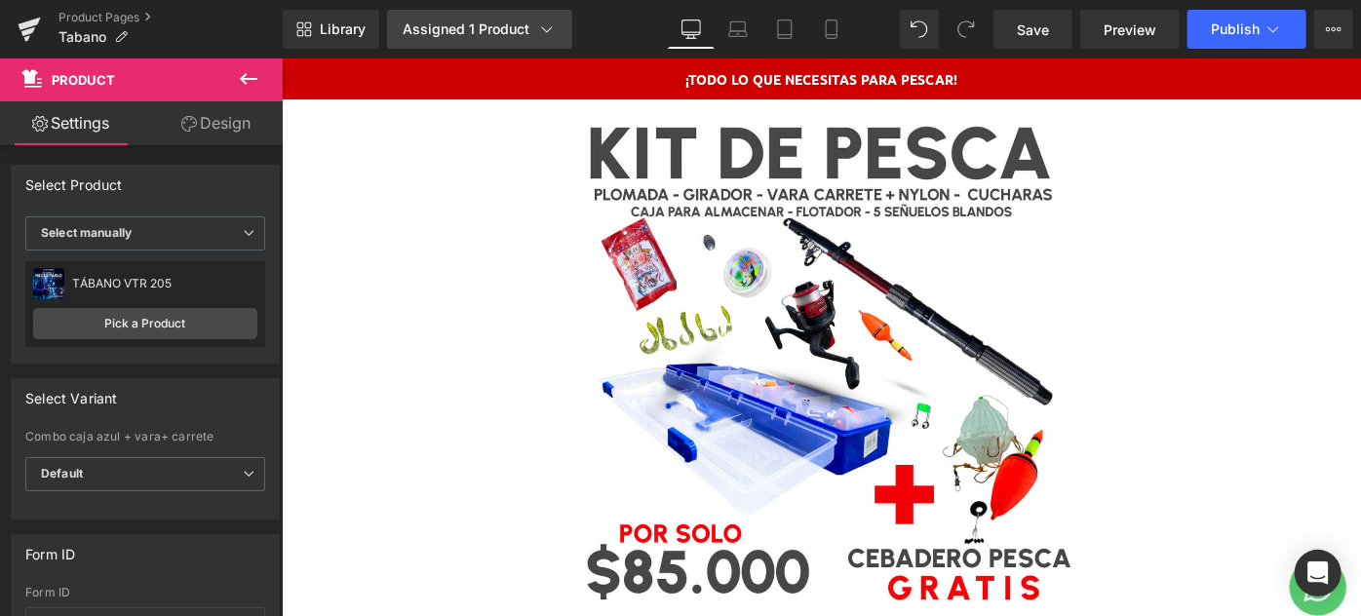
click at [459, 31] on div "Assigned 1 Product" at bounding box center [480, 28] width 154 height 19
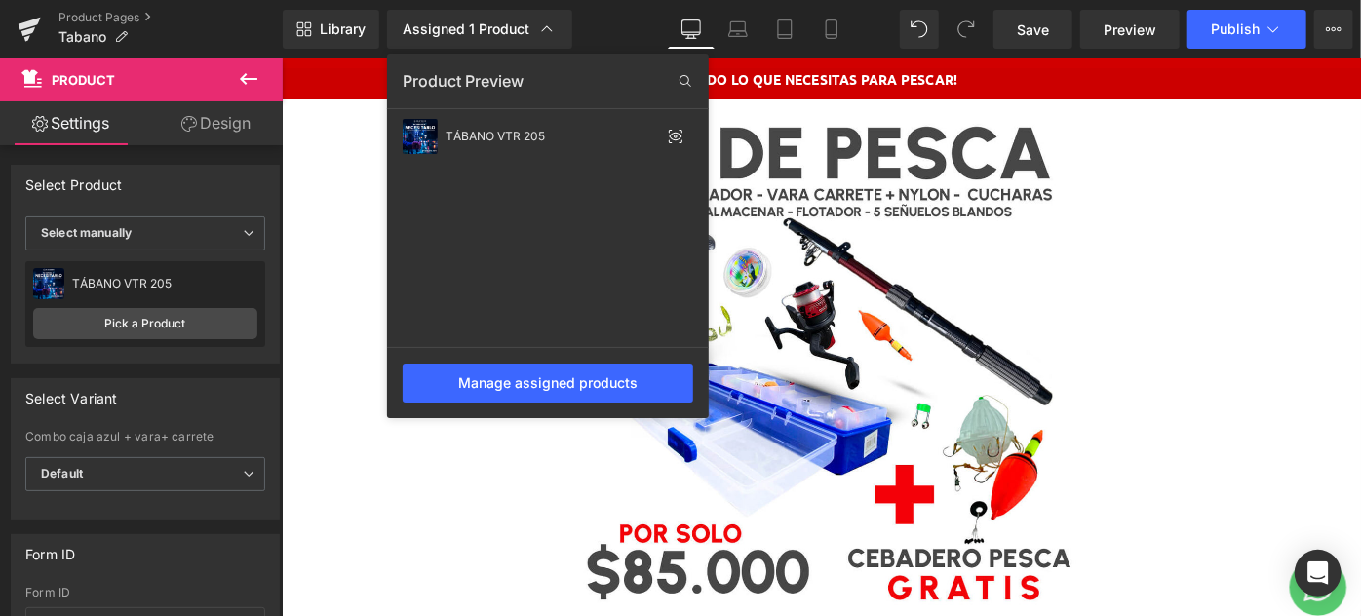
click at [969, 213] on div at bounding box center [821, 337] width 1079 height 558
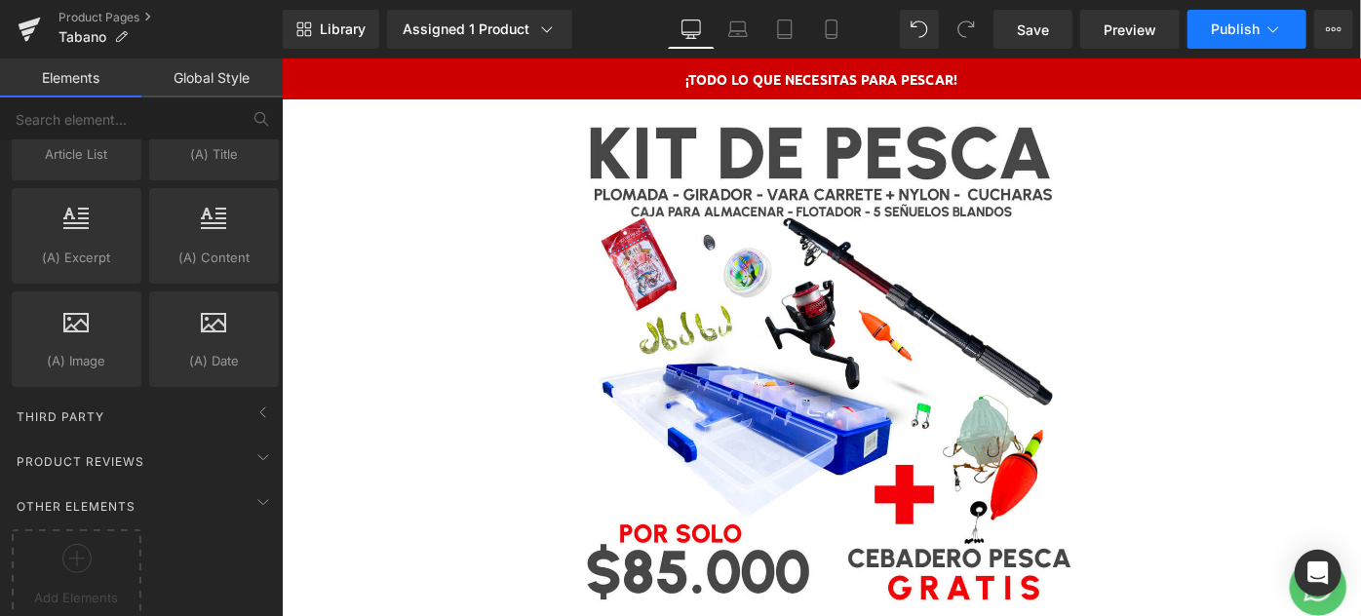
click at [1232, 36] on span "Publish" at bounding box center [1235, 29] width 49 height 16
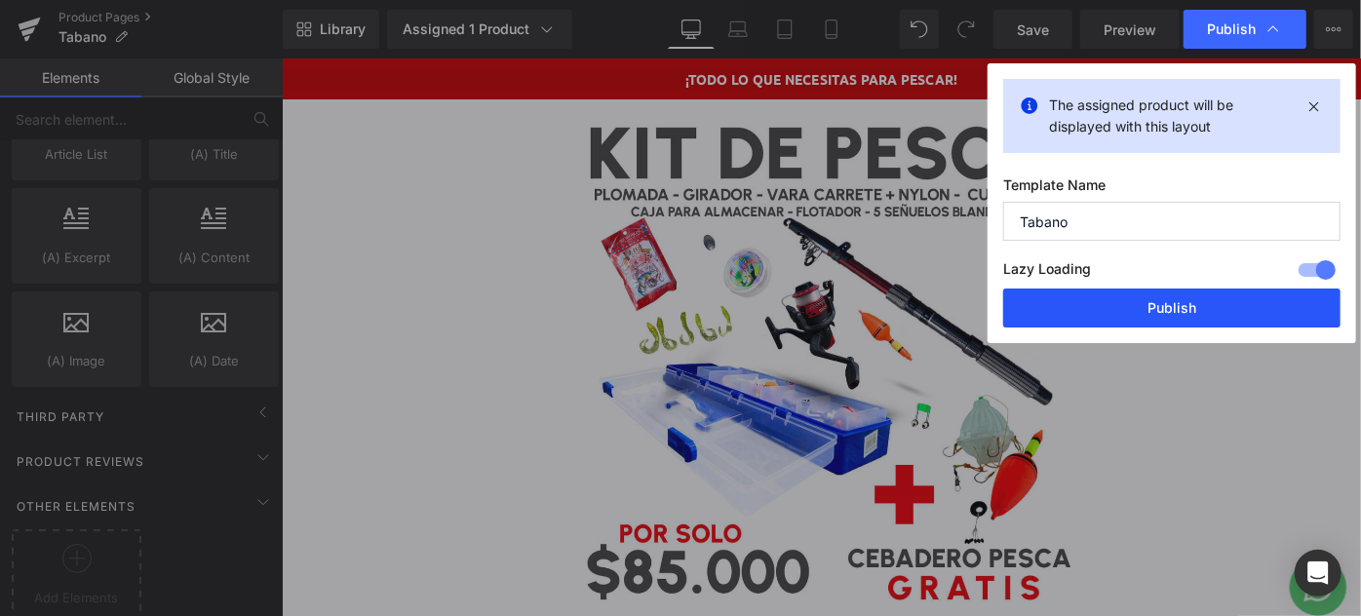
click at [1178, 312] on button "Publish" at bounding box center [1171, 308] width 337 height 39
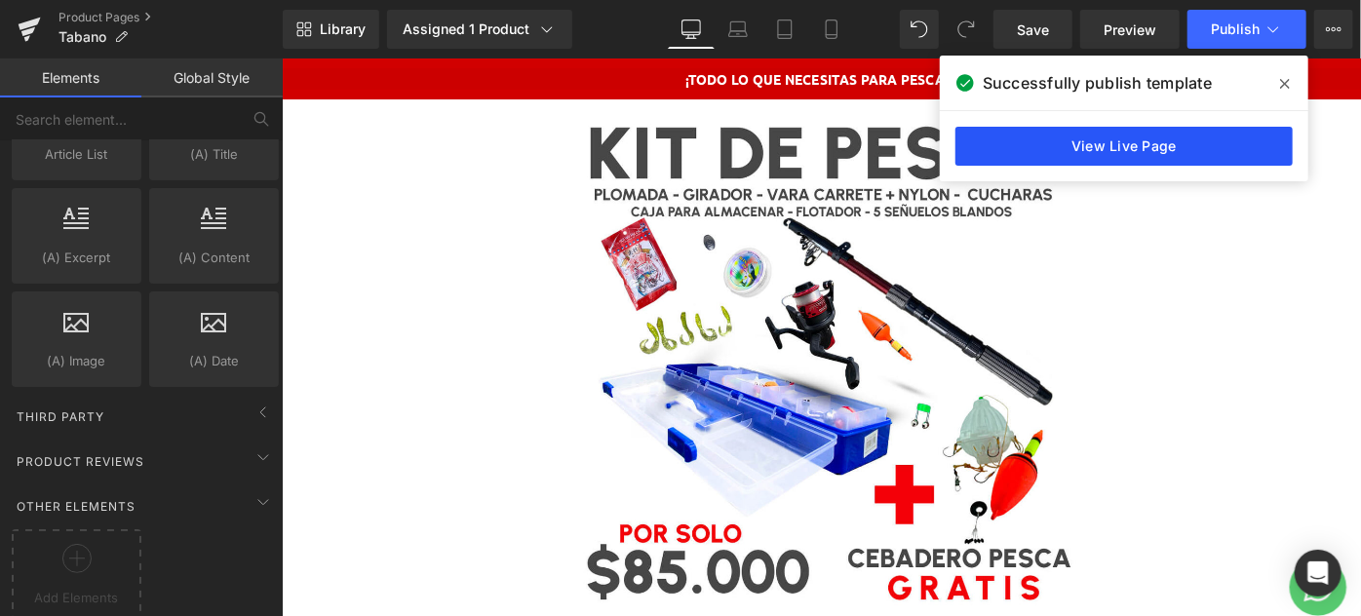
click at [1126, 150] on link "View Live Page" at bounding box center [1123, 146] width 337 height 39
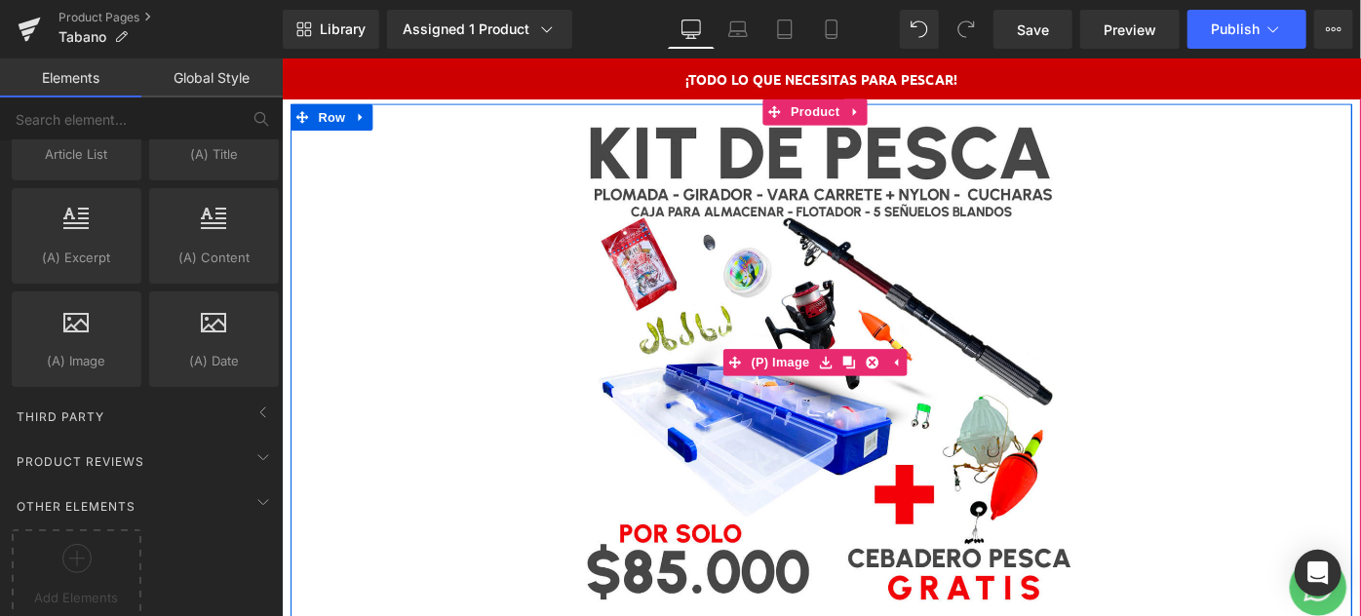
click at [821, 319] on img at bounding box center [870, 389] width 565 height 565
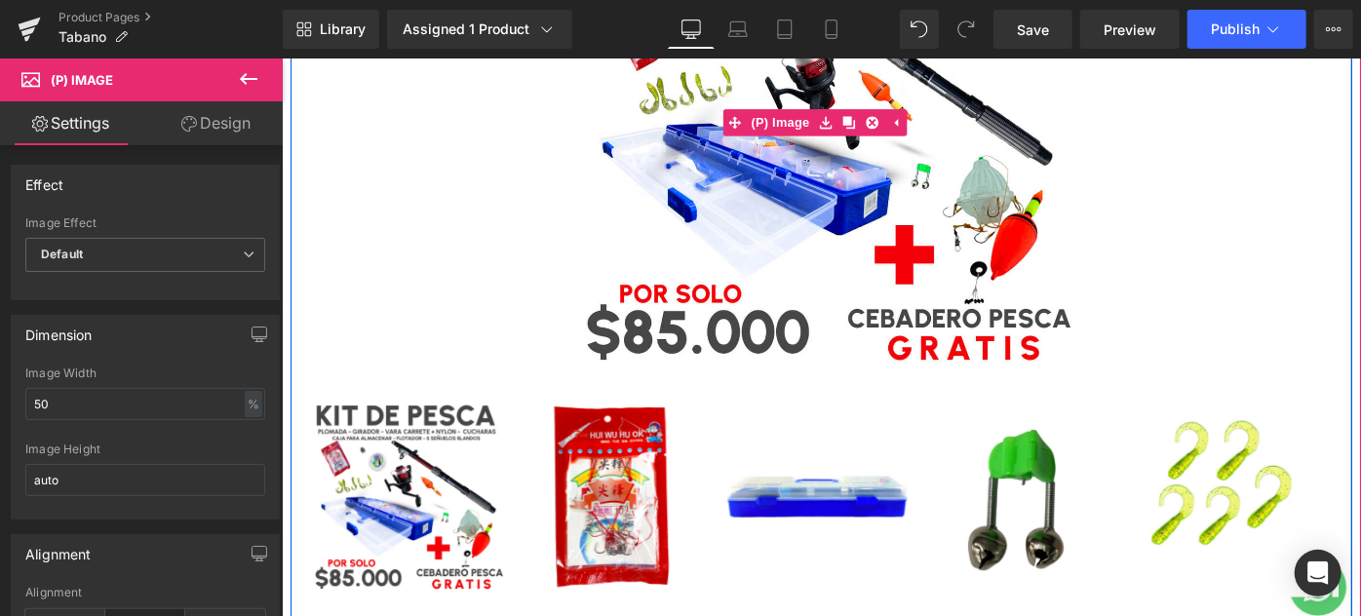
scroll to position [265, 0]
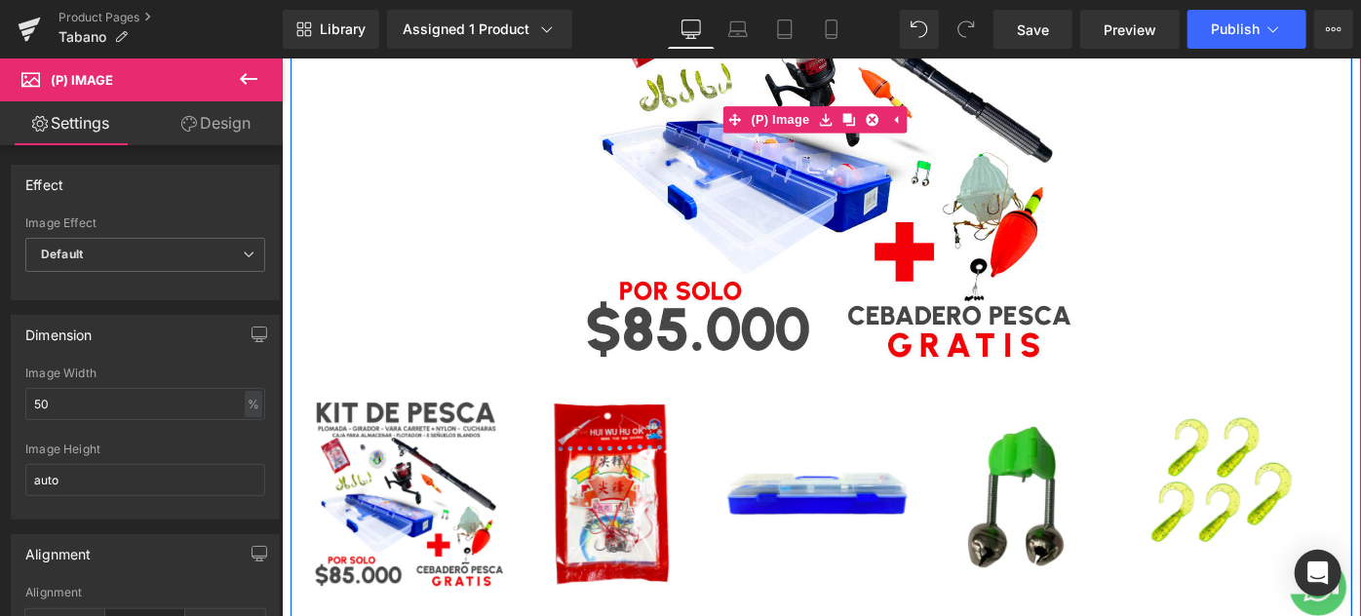
click at [795, 288] on img at bounding box center [870, 124] width 565 height 565
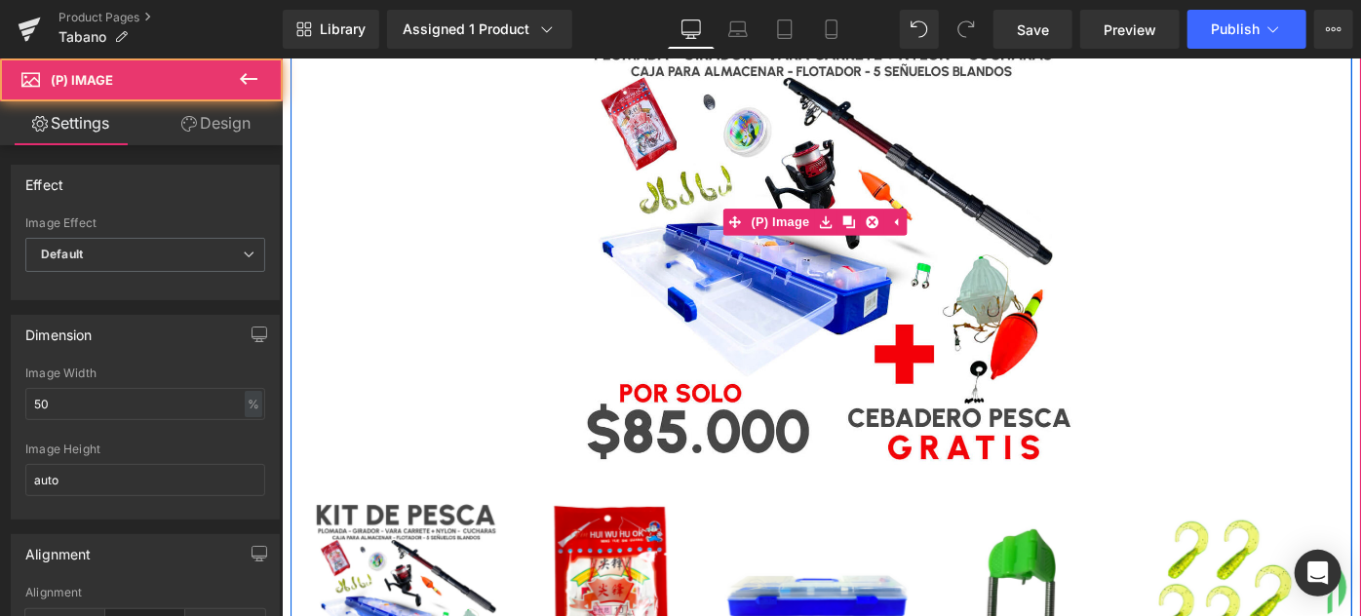
scroll to position [0, 0]
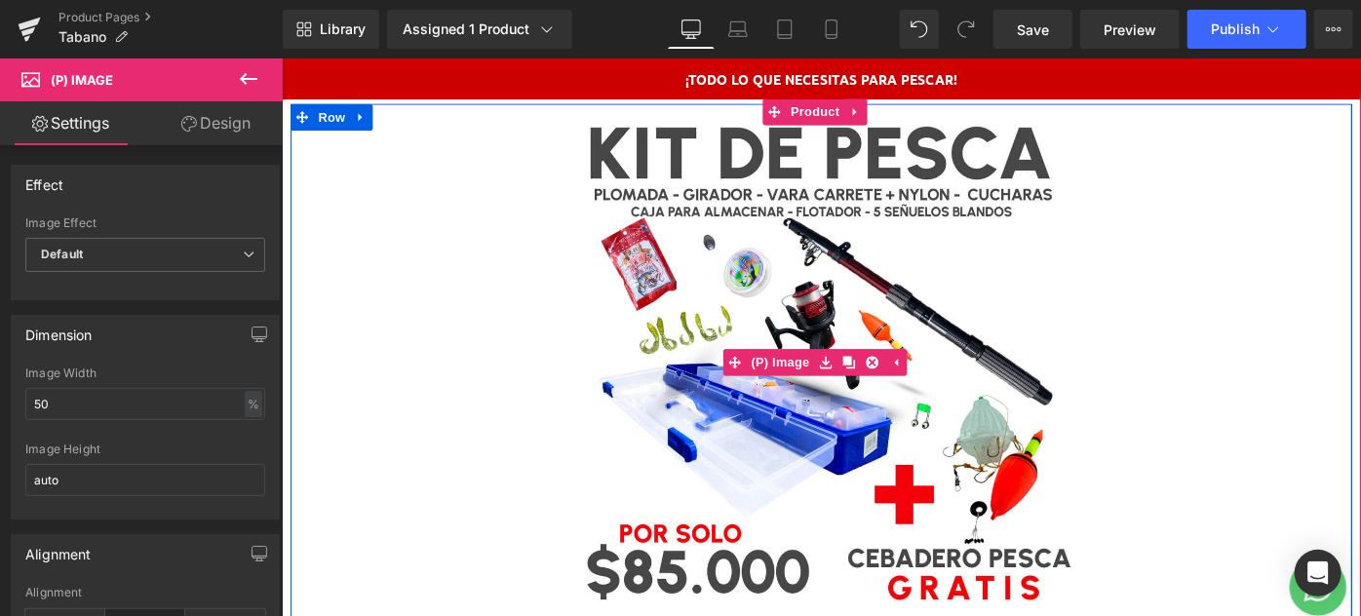
click at [786, 235] on img at bounding box center [870, 389] width 565 height 565
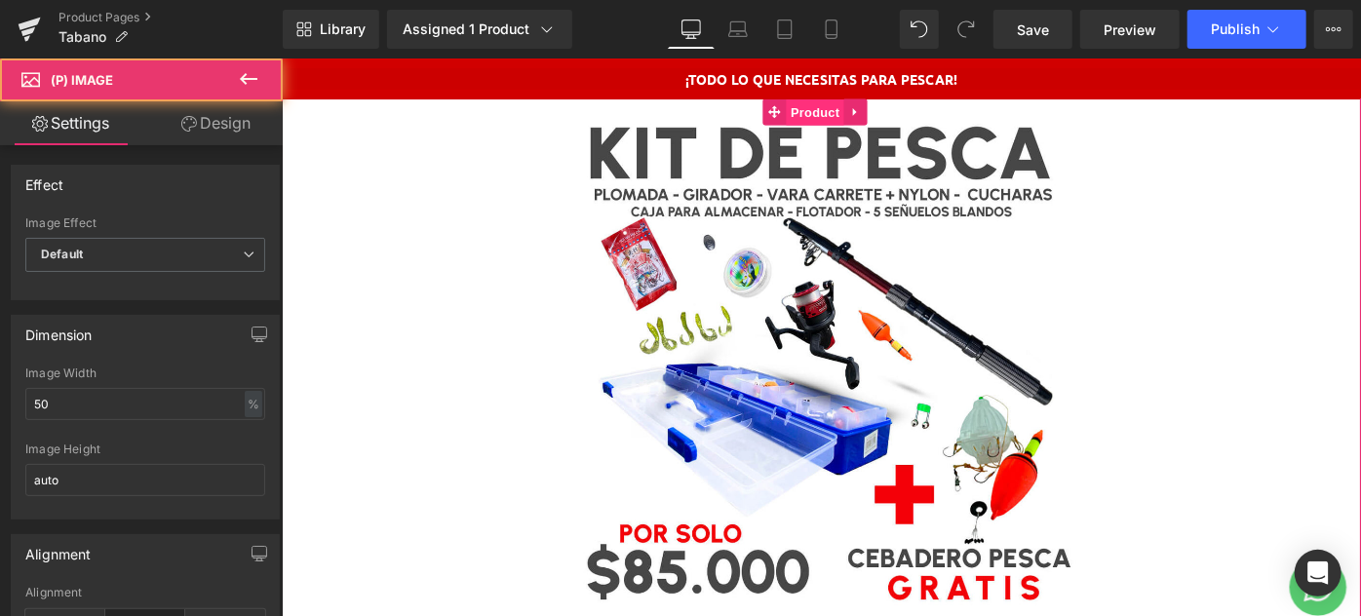
click at [864, 104] on span "Product" at bounding box center [864, 116] width 63 height 29
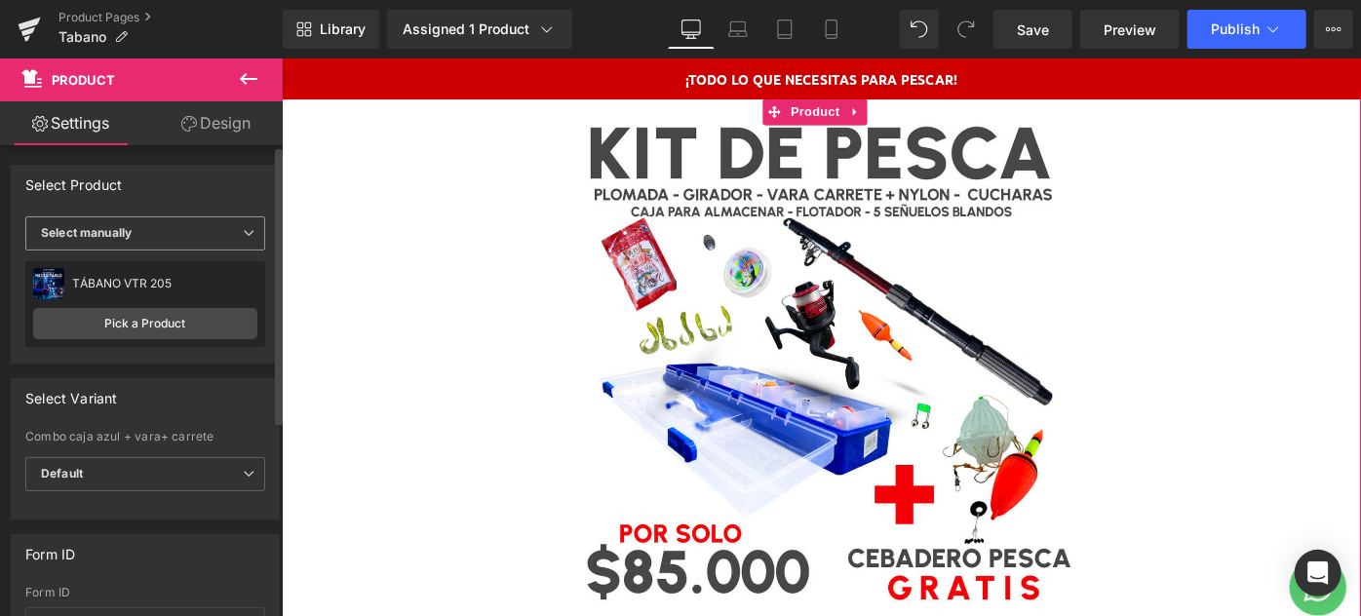
click at [128, 233] on b "Select manually" at bounding box center [86, 232] width 91 height 15
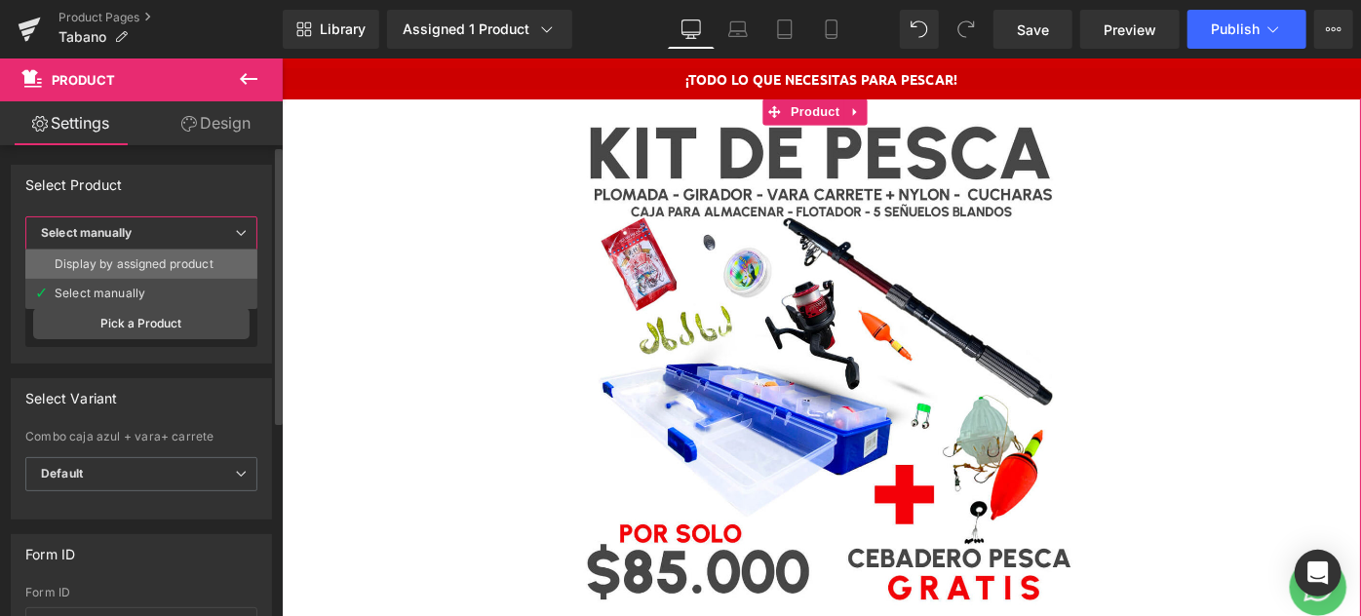
click at [141, 265] on div "Display by assigned product" at bounding box center [134, 264] width 159 height 14
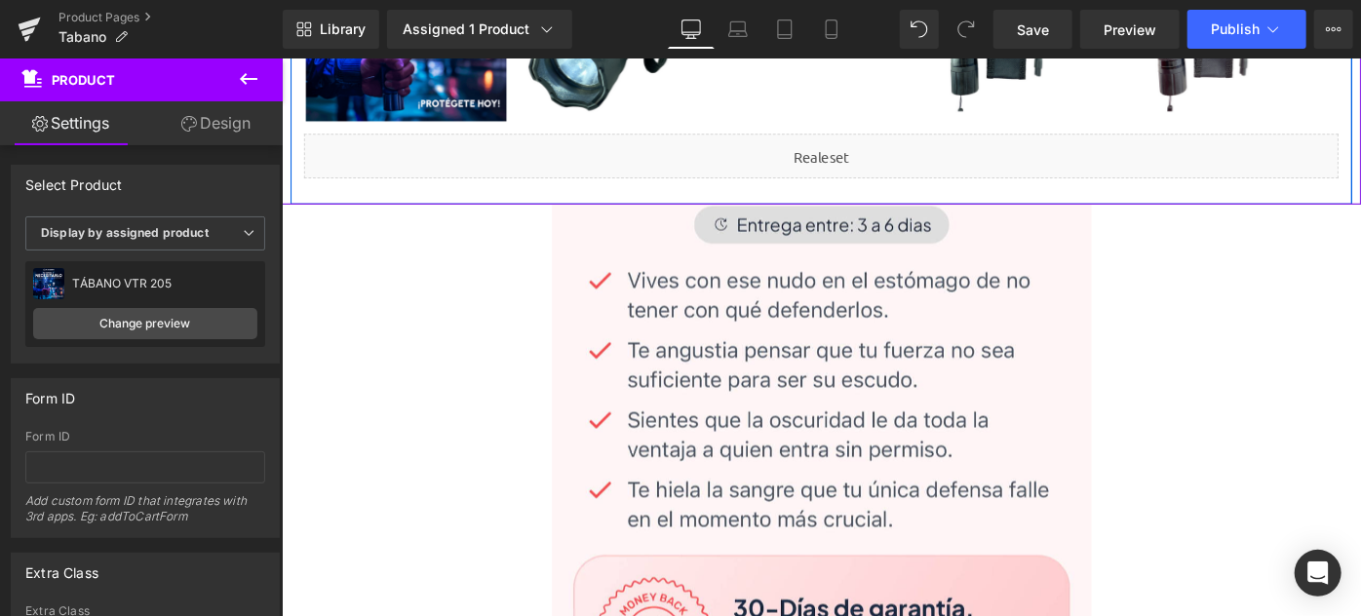
scroll to position [797, 0]
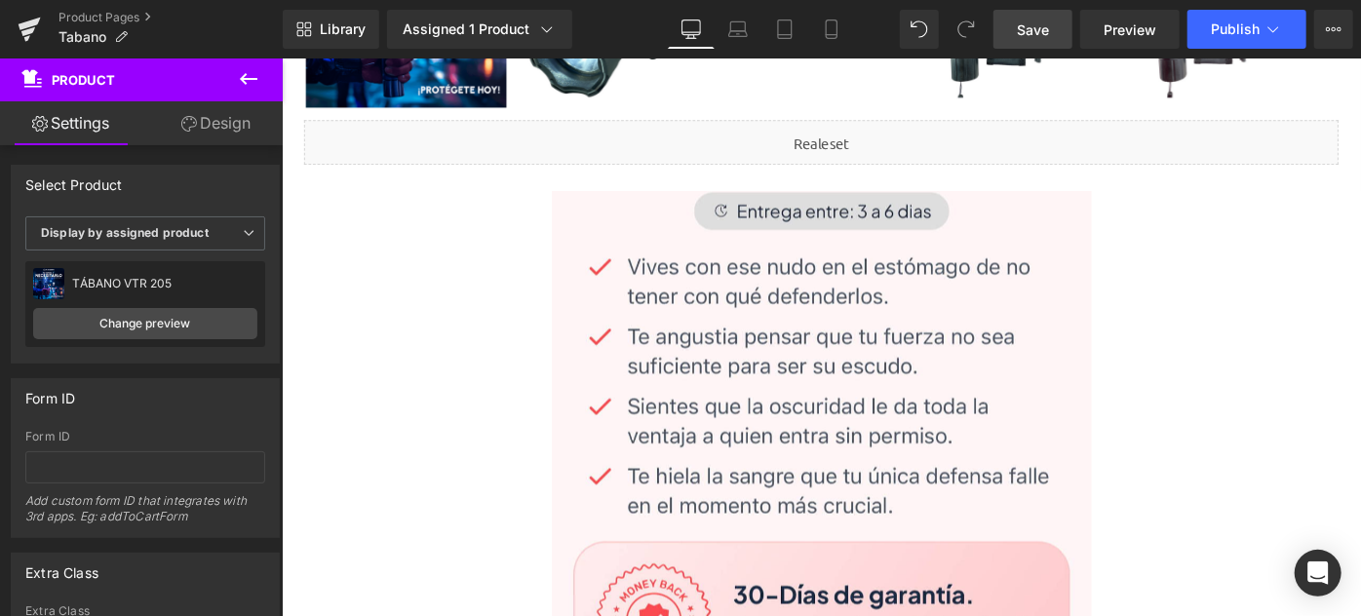
click at [1045, 26] on span "Save" at bounding box center [1033, 29] width 32 height 20
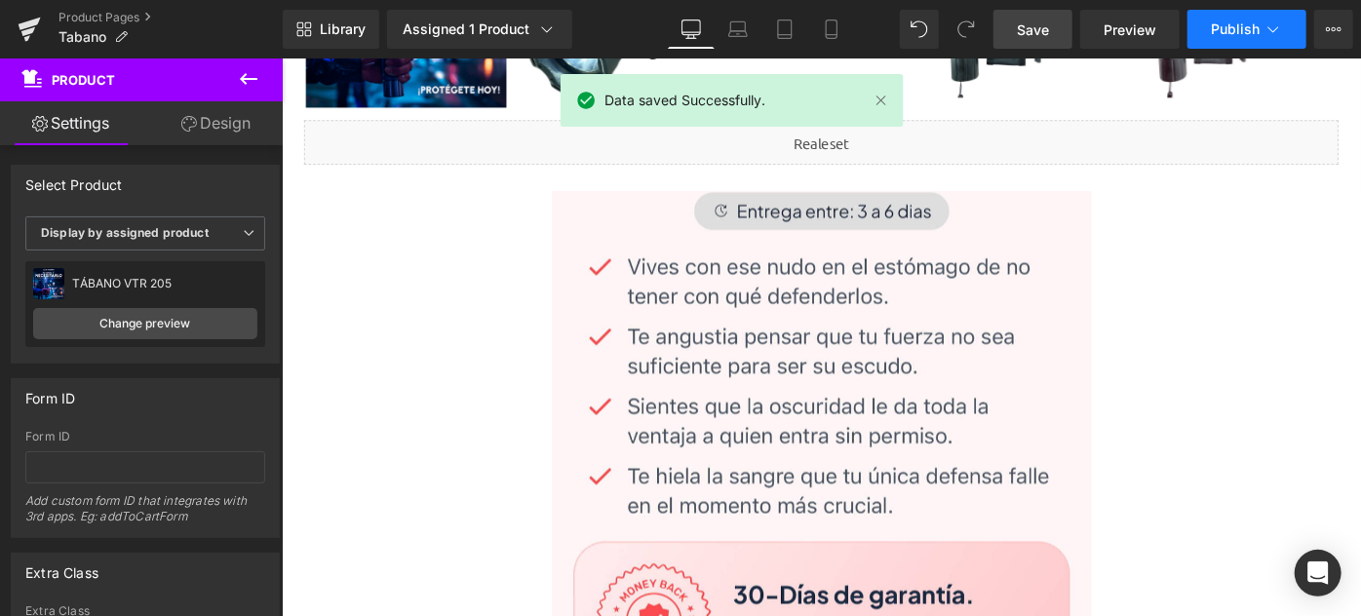
click at [1232, 31] on span "Publish" at bounding box center [1235, 29] width 49 height 16
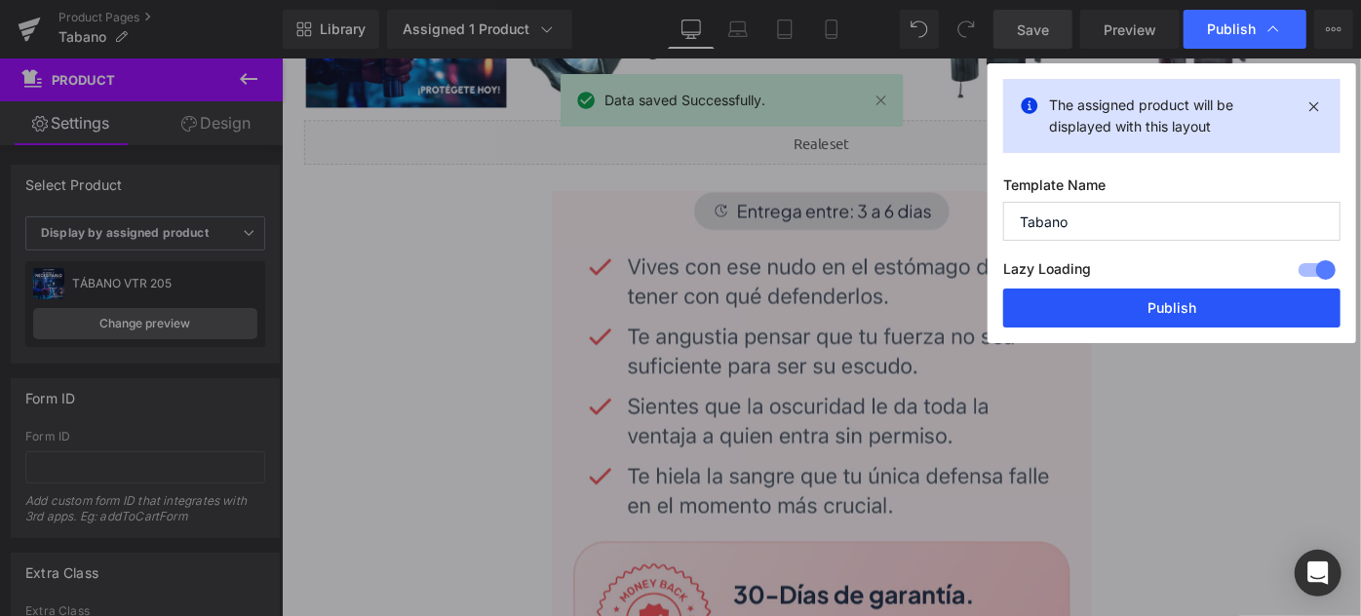
click at [1175, 314] on button "Publish" at bounding box center [1171, 308] width 337 height 39
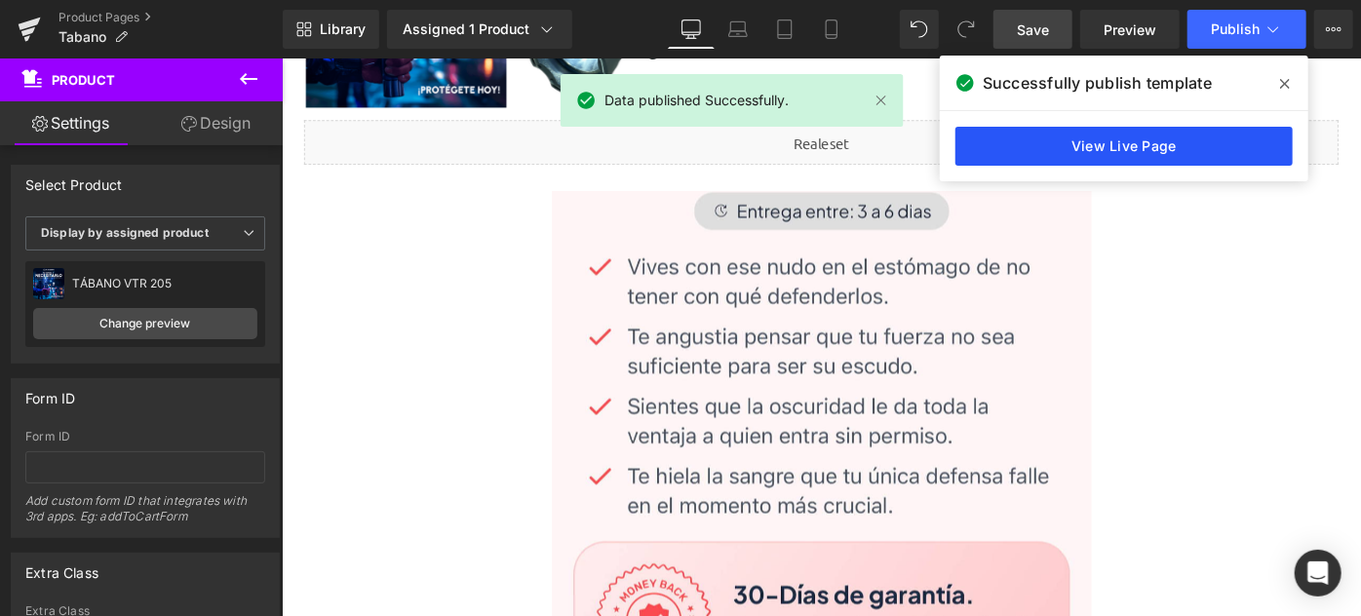
click at [1043, 139] on link "View Live Page" at bounding box center [1123, 146] width 337 height 39
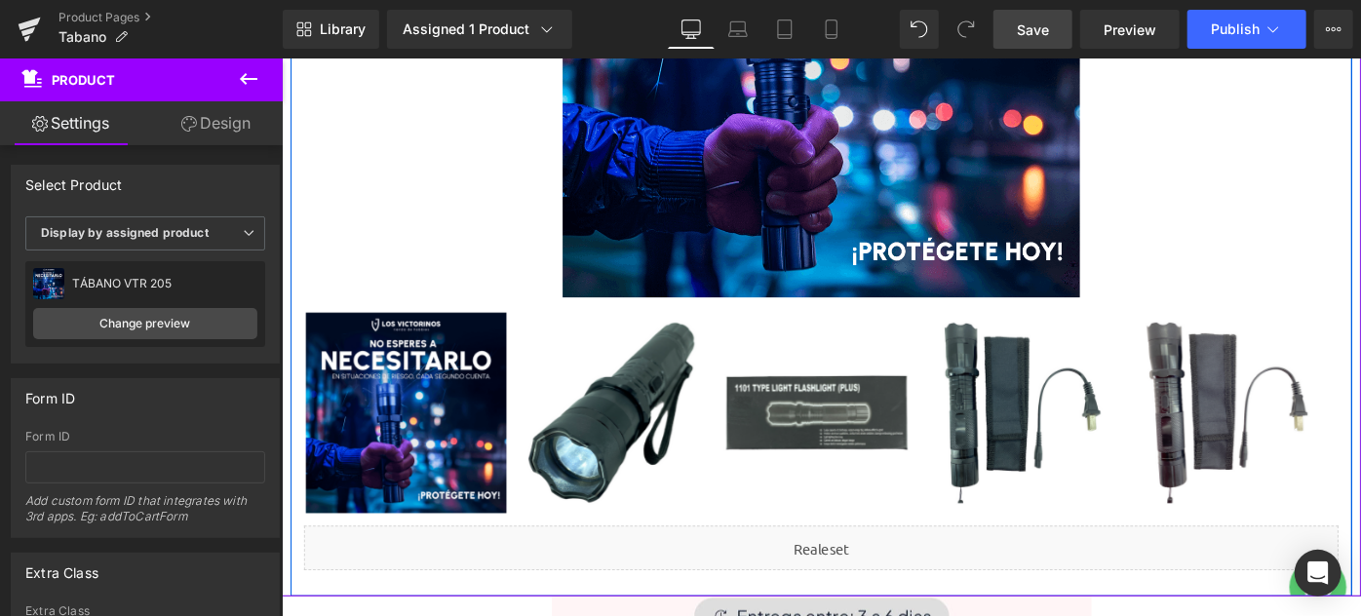
scroll to position [0, 0]
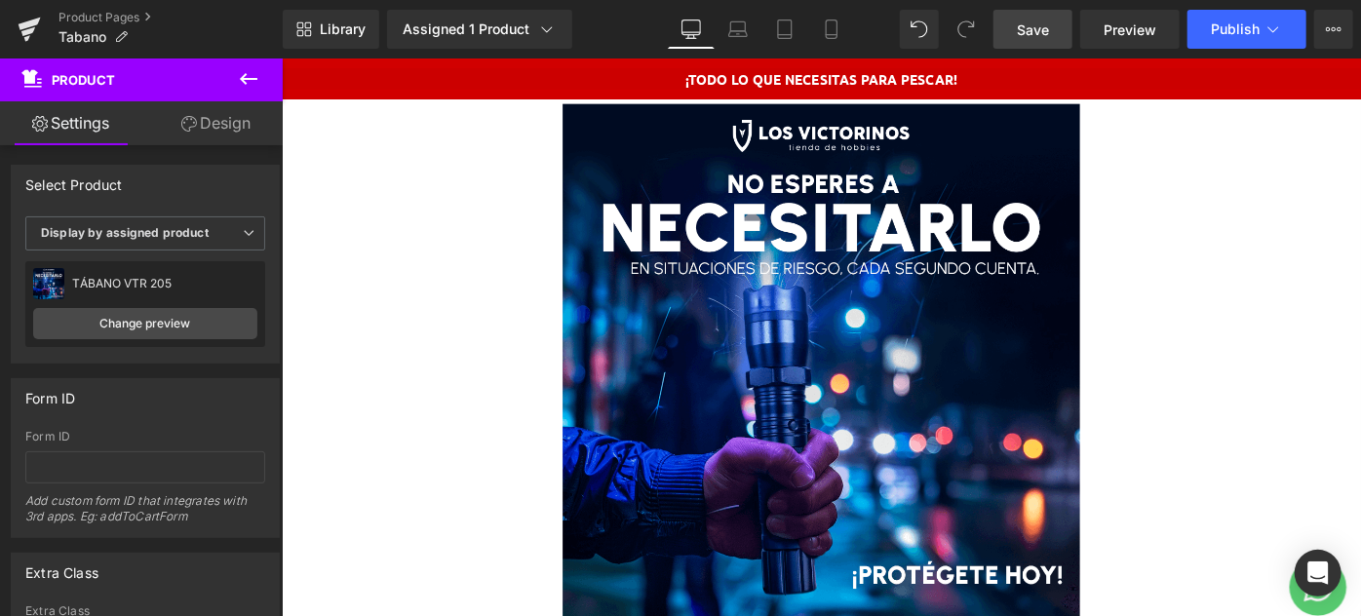
click at [814, 85] on icon at bounding box center [818, 80] width 11 height 12
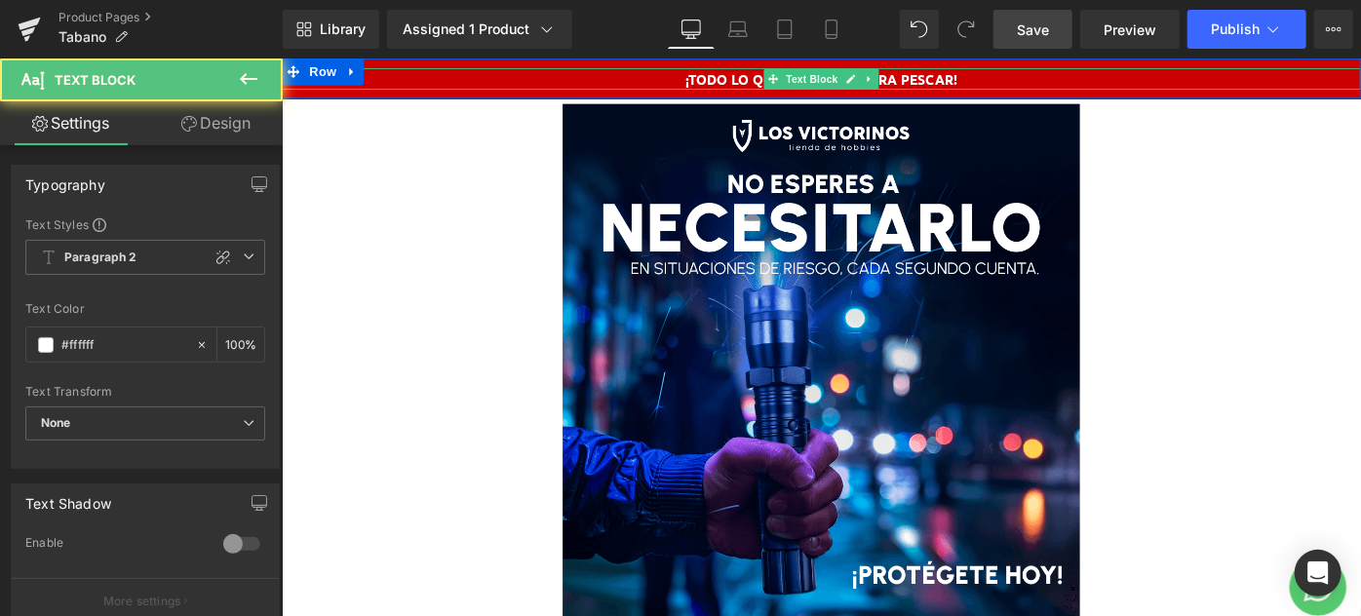
click at [965, 81] on b "¡TODO LO QUE NECESITAS PARA PESCAR!" at bounding box center [870, 79] width 296 height 19
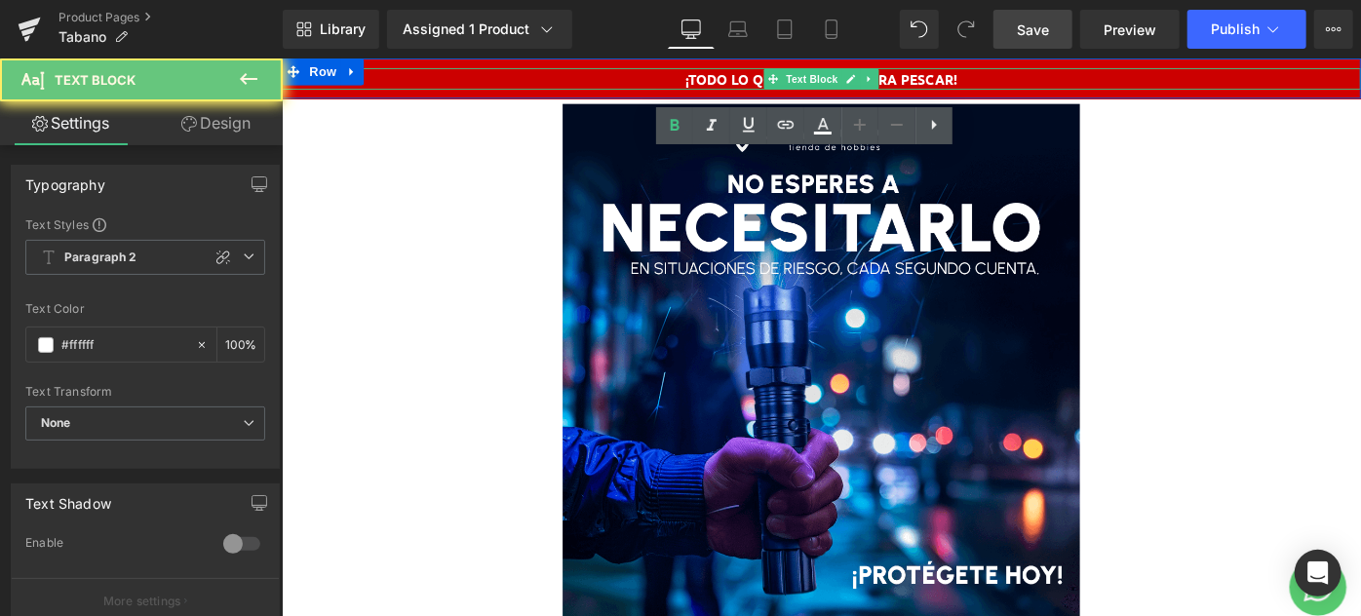
click at [965, 81] on b "¡TODO LO QUE NECESITAS PARA PESCAR!" at bounding box center [870, 79] width 296 height 19
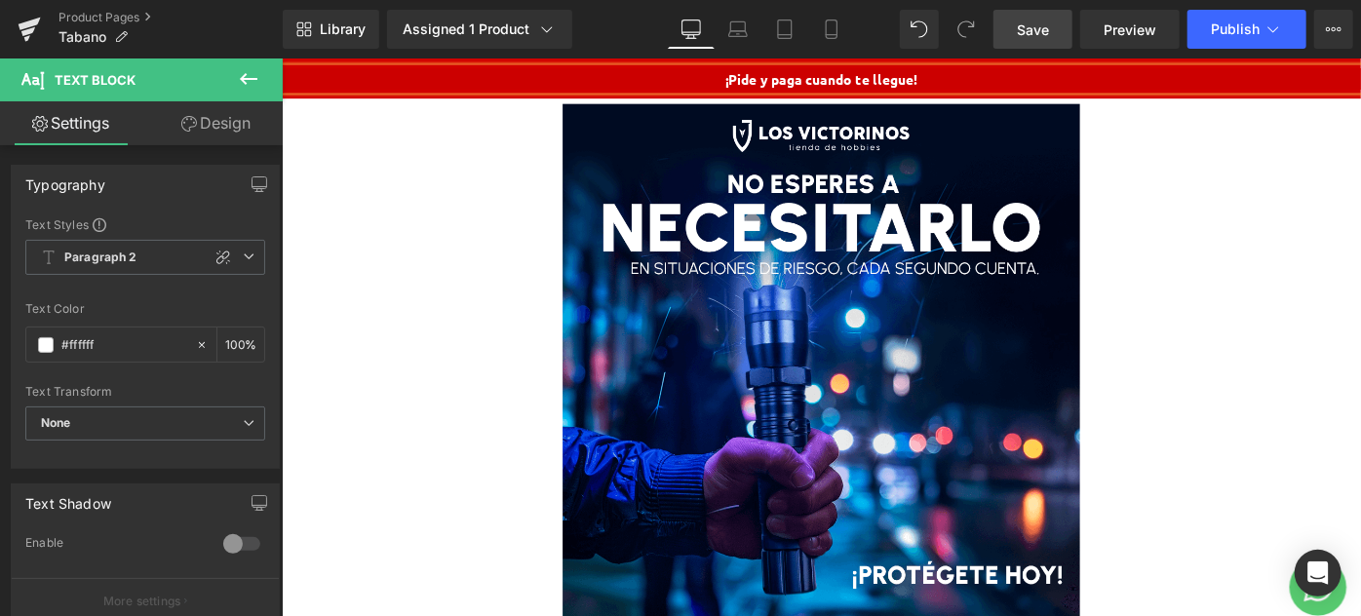
click at [1034, 19] on span "Save" at bounding box center [1033, 29] width 32 height 20
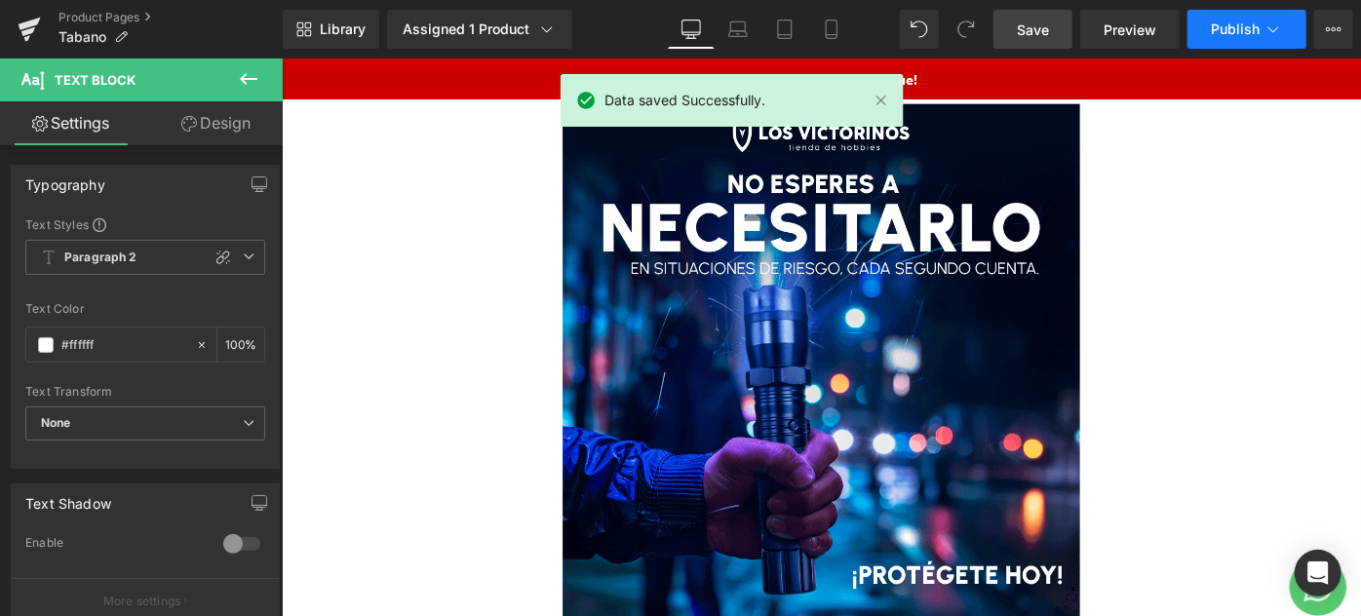
click at [1240, 29] on span "Publish" at bounding box center [1235, 29] width 49 height 16
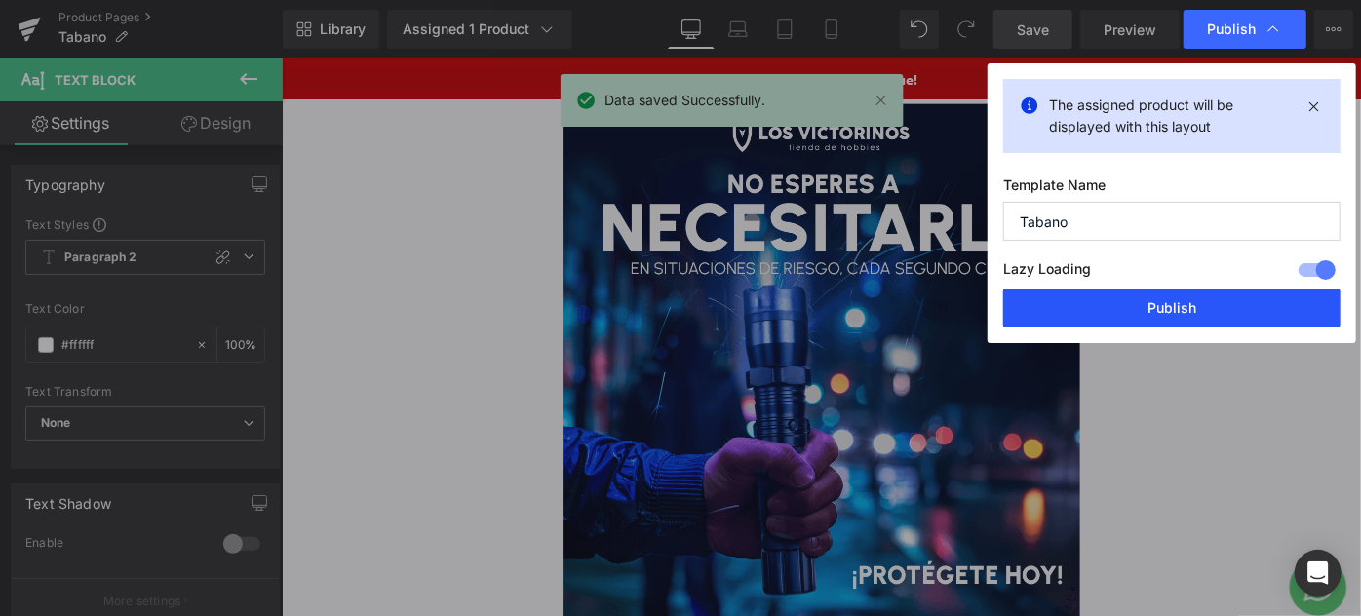
click at [1159, 314] on button "Publish" at bounding box center [1171, 308] width 337 height 39
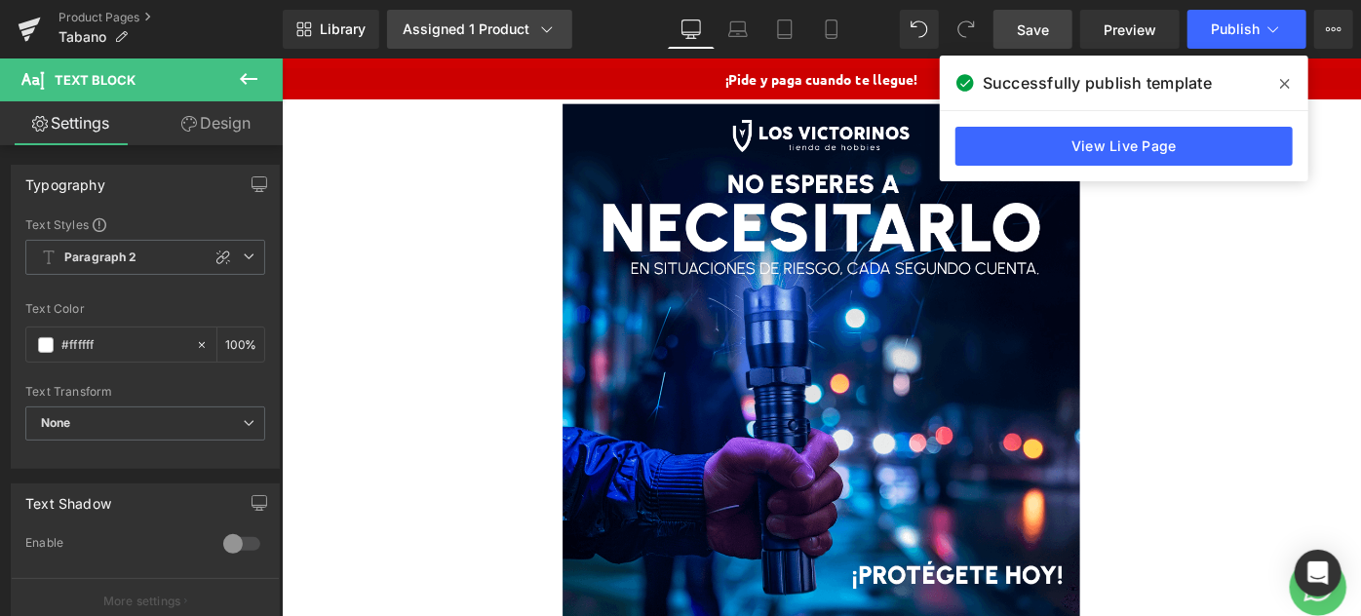
click at [441, 37] on div "Assigned 1 Product" at bounding box center [480, 28] width 154 height 19
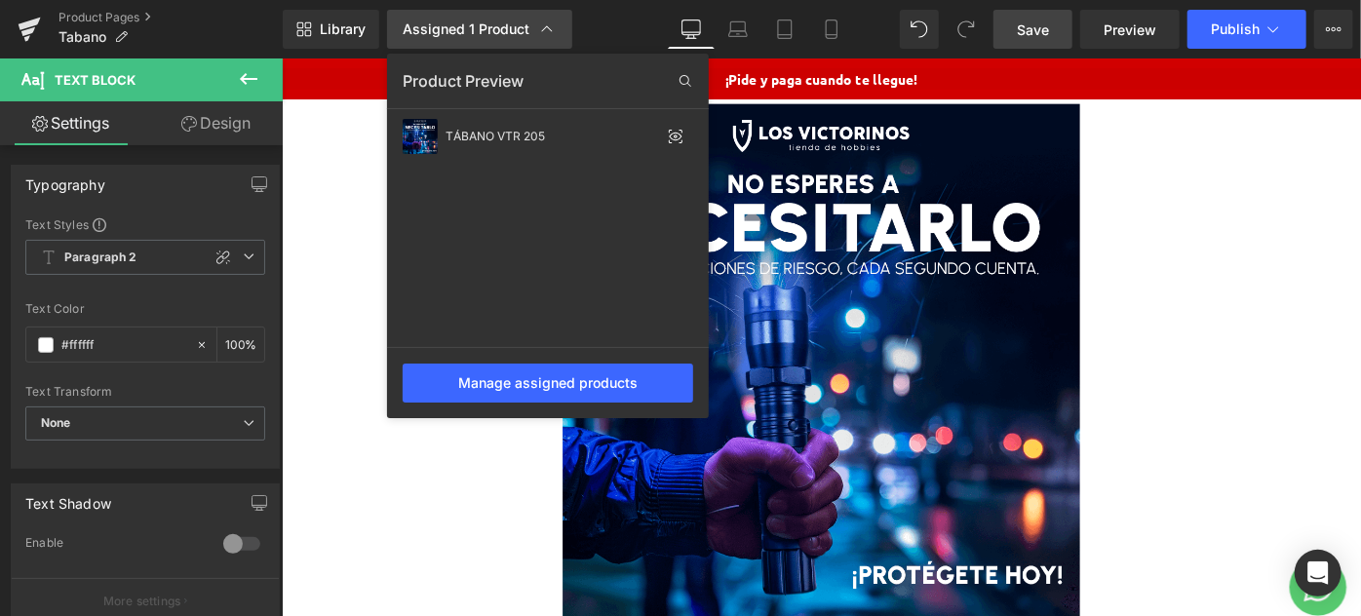
click at [442, 30] on div "Assigned 1 Product" at bounding box center [480, 28] width 154 height 19
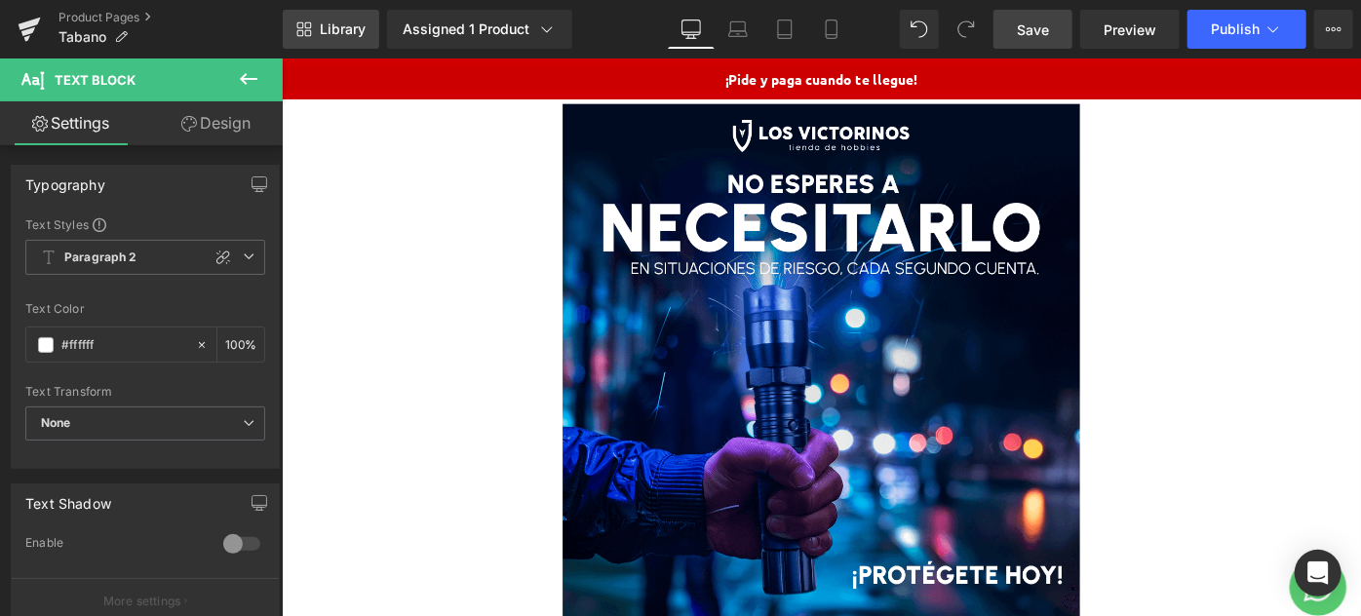
click at [340, 24] on span "Library" at bounding box center [343, 29] width 46 height 18
click at [255, 82] on icon at bounding box center [248, 78] width 23 height 23
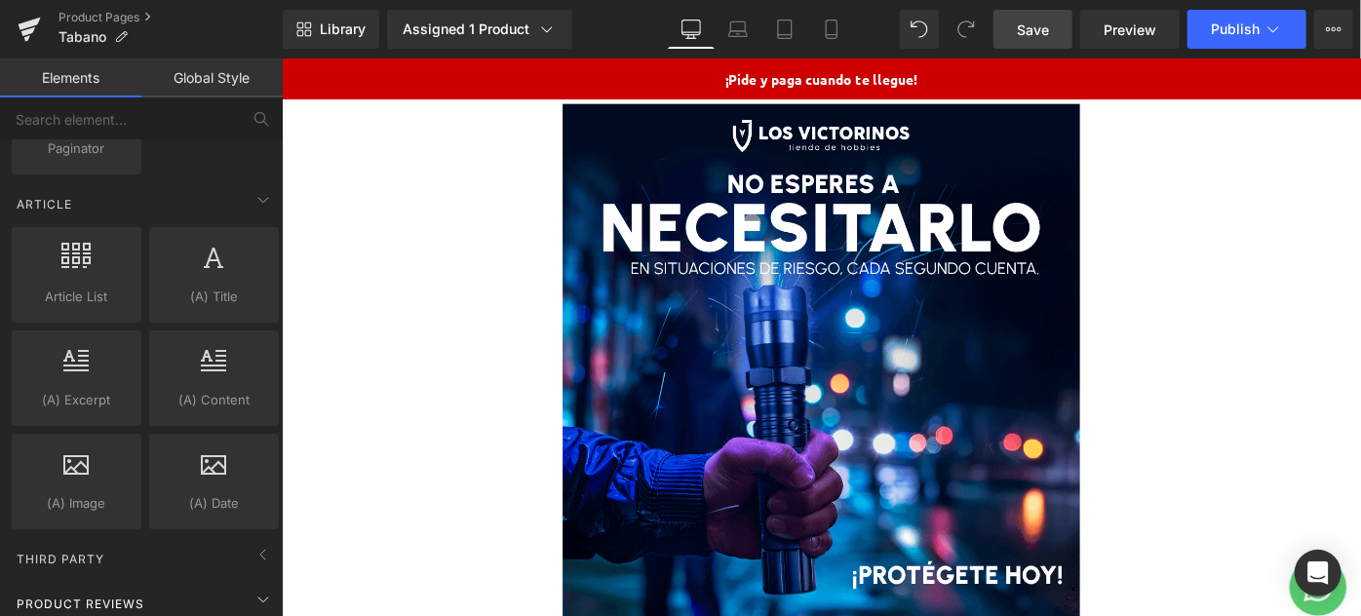
scroll to position [3801, 0]
